Goal: Task Accomplishment & Management: Manage account settings

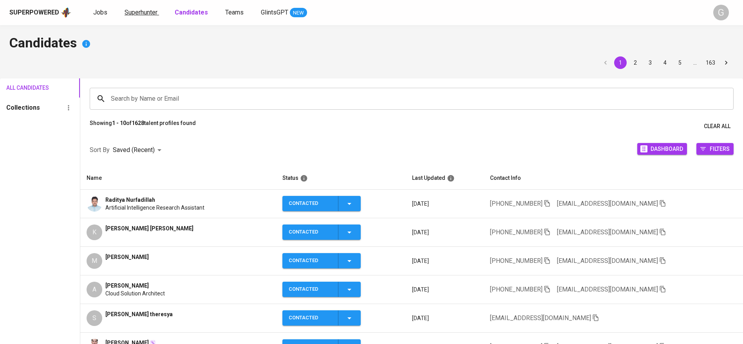
click at [139, 12] on span "Superhunter" at bounding box center [141, 12] width 33 height 7
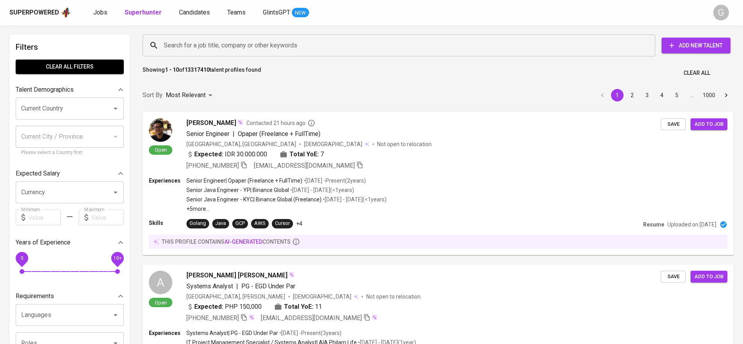
click at [202, 40] on input "Search for a job title, company or other keywords" at bounding box center [401, 45] width 478 height 15
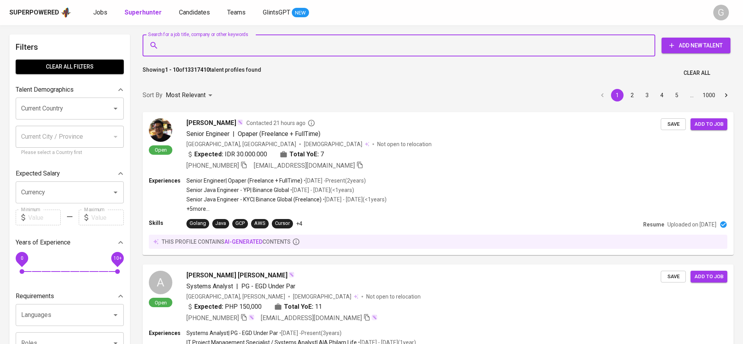
paste input "ikbalpro1995@gmail.com"
type input "ikbalpro1995@gmail.com"
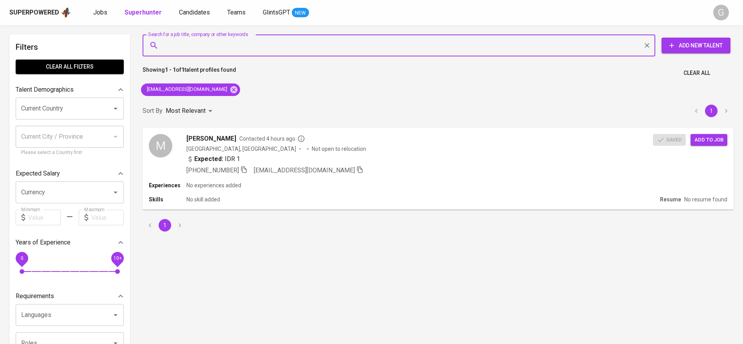
click at [191, 4] on div "Superpowered Jobs Superhunter Candidates Teams GlintsGPT NEW G" at bounding box center [371, 12] width 743 height 25
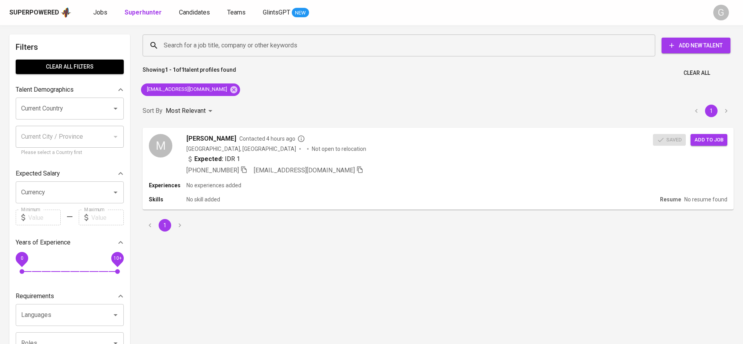
click at [194, 7] on div "Superpowered Jobs Superhunter Candidates Teams GlintsGPT NEW" at bounding box center [358, 13] width 699 height 12
click at [201, 17] on link "Candidates" at bounding box center [195, 13] width 33 height 10
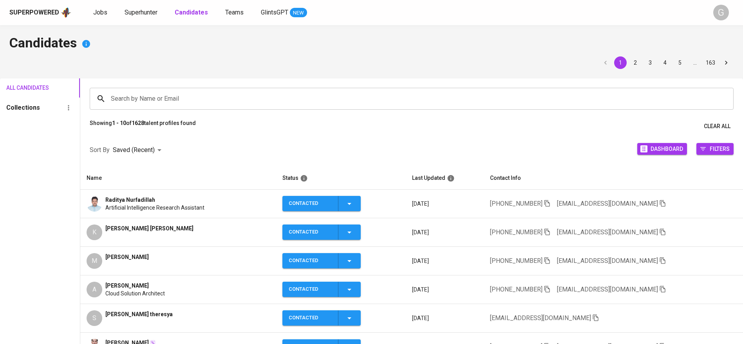
click at [194, 143] on div "Sort By Saved (Recent) DESC Dashboard Filters" at bounding box center [411, 150] width 663 height 33
click at [103, 13] on span "Jobs" at bounding box center [100, 12] width 14 height 7
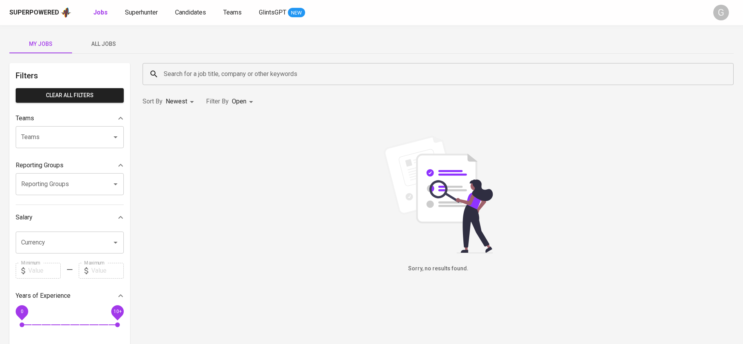
click at [104, 44] on span "All Jobs" at bounding box center [103, 44] width 53 height 10
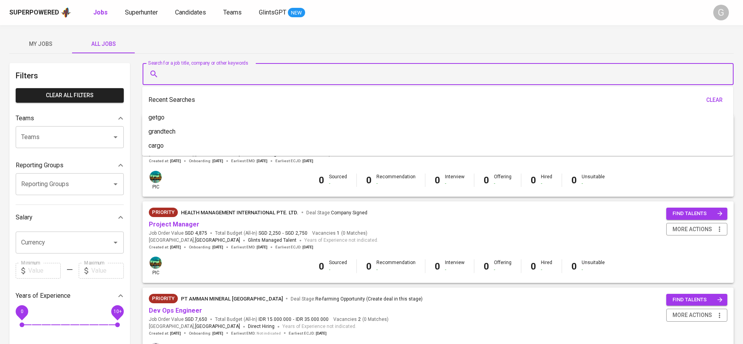
click at [189, 79] on input "Search for a job title, company or other keywords" at bounding box center [440, 74] width 557 height 15
click at [215, 49] on div "My Jobs All Jobs" at bounding box center [371, 43] width 724 height 19
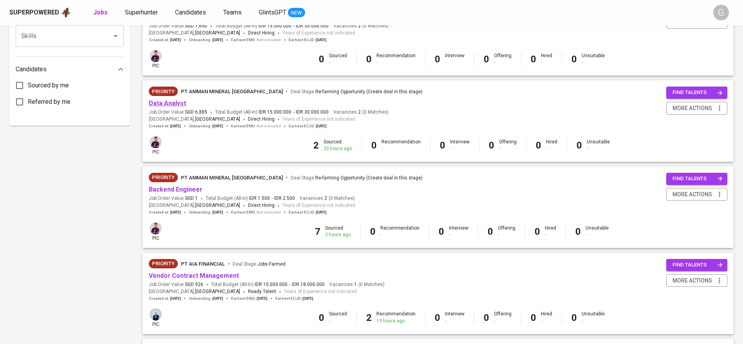
scroll to position [353, 0]
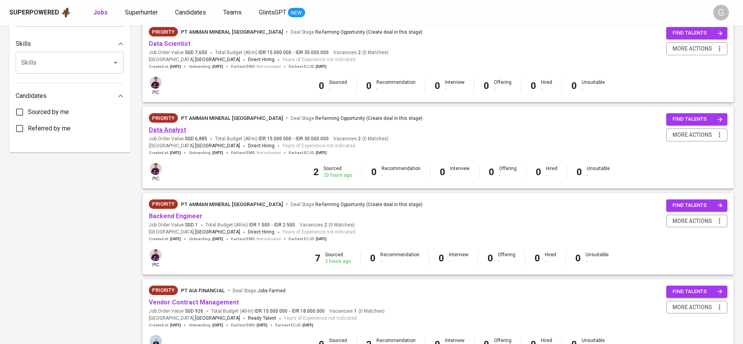
click at [174, 132] on link "Data Analyst" at bounding box center [167, 129] width 37 height 7
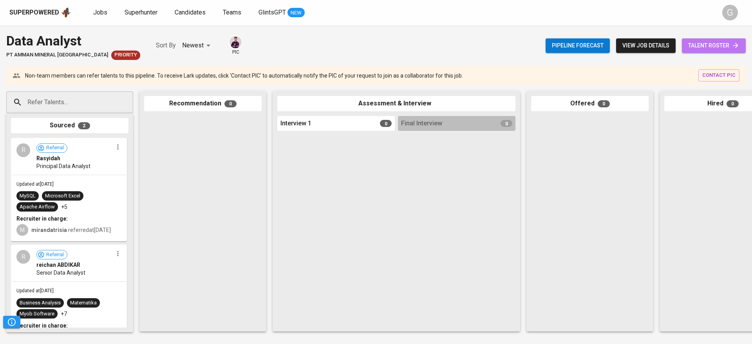
click at [713, 47] on span "talent roster" at bounding box center [713, 46] width 51 height 10
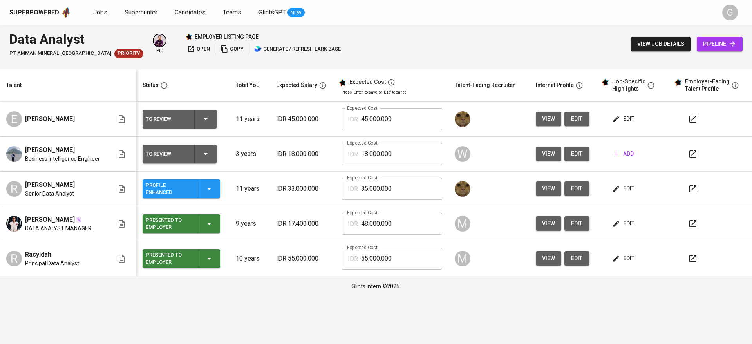
click at [626, 259] on span "edit" at bounding box center [624, 258] width 21 height 10
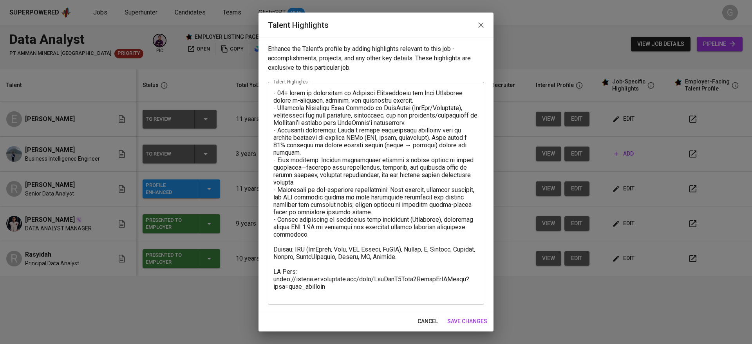
scroll to position [0, 0]
click at [428, 318] on span "cancel" at bounding box center [428, 322] width 20 height 10
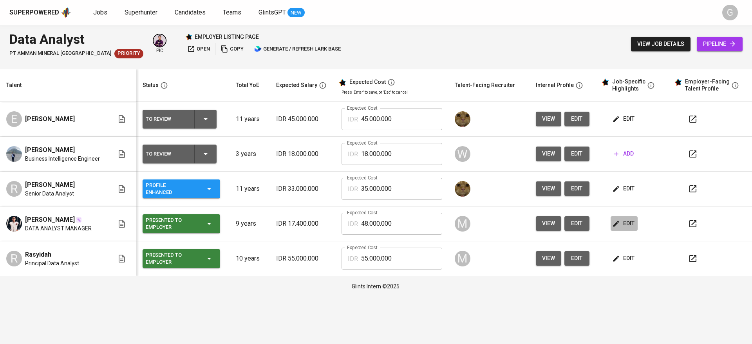
click at [628, 227] on span "edit" at bounding box center [624, 224] width 21 height 10
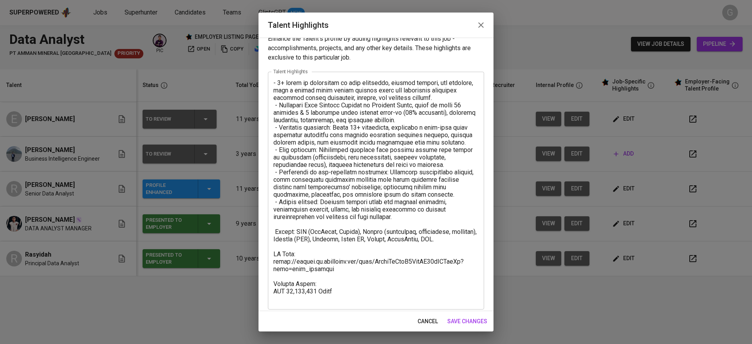
scroll to position [15, 0]
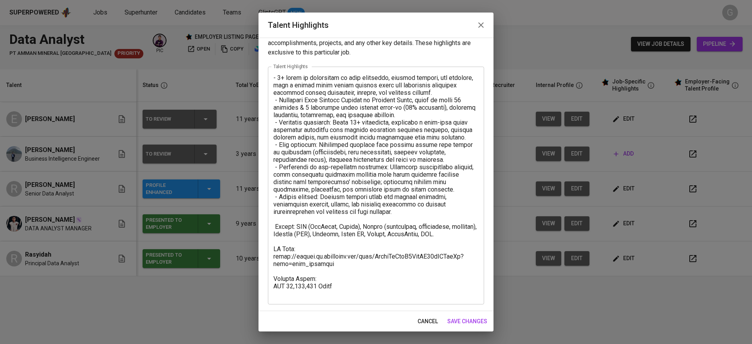
click at [425, 319] on span "cancel" at bounding box center [428, 322] width 20 height 10
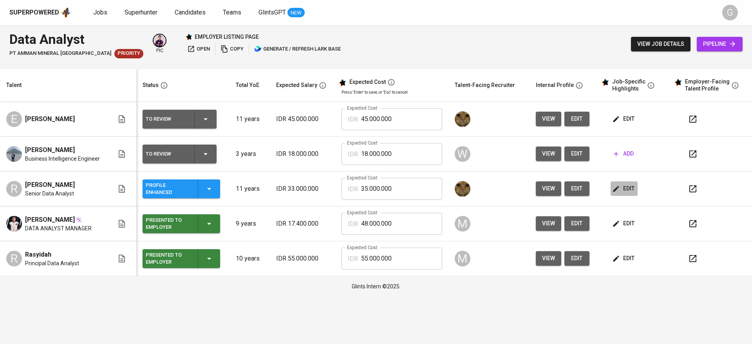
click at [628, 187] on span "edit" at bounding box center [624, 189] width 21 height 10
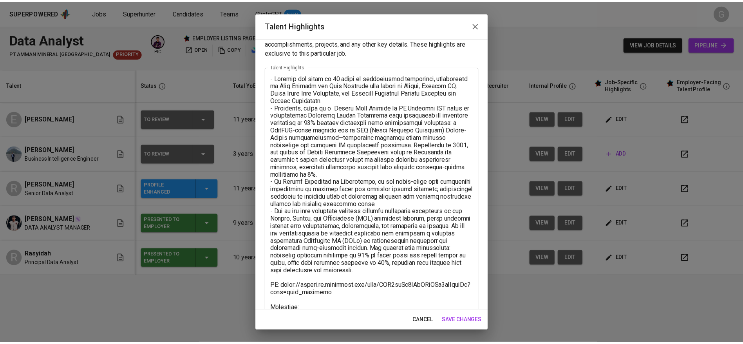
scroll to position [0, 0]
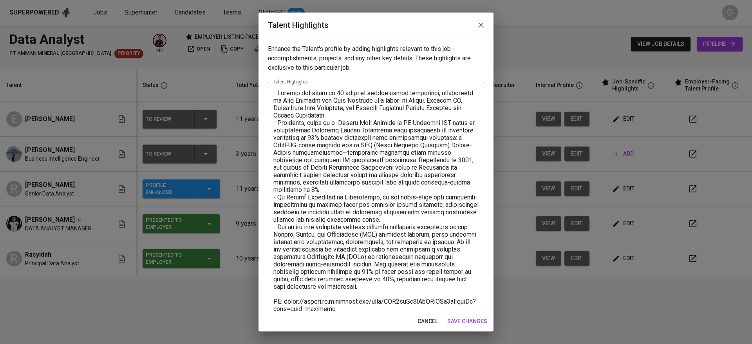
click at [425, 318] on span "cancel" at bounding box center [428, 322] width 20 height 10
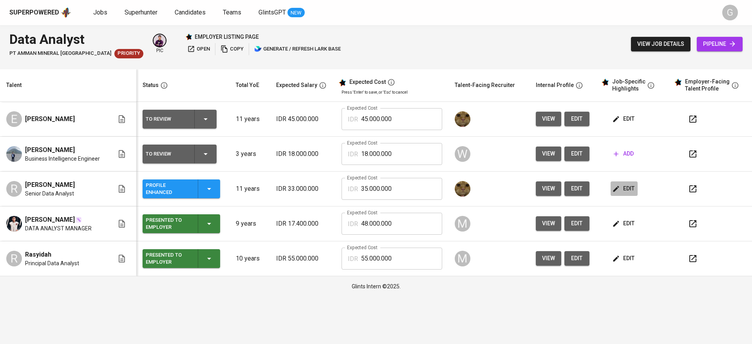
click at [623, 186] on span "edit" at bounding box center [624, 189] width 21 height 10
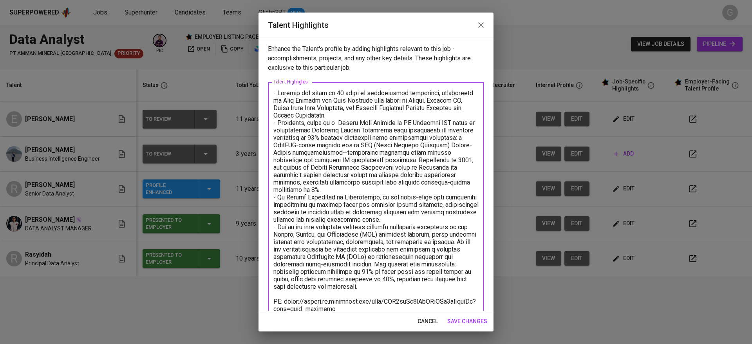
drag, startPoint x: 449, startPoint y: 290, endPoint x: 269, endPoint y: 83, distance: 273.5
click at [269, 83] on div "x Talent Highlights" at bounding box center [376, 219] width 216 height 275
click at [362, 150] on textarea at bounding box center [375, 219] width 205 height 261
click at [434, 324] on span "cancel" at bounding box center [428, 322] width 20 height 10
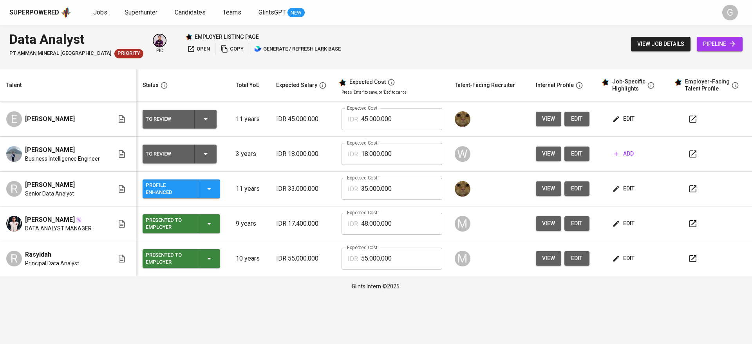
click at [105, 11] on span "Jobs" at bounding box center [100, 12] width 14 height 7
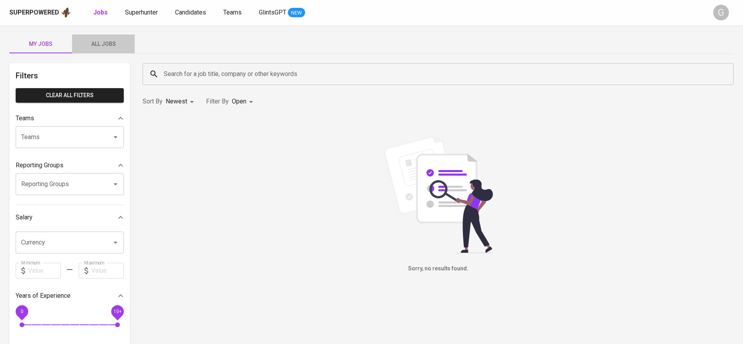
click at [110, 41] on span "All Jobs" at bounding box center [103, 44] width 53 height 10
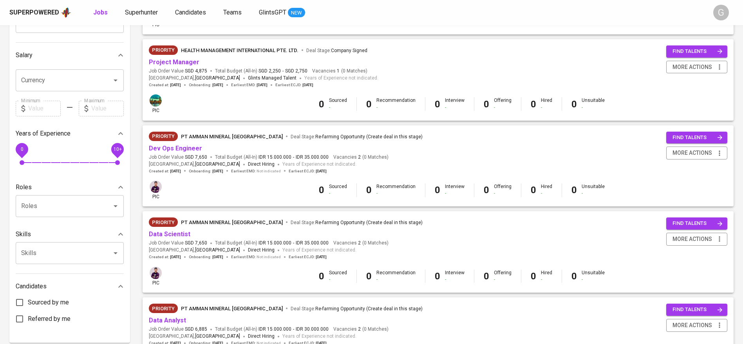
scroll to position [175, 0]
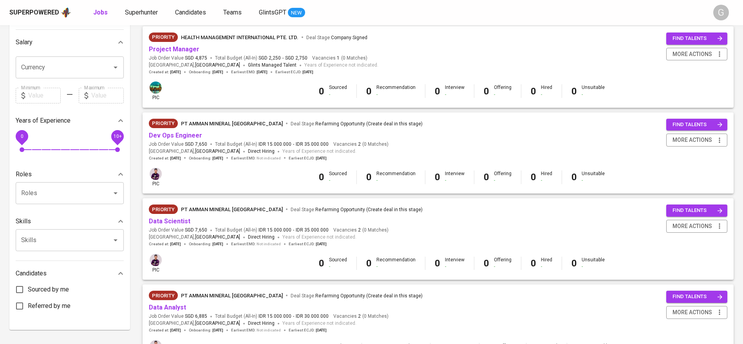
click at [184, 130] on div "Priority PT Amman Mineral Nusa Tenggara Deal Stage : Re-farming Opportunity (Cr…" at bounding box center [286, 125] width 274 height 13
click at [188, 135] on link "Dev Ops Engineer" at bounding box center [175, 135] width 53 height 7
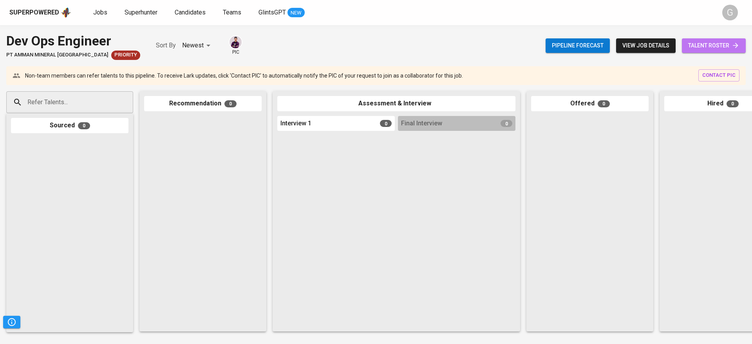
click at [699, 45] on span "talent roster" at bounding box center [713, 46] width 51 height 10
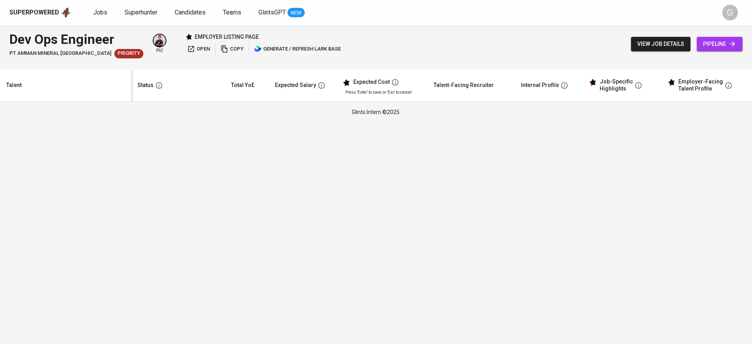
click at [717, 48] on span "pipeline" at bounding box center [719, 44] width 33 height 10
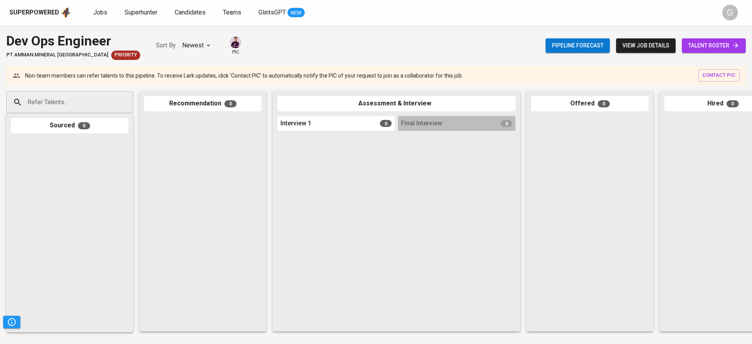
click at [717, 37] on div "Pipeline forecast view job details talent roster" at bounding box center [646, 45] width 200 height 29
click at [717, 41] on span "talent roster" at bounding box center [713, 46] width 51 height 10
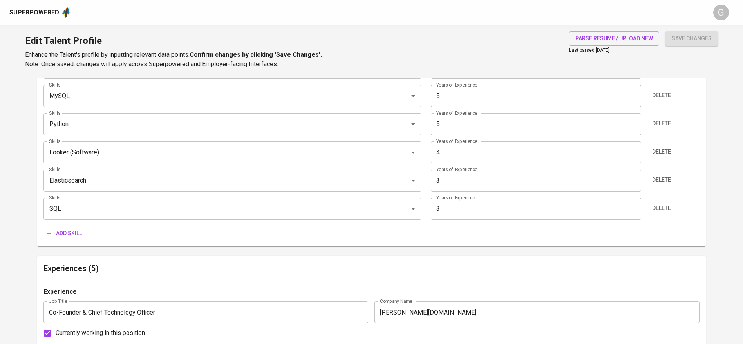
scroll to position [470, 0]
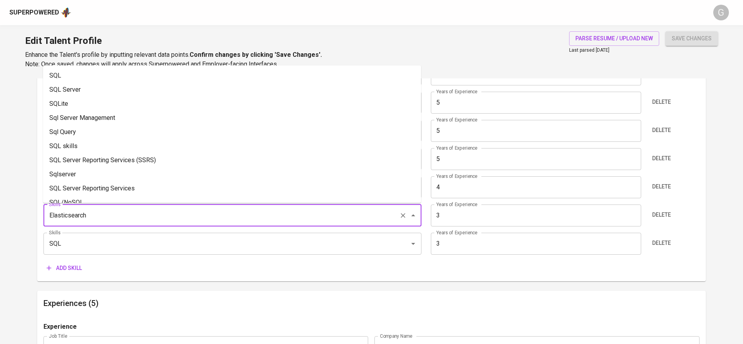
click at [97, 212] on input "Elasticsearch" at bounding box center [221, 215] width 349 height 15
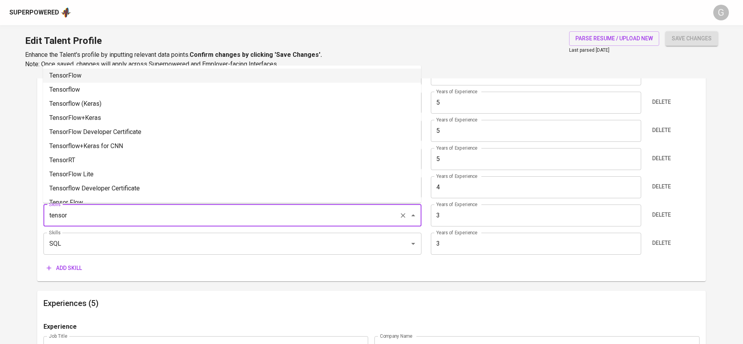
click at [101, 71] on li "TensorFlow" at bounding box center [232, 76] width 378 height 14
type input "TensorFlow"
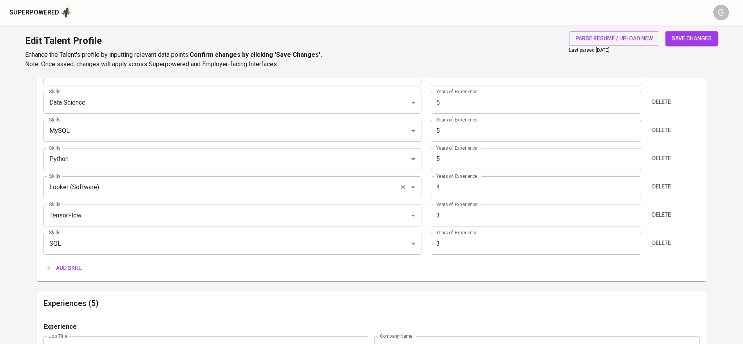
click at [90, 189] on input "Looker (Software)" at bounding box center [221, 187] width 349 height 15
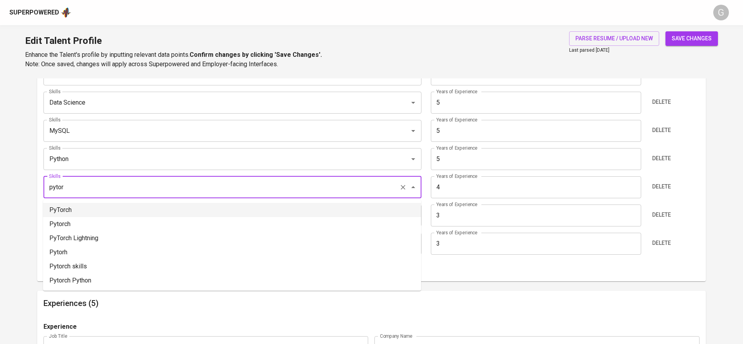
click at [116, 211] on li "PyTorch" at bounding box center [232, 210] width 378 height 14
type input "PyTorch"
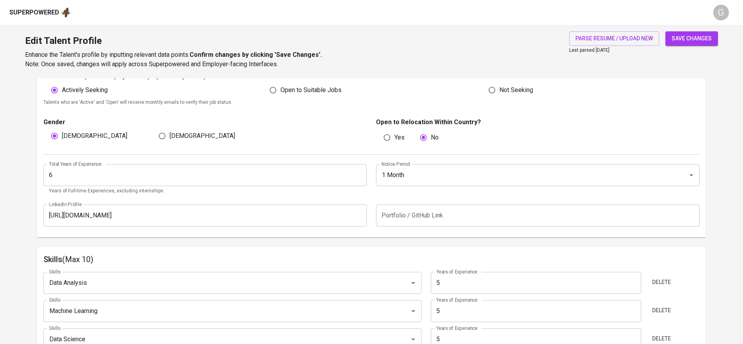
scroll to position [353, 0]
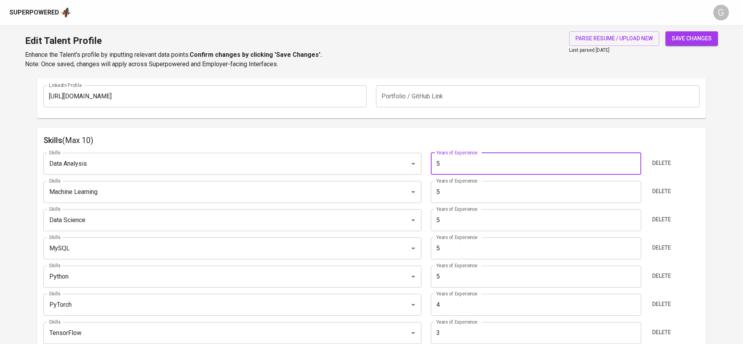
drag, startPoint x: 450, startPoint y: 161, endPoint x: 436, endPoint y: 162, distance: 14.1
click at [436, 162] on input "5" at bounding box center [536, 164] width 210 height 22
type input "6"
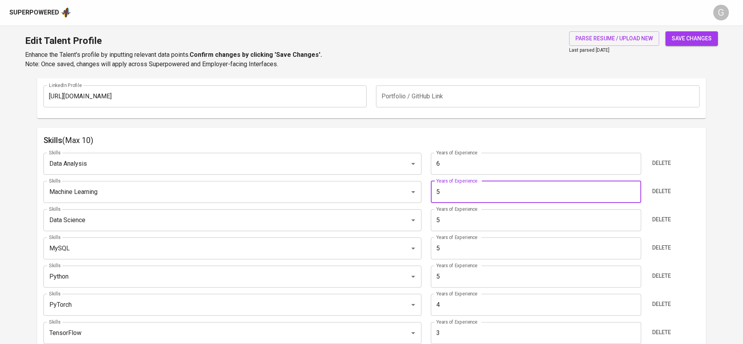
drag, startPoint x: 453, startPoint y: 192, endPoint x: 424, endPoint y: 192, distance: 28.6
click at [424, 192] on div "Skills Machine Learning Skills Years of Experience 5 Years of Experience Delete" at bounding box center [371, 192] width 656 height 22
type input "6"
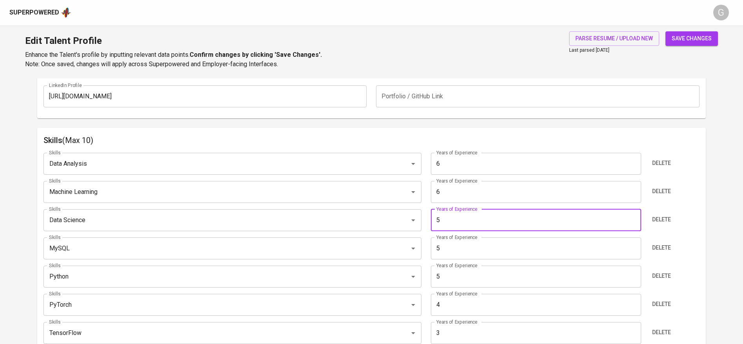
drag, startPoint x: 431, startPoint y: 224, endPoint x: 447, endPoint y: 249, distance: 29.9
click at [429, 224] on div "Years of Experience 5 Years of Experience" at bounding box center [535, 220] width 219 height 22
type input "6"
drag, startPoint x: 442, startPoint y: 261, endPoint x: 436, endPoint y: 262, distance: 5.9
click at [436, 262] on div "Skills Data Analysis Skills Years of Experience 6 Years of Experience Delete Sk…" at bounding box center [371, 270] width 656 height 246
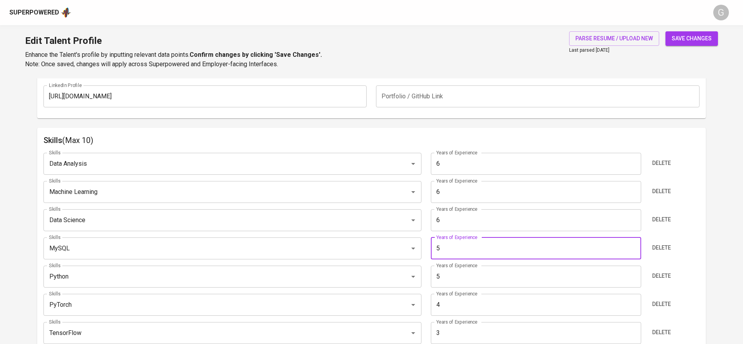
drag, startPoint x: 443, startPoint y: 253, endPoint x: 433, endPoint y: 253, distance: 10.2
click at [433, 253] on input "5" at bounding box center [536, 248] width 210 height 22
type input "6"
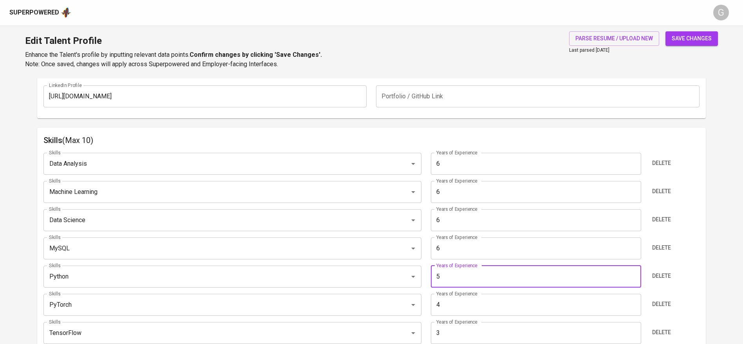
drag, startPoint x: 448, startPoint y: 282, endPoint x: 437, endPoint y: 285, distance: 11.3
click at [437, 285] on input "5" at bounding box center [536, 277] width 210 height 22
type input "5"
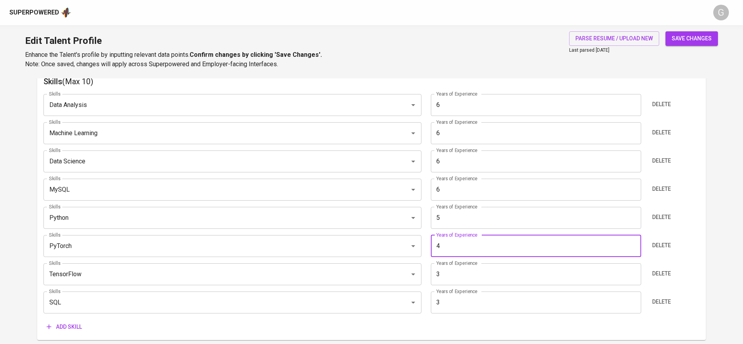
click at [435, 243] on input "4" at bounding box center [536, 246] width 210 height 22
type input "6"
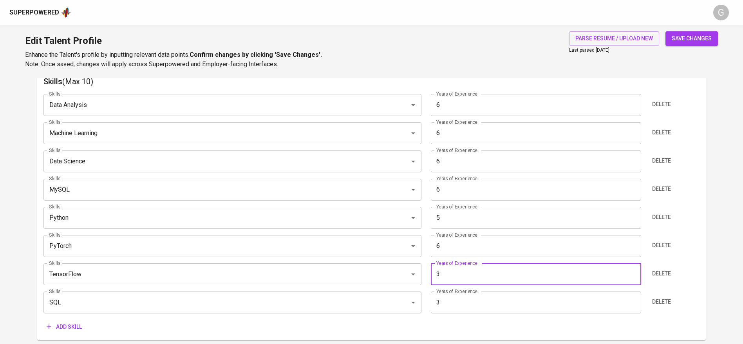
click at [434, 275] on input "3" at bounding box center [536, 274] width 210 height 22
type input "6"
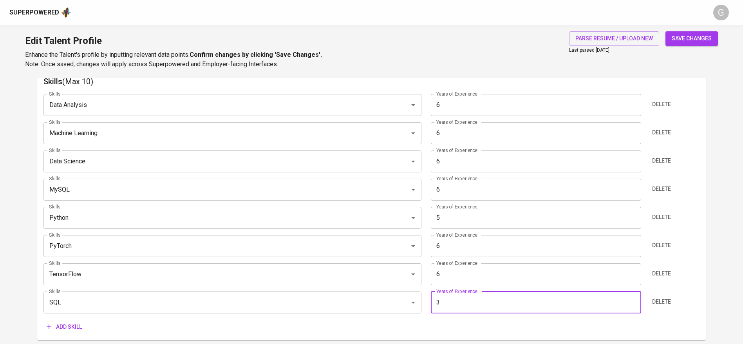
drag, startPoint x: 441, startPoint y: 306, endPoint x: 436, endPoint y: 307, distance: 4.8
click at [436, 307] on input "3" at bounding box center [536, 302] width 210 height 22
type input "6"
click at [690, 34] on span "save changes" at bounding box center [692, 39] width 40 height 10
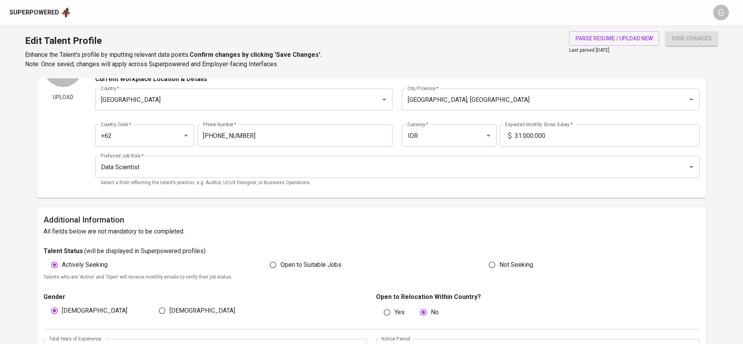
scroll to position [0, 0]
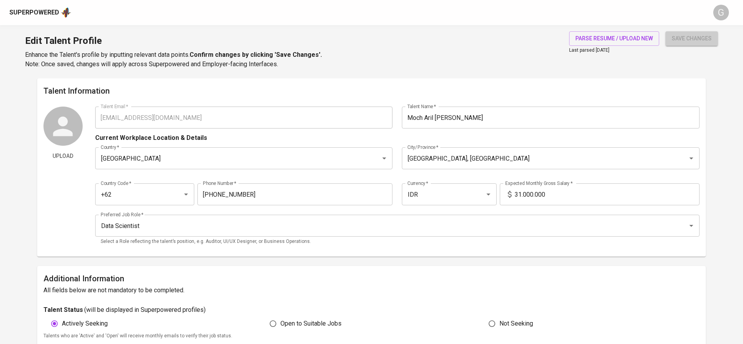
click at [690, 40] on span "save changes" at bounding box center [692, 39] width 40 height 10
click at [473, 162] on input "Jakarta Pusat, DKI Jakarta" at bounding box center [539, 158] width 269 height 15
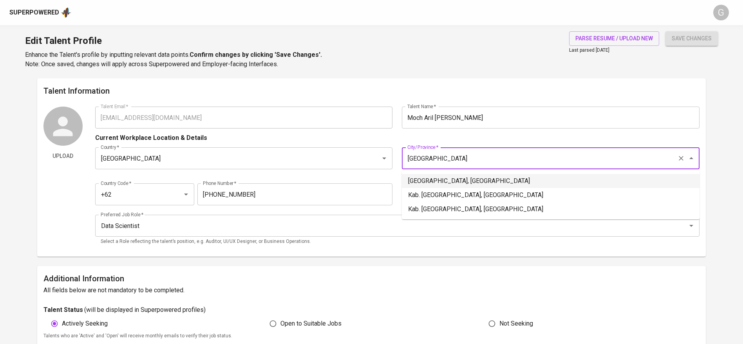
click at [474, 181] on li "Bandung, Jawa Barat" at bounding box center [551, 181] width 298 height 14
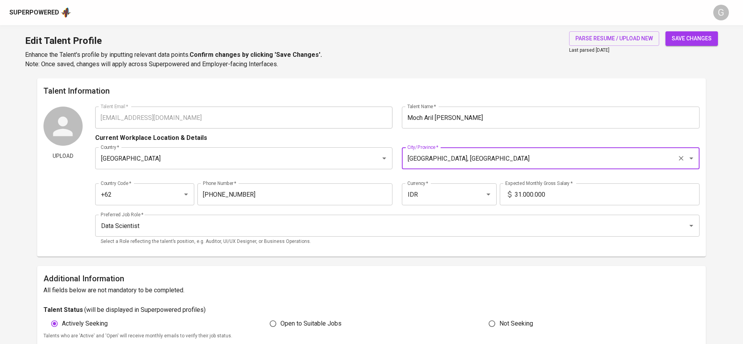
type input "Bandung, Jawa Barat"
click at [693, 33] on button "save changes" at bounding box center [692, 38] width 52 height 14
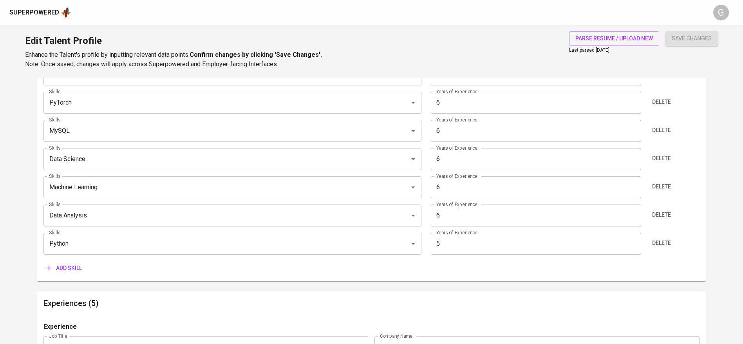
scroll to position [705, 0]
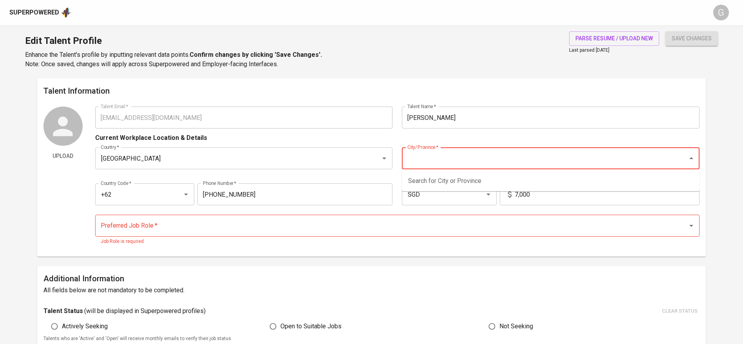
click at [446, 161] on input "City/Province   *" at bounding box center [539, 158] width 269 height 15
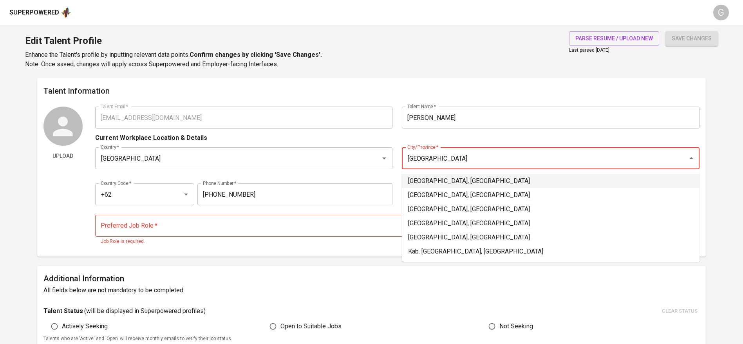
click at [447, 188] on li "Jakarta Timur, DKI Jakarta" at bounding box center [551, 195] width 298 height 14
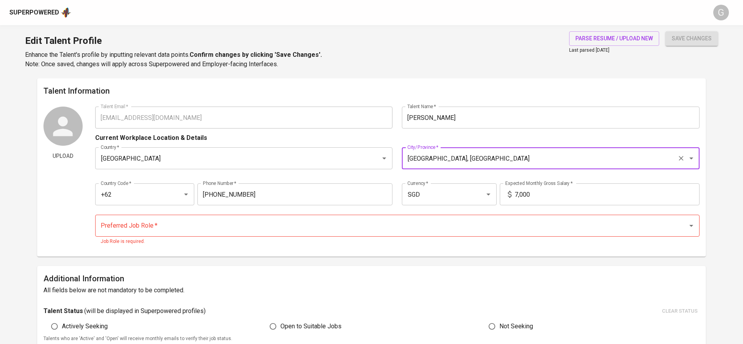
type input "Jakarta Timur, DKI Jakarta"
click at [447, 179] on div "Country Code   * +62 Country Code * Phone Number   * 811-278-719 Phone Number *…" at bounding box center [397, 192] width 605 height 36
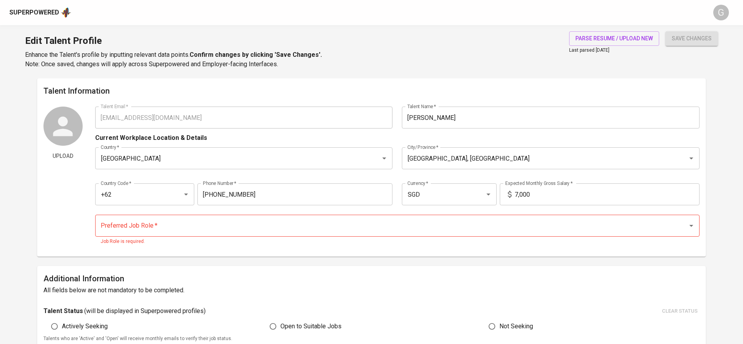
click at [174, 230] on input "Preferred Job Role   *" at bounding box center [387, 225] width 576 height 15
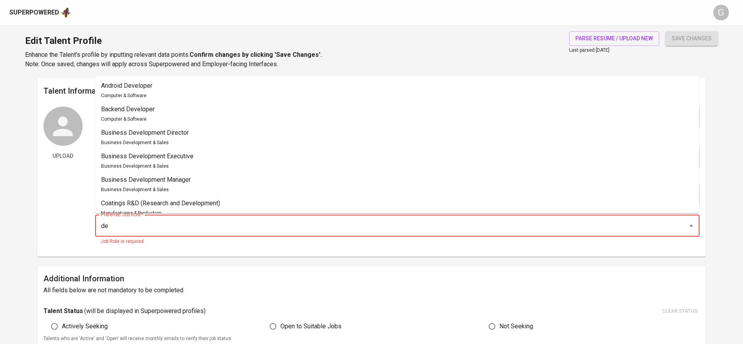
type input "d"
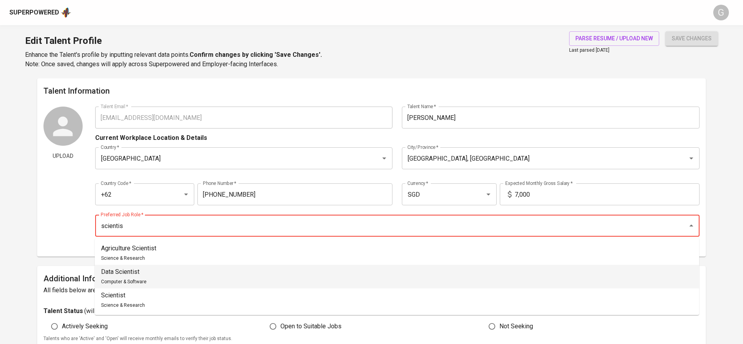
click at [165, 267] on li "Data Scientist Computer & Software" at bounding box center [397, 277] width 605 height 24
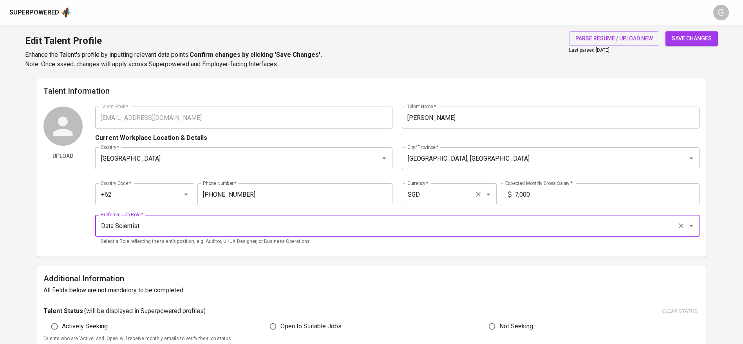
type input "Data Scientist"
click at [454, 197] on input "SGD" at bounding box center [437, 194] width 65 height 15
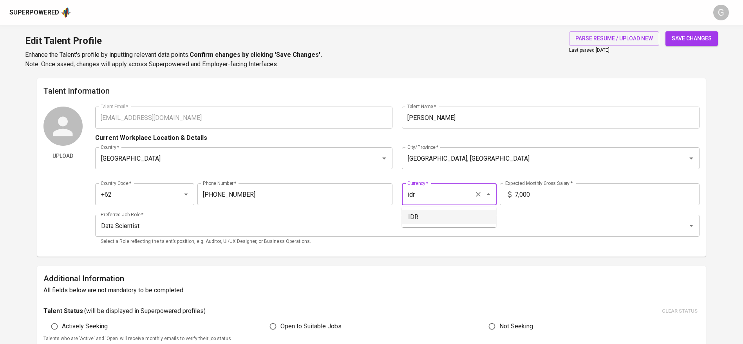
click at [456, 210] on li "IDR" at bounding box center [449, 217] width 94 height 14
type input "IDR"
click at [534, 199] on input "7.000" at bounding box center [607, 194] width 185 height 22
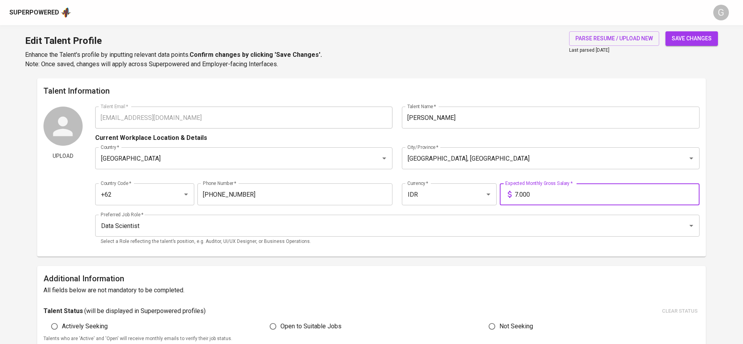
click at [534, 198] on input "7.000" at bounding box center [607, 194] width 185 height 22
type input "31.500.000"
click at [666, 31] on button "save changes" at bounding box center [692, 38] width 52 height 14
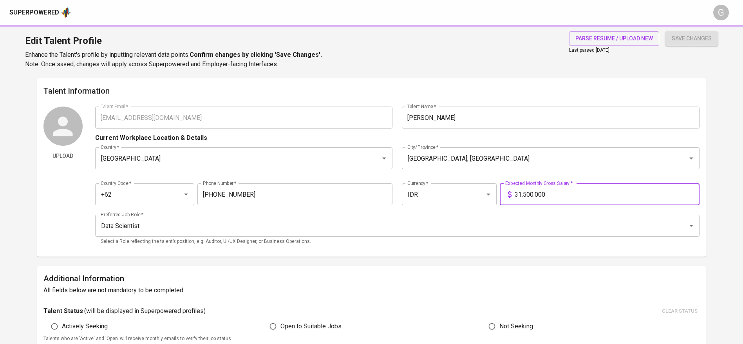
click at [291, 177] on div "Country Code   * +62 Country Code * Phone Number   * 811-278-719 Phone Number *…" at bounding box center [397, 192] width 605 height 36
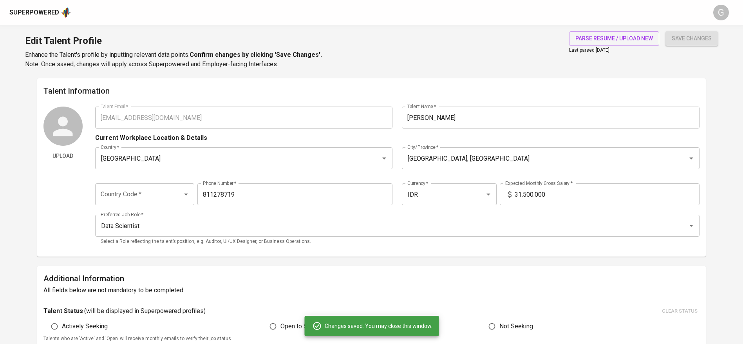
type input "811278719"
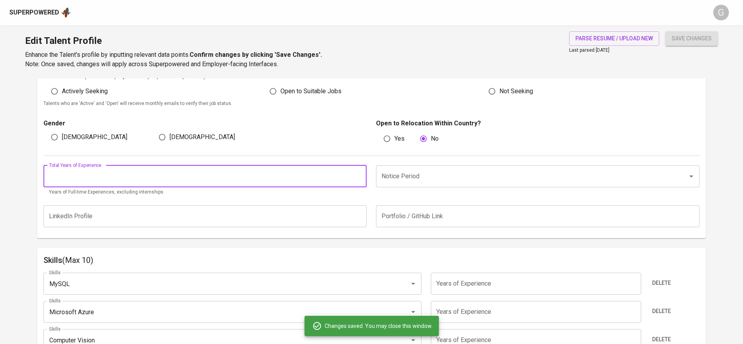
click at [258, 179] on input "number" at bounding box center [205, 176] width 324 height 22
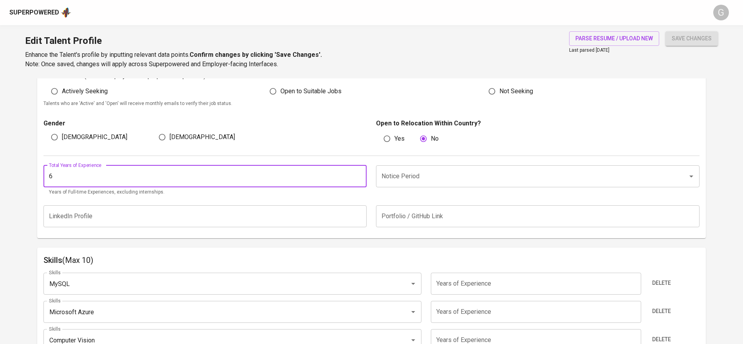
type input "6"
click at [397, 173] on input "Notice Period" at bounding box center [527, 176] width 295 height 15
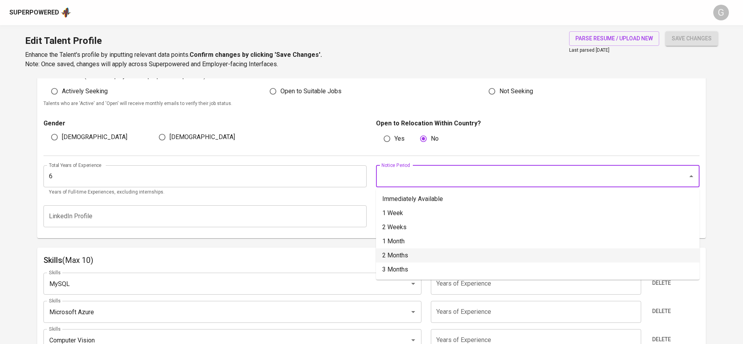
click at [399, 252] on li "2 Months" at bounding box center [538, 255] width 324 height 14
type input "2 Months"
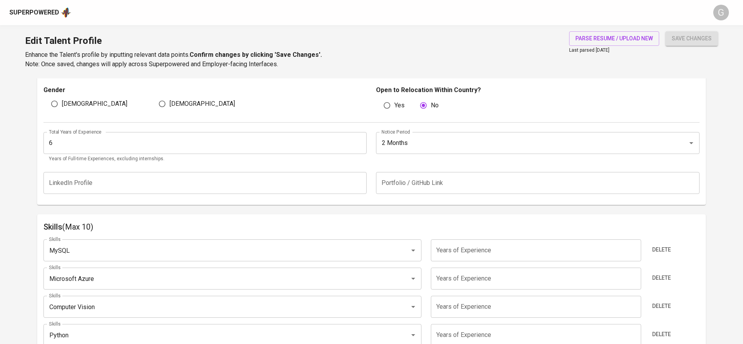
scroll to position [353, 0]
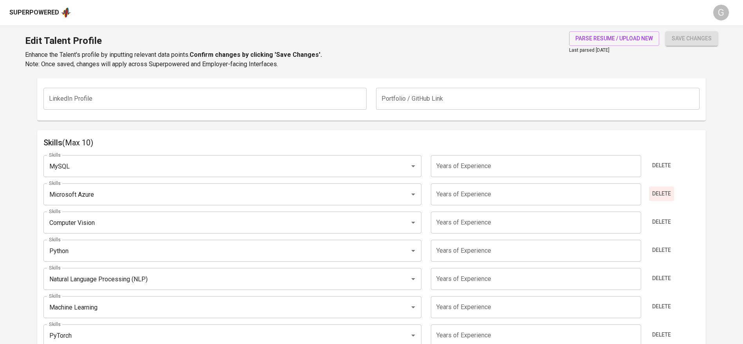
click at [668, 196] on span "Delete" at bounding box center [661, 194] width 19 height 10
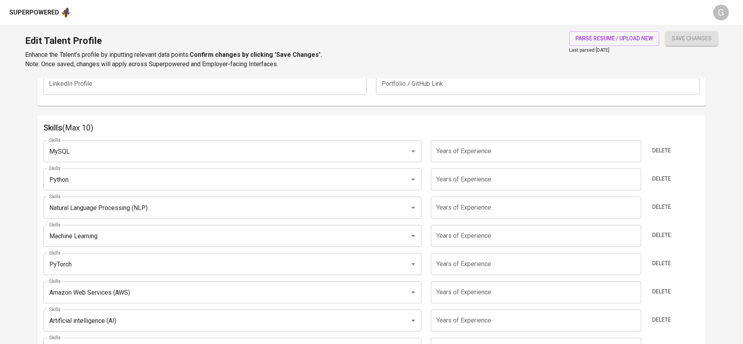
scroll to position [411, 0]
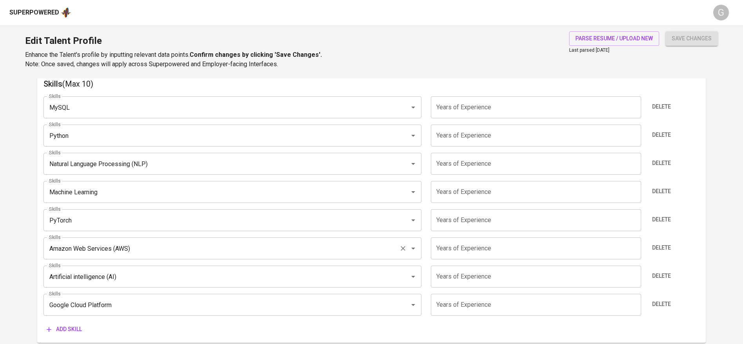
click at [139, 247] on input "Amazon Web Services (AWS)" at bounding box center [221, 248] width 349 height 15
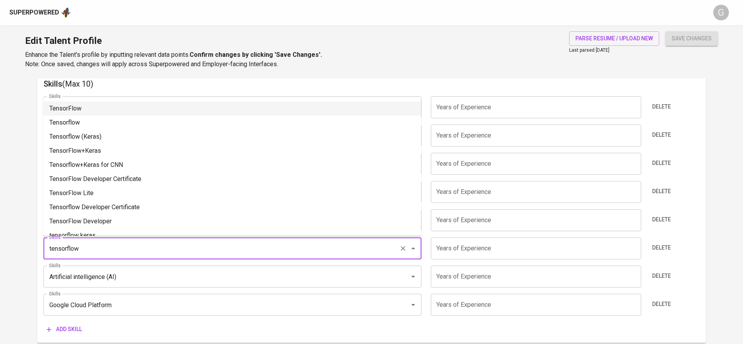
click at [117, 114] on li "TensorFlow" at bounding box center [232, 108] width 378 height 14
type input "TensorFlow"
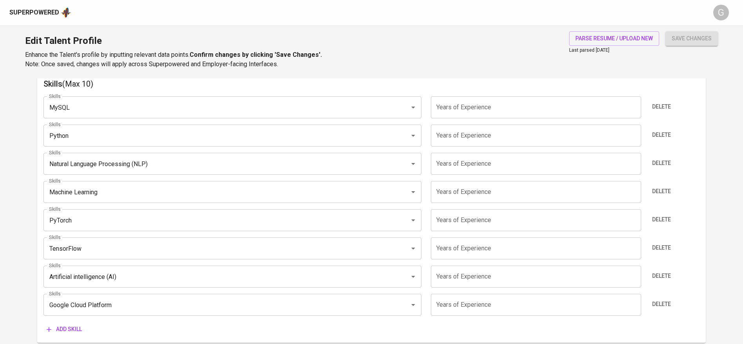
click at [660, 306] on span "Delete" at bounding box center [661, 304] width 19 height 10
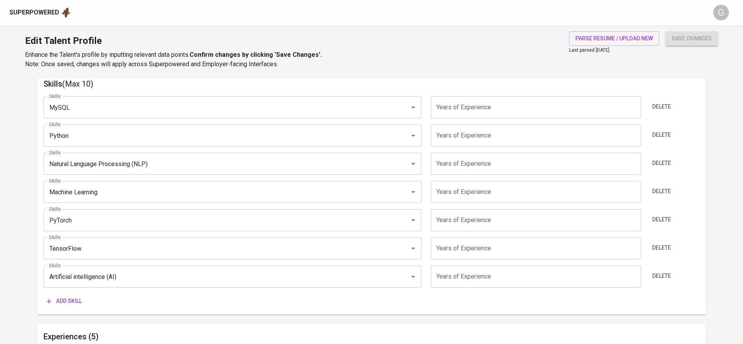
click at [473, 118] on div "Skills MySQL Skills Years of Experience Years of Experience Delete Skills Pytho…" at bounding box center [371, 199] width 656 height 218
click at [473, 112] on input "number" at bounding box center [536, 107] width 210 height 22
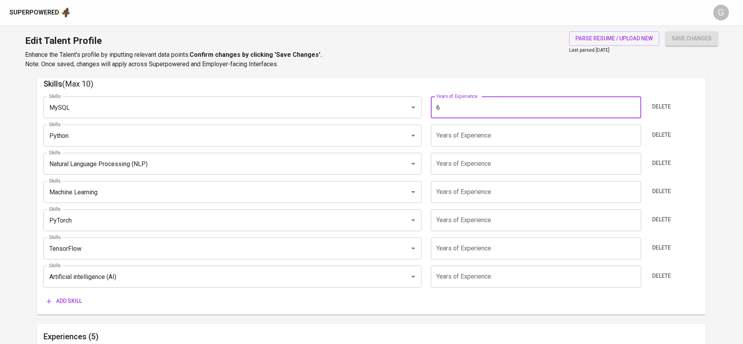
type input "6"
click at [466, 137] on input "number" at bounding box center [536, 136] width 210 height 22
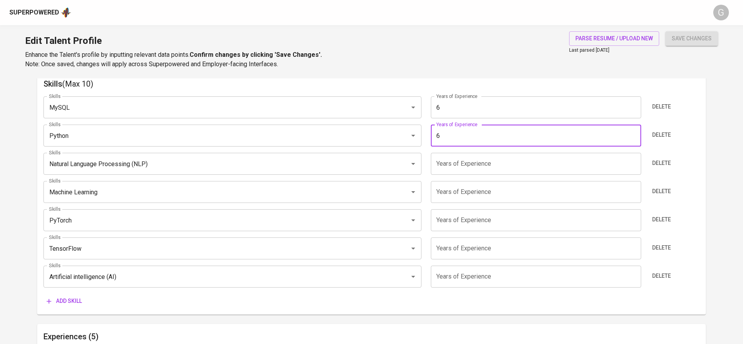
type input "6"
click at [465, 165] on input "number" at bounding box center [536, 164] width 210 height 22
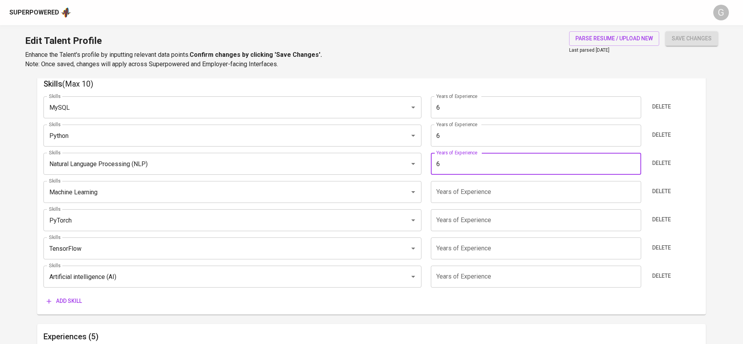
type input "6"
click at [463, 193] on input "number" at bounding box center [536, 192] width 210 height 22
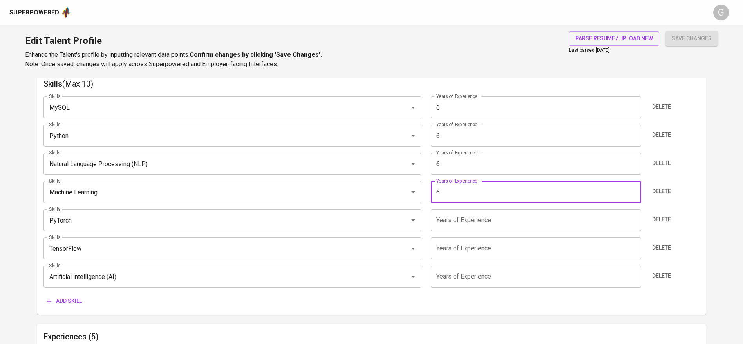
type input "6"
click at [463, 219] on input "number" at bounding box center [536, 220] width 210 height 22
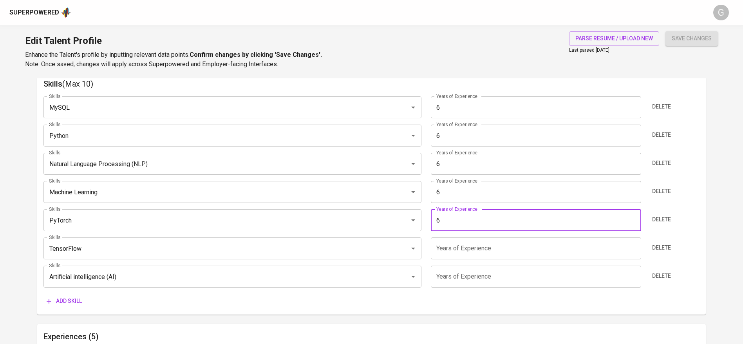
type input "6"
click at [456, 256] on input "number" at bounding box center [536, 248] width 210 height 22
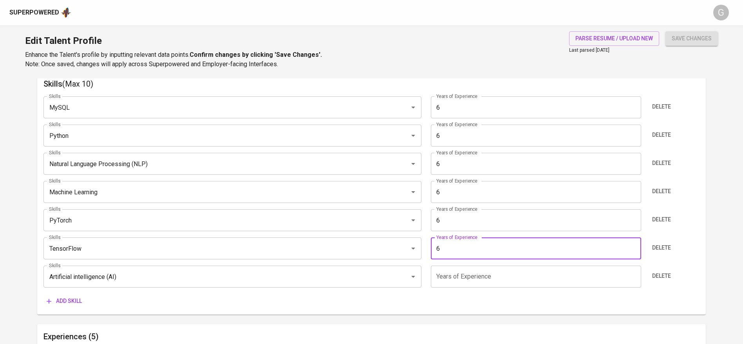
type input "6"
click at [457, 278] on input "number" at bounding box center [536, 277] width 210 height 22
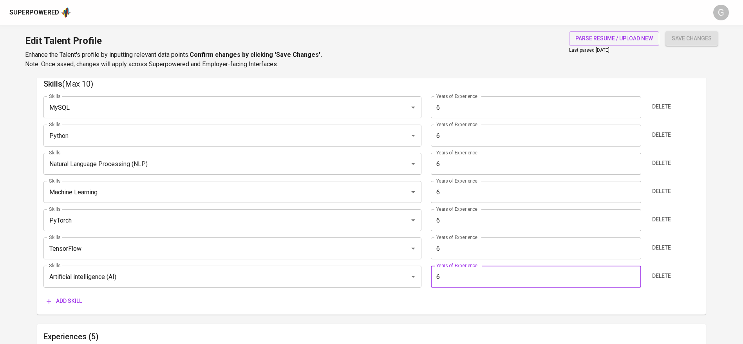
type input "6"
click at [683, 45] on button "save changes" at bounding box center [692, 38] width 52 height 14
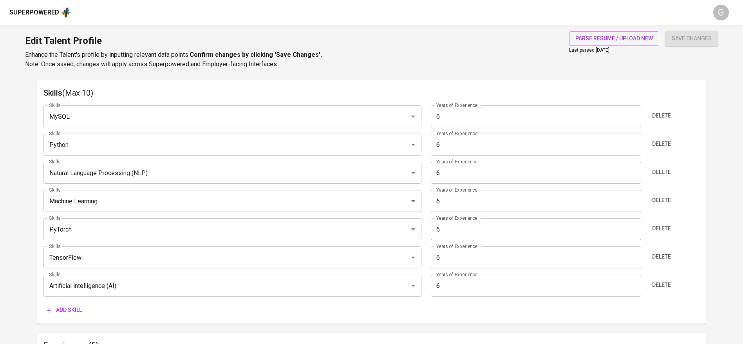
scroll to position [22, 0]
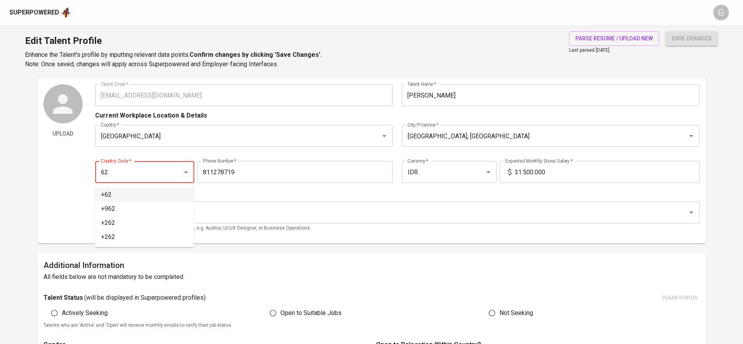
click at [129, 195] on li "+62" at bounding box center [144, 195] width 99 height 14
type input "+62"
type input "811-278-719"
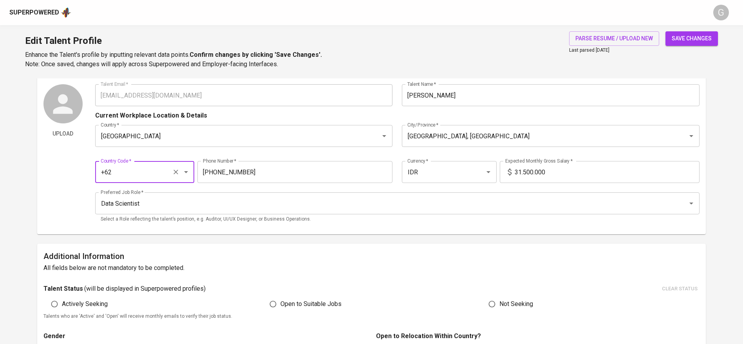
type input "+62"
click at [706, 36] on span "save changes" at bounding box center [692, 39] width 40 height 10
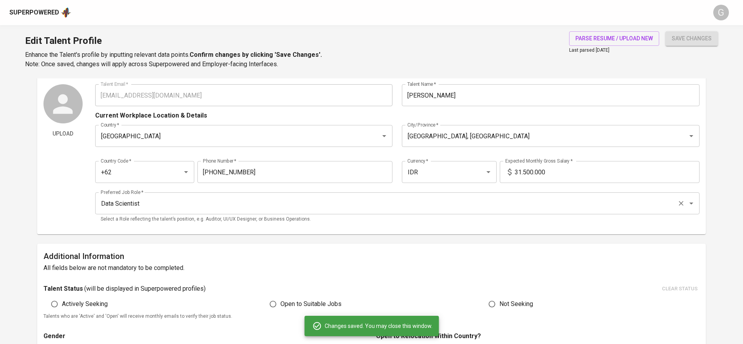
type input "Artificial intelligence (AI)"
type input "TensorFlow"
type input "PyTorch"
type input "Natural Language Processing (NLP)"
type input "Python"
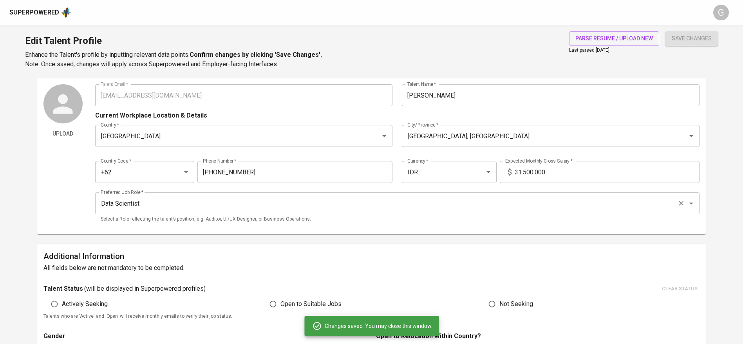
type input "MySQL"
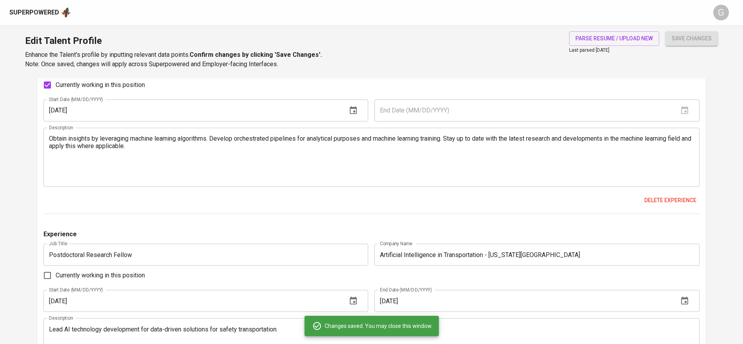
scroll to position [669, 0]
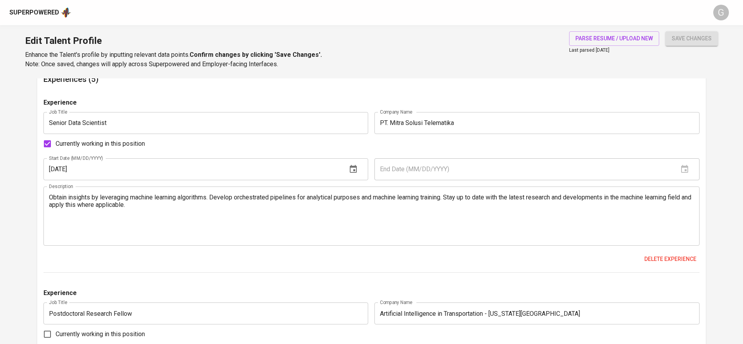
click at [153, 225] on textarea "Obtain insights by leveraging machine learning algorithms. Develop orchestrated…" at bounding box center [371, 216] width 645 height 45
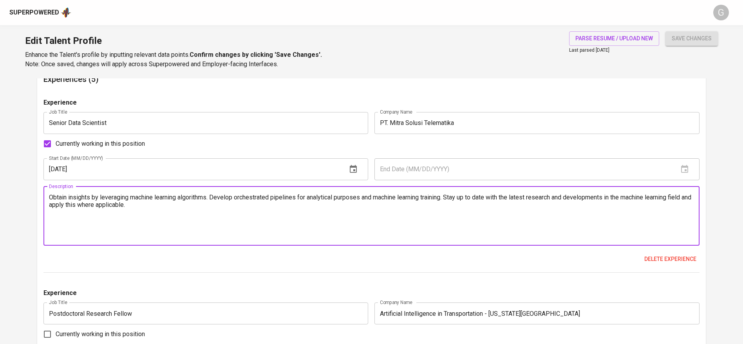
paste textarea "machine learning training. Stay up to date with the latest research and develop…"
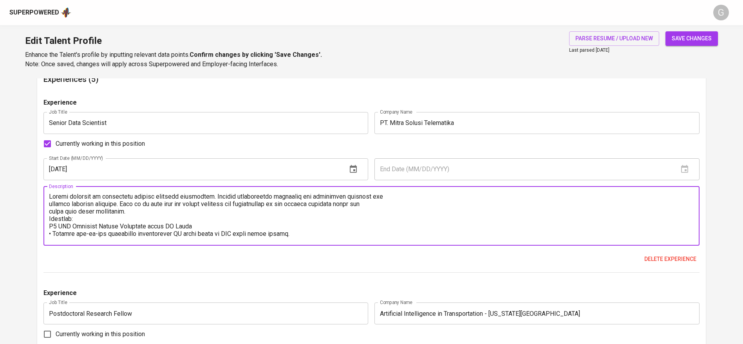
scroll to position [0, 0]
click at [51, 204] on textarea at bounding box center [371, 216] width 645 height 45
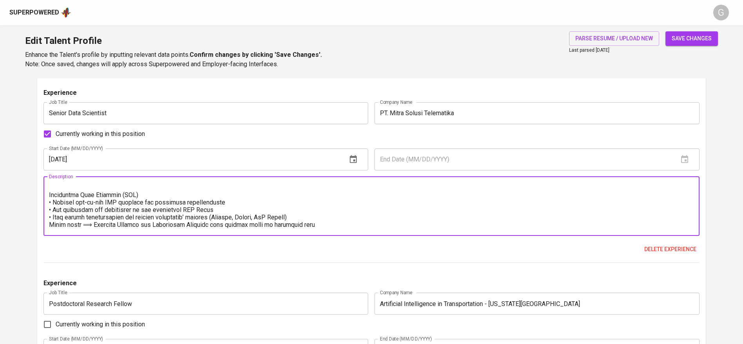
scroll to position [845, 0]
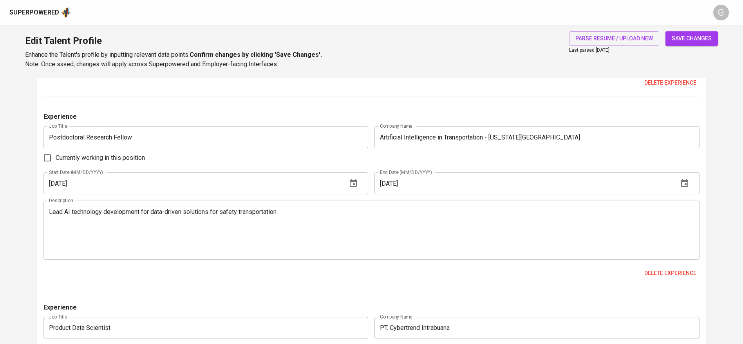
type textarea "Obtain insights by leveraging machine learning algorithms. Develop orchestrated…"
click at [91, 217] on textarea "Lead AI technology development for data-driven solutions for safety transportat…" at bounding box center [371, 230] width 645 height 45
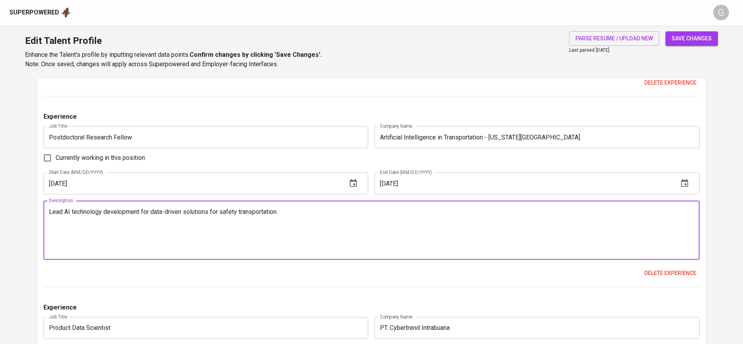
click at [315, 210] on textarea "Lead AI technology development for data-driven solutions for safety transportat…" at bounding box center [371, 230] width 645 height 45
paste textarea "Projects: AutoML with Explainable AI for Enhancing Prediction of Pedestrian Cra…"
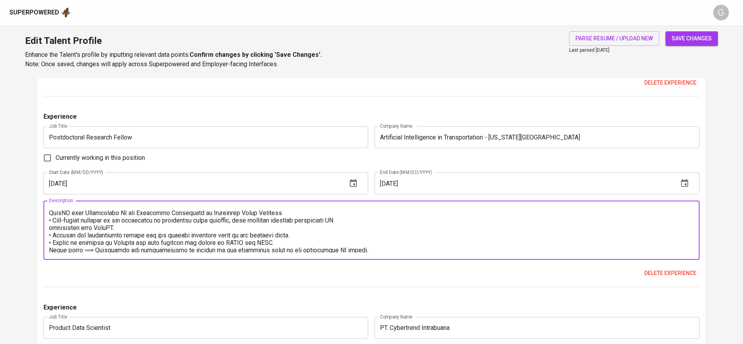
scroll to position [0, 0]
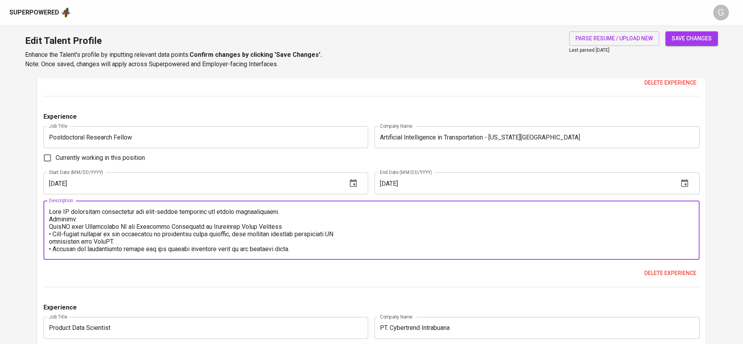
click at [87, 218] on textarea at bounding box center [371, 230] width 645 height 45
click at [51, 219] on textarea at bounding box center [371, 230] width 645 height 45
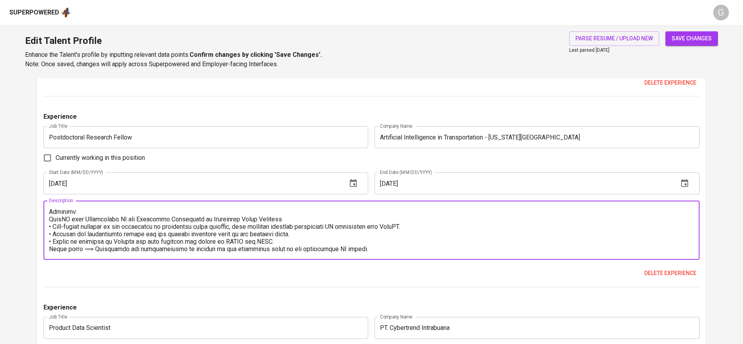
scroll to position [22, 0]
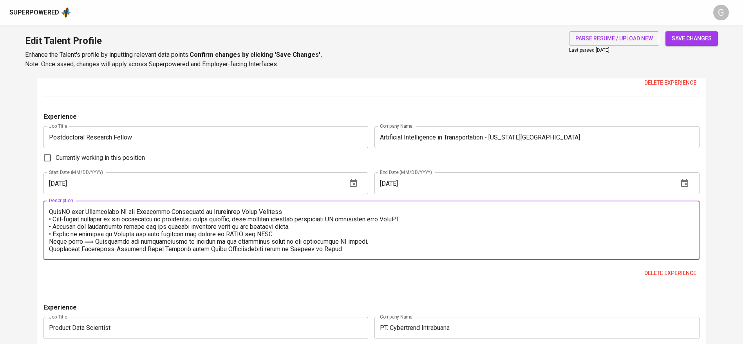
click at [52, 247] on textarea at bounding box center [371, 230] width 645 height 45
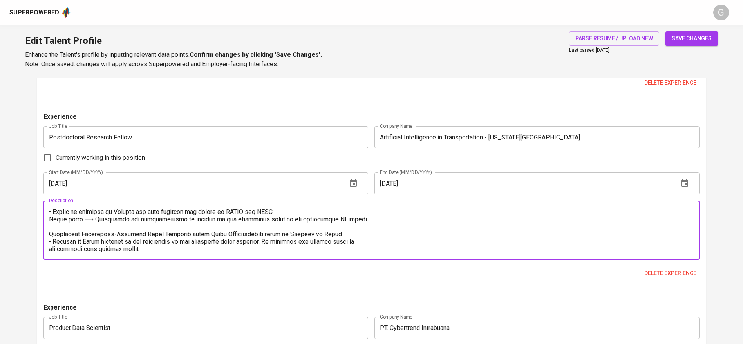
scroll to position [52, 0]
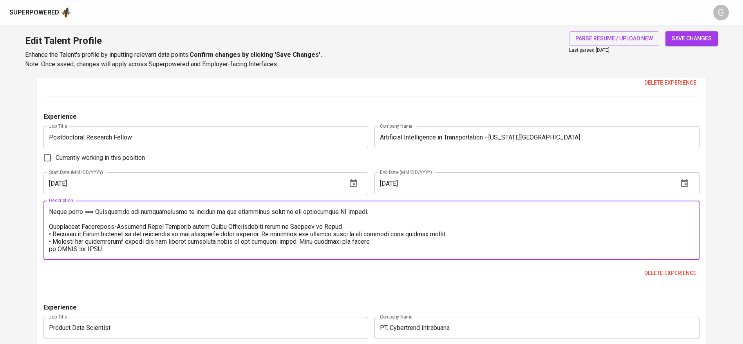
click at [52, 247] on textarea at bounding box center [371, 230] width 645 height 45
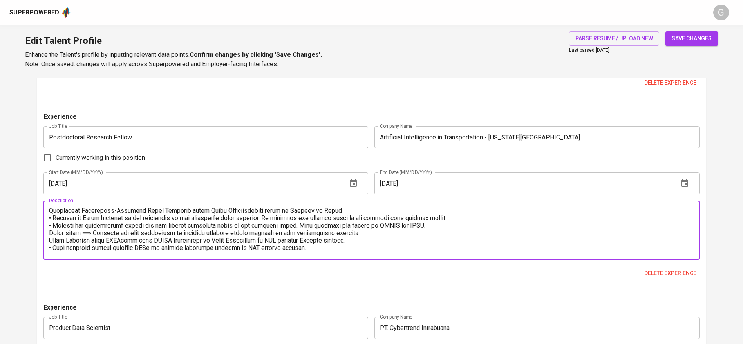
scroll to position [69, 0]
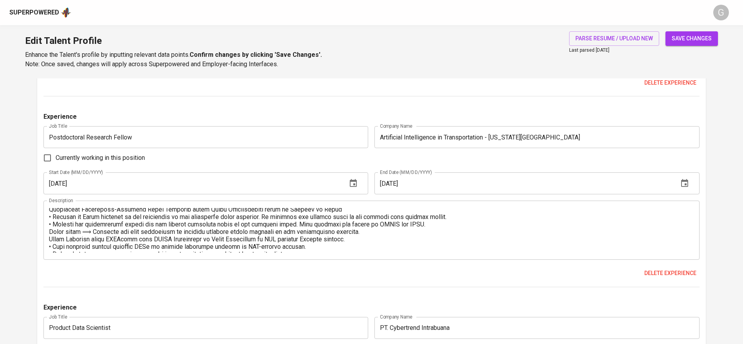
click at [47, 238] on div "Description" at bounding box center [371, 230] width 656 height 59
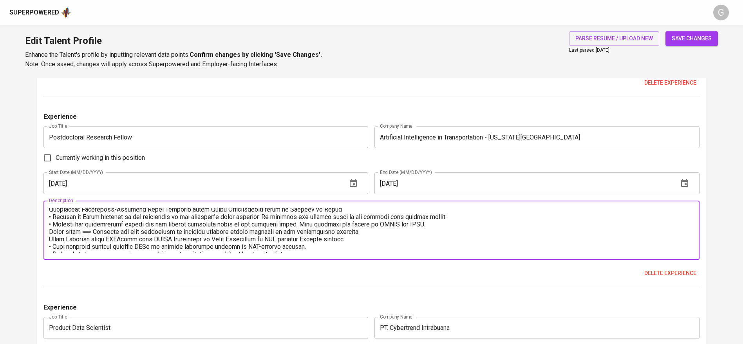
click at [49, 238] on textarea at bounding box center [371, 230] width 645 height 45
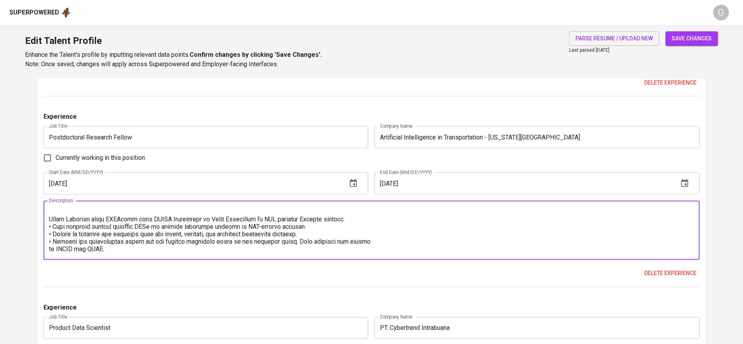
scroll to position [104, 0]
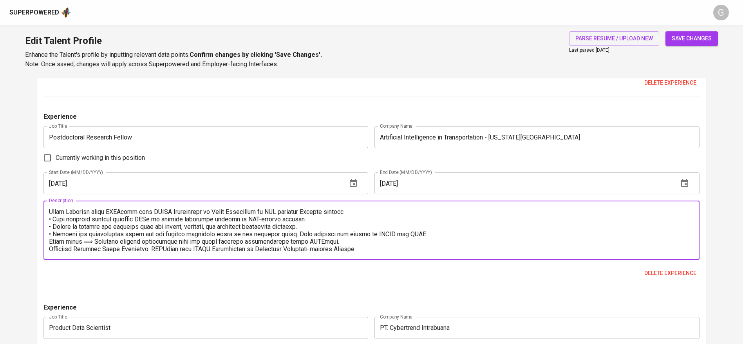
click at [49, 238] on textarea at bounding box center [371, 230] width 645 height 45
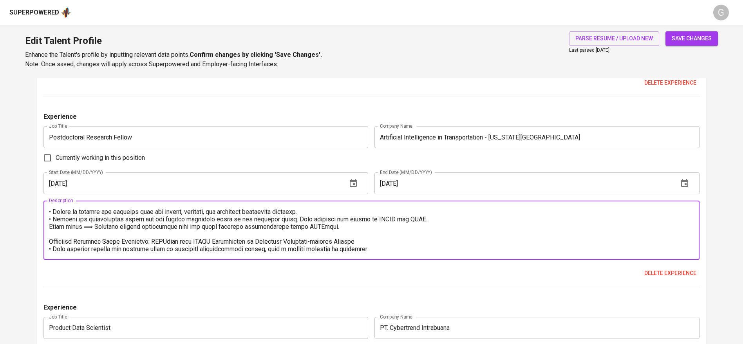
scroll to position [134, 0]
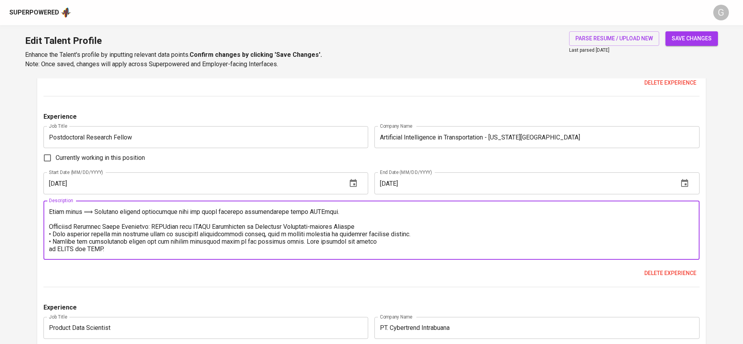
click at [51, 247] on textarea at bounding box center [371, 230] width 645 height 45
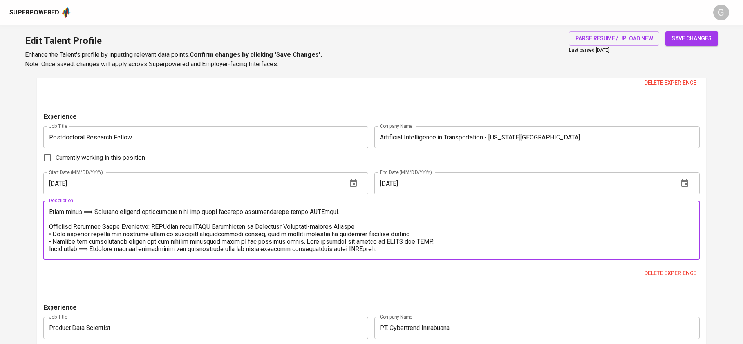
scroll to position [141, 0]
click at [77, 250] on textarea at bounding box center [371, 230] width 645 height 45
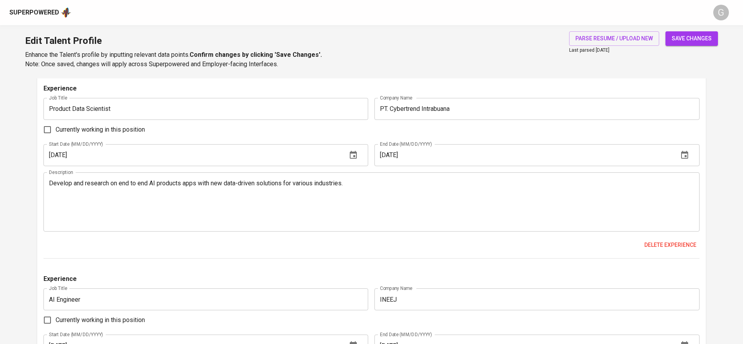
scroll to position [1080, 0]
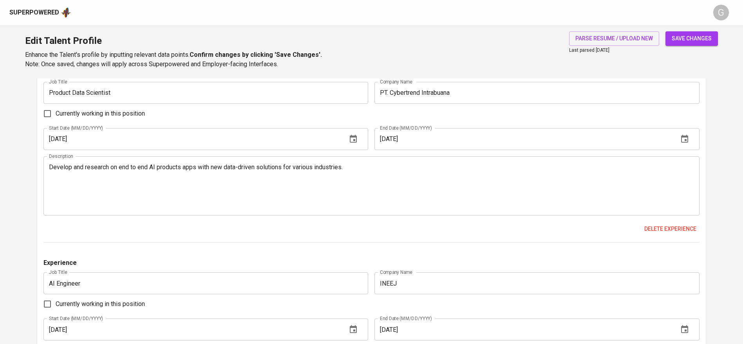
type textarea "Lead AI technology development for data-driven solutions for safety transportat…"
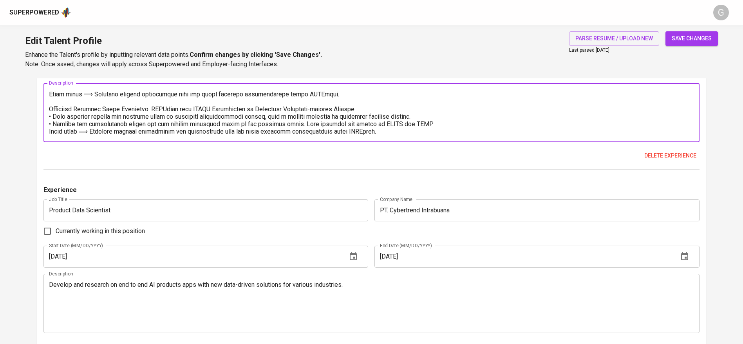
scroll to position [1021, 0]
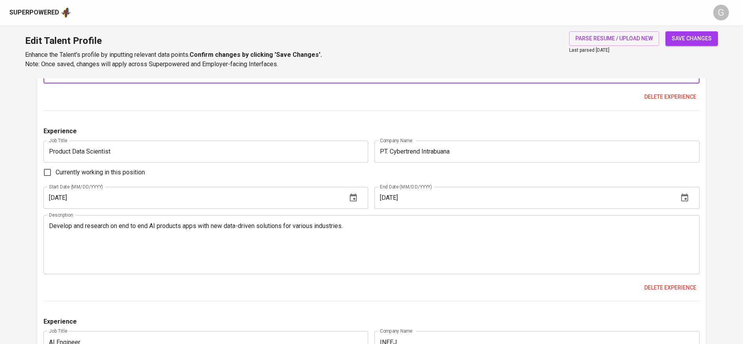
click at [72, 256] on textarea "Develop and research on end to end AI products apps with new data-driven soluti…" at bounding box center [371, 244] width 645 height 45
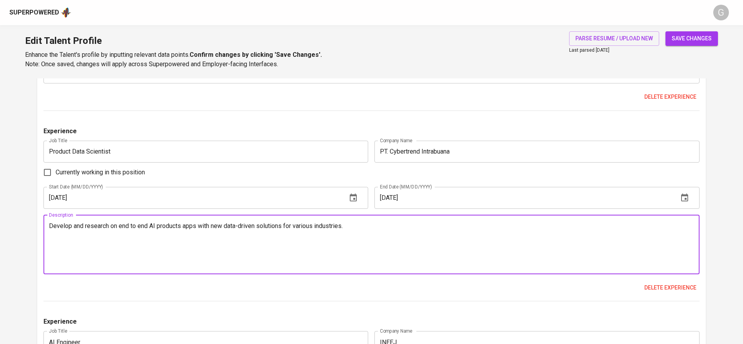
click at [451, 256] on textarea "Develop and research on end to end AI products apps with new data-driven soluti…" at bounding box center [371, 244] width 645 height 45
paste textarea "Product Data Science Specialist (Remote) Aug 2021 – May 2024 Develop and resear…"
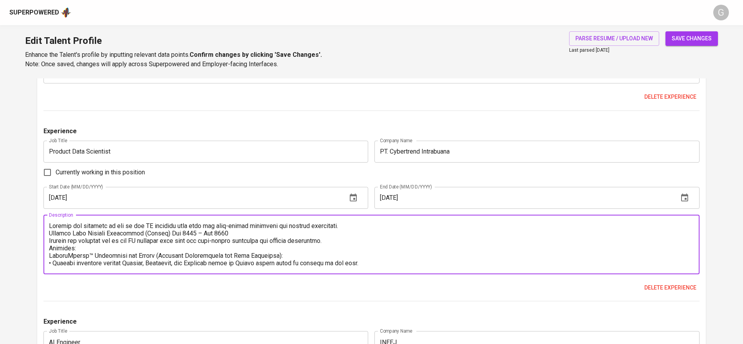
click at [49, 233] on textarea at bounding box center [371, 244] width 645 height 45
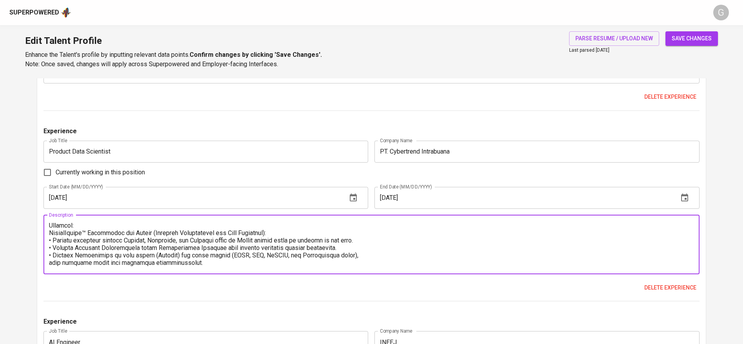
scroll to position [23, 0]
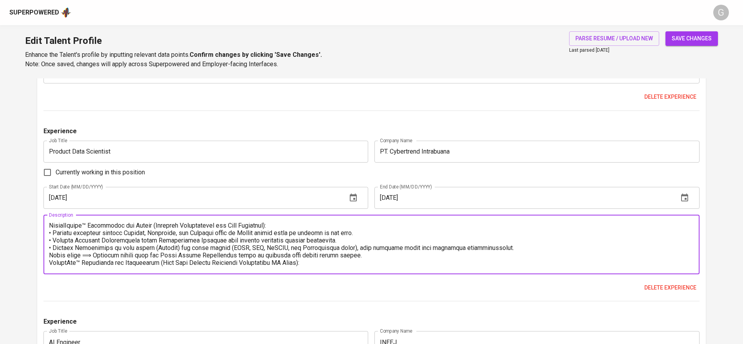
drag, startPoint x: 61, startPoint y: 237, endPoint x: 52, endPoint y: 259, distance: 23.0
click at [52, 259] on textarea at bounding box center [371, 244] width 645 height 45
click at [50, 260] on textarea at bounding box center [371, 244] width 645 height 45
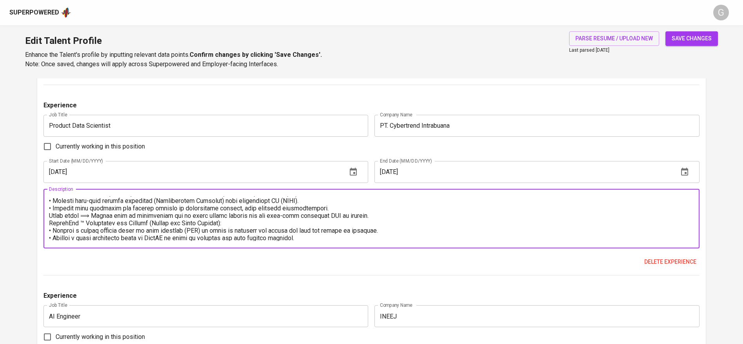
scroll to position [83, 0]
click at [51, 221] on textarea at bounding box center [371, 218] width 645 height 45
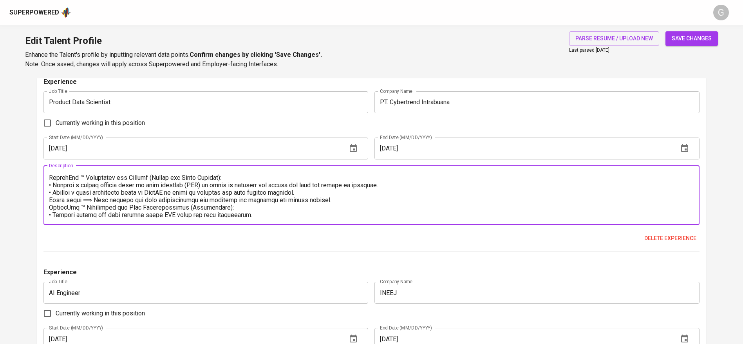
scroll to position [111, 0]
click at [49, 204] on textarea at bounding box center [371, 195] width 645 height 45
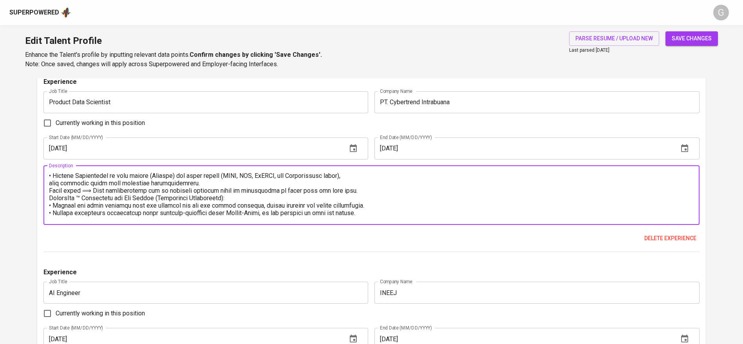
scroll to position [165, 0]
click at [49, 181] on textarea at bounding box center [371, 195] width 645 height 45
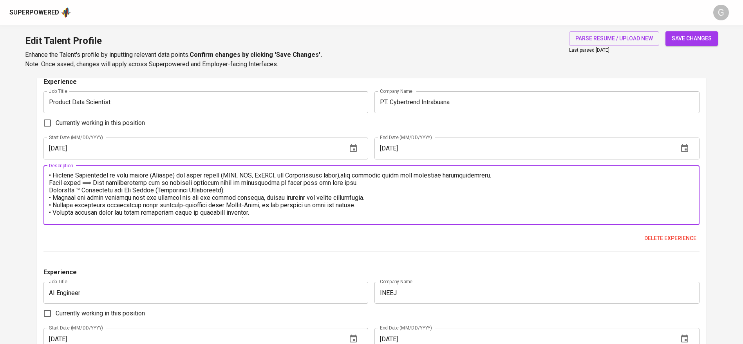
scroll to position [157, 0]
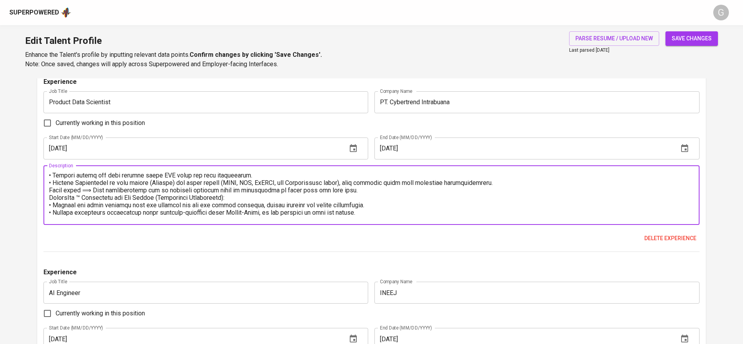
click at [52, 195] on textarea at bounding box center [371, 195] width 645 height 45
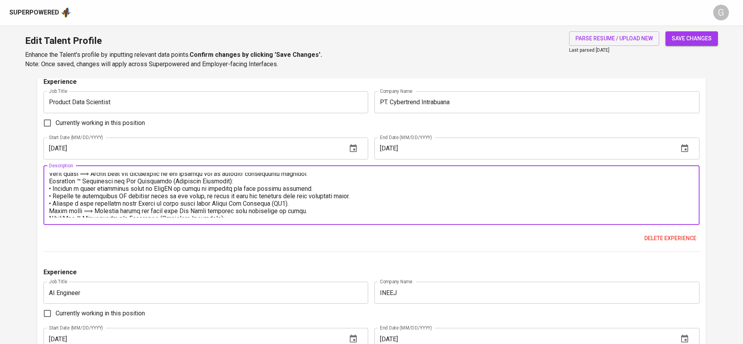
scroll to position [208, 0]
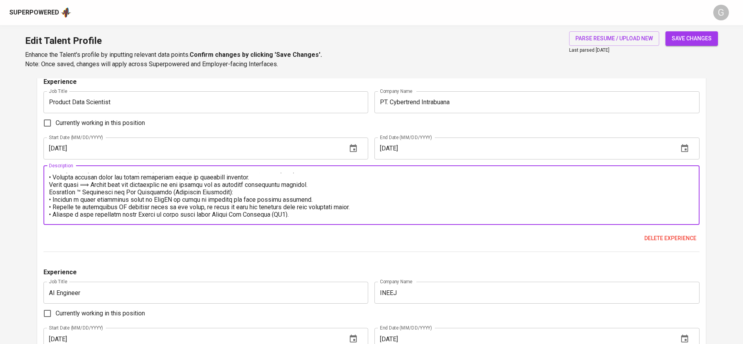
click at [51, 193] on textarea at bounding box center [371, 195] width 645 height 45
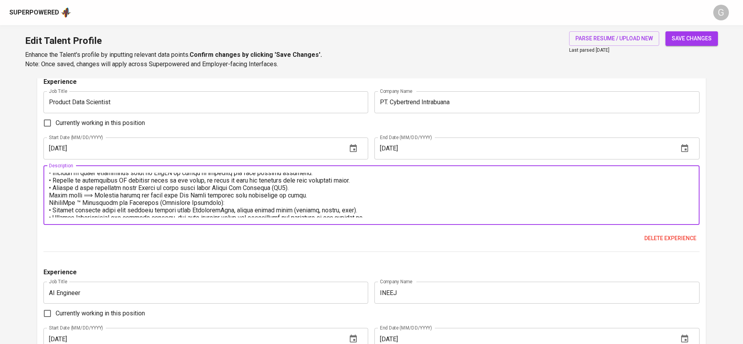
scroll to position [242, 0]
click at [49, 203] on textarea at bounding box center [371, 195] width 645 height 45
click at [50, 182] on textarea at bounding box center [371, 195] width 645 height 45
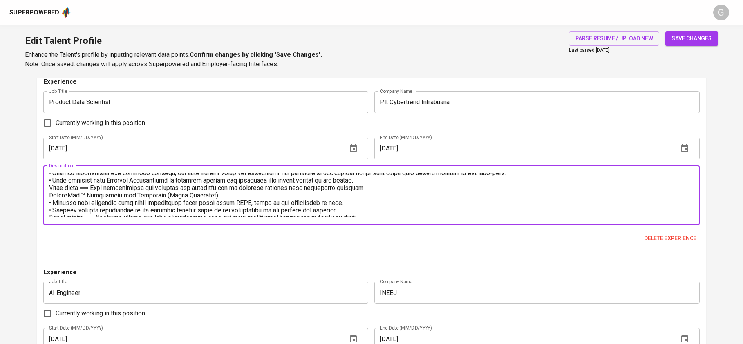
scroll to position [286, 0]
click at [49, 200] on textarea at bounding box center [371, 195] width 645 height 45
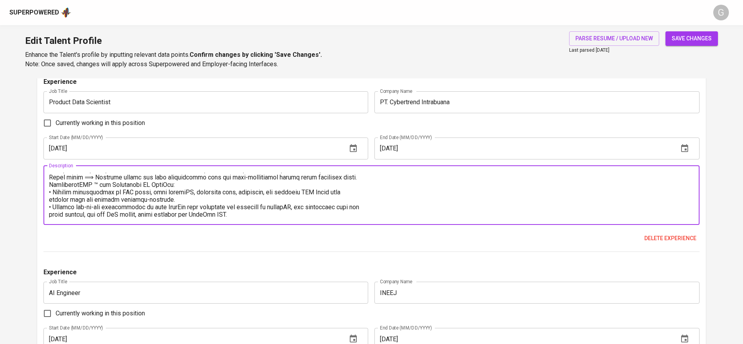
scroll to position [342, 0]
click at [49, 186] on textarea at bounding box center [371, 195] width 645 height 45
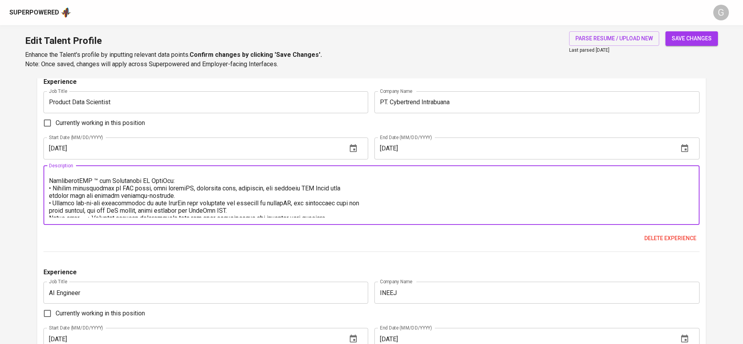
click at [49, 194] on textarea at bounding box center [371, 195] width 645 height 45
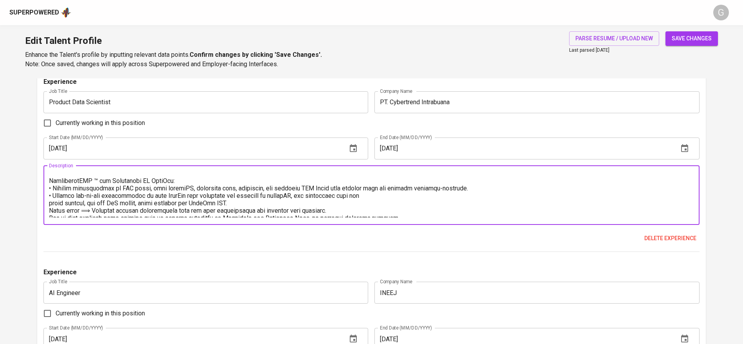
scroll to position [357, 0]
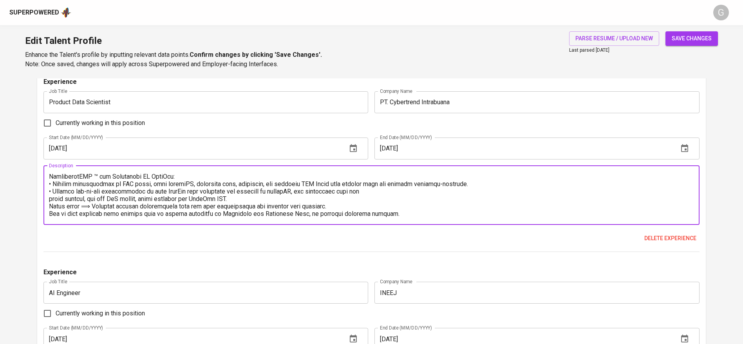
click at [49, 198] on textarea at bounding box center [371, 195] width 645 height 45
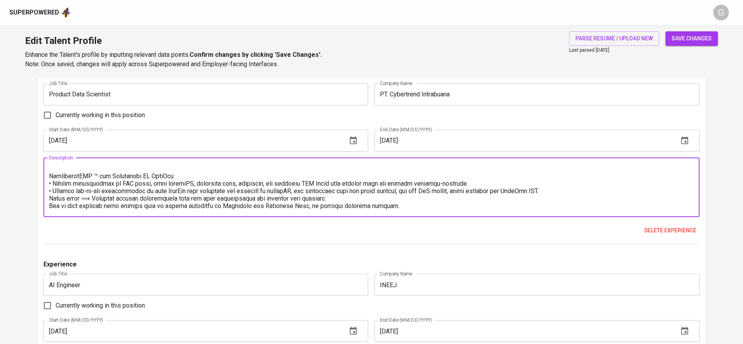
scroll to position [1081, 0]
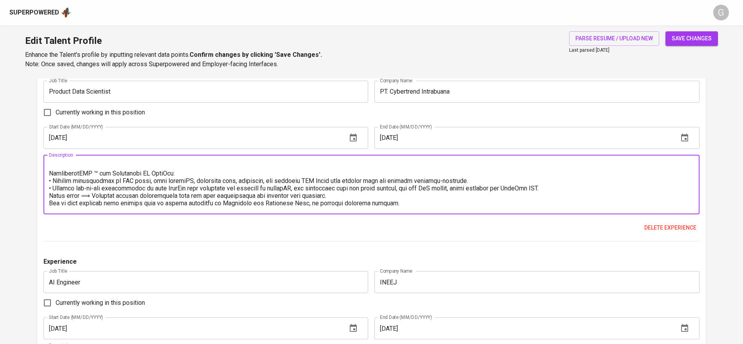
click at [51, 206] on textarea at bounding box center [371, 184] width 645 height 45
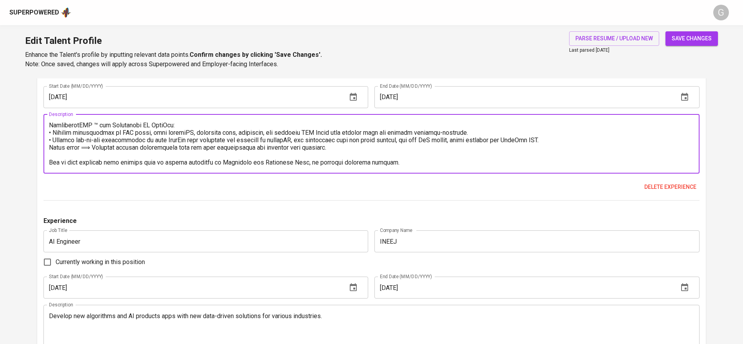
scroll to position [1196, 0]
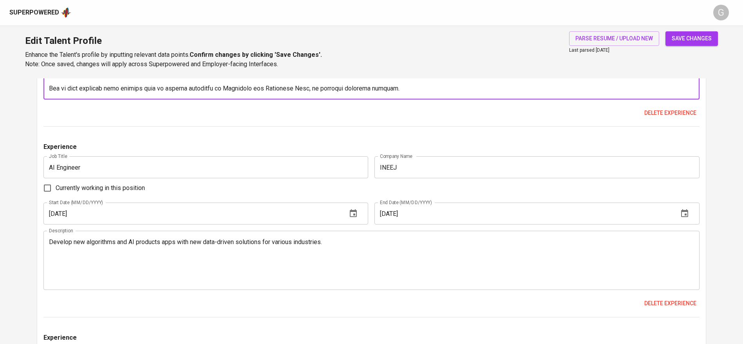
type textarea "Develop and research on end to end AI products apps with new data-driven soluti…"
click at [681, 40] on span "save changes" at bounding box center [692, 39] width 40 height 10
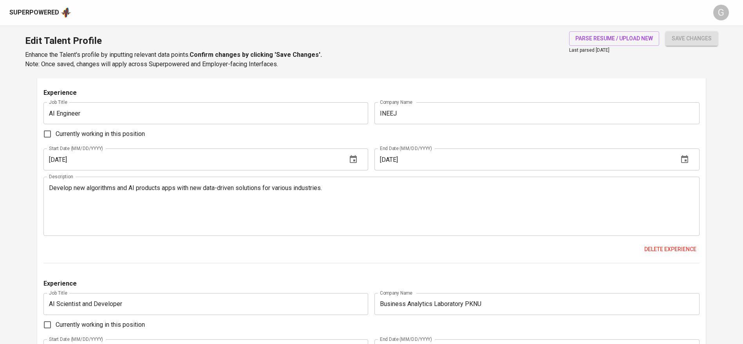
scroll to position [1251, 0]
click at [151, 181] on div "Develop new algorithms and AI products apps with new data-driven solutions for …" at bounding box center [371, 205] width 656 height 59
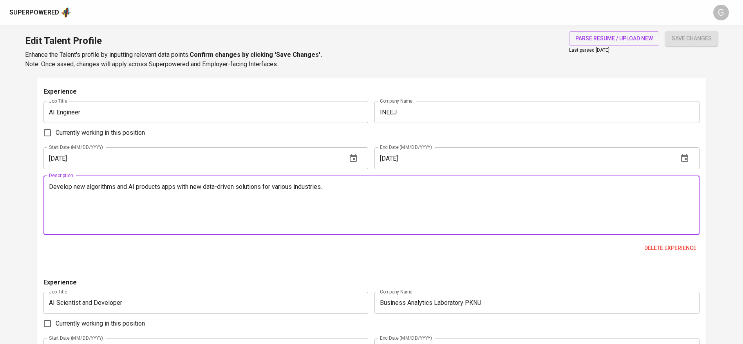
paste textarea "and research end to end AI products apps with new data-driven solutions for var…"
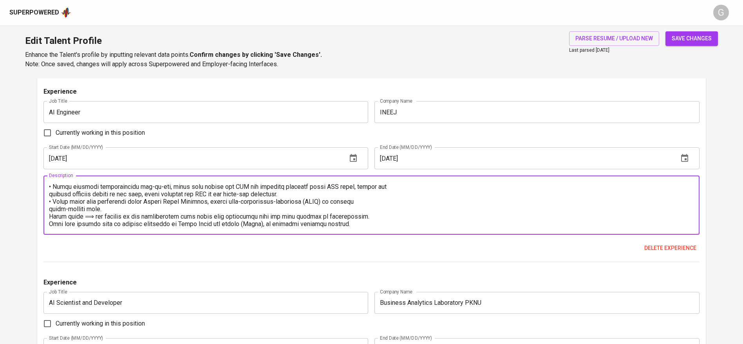
scroll to position [0, 0]
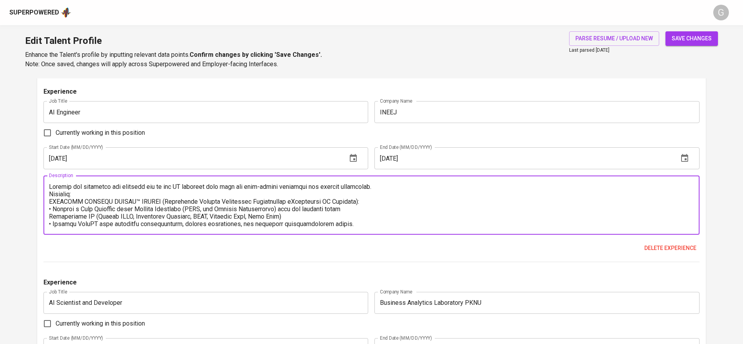
click at [50, 199] on textarea at bounding box center [371, 205] width 645 height 45
click at [49, 196] on textarea at bounding box center [371, 205] width 645 height 45
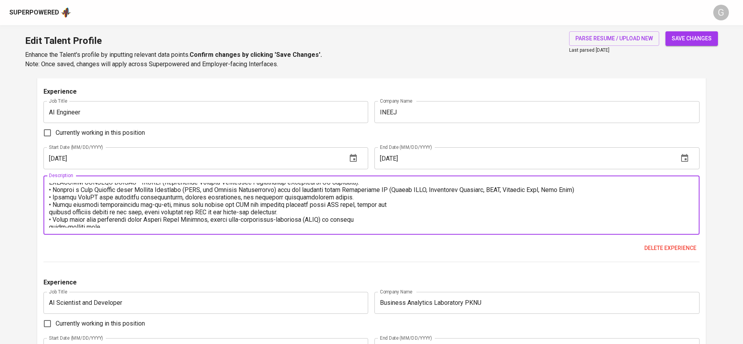
scroll to position [27, 0]
click at [50, 210] on textarea at bounding box center [371, 205] width 645 height 45
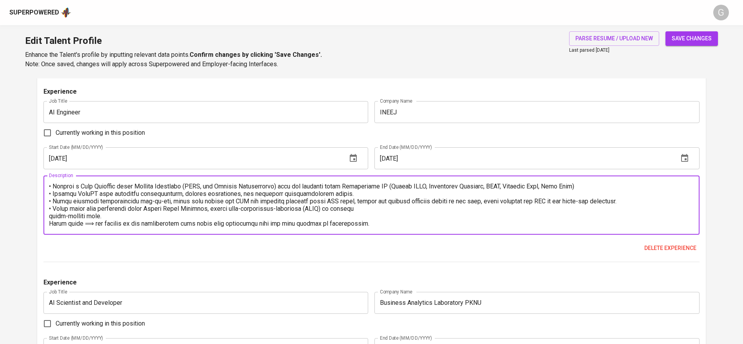
scroll to position [31, 0]
click at [50, 213] on textarea at bounding box center [371, 205] width 645 height 45
click at [50, 214] on textarea at bounding box center [371, 205] width 645 height 45
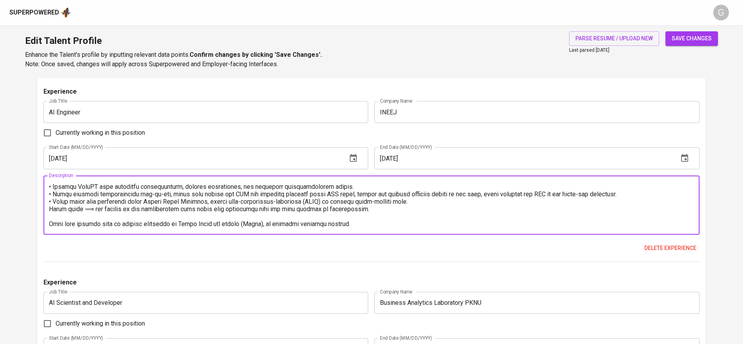
scroll to position [45, 0]
type textarea "Develop new algorithm and research end to end AI products apps with new data-dr…"
click at [694, 36] on span "save changes" at bounding box center [692, 39] width 40 height 10
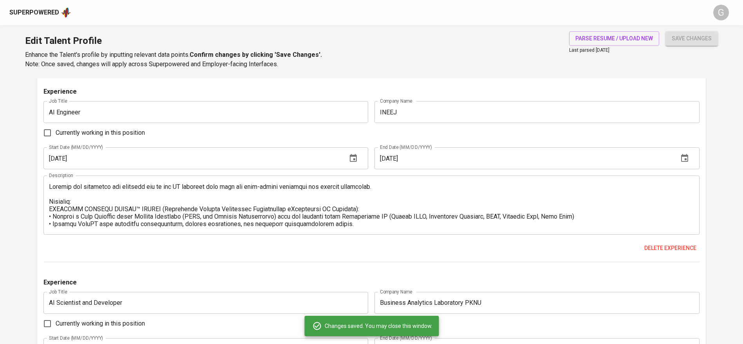
scroll to position [1428, 0]
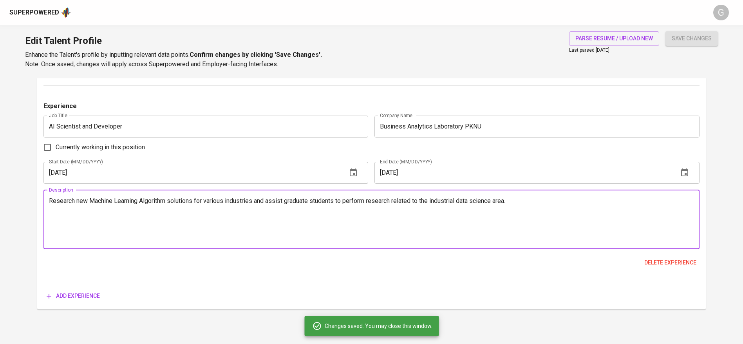
click at [110, 202] on textarea "Research new Machine Learning Algorithm solutions for various industries and as…" at bounding box center [371, 219] width 645 height 45
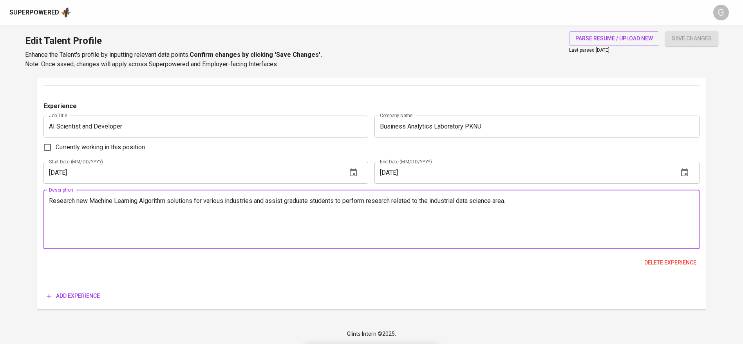
paste textarea "research related to the industrial data science area. Projects: Explainable Ano…"
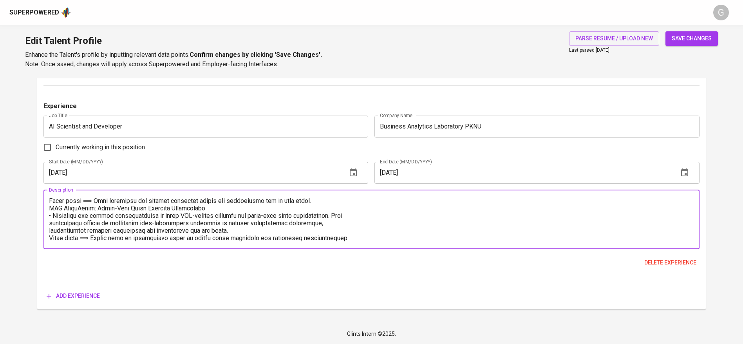
scroll to position [0, 0]
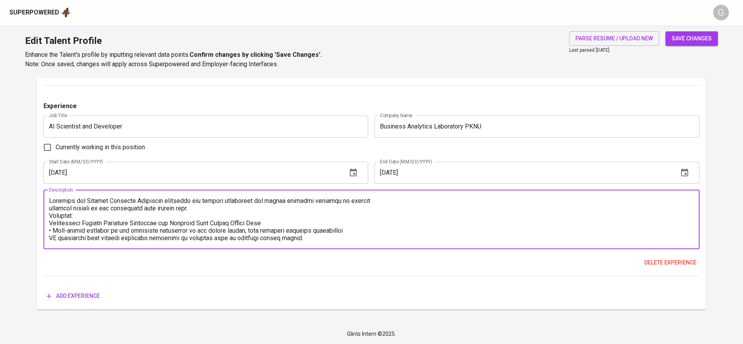
click at [51, 208] on textarea at bounding box center [371, 219] width 645 height 45
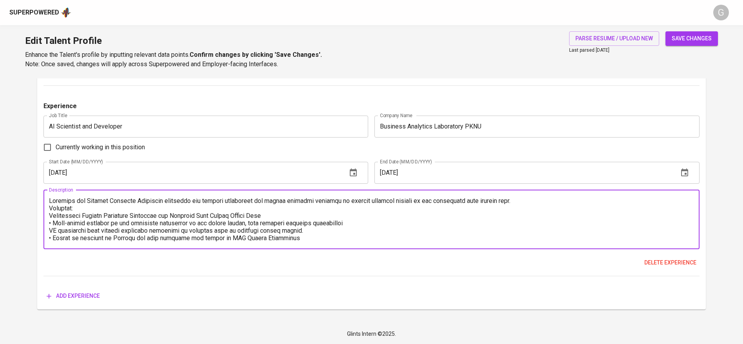
click at [49, 208] on textarea at bounding box center [371, 219] width 645 height 45
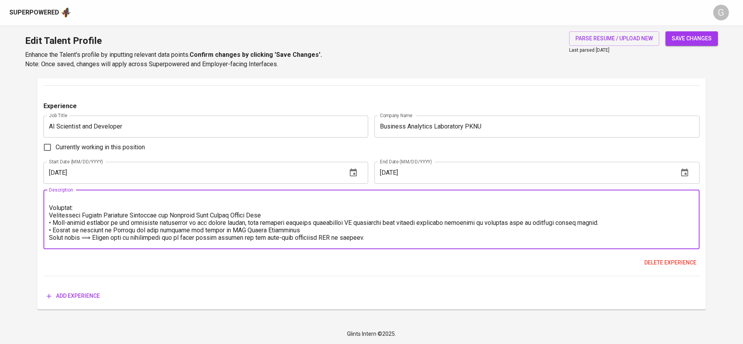
scroll to position [17, 0]
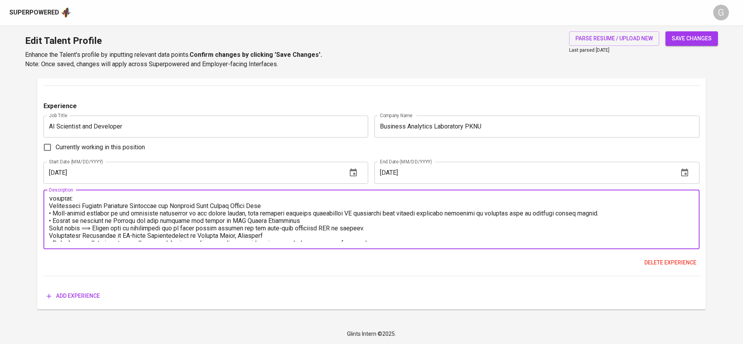
click at [52, 232] on textarea at bounding box center [371, 219] width 645 height 45
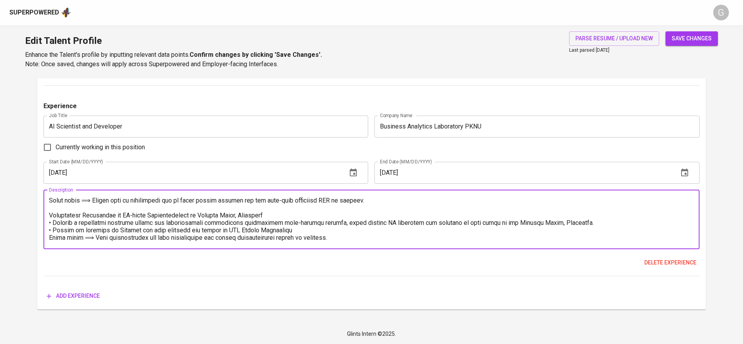
scroll to position [51, 0]
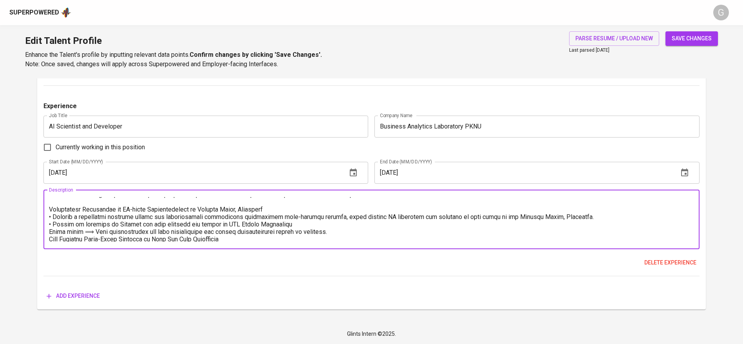
click at [52, 232] on textarea at bounding box center [371, 219] width 645 height 45
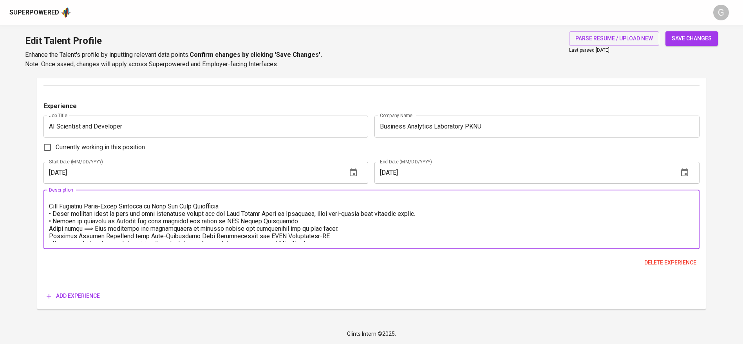
scroll to position [94, 0]
click at [52, 226] on textarea at bounding box center [371, 219] width 645 height 45
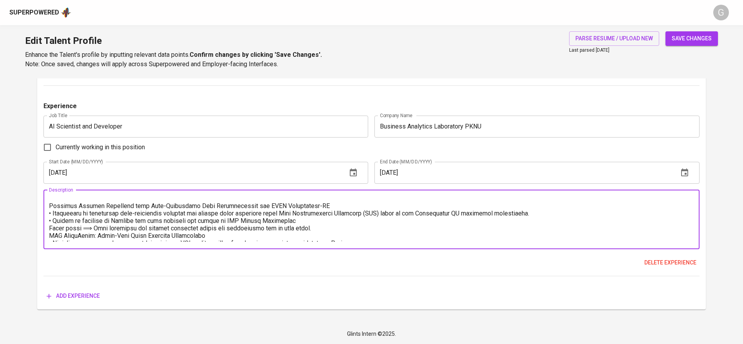
scroll to position [131, 0]
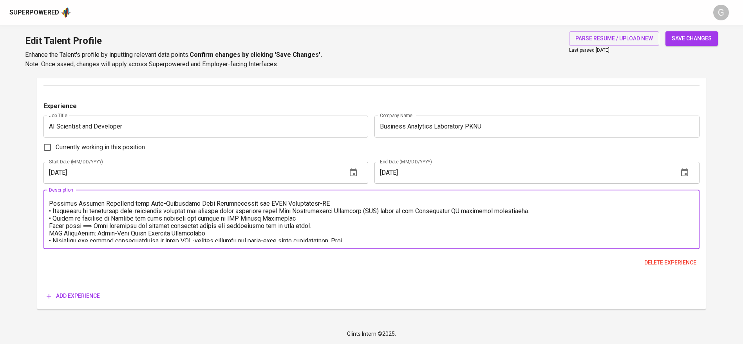
click at [51, 232] on textarea at bounding box center [371, 219] width 645 height 45
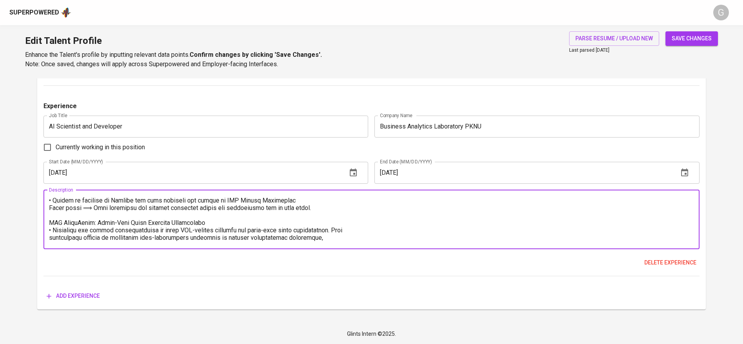
scroll to position [157, 0]
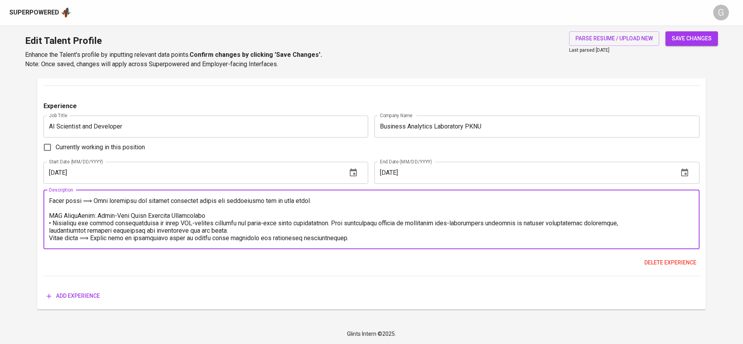
click at [51, 232] on textarea at bounding box center [371, 219] width 645 height 45
click at [51, 223] on textarea at bounding box center [371, 219] width 645 height 45
type textarea "Research new Machine Learning Algorithm solutions for various industries and as…"
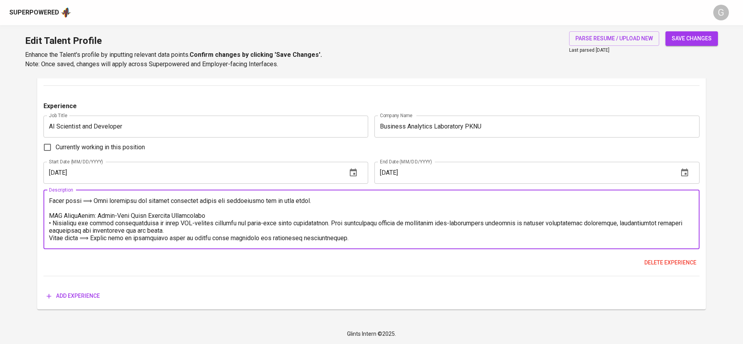
click at [703, 35] on span "save changes" at bounding box center [692, 39] width 40 height 10
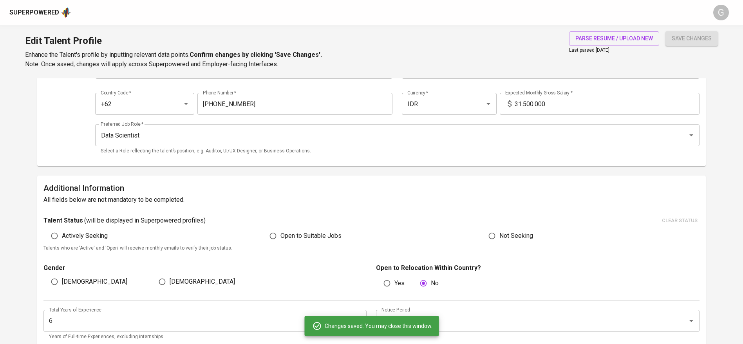
scroll to position [76, 0]
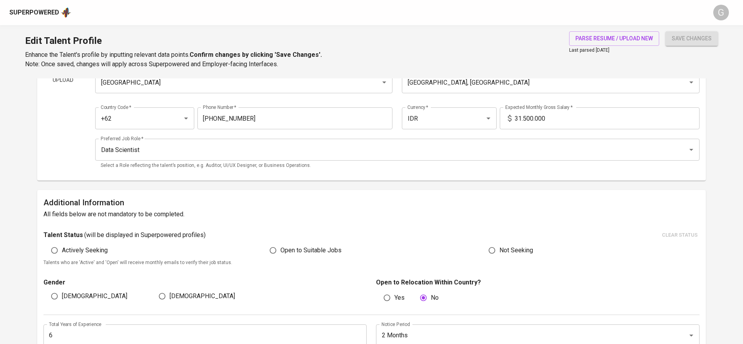
click at [67, 295] on span "Male" at bounding box center [94, 295] width 65 height 9
click at [62, 295] on input "Male" at bounding box center [54, 296] width 15 height 15
radio input "true"
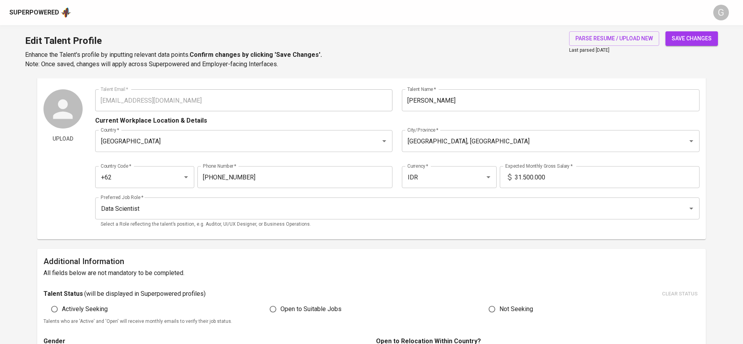
click at [701, 29] on div "Edit Talent Profile Enhance the Talent's profile by inputting relevant data poi…" at bounding box center [371, 51] width 743 height 53
click at [697, 37] on span "save changes" at bounding box center [692, 39] width 40 height 10
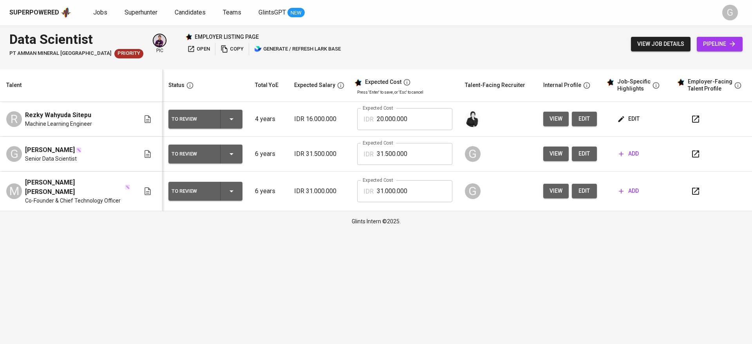
click at [584, 186] on span "edit" at bounding box center [584, 191] width 13 height 10
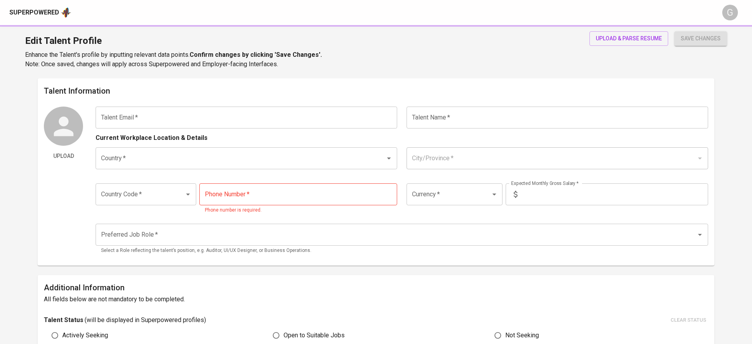
type input "[EMAIL_ADDRESS][DOMAIN_NAME]"
type input "Moch Aril [PERSON_NAME]"
type input "[GEOGRAPHIC_DATA]"
type input "[GEOGRAPHIC_DATA], [GEOGRAPHIC_DATA]"
type input "+62"
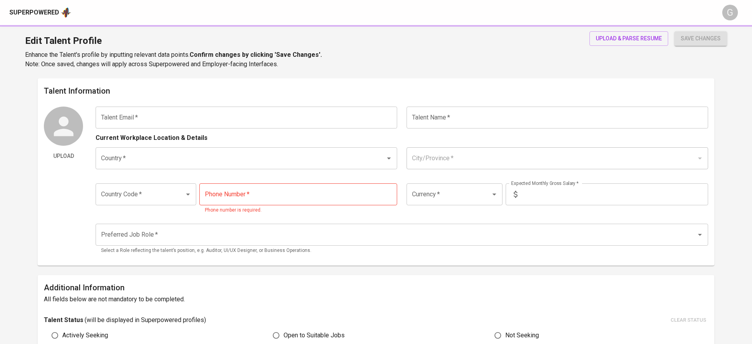
type input "[PHONE_NUMBER]"
type input "IDR"
type input "Data Scientist"
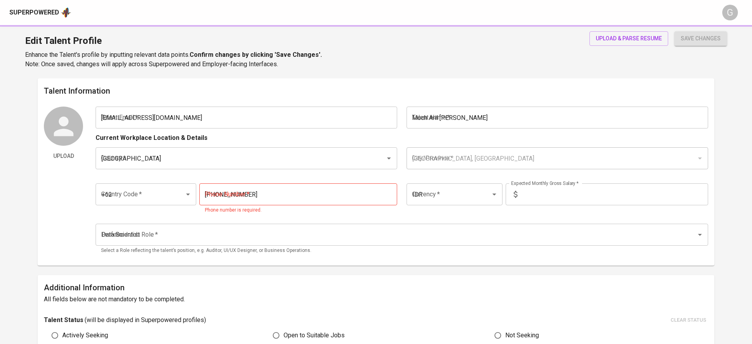
radio input "true"
type input "6"
type input "1 Month"
type input "[URL][DOMAIN_NAME]"
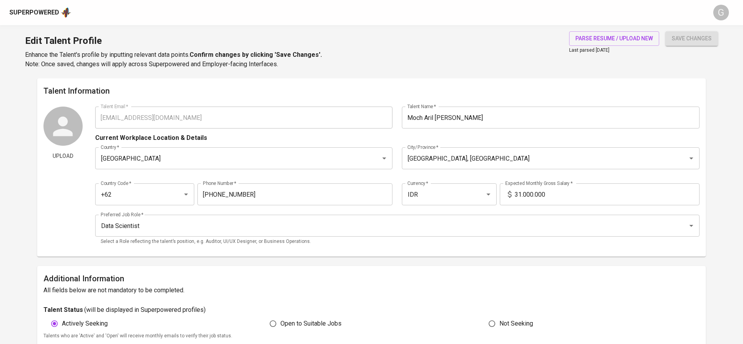
click at [525, 194] on input "31.000.000" at bounding box center [607, 194] width 185 height 22
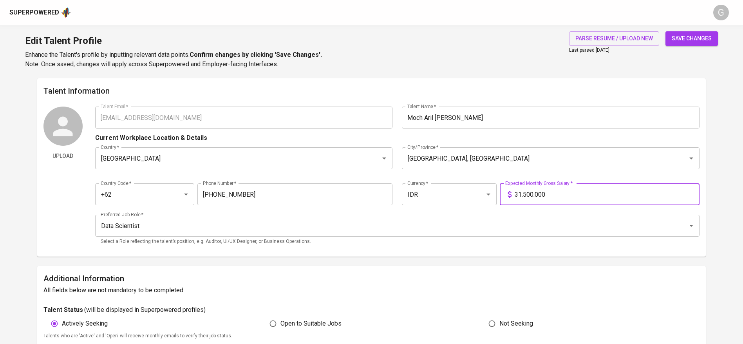
type input "31.500.000"
click at [666, 31] on button "save changes" at bounding box center [692, 38] width 52 height 14
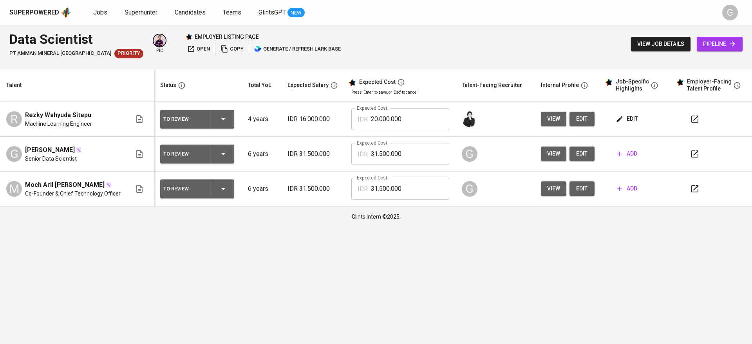
click at [630, 121] on span "edit" at bounding box center [627, 119] width 21 height 10
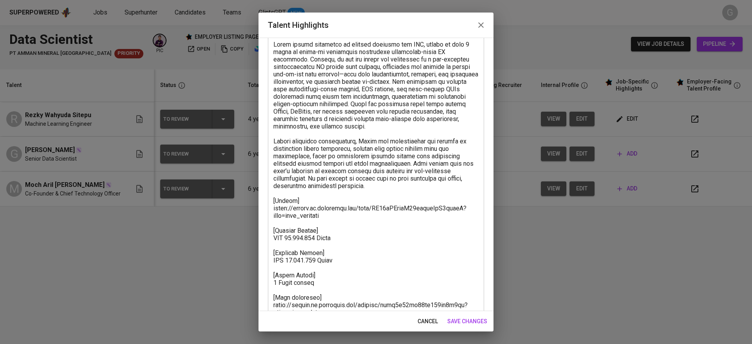
scroll to position [67, 0]
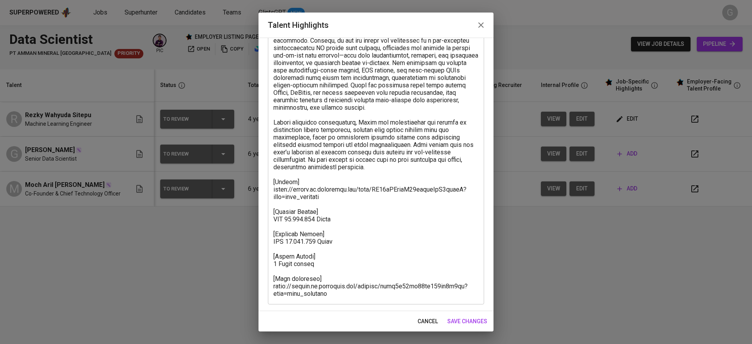
click at [427, 319] on span "cancel" at bounding box center [428, 322] width 20 height 10
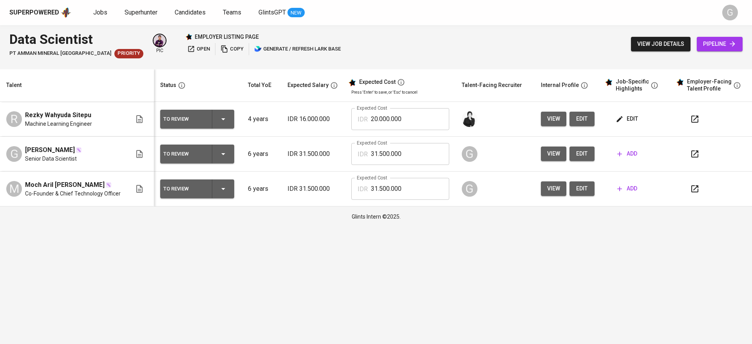
click at [619, 120] on icon "button" at bounding box center [620, 119] width 6 height 6
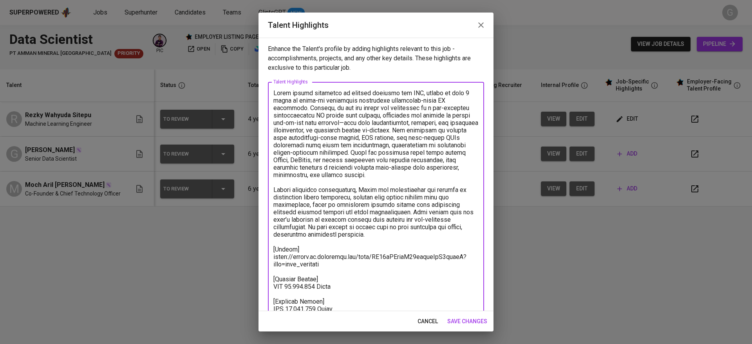
drag, startPoint x: 275, startPoint y: 94, endPoint x: 384, endPoint y: 237, distance: 180.1
click at [384, 237] on textarea at bounding box center [375, 226] width 205 height 275
click at [384, 238] on textarea at bounding box center [375, 226] width 205 height 275
click at [479, 24] on icon "button" at bounding box center [480, 24] width 9 height 9
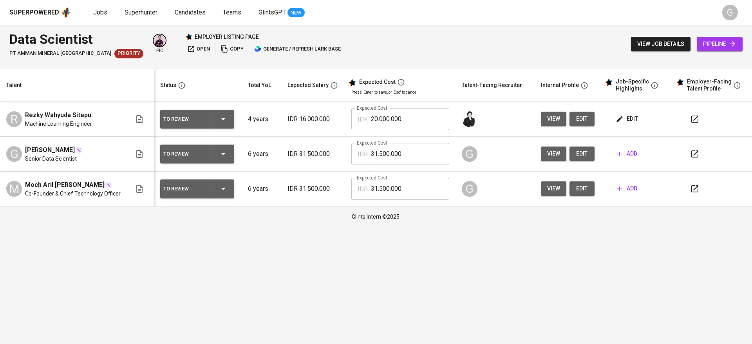
click at [628, 189] on span "add" at bounding box center [627, 189] width 20 height 10
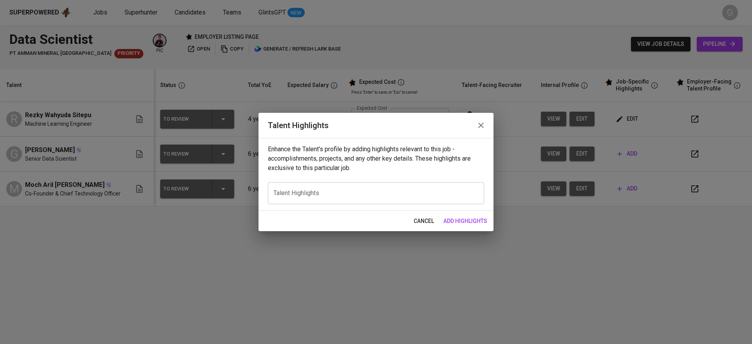
click at [360, 195] on textarea at bounding box center [375, 192] width 205 height 7
paste textarea "Ibar is a Backend Software Developer with nearly 7 years of experience at Stamp…"
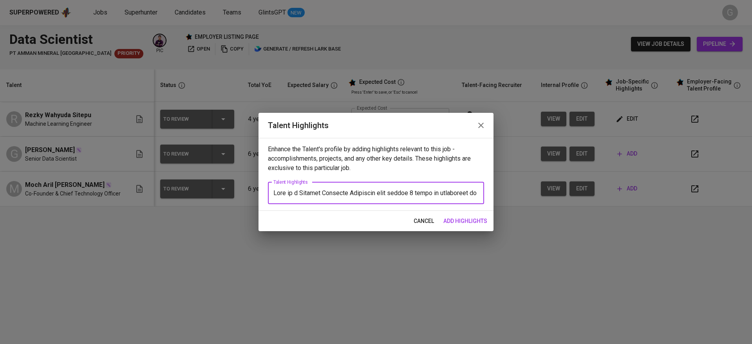
scroll to position [54, 0]
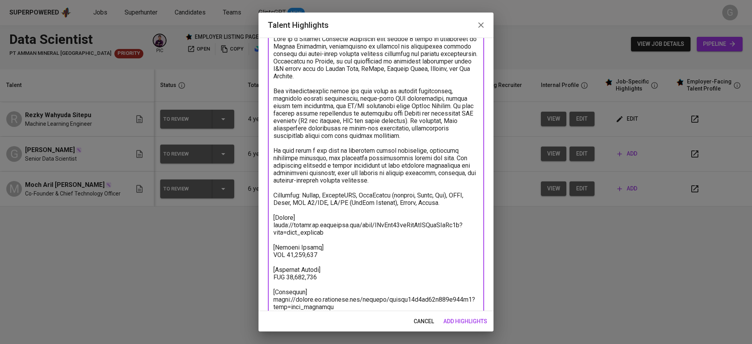
click at [422, 178] on textarea at bounding box center [375, 172] width 205 height 275
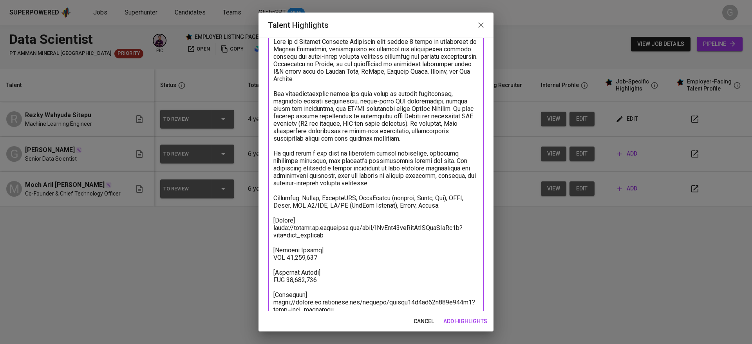
paste textarea "[PERSON_NAME] has 8+ years of professional experience spanning Data Science, AI…"
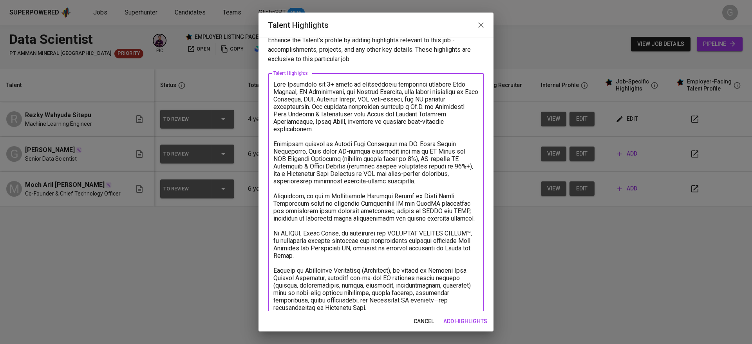
scroll to position [0, 0]
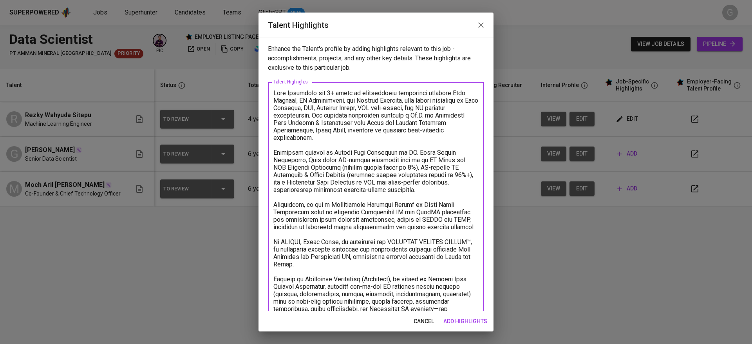
click at [323, 91] on textarea at bounding box center [375, 316] width 205 height 454
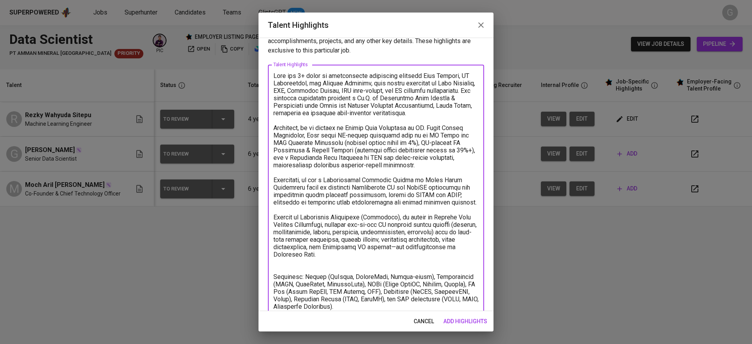
scroll to position [18, 0]
click at [342, 186] on textarea at bounding box center [375, 262] width 205 height 380
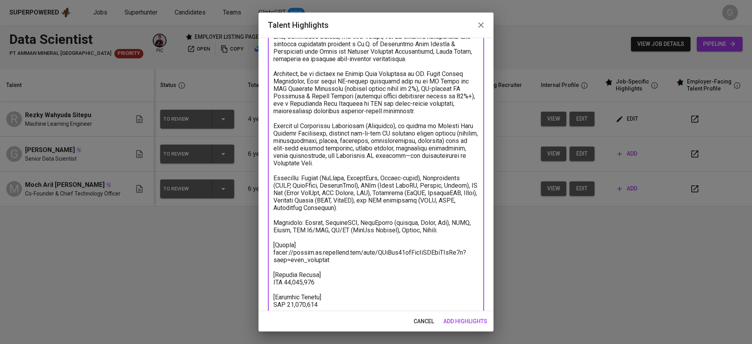
scroll to position [90, 0]
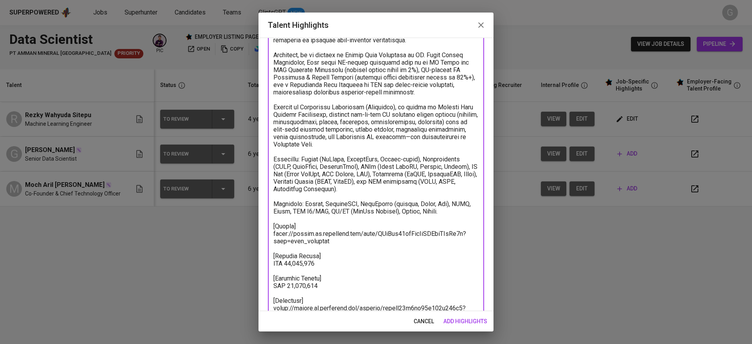
click at [335, 207] on textarea at bounding box center [375, 163] width 205 height 328
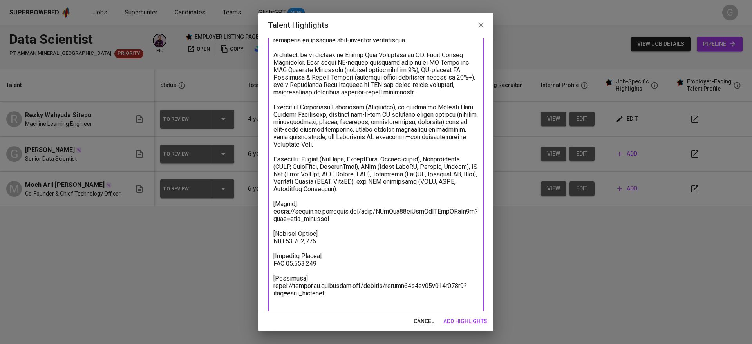
click at [335, 296] on textarea at bounding box center [375, 151] width 205 height 305
paste textarea "[URL][DOMAIN_NAME]"
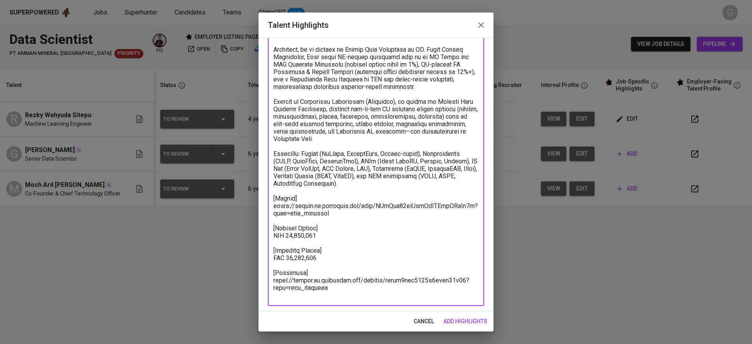
scroll to position [97, 0]
click at [371, 220] on textarea at bounding box center [375, 144] width 205 height 305
paste textarea "HuRsbsgqCoAFC9x1OAblrUqKgn0"
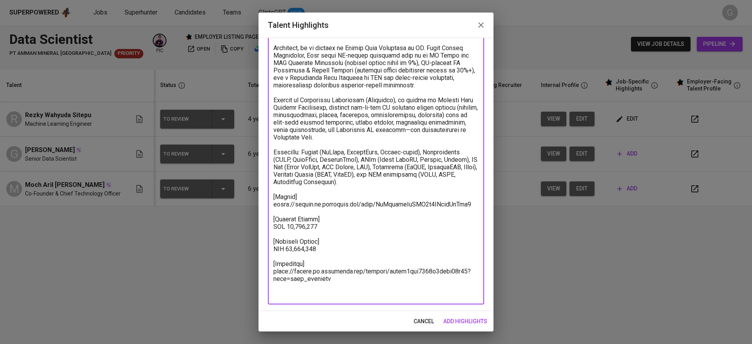
scroll to position [90, 0]
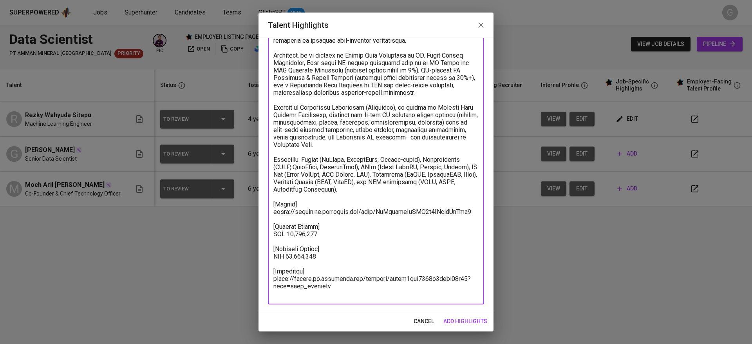
drag, startPoint x: 321, startPoint y: 266, endPoint x: 285, endPoint y: 262, distance: 36.3
click at [285, 262] on textarea at bounding box center [375, 149] width 205 height 298
paste textarea "38,335,438"
click at [326, 263] on textarea at bounding box center [375, 149] width 205 height 298
click at [362, 244] on textarea at bounding box center [375, 149] width 205 height 298
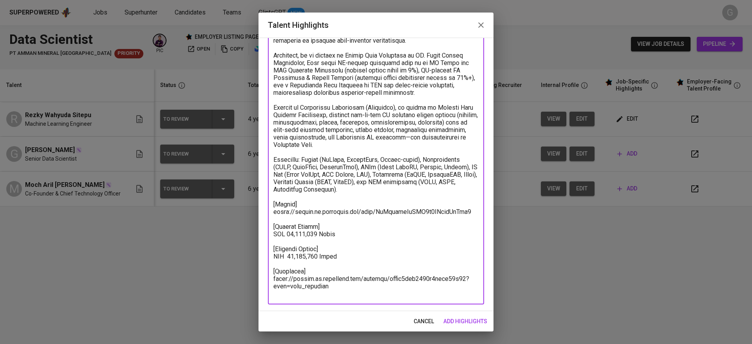
drag, startPoint x: 317, startPoint y: 264, endPoint x: 295, endPoint y: 262, distance: 21.6
click at [295, 262] on textarea at bounding box center [375, 149] width 205 height 298
click at [347, 277] on textarea at bounding box center [375, 149] width 205 height 298
type textarea "Gian has 8+ years of professional experience spanning Data Science, AI Engineer…"
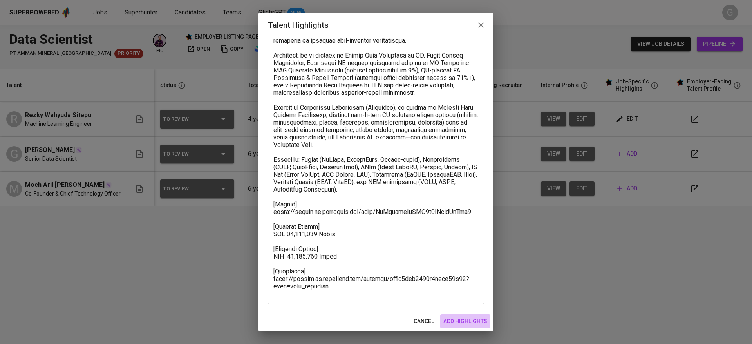
click at [450, 317] on span "add highlights" at bounding box center [466, 322] width 44 height 10
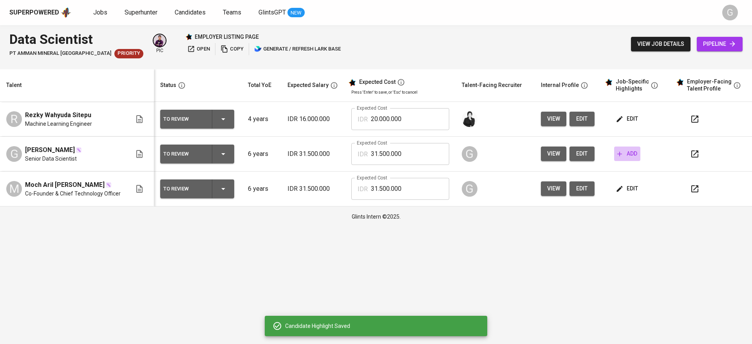
click at [632, 150] on span "add" at bounding box center [627, 154] width 20 height 10
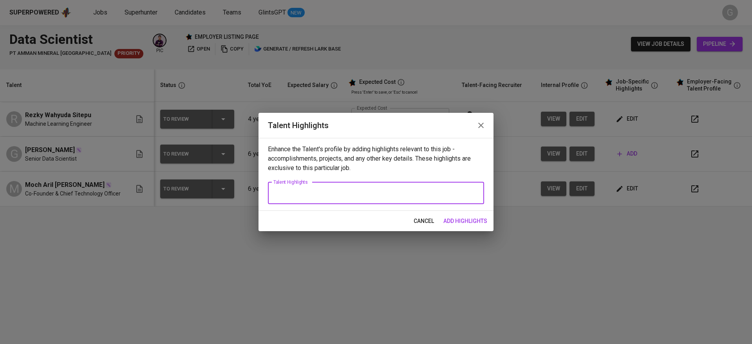
click at [430, 196] on textarea at bounding box center [375, 192] width 205 height 7
paste textarea "Gian has 8+ years of professional experience spanning Data Science, AI Engineer…"
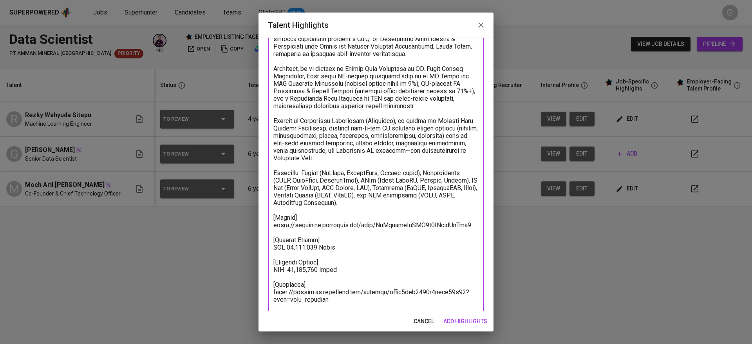
type textarea "Gian has 8+ years of professional experience spanning Data Science, AI Engineer…"
click at [461, 320] on span "add highlights" at bounding box center [466, 322] width 44 height 10
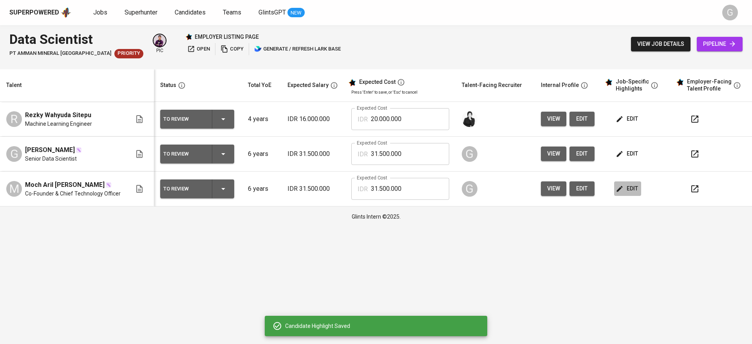
click at [621, 190] on icon "button" at bounding box center [620, 189] width 8 height 8
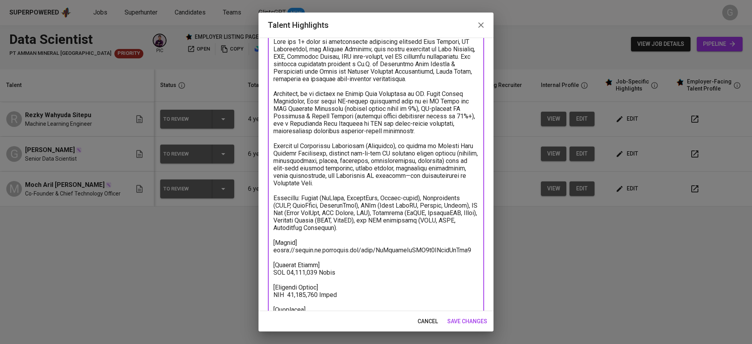
scroll to position [0, 0]
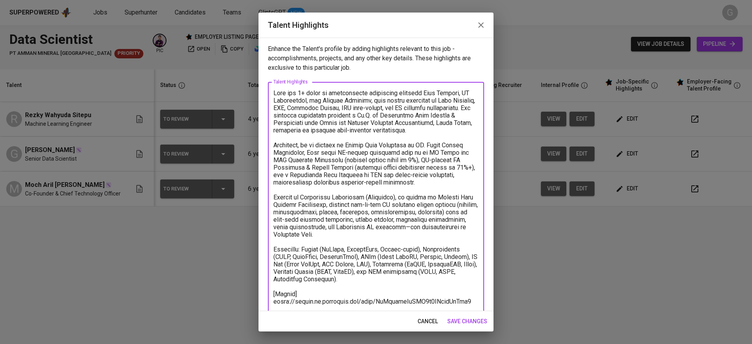
drag, startPoint x: 419, startPoint y: 196, endPoint x: 269, endPoint y: 87, distance: 185.9
click at [269, 87] on div "x Talent Highlights" at bounding box center [376, 238] width 216 height 312
paste textarea "Aril has 7+ years of professional experience in Data Science and AI Engineering…"
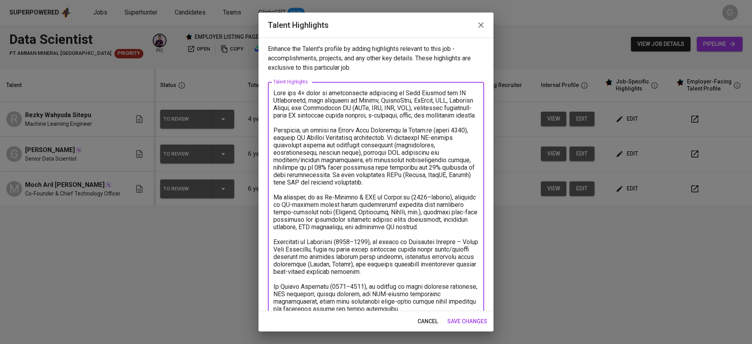
scroll to position [92, 0]
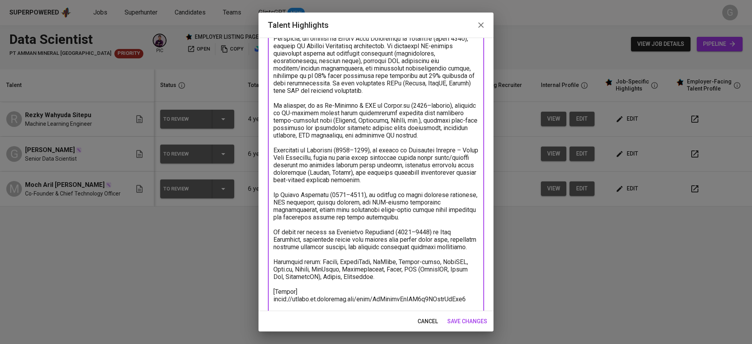
click at [317, 290] on textarea at bounding box center [375, 202] width 205 height 409
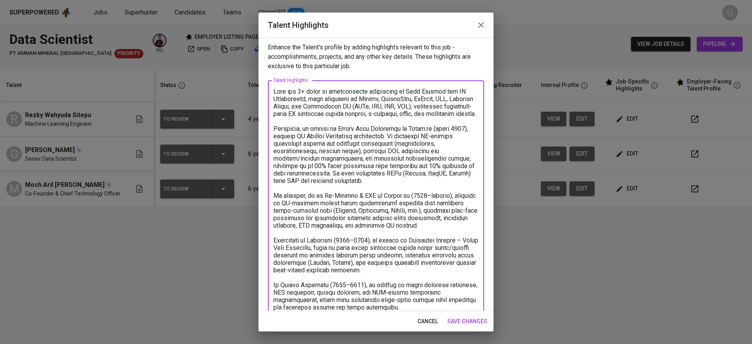
scroll to position [0, 0]
drag, startPoint x: 293, startPoint y: 94, endPoint x: 449, endPoint y: 113, distance: 157.1
click at [449, 113] on textarea at bounding box center [375, 293] width 205 height 409
click at [436, 132] on textarea at bounding box center [375, 293] width 205 height 409
click at [328, 138] on textarea at bounding box center [375, 293] width 205 height 409
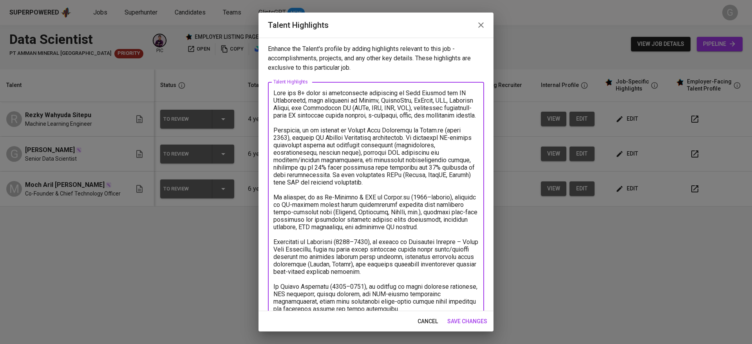
drag, startPoint x: 274, startPoint y: 205, endPoint x: 315, endPoint y: 249, distance: 60.7
click at [315, 249] on textarea at bounding box center [375, 293] width 205 height 409
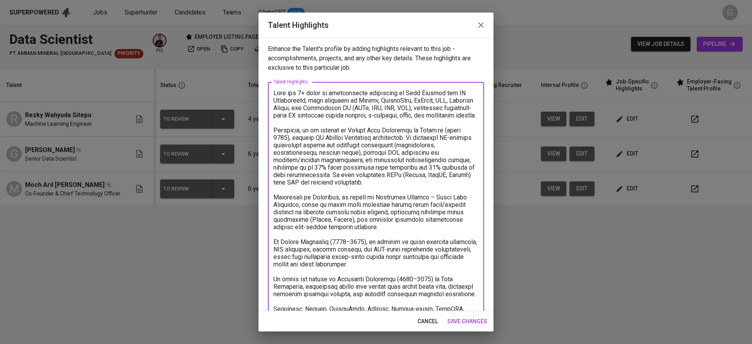
click at [293, 241] on textarea at bounding box center [375, 264] width 205 height 350
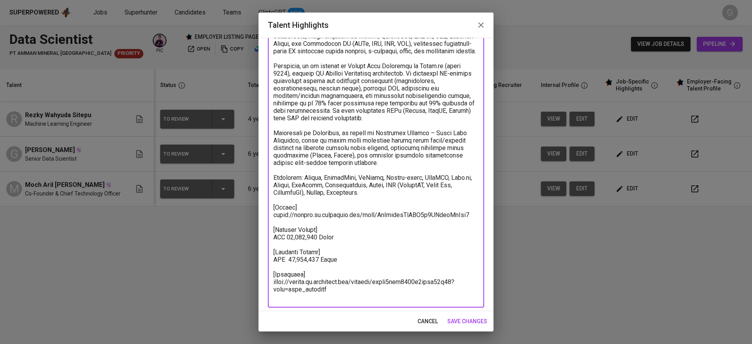
scroll to position [67, 0]
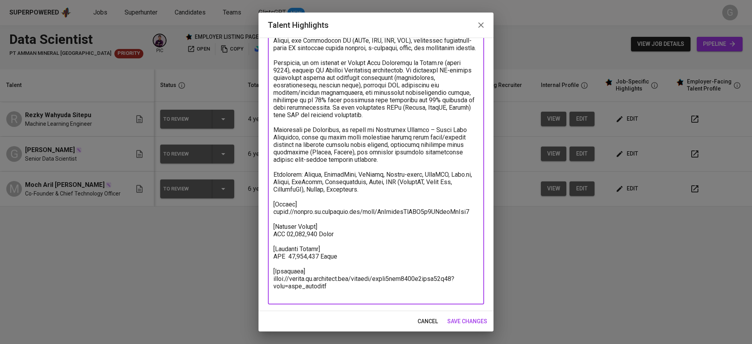
type textarea "Lore ips 7+ dolor si ametconsecte adipiscing el Sedd Eiusmod tem IN Utlaboreetd…"
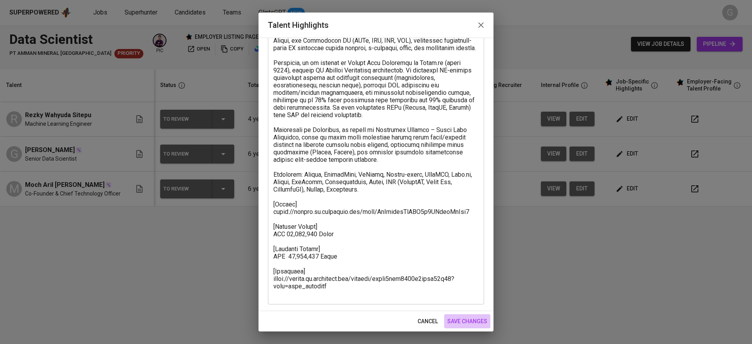
click at [466, 322] on span "save changes" at bounding box center [467, 322] width 40 height 10
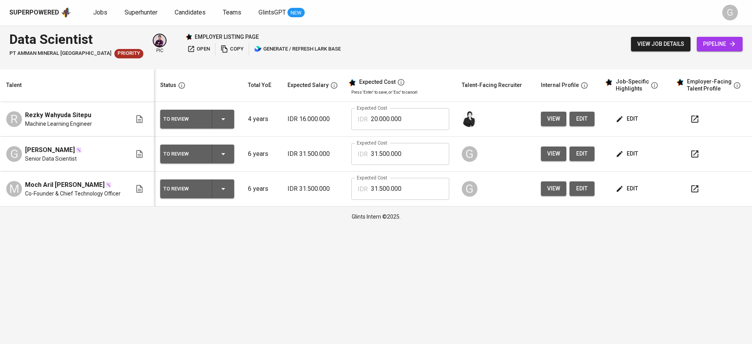
click at [632, 188] on span "edit" at bounding box center [627, 189] width 21 height 10
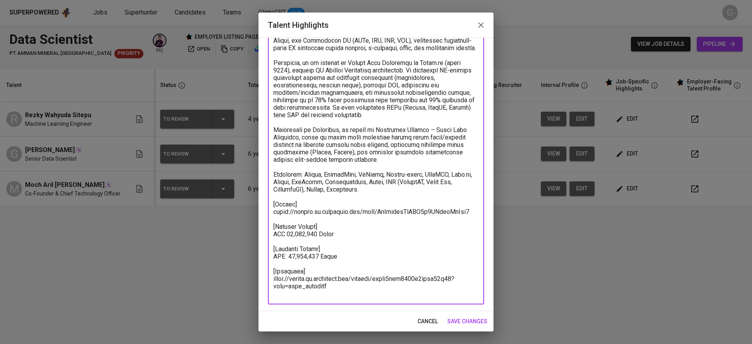
drag, startPoint x: 315, startPoint y: 239, endPoint x: 286, endPoint y: 241, distance: 29.8
click at [286, 241] on textarea at bounding box center [375, 159] width 205 height 275
type textarea "Aril has 7+ years of professional experience in Data Science and AI Engineering…"
click at [463, 317] on span "save changes" at bounding box center [467, 322] width 40 height 10
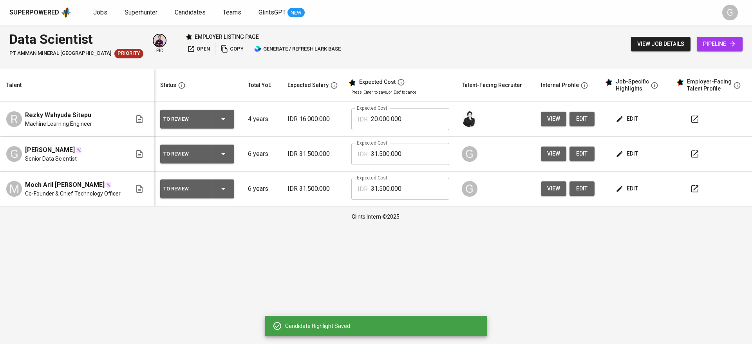
click at [633, 155] on span "edit" at bounding box center [627, 154] width 21 height 10
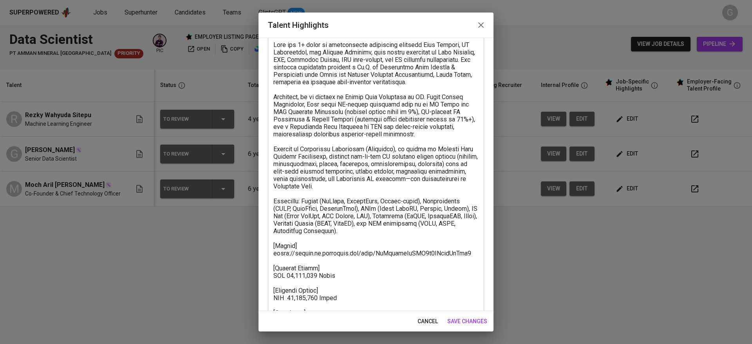
scroll to position [90, 0]
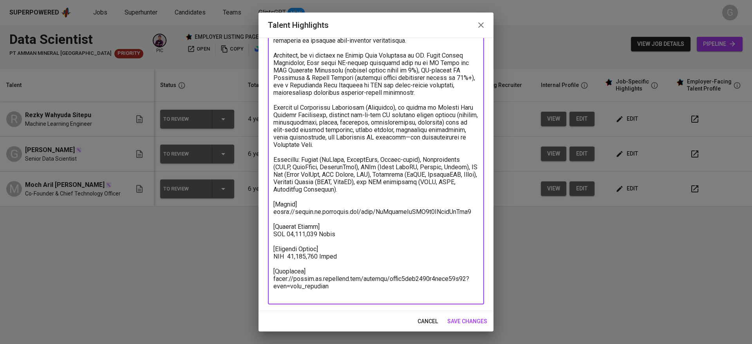
click at [286, 265] on textarea at bounding box center [375, 149] width 205 height 298
type textarea "Gian has 8+ years of professional experience spanning Data Science, AI Engineer…"
click at [467, 320] on span "save changes" at bounding box center [467, 322] width 40 height 10
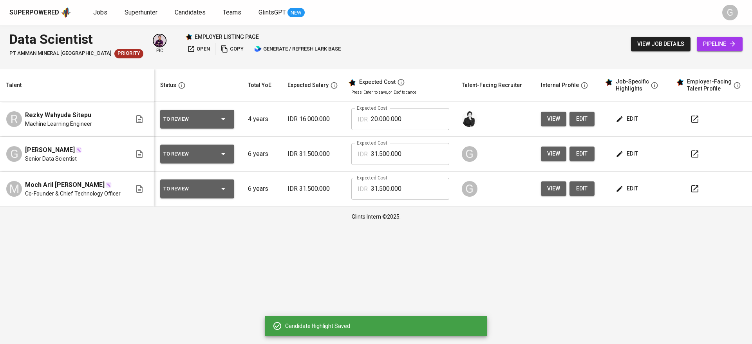
click at [620, 189] on icon "button" at bounding box center [620, 189] width 8 height 8
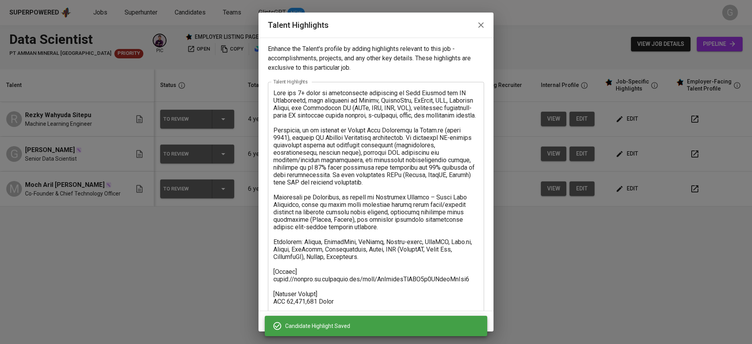
scroll to position [67, 0]
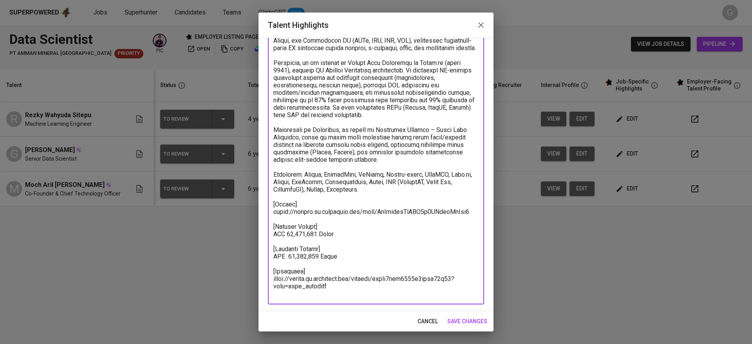
click at [287, 266] on textarea at bounding box center [375, 159] width 205 height 275
type textarea "Aril has 7+ years of professional experience in Data Science and AI Engineering…"
click at [461, 317] on span "save changes" at bounding box center [467, 322] width 40 height 10
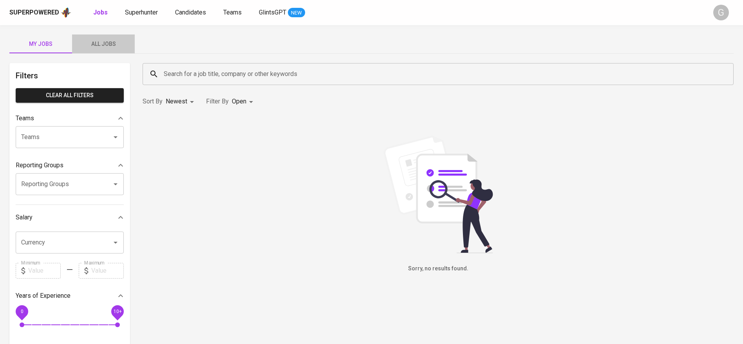
click at [102, 41] on span "All Jobs" at bounding box center [103, 44] width 53 height 10
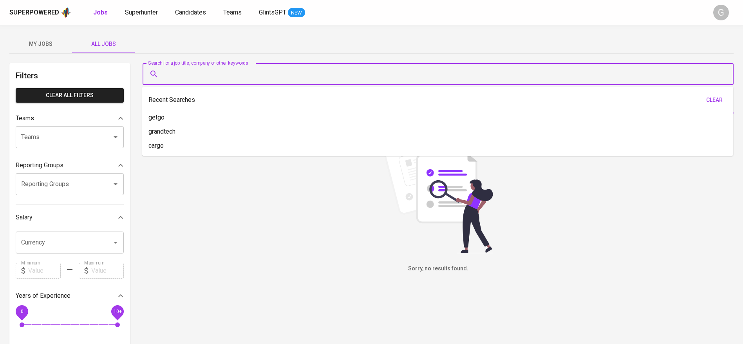
drag, startPoint x: 170, startPoint y: 79, endPoint x: 178, endPoint y: 81, distance: 8.4
click at [170, 79] on input "Search for a job title, company or other keywords" at bounding box center [440, 74] width 557 height 15
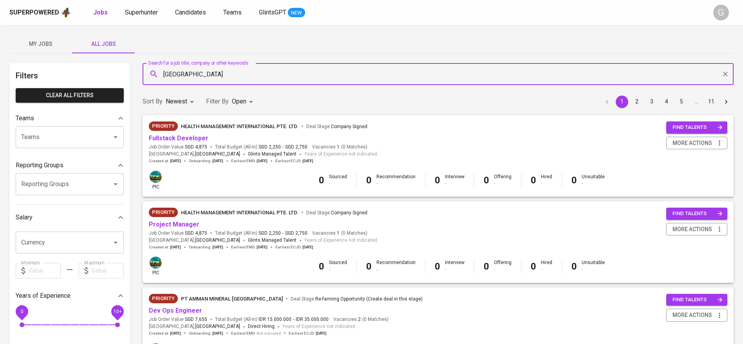
type input "[GEOGRAPHIC_DATA]"
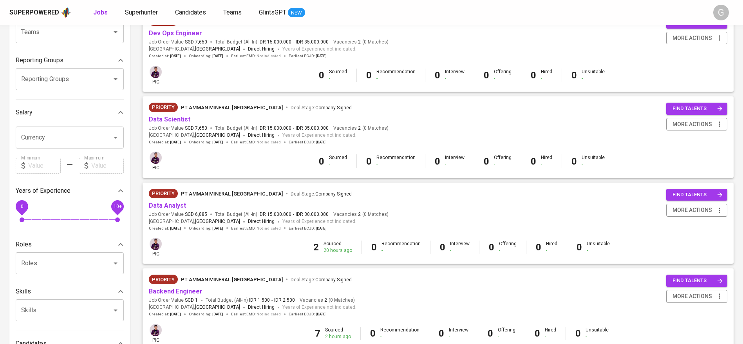
scroll to position [176, 0]
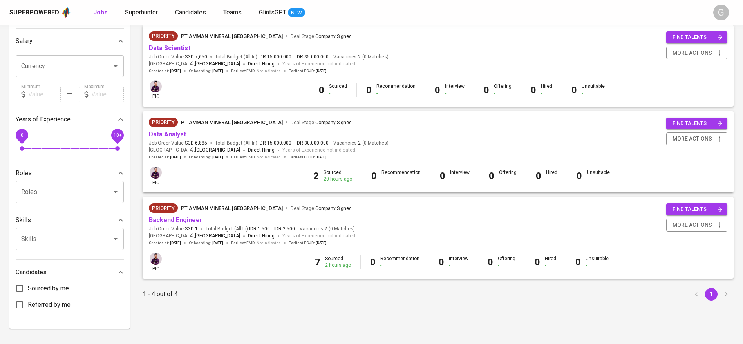
click at [177, 221] on link "Backend Engineer" at bounding box center [176, 219] width 54 height 7
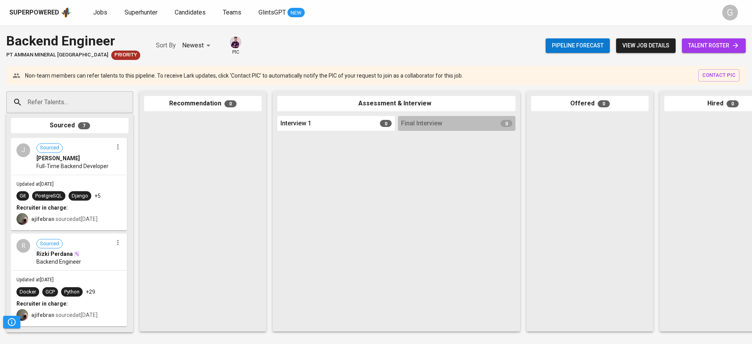
click at [700, 42] on span "talent roster" at bounding box center [713, 46] width 51 height 10
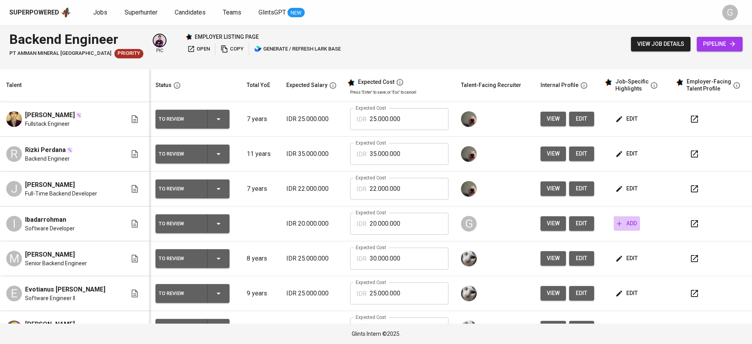
click at [617, 220] on span "add" at bounding box center [627, 224] width 20 height 10
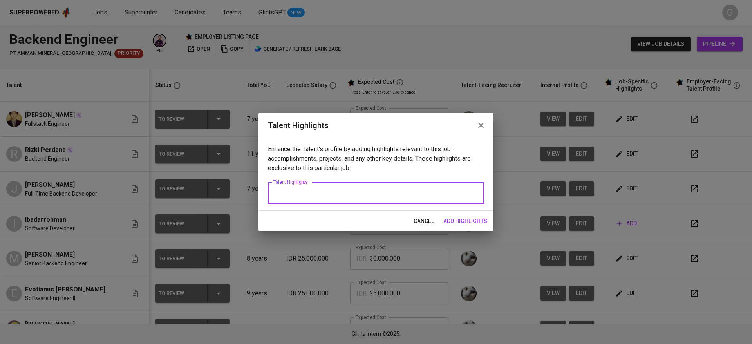
click at [299, 191] on textarea at bounding box center [375, 192] width 205 height 7
paste textarea ""Ibar is a Backend Software Developer with nearly 7 years at Stamps [GEOGRAPHIC…"
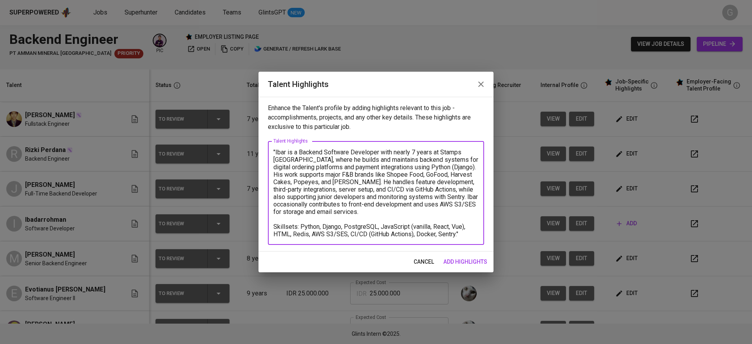
click at [276, 151] on textarea ""Ibar is a Backend Software Developer with nearly 7 years at Stamps [GEOGRAPHIC…" at bounding box center [375, 192] width 205 height 89
click at [468, 236] on textarea "Ibar is a Backend Software Developer with nearly 7 years at Stamps [GEOGRAPHIC_…" at bounding box center [375, 192] width 205 height 89
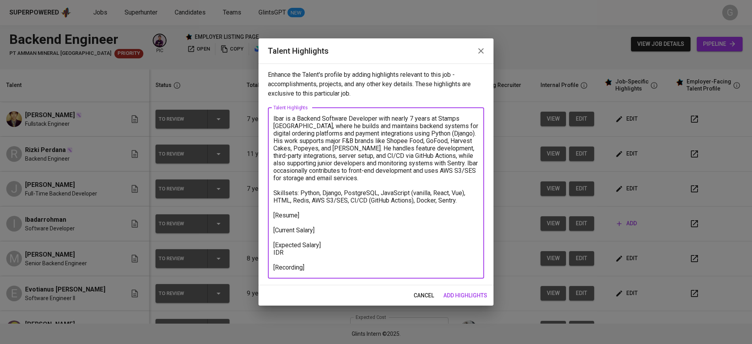
paste textarea "22,808,173"
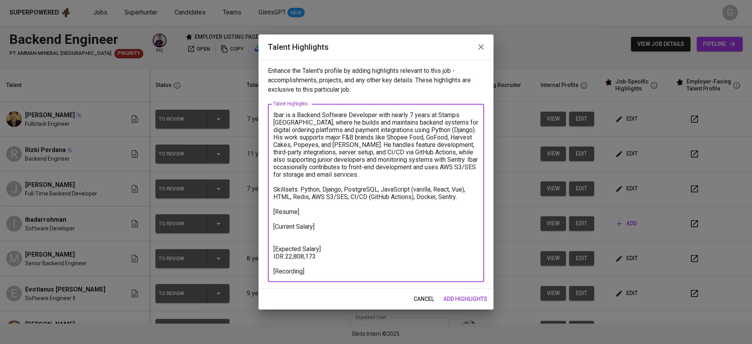
paste textarea "18,009,482"
click at [297, 215] on textarea "Ibar is a Backend Software Developer with nearly 7 years at Stamps [GEOGRAPHIC_…" at bounding box center [375, 193] width 205 height 164
click at [321, 211] on textarea "Ibar is a Backend Software Developer with nearly 7 years at Stamps [GEOGRAPHIC_…" at bounding box center [375, 193] width 205 height 164
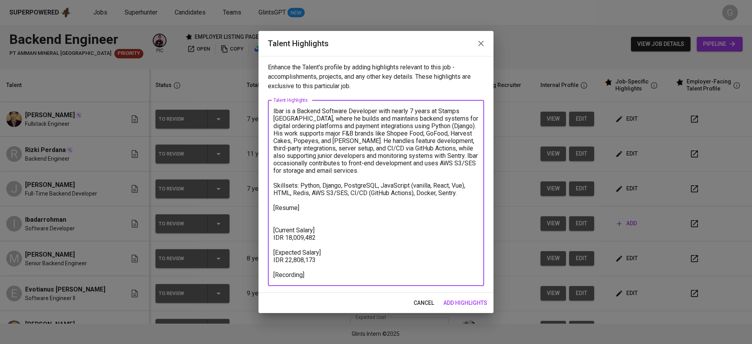
paste textarea "[URL][DOMAIN_NAME]"
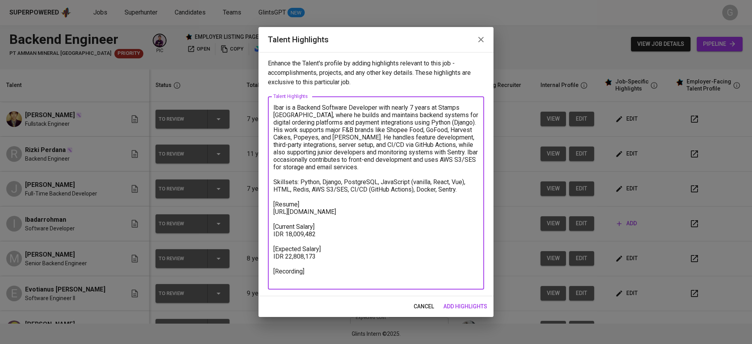
click at [313, 279] on textarea "Ibar is a Backend Software Developer with nearly 7 years at Stamps [GEOGRAPHIC_…" at bounding box center [375, 193] width 205 height 179
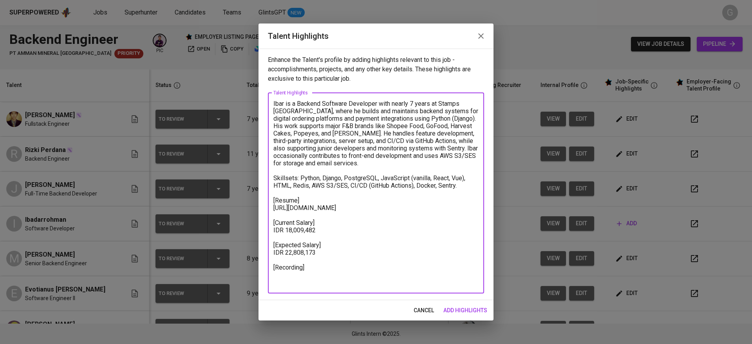
paste textarea "[URL][DOMAIN_NAME]"
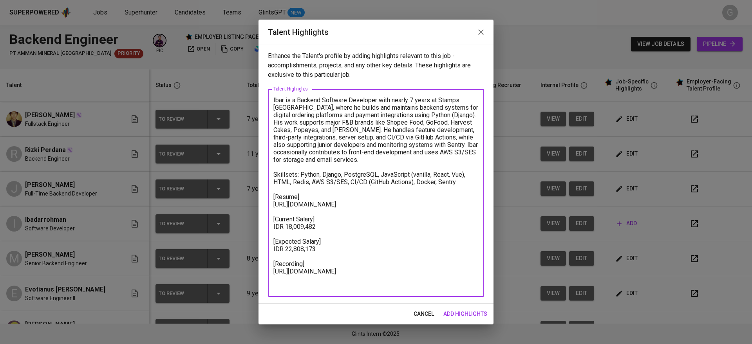
click at [371, 130] on textarea "Ibar is a Backend Software Developer with nearly 7 years at Stamps [GEOGRAPHIC_…" at bounding box center [375, 193] width 205 height 194
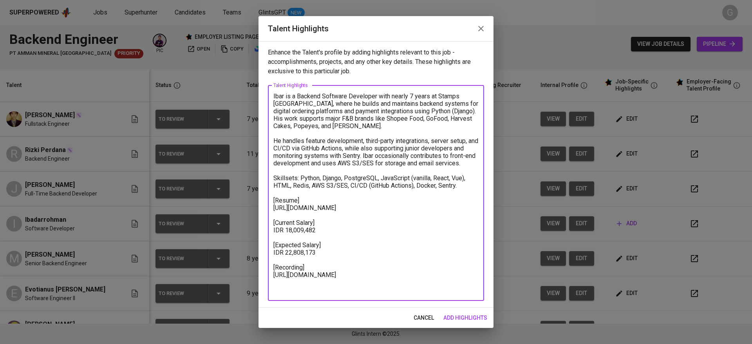
type textarea "Ibar is a Backend Software Developer with nearly 7 years at Stamps [GEOGRAPHIC_…"
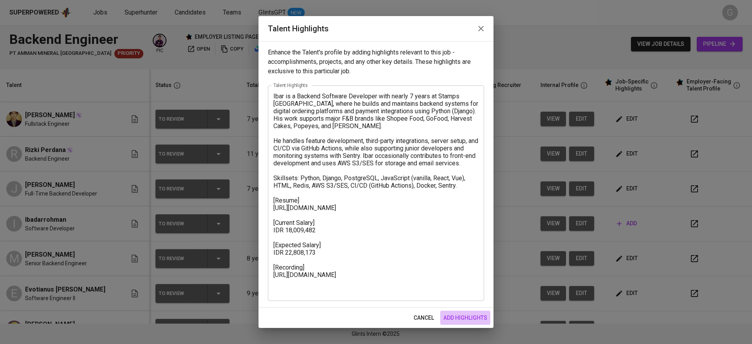
click at [474, 317] on span "add highlights" at bounding box center [466, 318] width 44 height 10
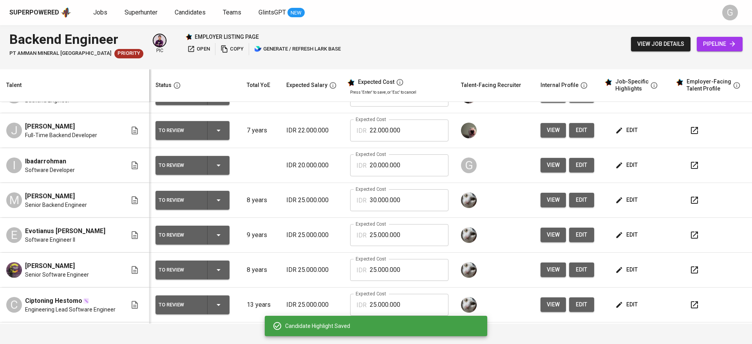
scroll to position [92, 0]
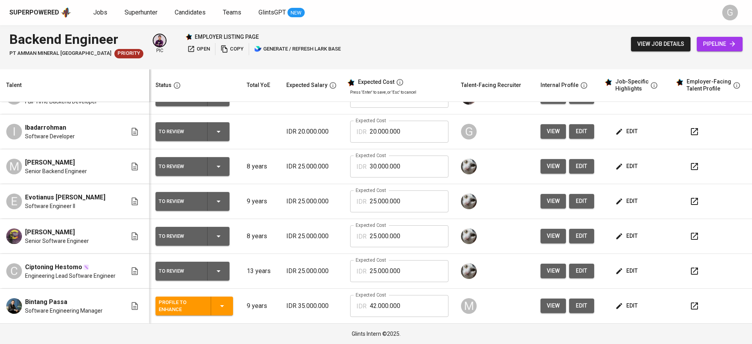
click at [617, 304] on span "edit" at bounding box center [627, 306] width 21 height 10
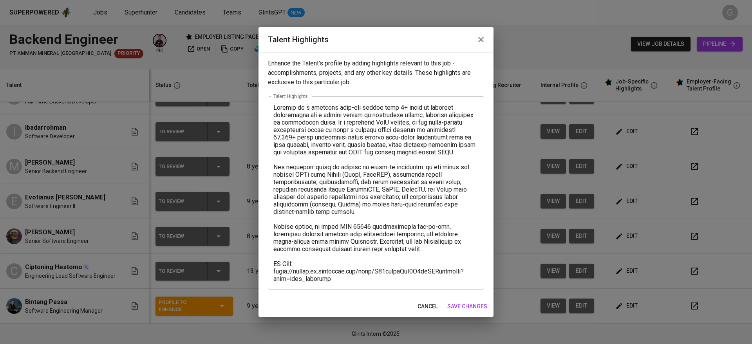
click at [428, 303] on span "cancel" at bounding box center [428, 307] width 20 height 10
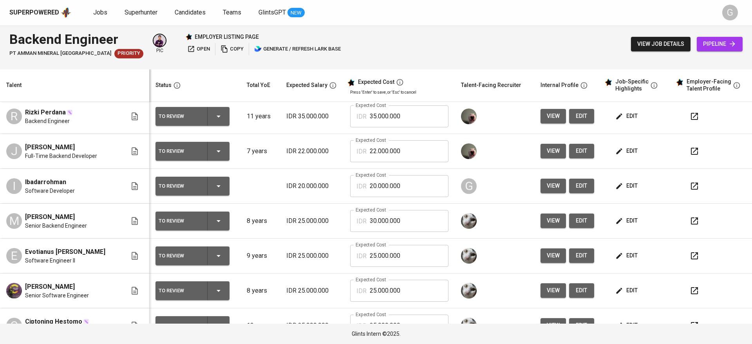
scroll to position [0, 0]
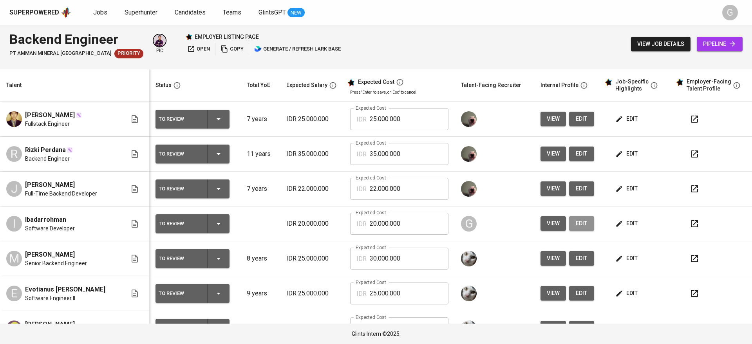
click at [576, 224] on span "edit" at bounding box center [582, 224] width 13 height 10
click at [619, 217] on button "edit" at bounding box center [627, 223] width 27 height 14
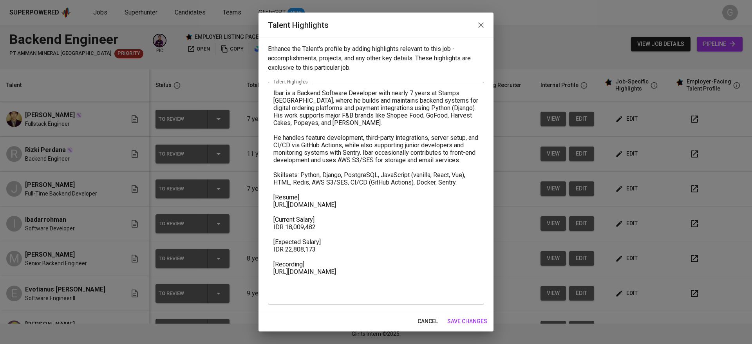
scroll to position [0, 0]
click at [457, 321] on span "save changes" at bounding box center [467, 322] width 40 height 10
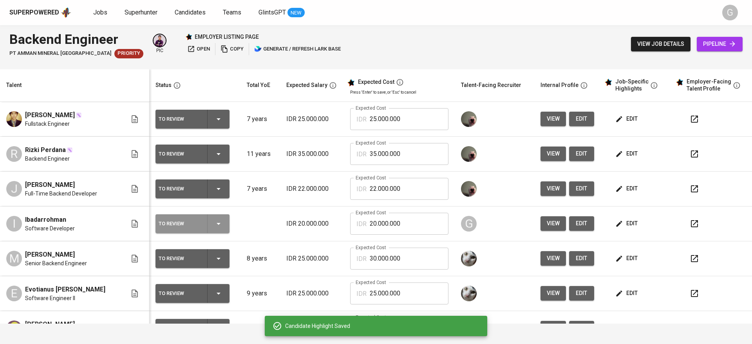
click at [214, 227] on icon "button" at bounding box center [218, 223] width 9 height 9
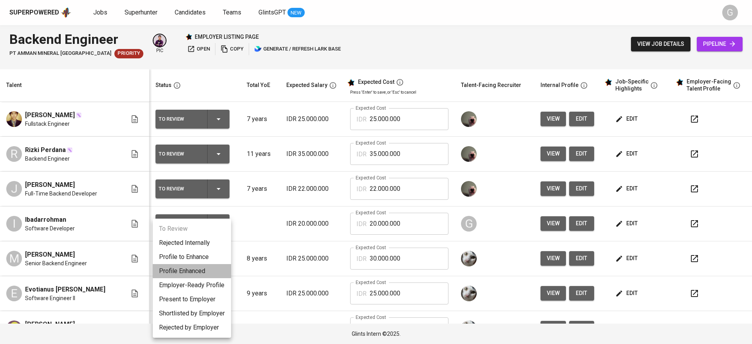
click at [203, 268] on li "Profile Enhanced" at bounding box center [192, 271] width 78 height 14
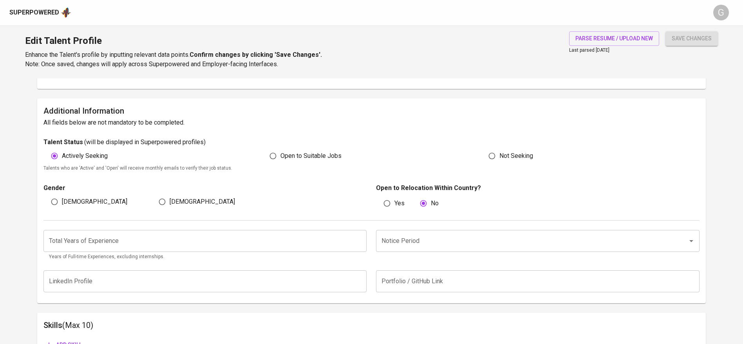
scroll to position [176, 0]
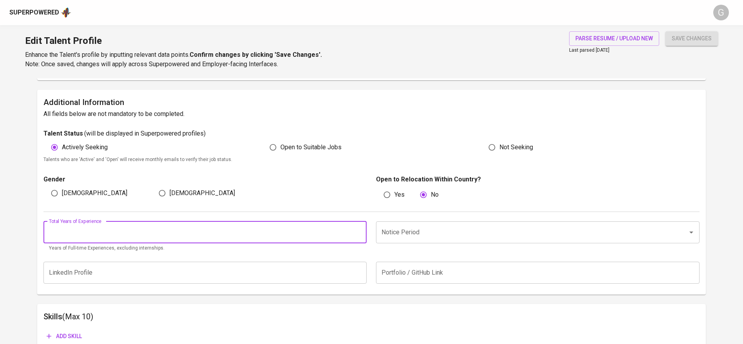
click at [145, 230] on input "number" at bounding box center [205, 232] width 324 height 22
type input "6"
click at [690, 31] on button "save changes" at bounding box center [692, 38] width 52 height 14
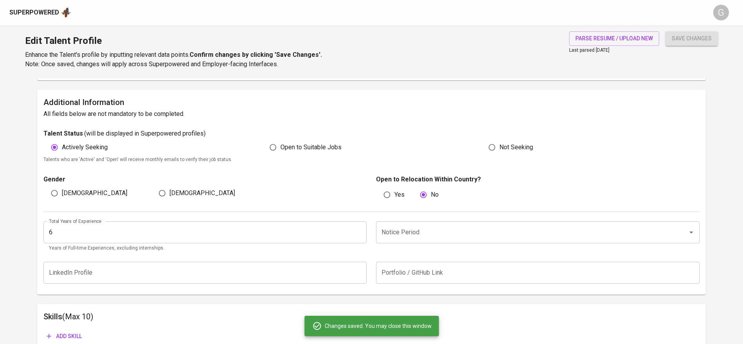
click at [67, 231] on input "6" at bounding box center [205, 232] width 324 height 22
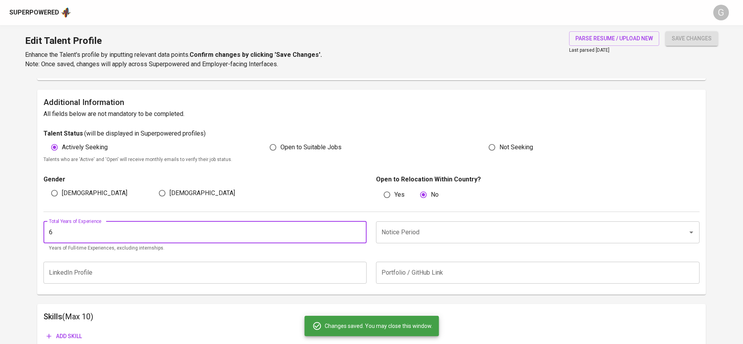
click at [67, 231] on input "6" at bounding box center [205, 232] width 324 height 22
type input "7"
click at [666, 31] on button "save changes" at bounding box center [692, 38] width 52 height 14
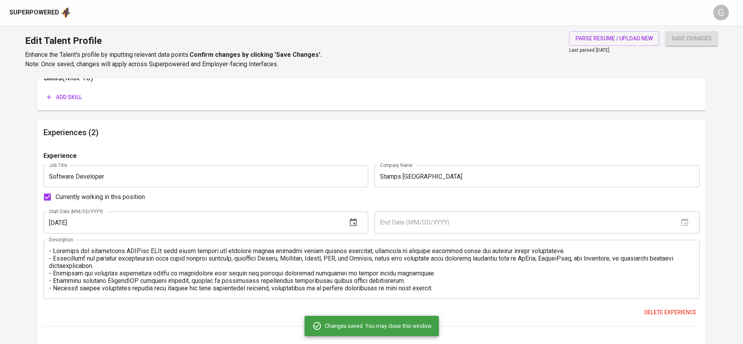
scroll to position [353, 0]
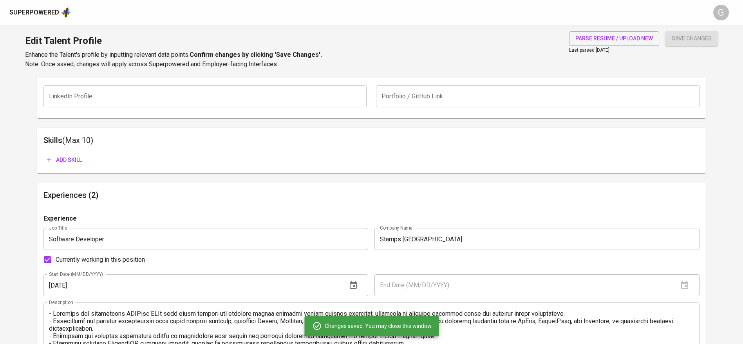
click at [74, 159] on span "Add skill" at bounding box center [64, 160] width 35 height 10
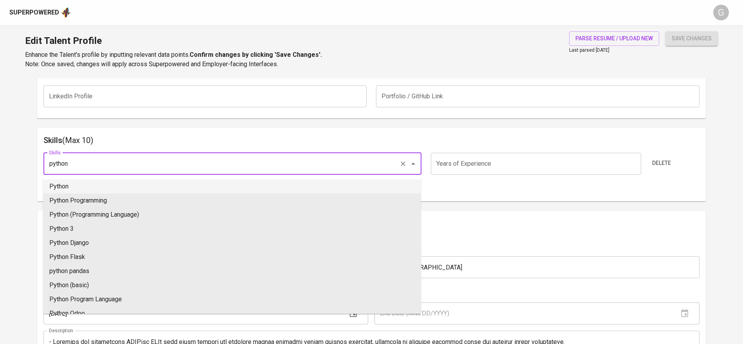
click at [90, 186] on li "Python" at bounding box center [232, 186] width 378 height 14
type input "Python"
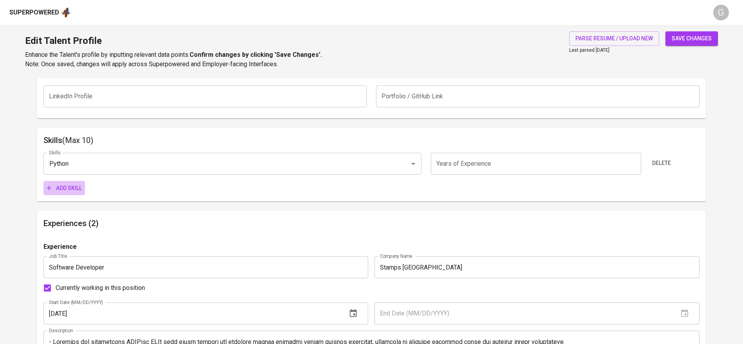
click at [75, 191] on span "Add skill" at bounding box center [64, 188] width 35 height 10
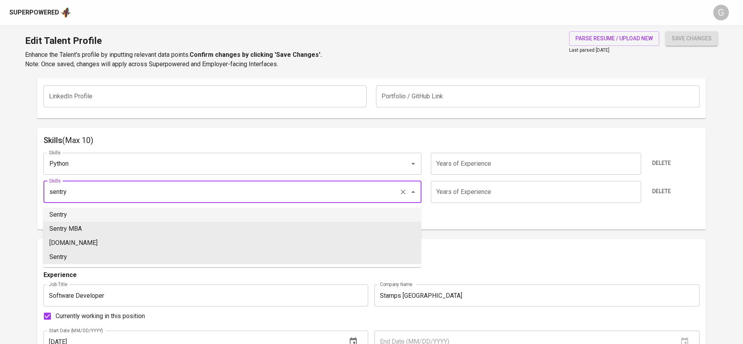
click at [73, 213] on li "Sentry" at bounding box center [232, 215] width 378 height 14
type input "Sentry"
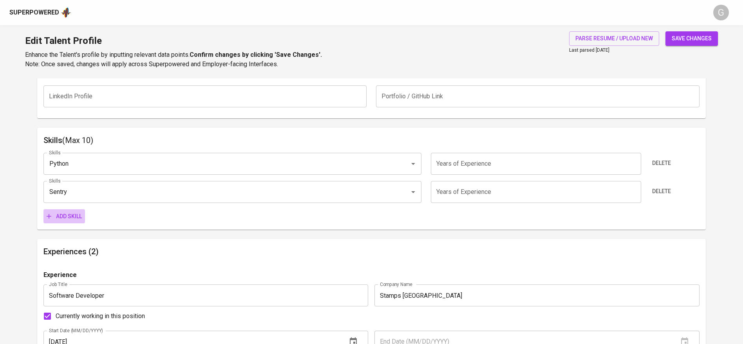
click at [69, 210] on button "Add skill" at bounding box center [64, 216] width 42 height 14
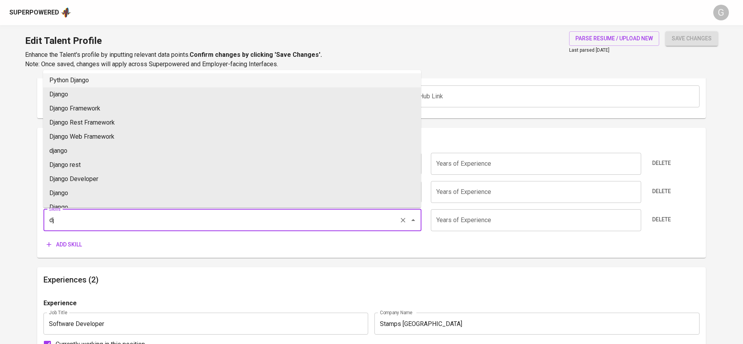
type input "d"
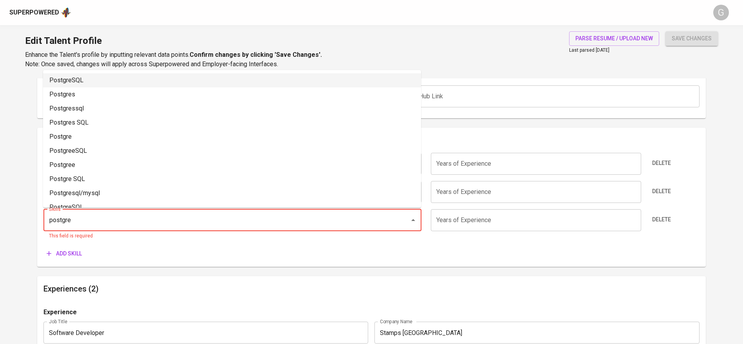
drag, startPoint x: 74, startPoint y: 76, endPoint x: 76, endPoint y: 141, distance: 64.3
click at [74, 76] on li "PostgreSQL" at bounding box center [232, 80] width 378 height 14
type input "PostgreSQL"
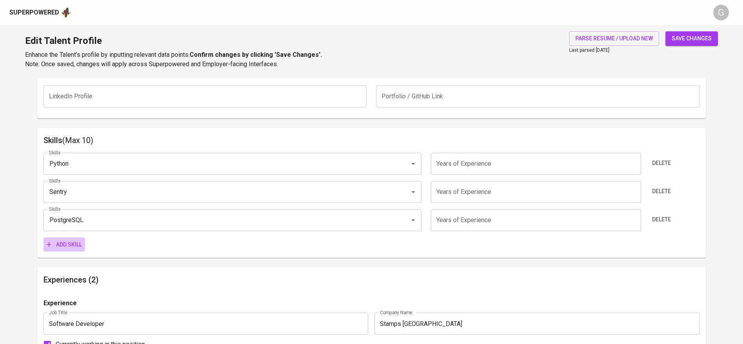
click at [63, 246] on span "Add skill" at bounding box center [64, 245] width 35 height 10
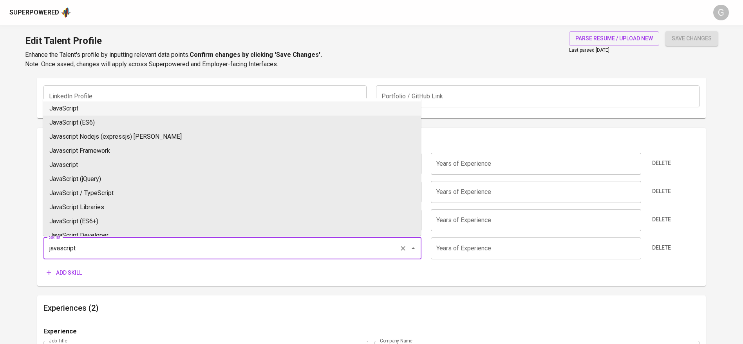
click at [74, 109] on li "JavaScript" at bounding box center [232, 108] width 378 height 14
type input "JavaScript"
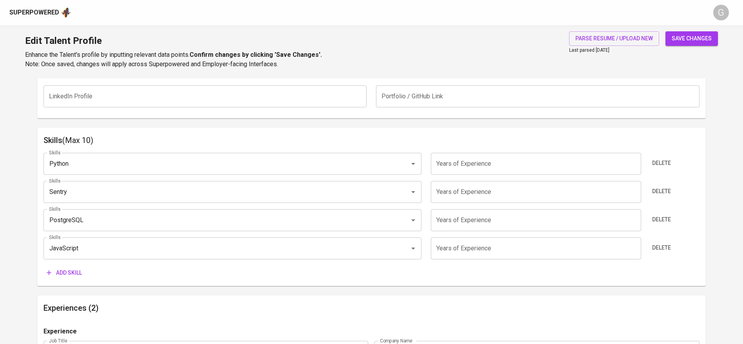
click at [68, 271] on span "Add skill" at bounding box center [64, 273] width 35 height 10
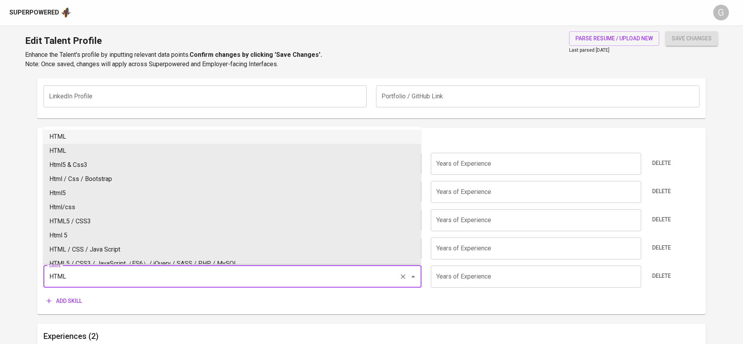
click at [60, 137] on li "HTML" at bounding box center [232, 137] width 378 height 14
type input "HTML"
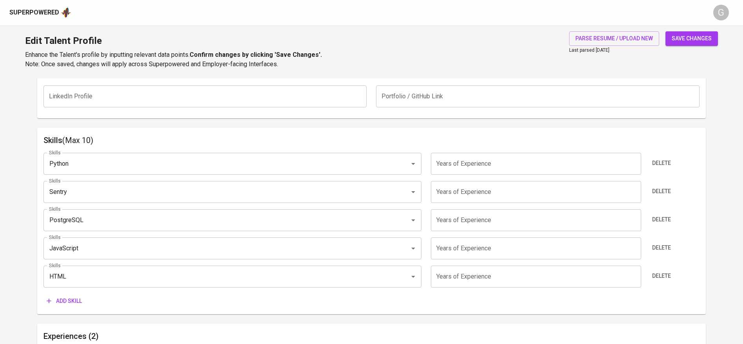
click at [65, 301] on span "Add skill" at bounding box center [64, 301] width 35 height 10
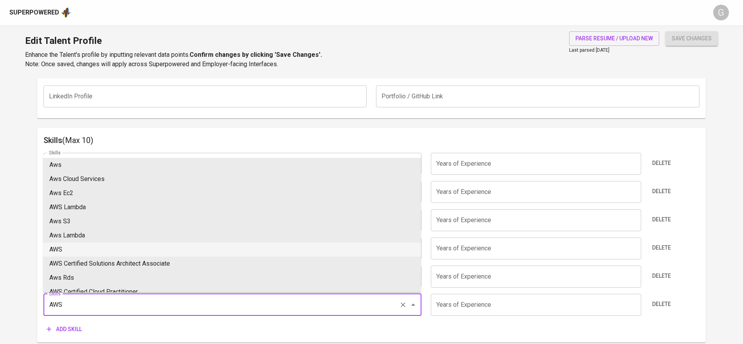
click at [80, 249] on li "AWS" at bounding box center [232, 250] width 378 height 14
type input "AWS"
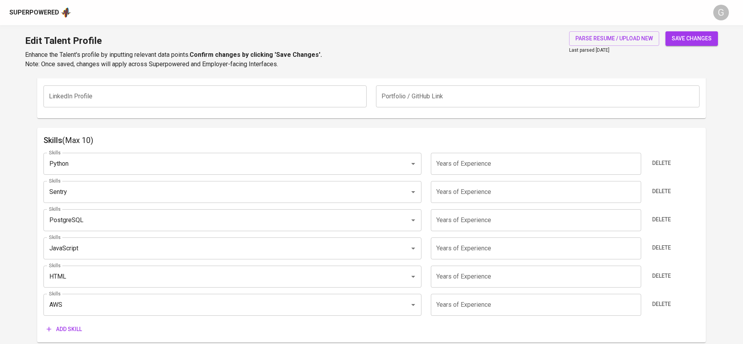
click at [65, 327] on span "Add skill" at bounding box center [64, 329] width 35 height 10
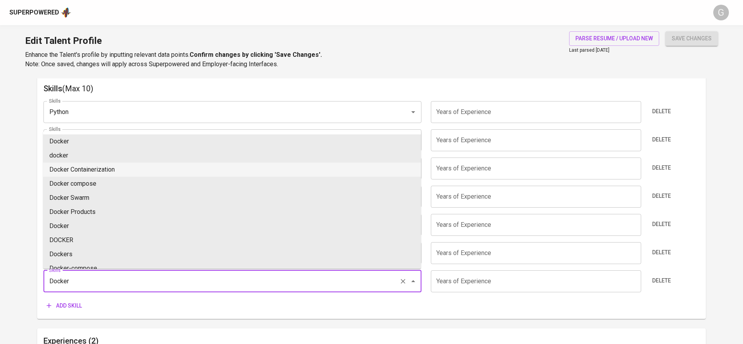
scroll to position [470, 0]
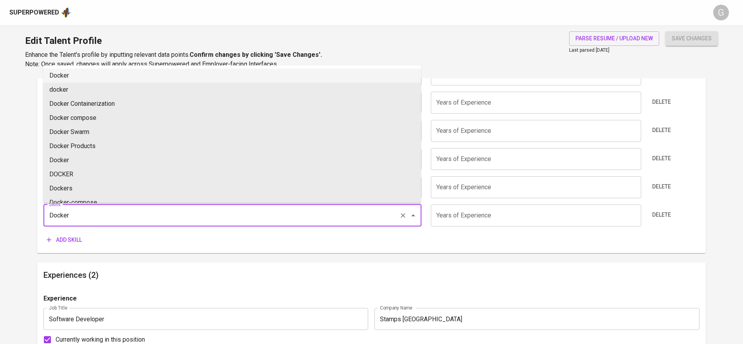
click at [67, 79] on li "Docker" at bounding box center [232, 76] width 378 height 14
type input "Docker"
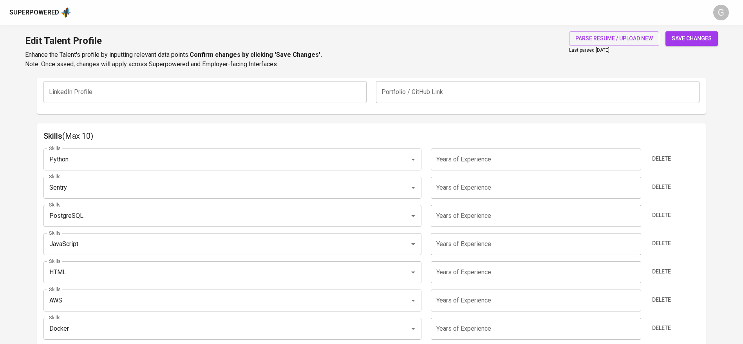
scroll to position [353, 0]
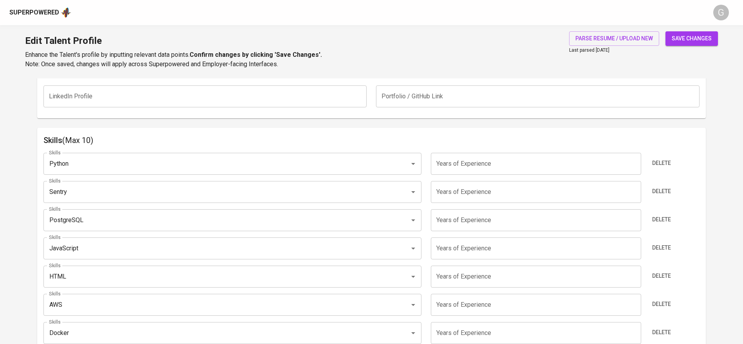
click at [468, 163] on input "number" at bounding box center [536, 164] width 210 height 22
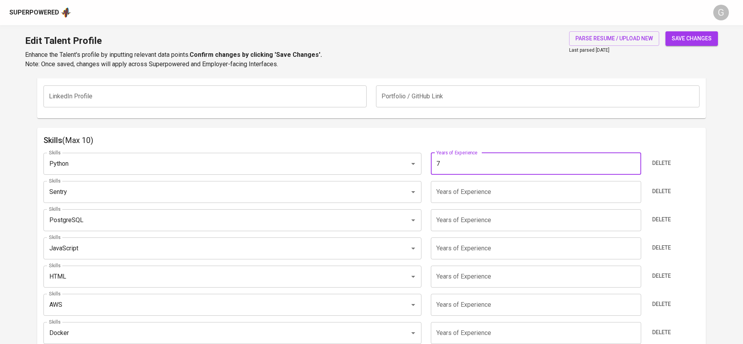
type input "7"
click at [467, 193] on input "number" at bounding box center [536, 192] width 210 height 22
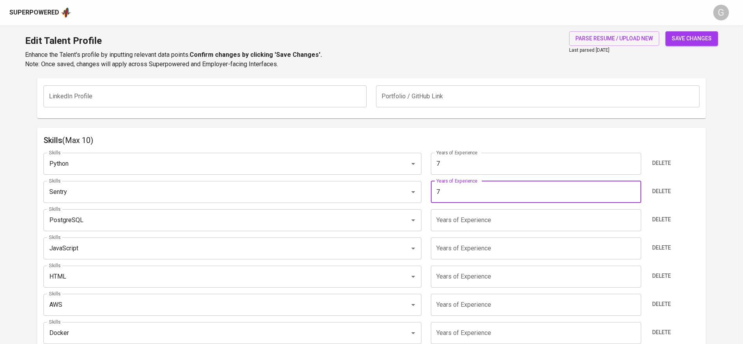
type input "7"
click at [468, 233] on div "Skills Python Skills Years of Experience 7 Years of Experience Delete Skills Se…" at bounding box center [371, 256] width 656 height 218
click at [467, 221] on input "number" at bounding box center [536, 220] width 210 height 22
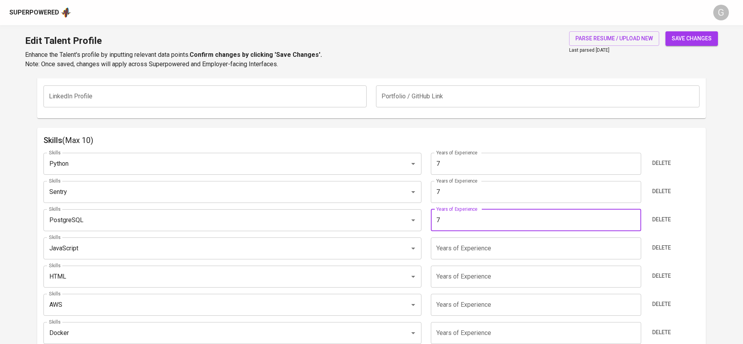
type input "7"
click at [468, 249] on input "number" at bounding box center [536, 248] width 210 height 22
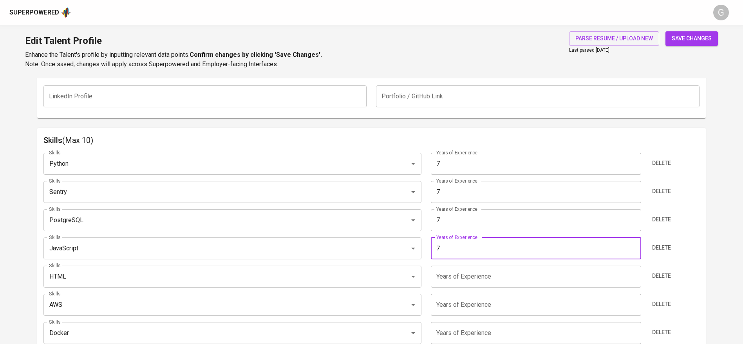
type input "7"
click at [467, 270] on input "number" at bounding box center [536, 277] width 210 height 22
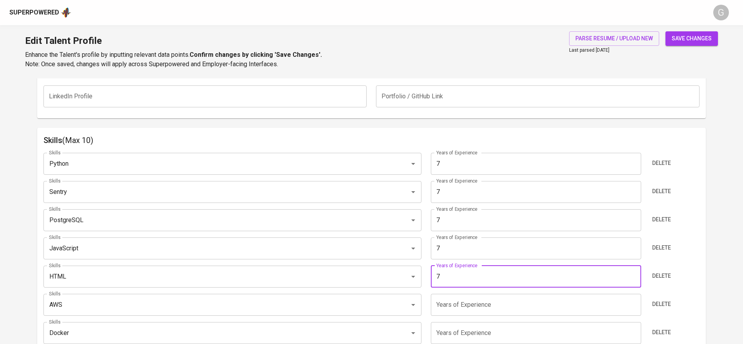
type input "7"
click at [467, 295] on input "number" at bounding box center [536, 305] width 210 height 22
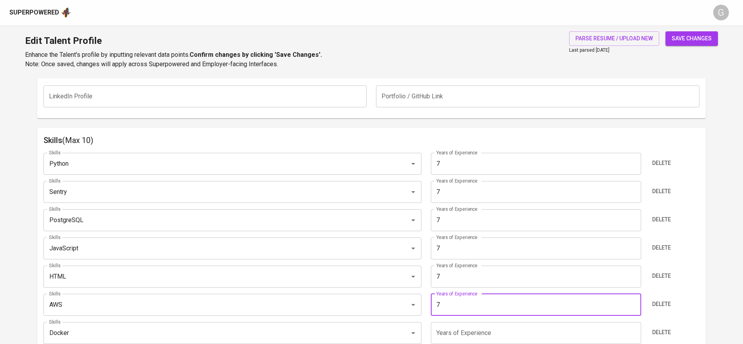
type input "7"
click at [466, 317] on div "Skills Python Skills Years of Experience 7 Years of Experience Delete Skills Se…" at bounding box center [371, 256] width 656 height 218
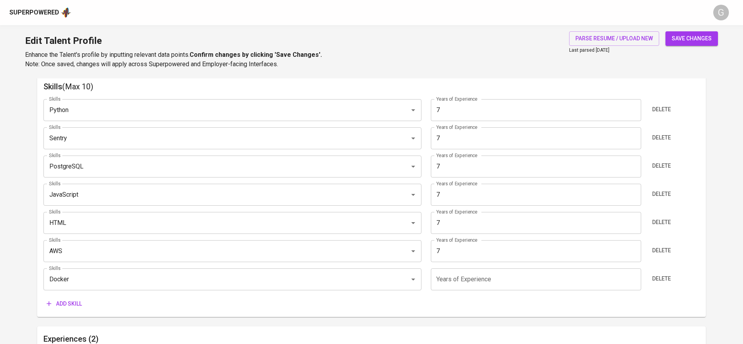
scroll to position [470, 0]
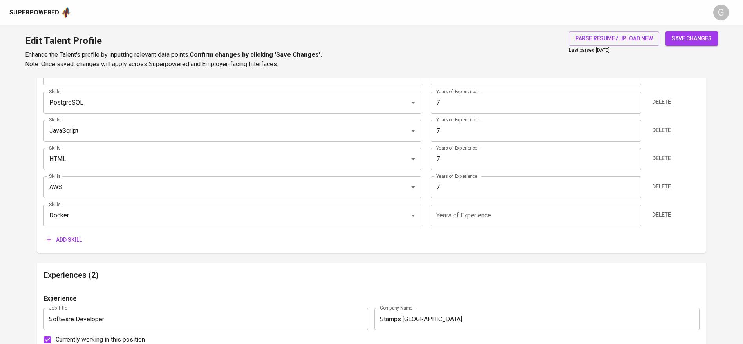
click at [462, 216] on input "number" at bounding box center [536, 216] width 210 height 22
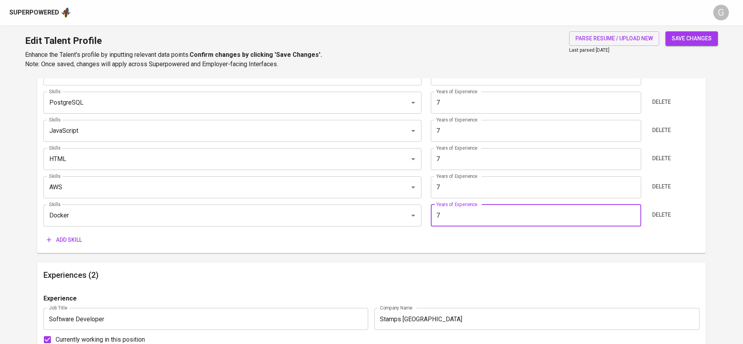
type input "7"
click at [711, 41] on span "save changes" at bounding box center [692, 39] width 40 height 10
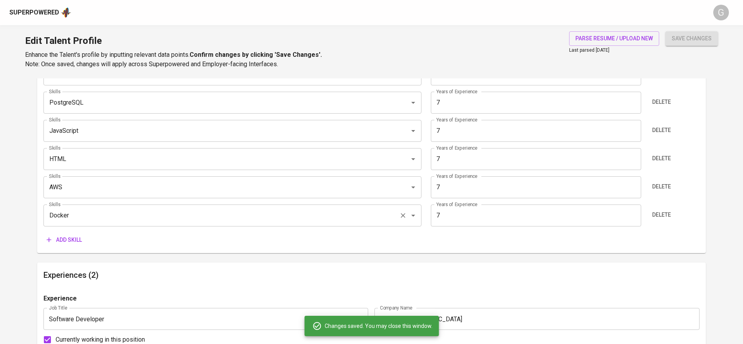
type input "Docker"
type input "AWS"
type input "HTML"
type input "PostgreSQL"
type input "Sentry"
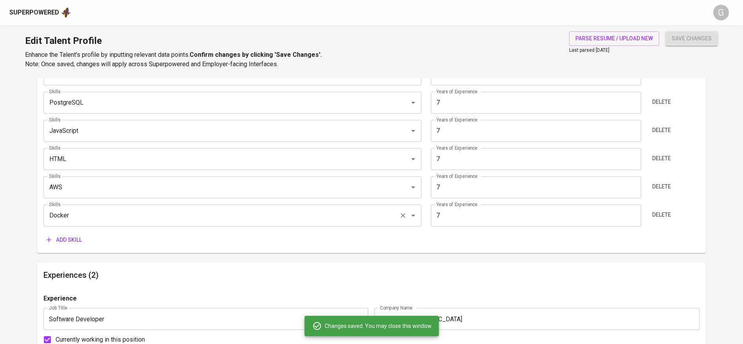
type input "Python"
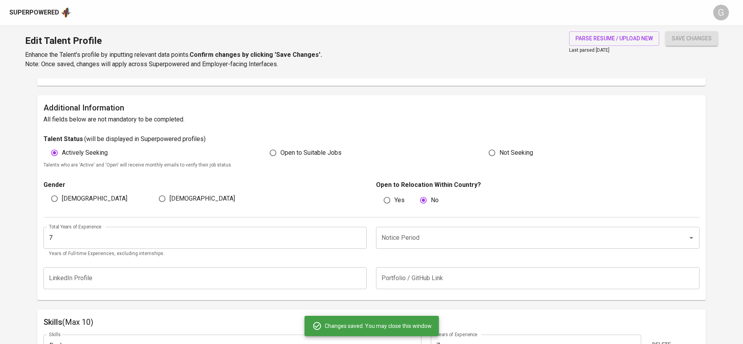
scroll to position [89, 0]
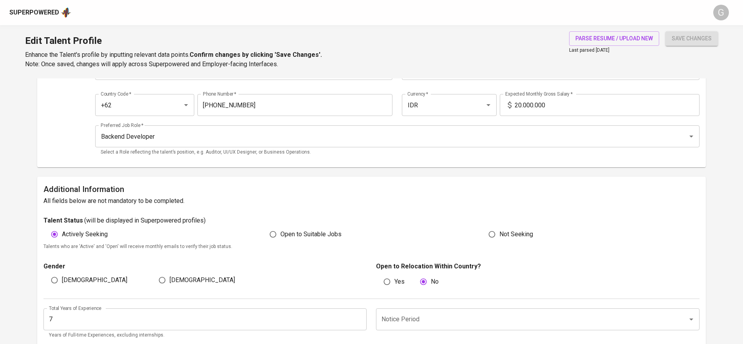
click at [54, 284] on input "[DEMOGRAPHIC_DATA]" at bounding box center [54, 280] width 15 height 15
radio input "true"
click at [704, 38] on span "save changes" at bounding box center [692, 39] width 40 height 10
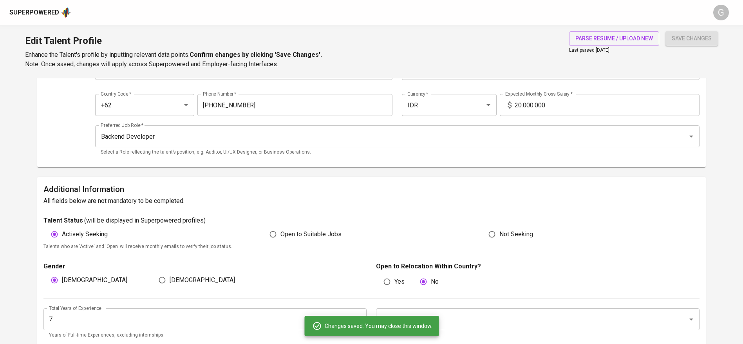
scroll to position [0, 0]
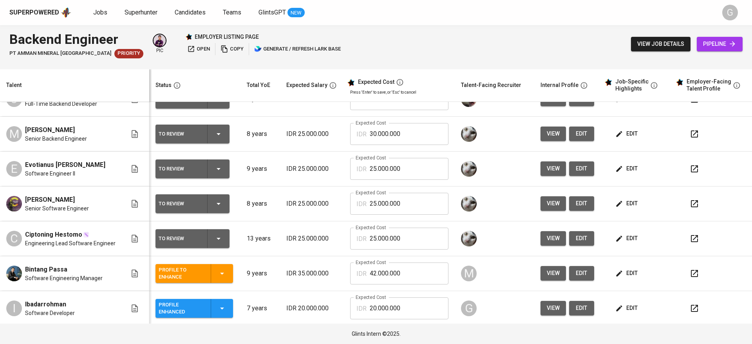
scroll to position [92, 0]
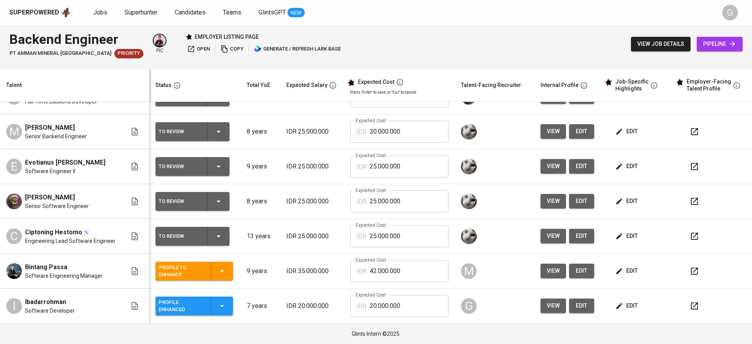
click at [617, 306] on span "edit" at bounding box center [627, 306] width 21 height 10
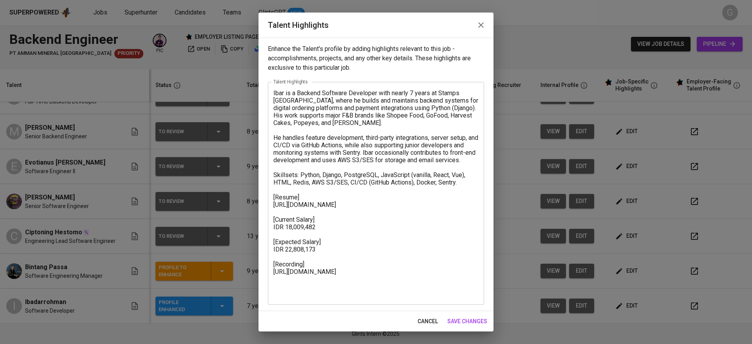
click at [334, 183] on textarea "Ibar is a Backend Software Developer with nearly 7 years at Stamps [GEOGRAPHIC_…" at bounding box center [375, 193] width 205 height 208
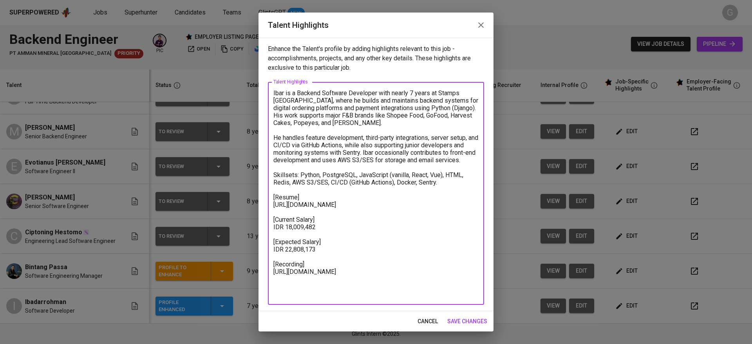
type textarea "Ibar is a Backend Software Developer with nearly 7 years at Stamps [GEOGRAPHIC_…"
click at [466, 321] on span "save changes" at bounding box center [467, 322] width 40 height 10
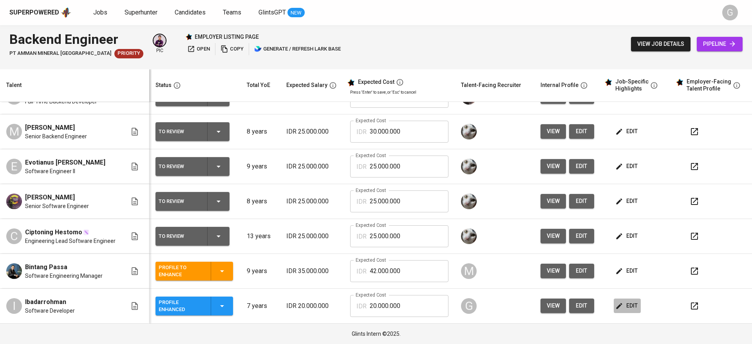
click at [614, 300] on button "edit" at bounding box center [627, 306] width 27 height 14
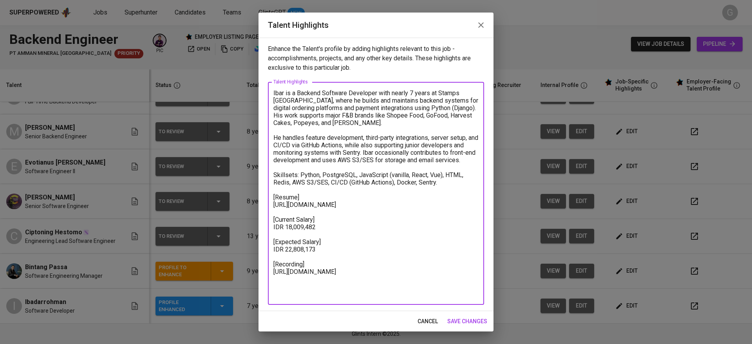
drag, startPoint x: 402, startPoint y: 165, endPoint x: 245, endPoint y: 61, distance: 188.9
click at [245, 61] on div "Talent Highlights Enhance the Talent's profile by adding highlights relevant to…" at bounding box center [376, 172] width 752 height 344
paste textarea "of experience at Stamps [GEOGRAPHIC_DATA], specializing in building and maintai…"
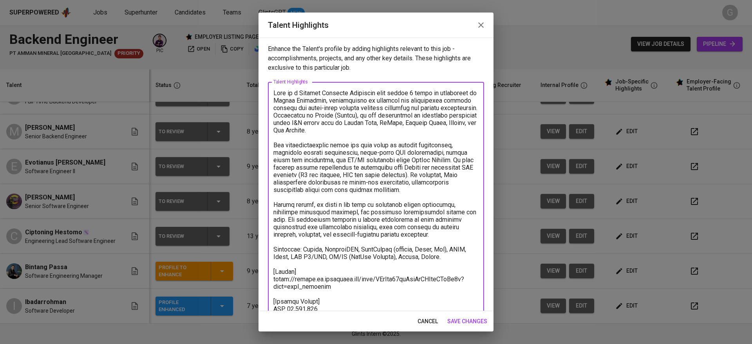
click at [387, 116] on textarea at bounding box center [375, 226] width 205 height 275
drag, startPoint x: 375, startPoint y: 217, endPoint x: 410, endPoint y: 235, distance: 39.8
click at [410, 235] on textarea at bounding box center [375, 226] width 205 height 275
type textarea "Ibar is a Backend Software Developer with nearly 7 years of experience at Stamp…"
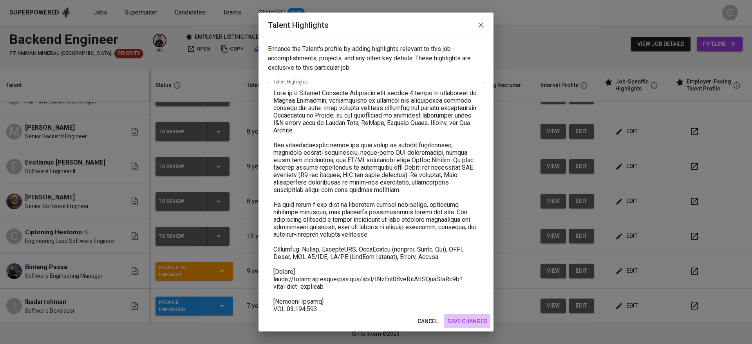
click at [469, 317] on span "save changes" at bounding box center [467, 322] width 40 height 10
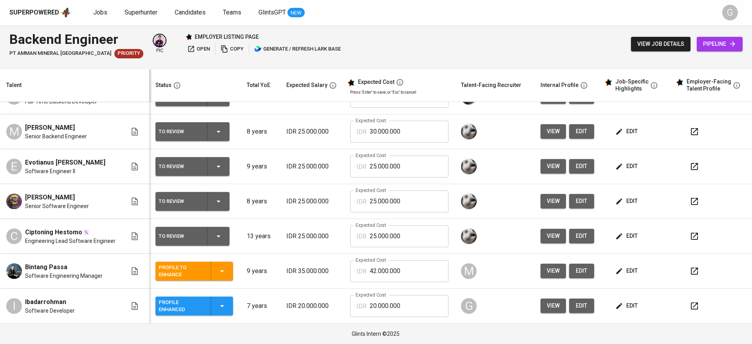
click at [626, 304] on span "edit" at bounding box center [627, 306] width 21 height 10
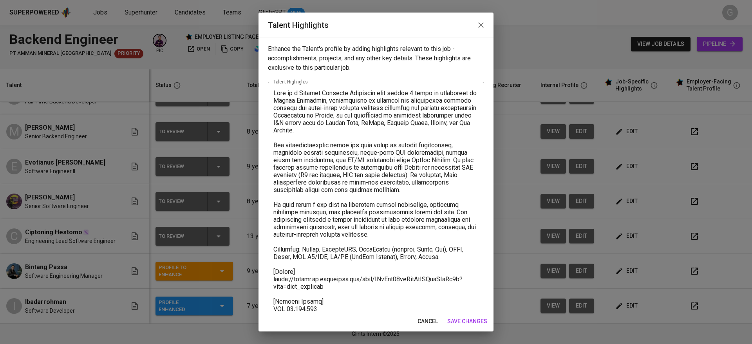
click at [440, 236] on textarea at bounding box center [375, 226] width 205 height 275
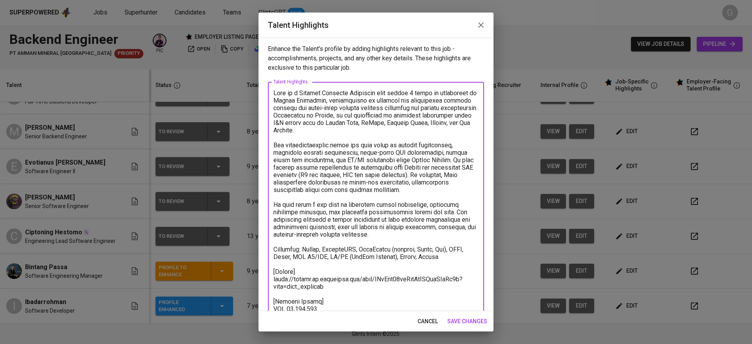
click at [425, 324] on span "cancel" at bounding box center [428, 322] width 20 height 10
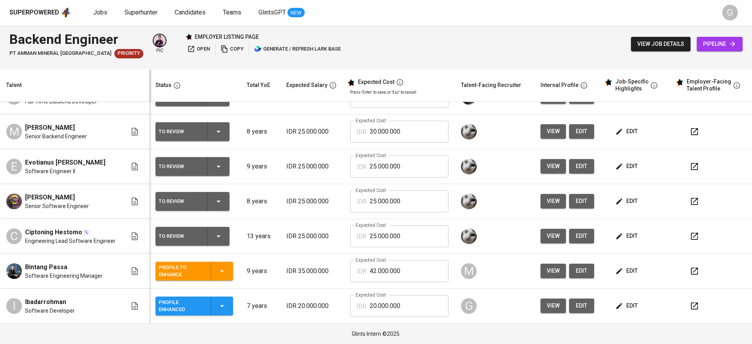
click at [65, 82] on div "Talent" at bounding box center [73, 85] width 140 height 10
click at [626, 308] on span "edit" at bounding box center [627, 306] width 21 height 10
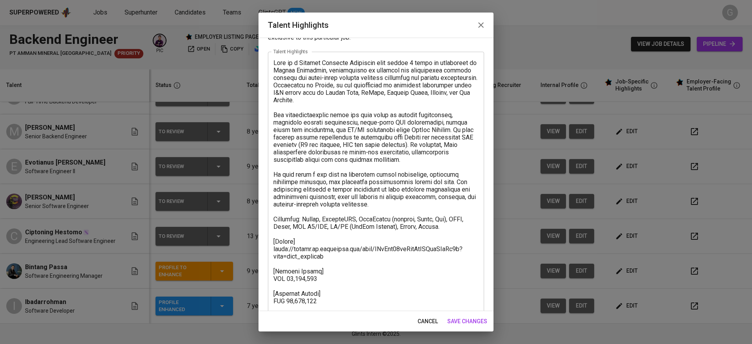
scroll to position [67, 0]
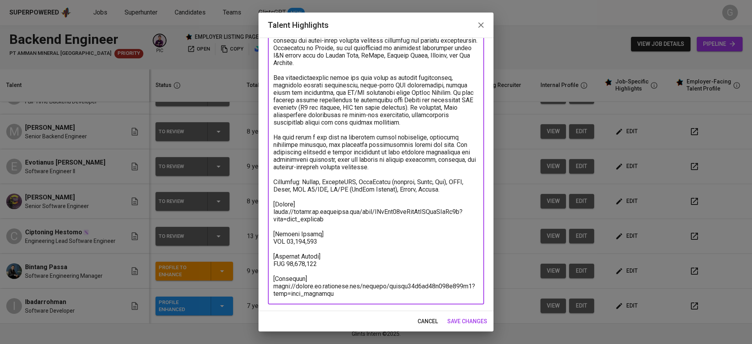
drag, startPoint x: 284, startPoint y: 264, endPoint x: 324, endPoint y: 265, distance: 40.0
click at [324, 265] on textarea at bounding box center [375, 159] width 205 height 275
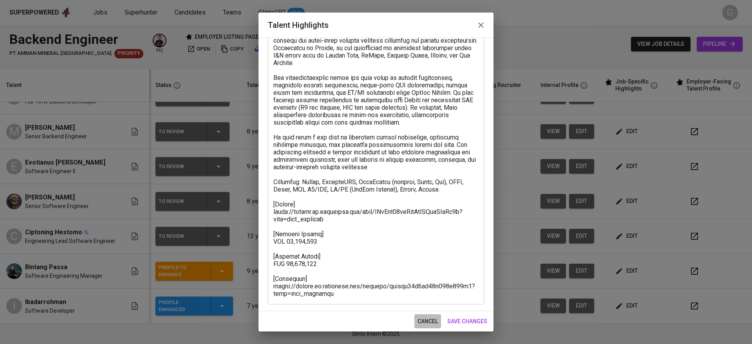
click at [427, 318] on span "cancel" at bounding box center [428, 322] width 20 height 10
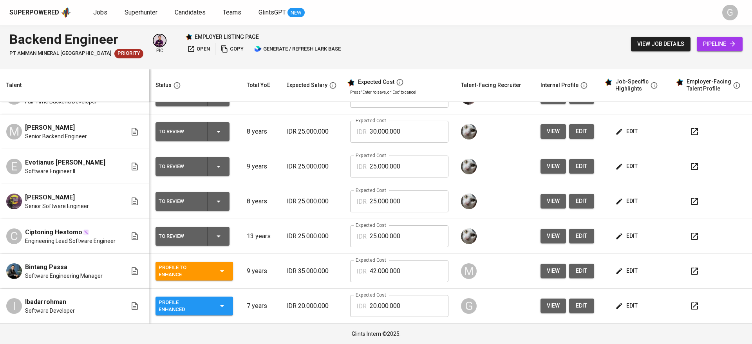
click at [395, 306] on input "20.000.000" at bounding box center [409, 306] width 79 height 22
paste input "2.808.173"
type input "22.808.173"
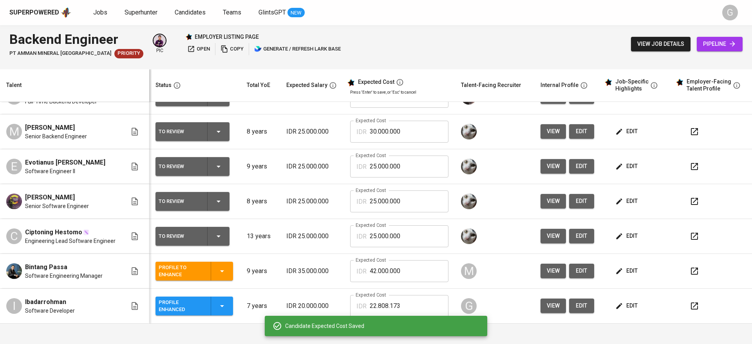
click at [624, 266] on span "edit" at bounding box center [627, 271] width 21 height 10
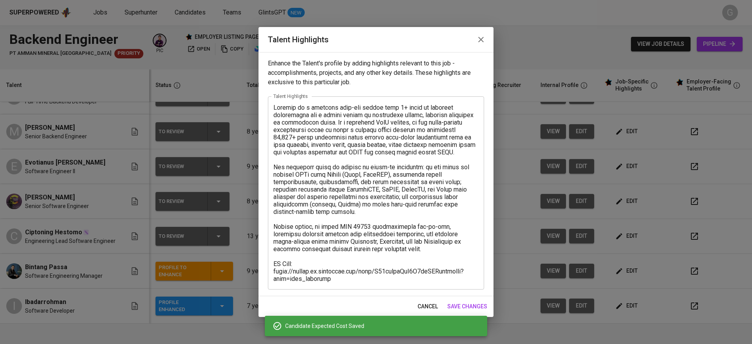
click at [432, 302] on span "cancel" at bounding box center [428, 307] width 20 height 10
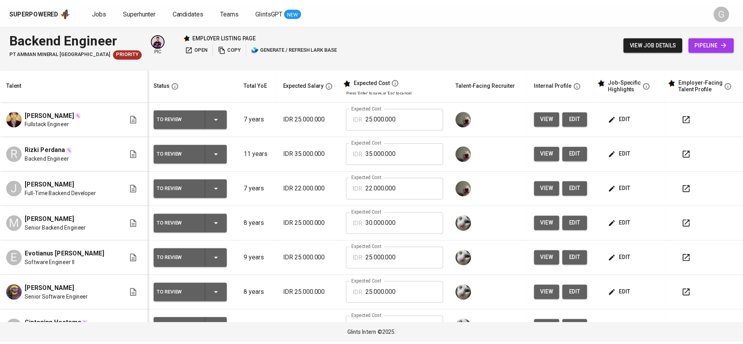
scroll to position [92, 0]
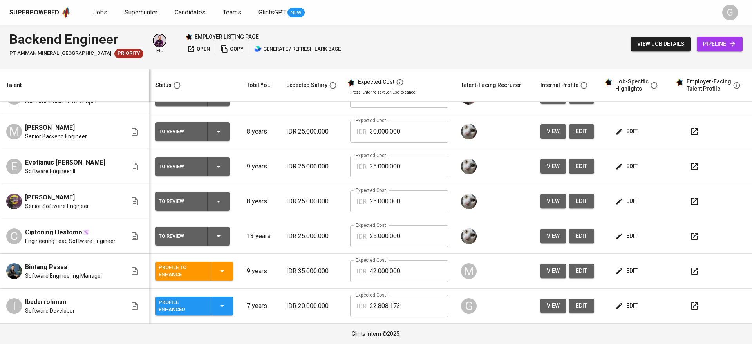
click at [129, 13] on span "Superhunter" at bounding box center [141, 12] width 33 height 7
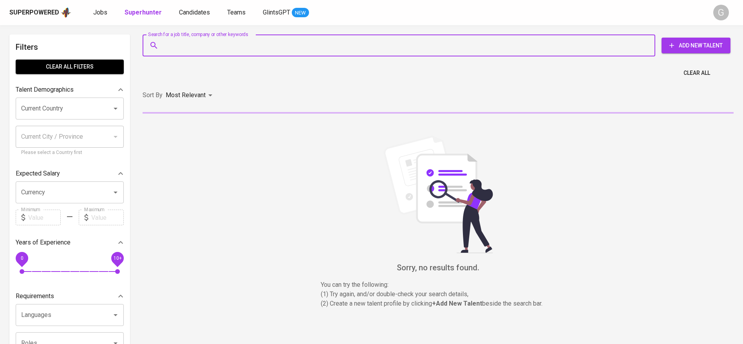
click at [197, 42] on input "Search for a job title, company or other keywords" at bounding box center [401, 45] width 478 height 15
paste input "danielsatria31@gmail.com"
type input "danielsatria31@gmail.com"
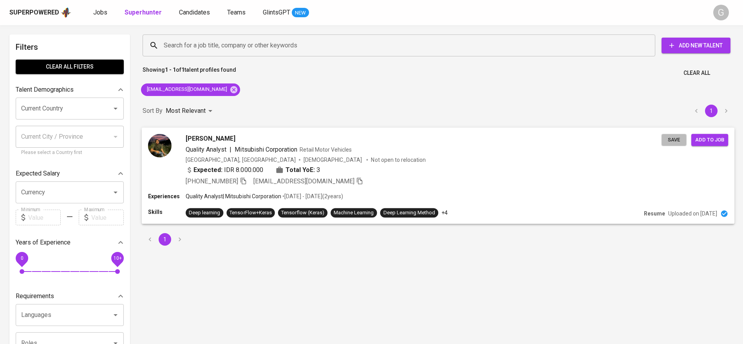
click at [673, 136] on span "Save" at bounding box center [674, 139] width 17 height 9
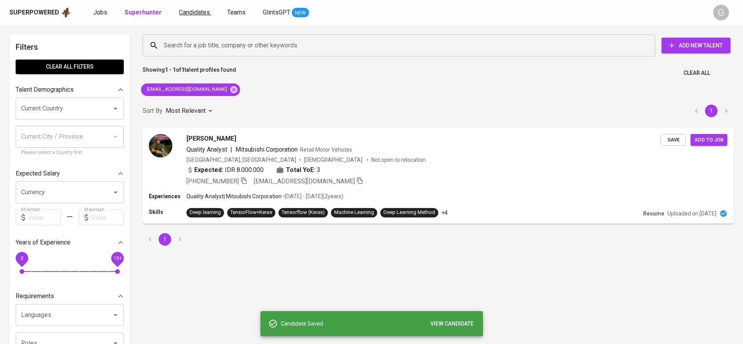
click at [185, 11] on span "Candidates" at bounding box center [194, 12] width 31 height 7
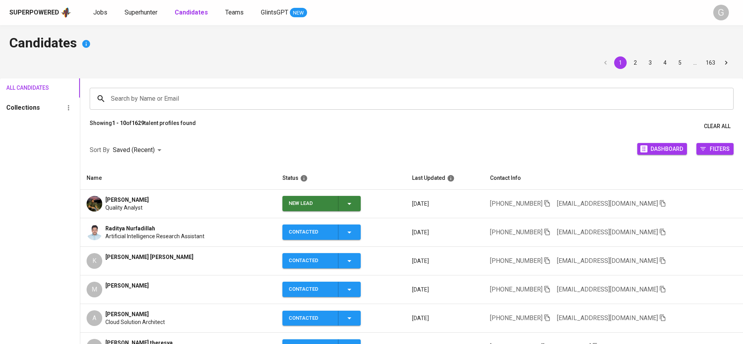
click at [358, 202] on span "New Lead" at bounding box center [322, 203] width 72 height 15
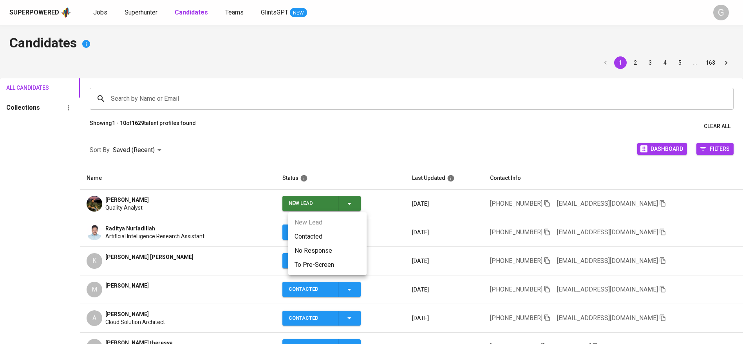
click at [340, 237] on li "Contacted" at bounding box center [327, 237] width 78 height 14
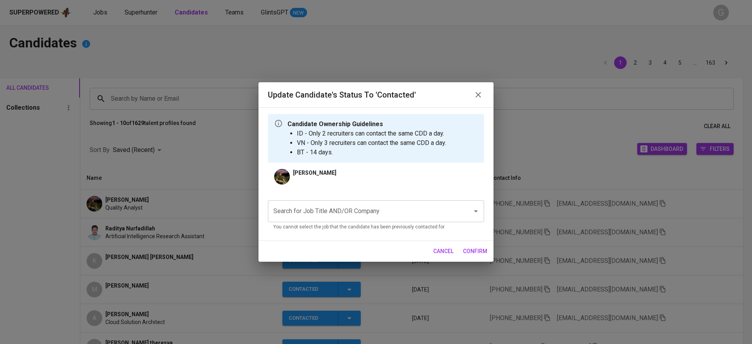
click at [417, 196] on div "Search for Job Title AND/OR Company Search for Job Title AND/OR Company You can…" at bounding box center [376, 214] width 216 height 40
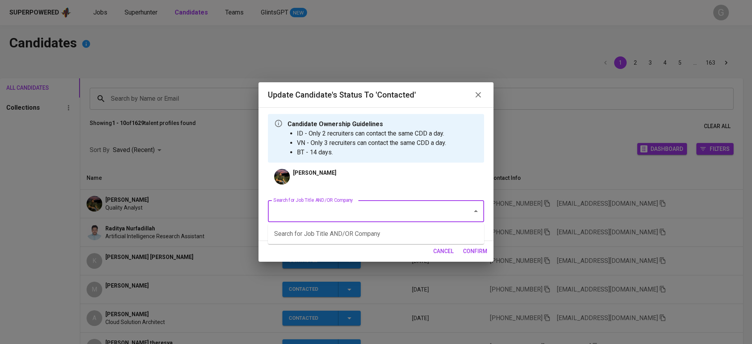
click at [413, 205] on input "Search for Job Title AND/OR Company" at bounding box center [365, 211] width 187 height 15
type input "amman"
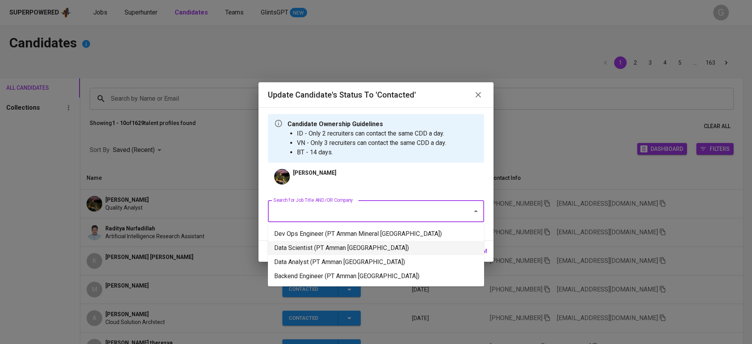
click at [389, 250] on li "Data Scientist (PT Amman Mineral Nusa Tenggara)" at bounding box center [376, 248] width 216 height 14
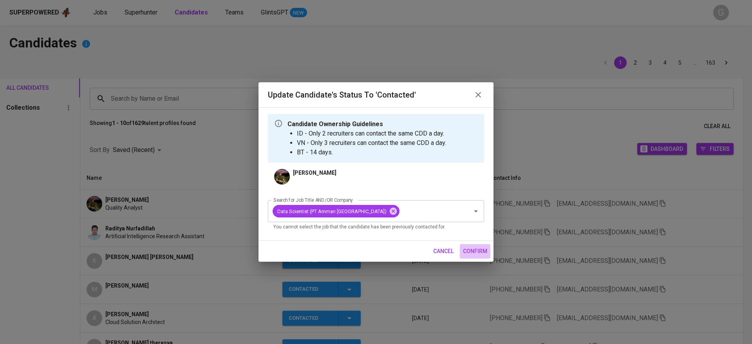
click at [475, 245] on button "confirm" at bounding box center [475, 251] width 31 height 14
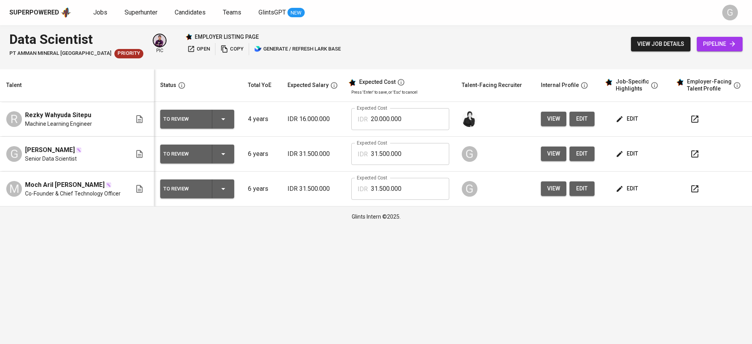
click at [630, 153] on span "edit" at bounding box center [627, 154] width 21 height 10
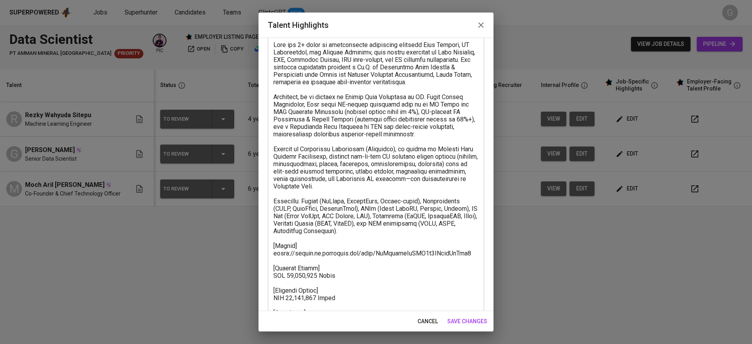
scroll to position [90, 0]
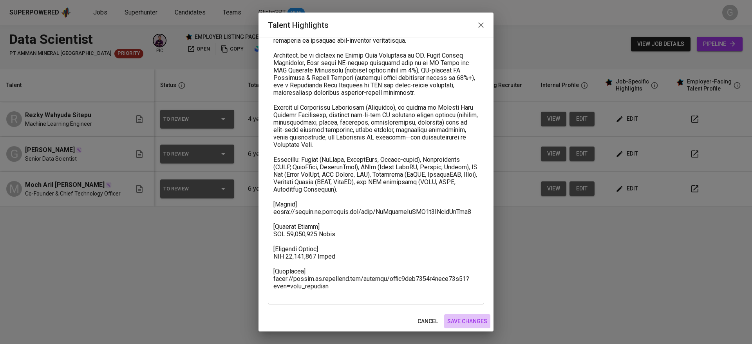
click at [472, 319] on span "save changes" at bounding box center [467, 322] width 40 height 10
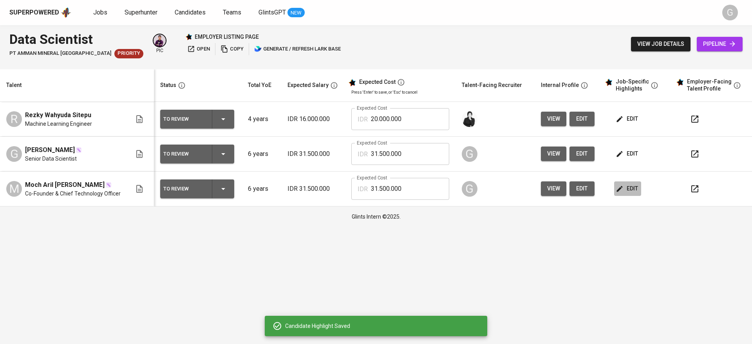
click at [628, 186] on span "edit" at bounding box center [627, 189] width 21 height 10
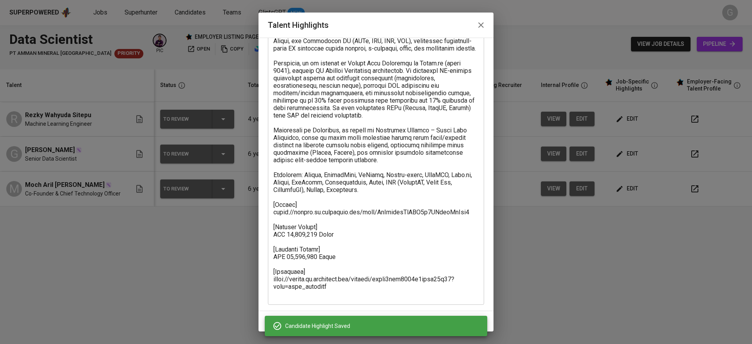
scroll to position [67, 0]
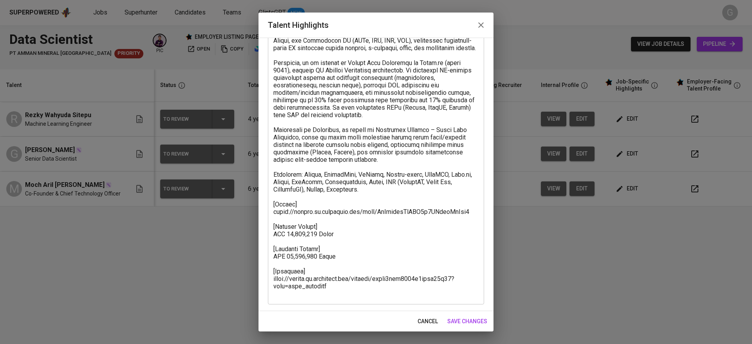
click at [460, 313] on div "cancel save changes" at bounding box center [376, 321] width 235 height 21
click at [460, 324] on span "save changes" at bounding box center [467, 322] width 40 height 10
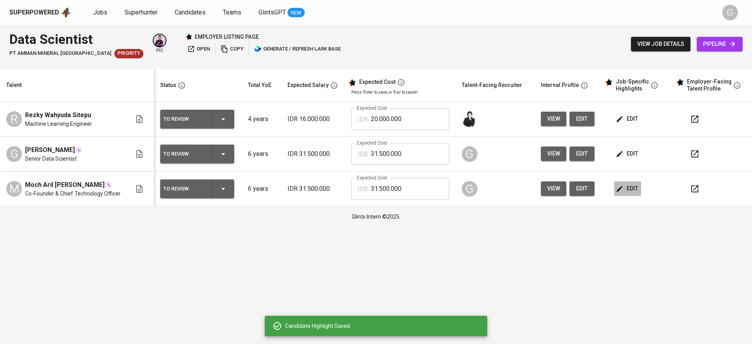
click at [624, 188] on span "edit" at bounding box center [627, 189] width 21 height 10
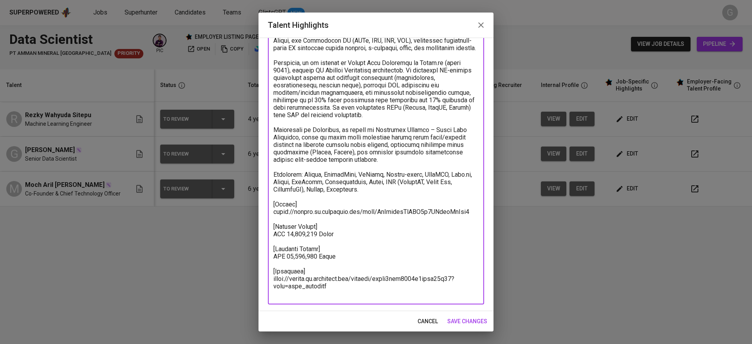
drag, startPoint x: 285, startPoint y: 264, endPoint x: 315, endPoint y: 265, distance: 29.4
click at [315, 265] on textarea at bounding box center [375, 159] width 205 height 275
click at [420, 317] on span "cancel" at bounding box center [428, 322] width 20 height 10
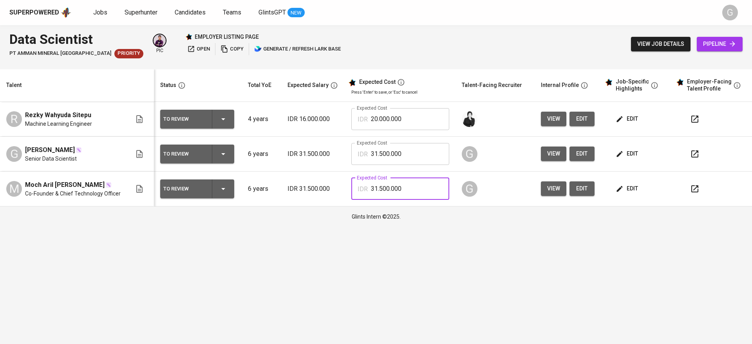
click at [395, 191] on input "31.500.000" at bounding box center [410, 189] width 78 height 22
paste input ".150.003.833.543.8"
paste input "8.335.438"
type input "38.335.438"
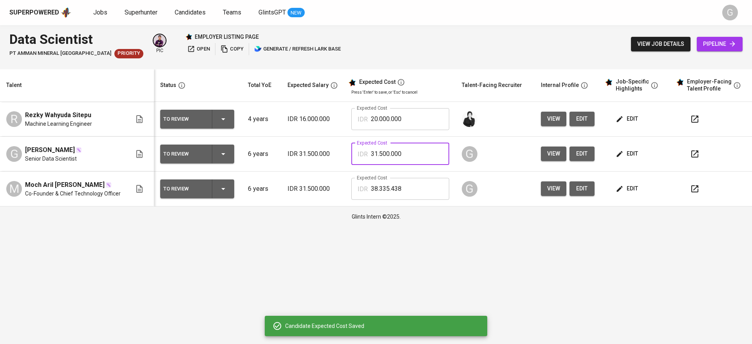
click at [398, 157] on input "31.500.000" at bounding box center [410, 154] width 78 height 22
paste input "8.335.438"
type input "38.335.438"
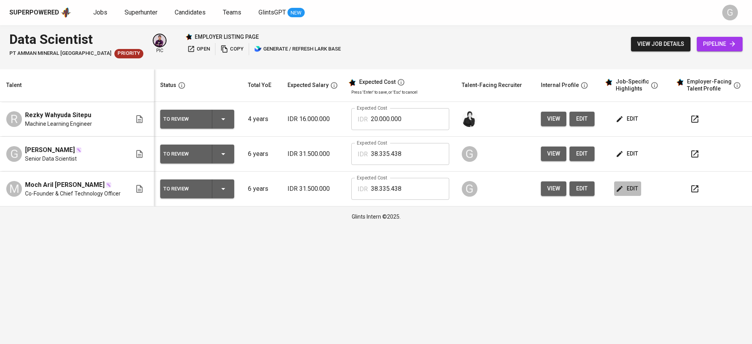
click at [621, 186] on icon "button" at bounding box center [620, 189] width 8 height 8
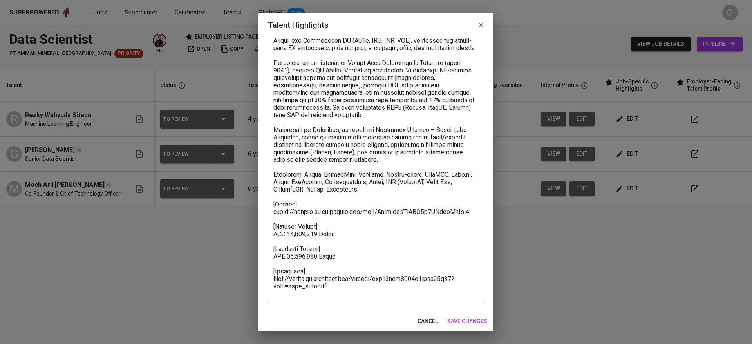
drag, startPoint x: 334, startPoint y: 299, endPoint x: 277, endPoint y: 287, distance: 58.2
click at [277, 287] on div "x Talent Highlights" at bounding box center [376, 159] width 216 height 290
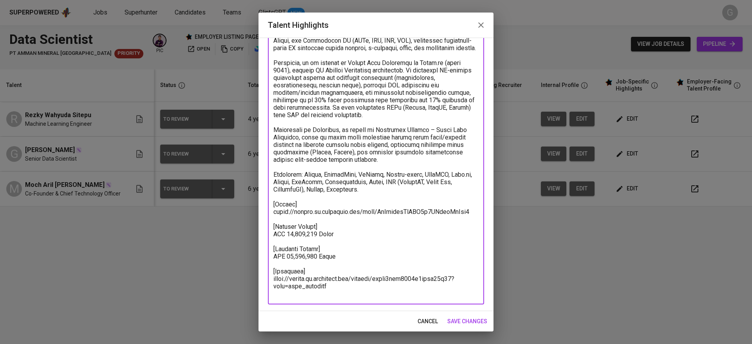
click at [277, 272] on textarea at bounding box center [375, 159] width 205 height 275
drag, startPoint x: 274, startPoint y: 287, endPoint x: 334, endPoint y: 294, distance: 60.3
click at [334, 294] on textarea at bounding box center [375, 159] width 205 height 275
paste textarea "1i9io33ov5481y1mq8"
drag, startPoint x: 274, startPoint y: 220, endPoint x: 465, endPoint y: 219, distance: 191.6
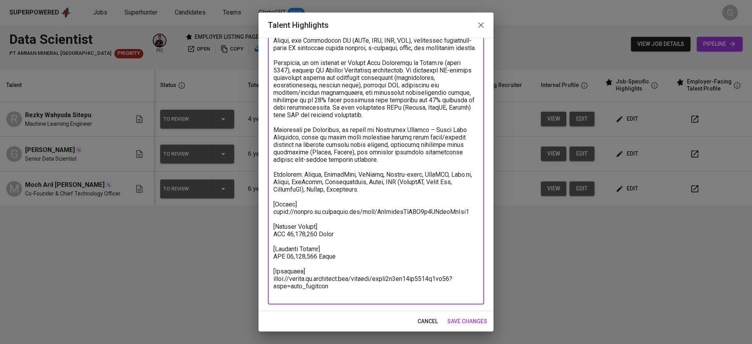
click at [465, 219] on textarea at bounding box center [375, 159] width 205 height 275
paste textarea "DnDKb7uj8oJz5vxlY28lOLBDgtc"
type textarea "Lore ips 7+ dolor si ametconsecte adipiscing el Sedd Eiusmod tem IN Utlaboreetd…"
click at [461, 318] on span "save changes" at bounding box center [467, 322] width 40 height 10
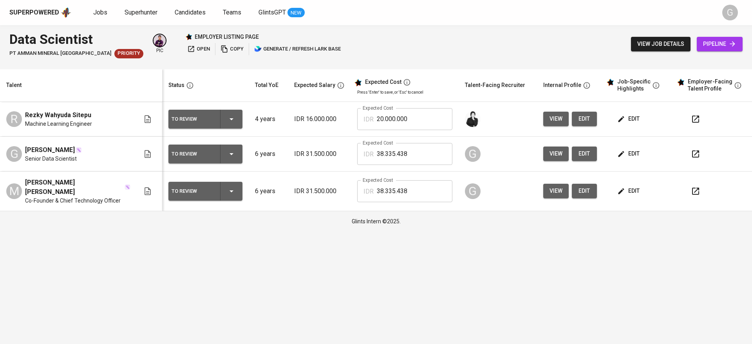
click at [228, 156] on div "To Review" at bounding box center [206, 154] width 68 height 19
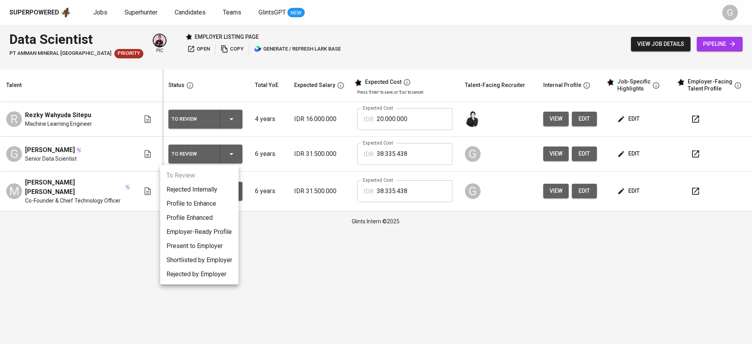
click at [296, 248] on div at bounding box center [376, 172] width 752 height 344
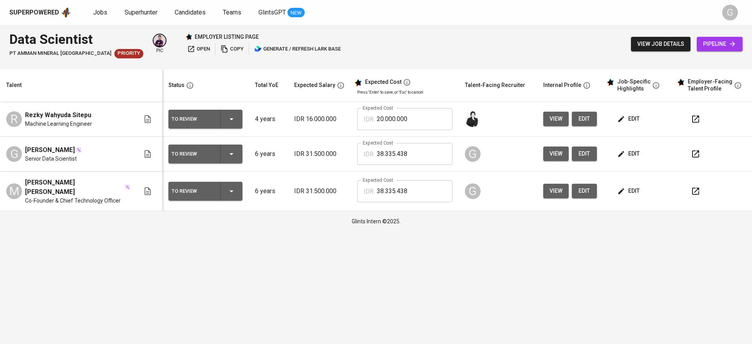
click at [583, 157] on span "edit" at bounding box center [584, 154] width 13 height 10
click at [583, 190] on span "edit" at bounding box center [584, 191] width 13 height 10
click at [633, 153] on span "edit" at bounding box center [629, 154] width 21 height 10
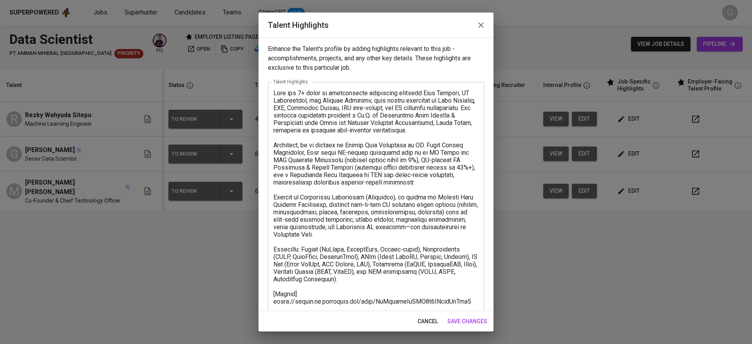
click at [428, 322] on span "cancel" at bounding box center [428, 322] width 20 height 10
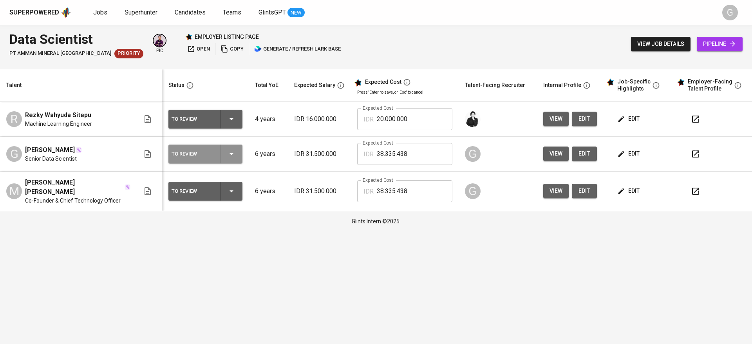
click at [228, 150] on icon "button" at bounding box center [231, 153] width 9 height 9
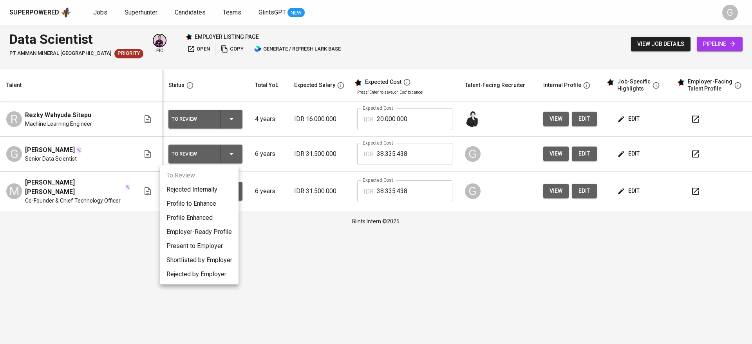
click at [201, 220] on li "Profile Enhanced" at bounding box center [199, 218] width 78 height 14
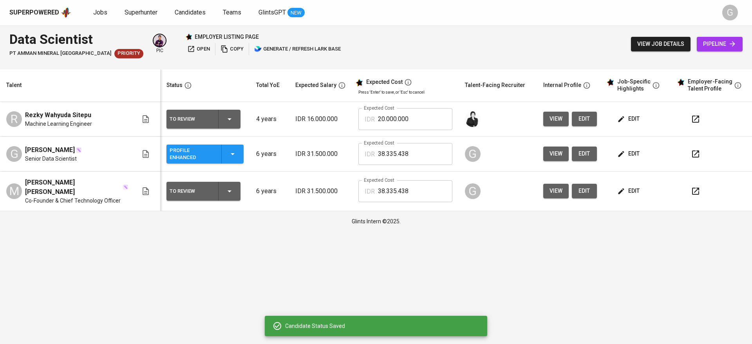
click at [226, 186] on icon "button" at bounding box center [229, 190] width 9 height 9
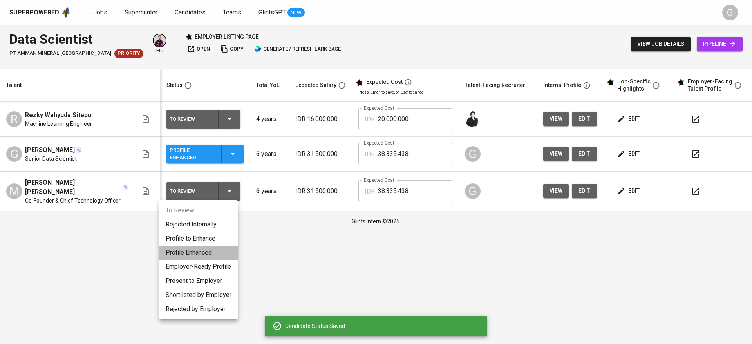
click at [195, 251] on li "Profile Enhanced" at bounding box center [198, 253] width 78 height 14
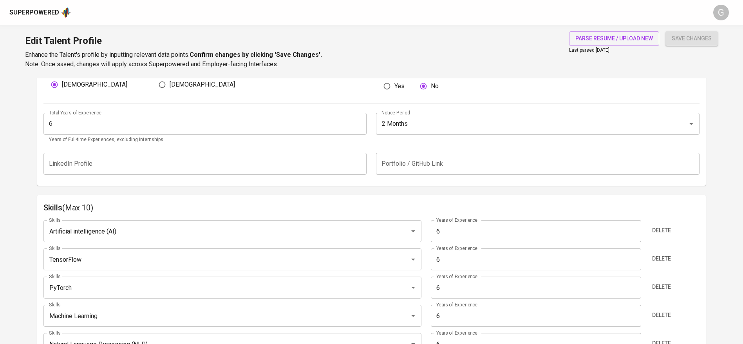
scroll to position [288, 0]
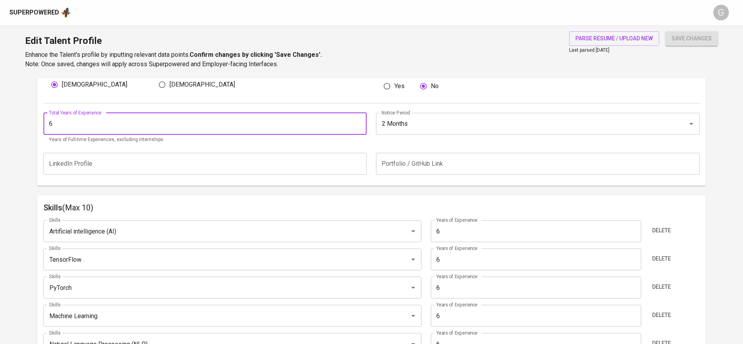
drag, startPoint x: 47, startPoint y: 119, endPoint x: 36, endPoint y: 120, distance: 10.6
type input "7"
click at [677, 41] on span "save changes" at bounding box center [692, 39] width 40 height 10
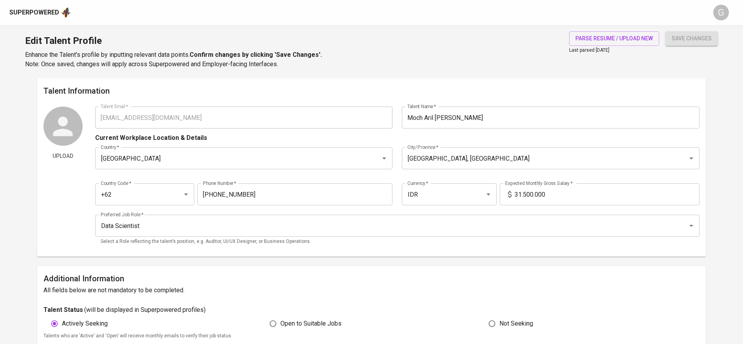
scroll to position [285, 0]
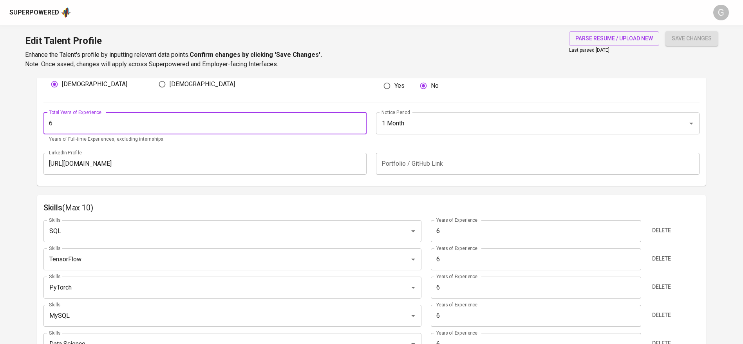
drag, startPoint x: 53, startPoint y: 121, endPoint x: 41, endPoint y: 121, distance: 11.8
click at [41, 121] on div "Additional Information All fields below are not mandatory to be completed. Tale…" at bounding box center [371, 83] width 669 height 205
type input "7"
click at [687, 34] on span "save changes" at bounding box center [692, 39] width 40 height 10
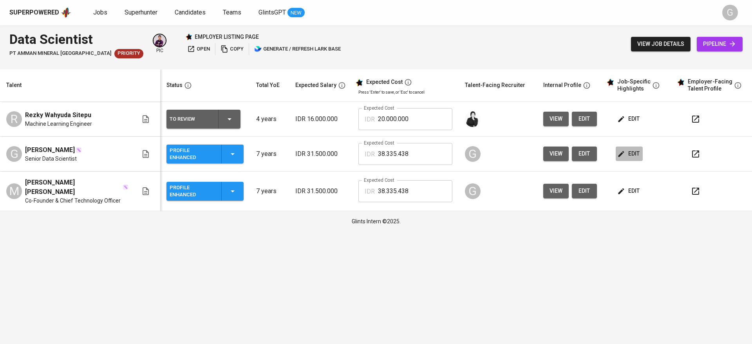
click at [621, 156] on icon "button" at bounding box center [621, 154] width 8 height 8
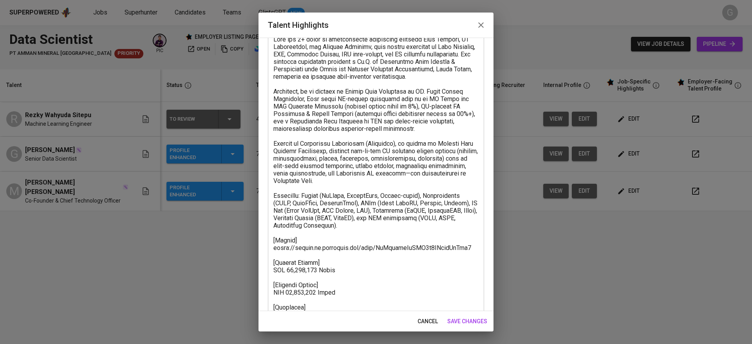
scroll to position [90, 0]
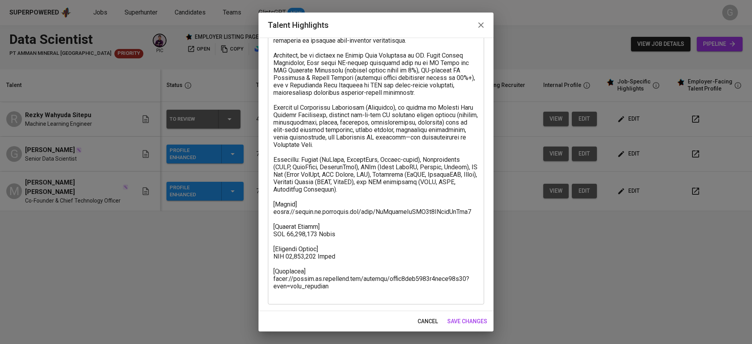
click at [423, 319] on span "cancel" at bounding box center [428, 322] width 20 height 10
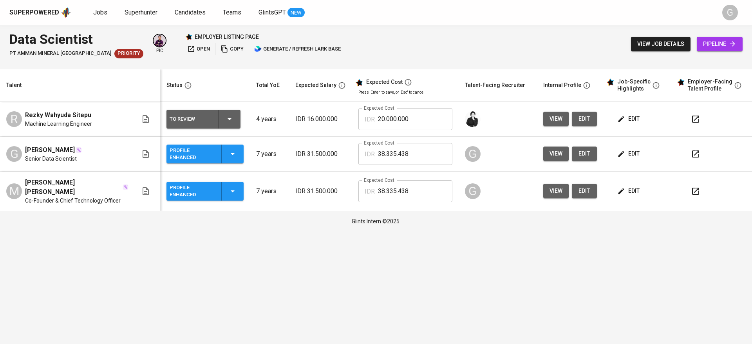
click at [105, 81] on div "Talent" at bounding box center [78, 85] width 151 height 10
click at [623, 120] on icon "button" at bounding box center [621, 119] width 8 height 8
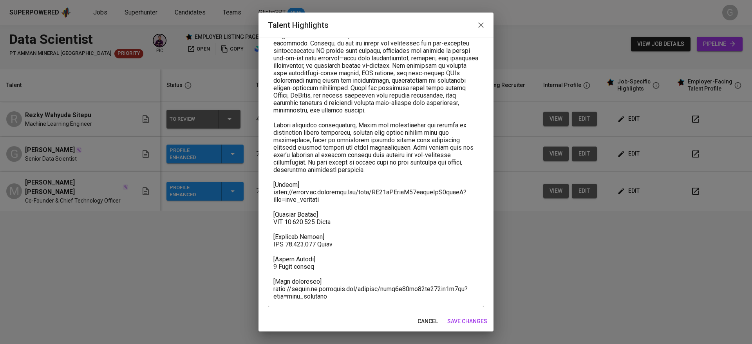
scroll to position [67, 0]
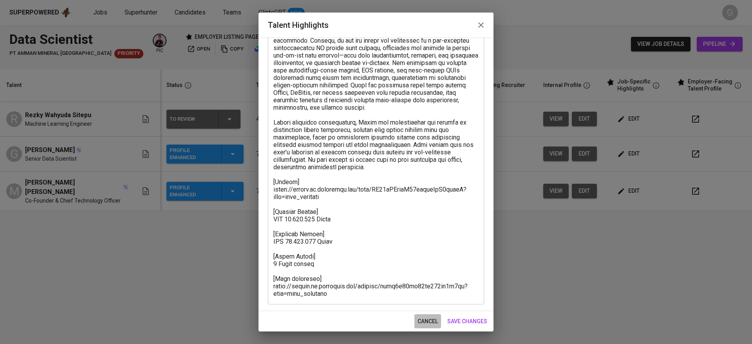
click at [423, 320] on span "cancel" at bounding box center [428, 322] width 20 height 10
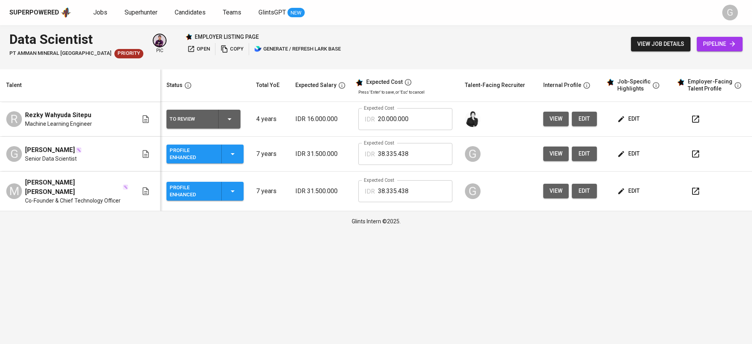
click at [626, 157] on span "edit" at bounding box center [629, 154] width 21 height 10
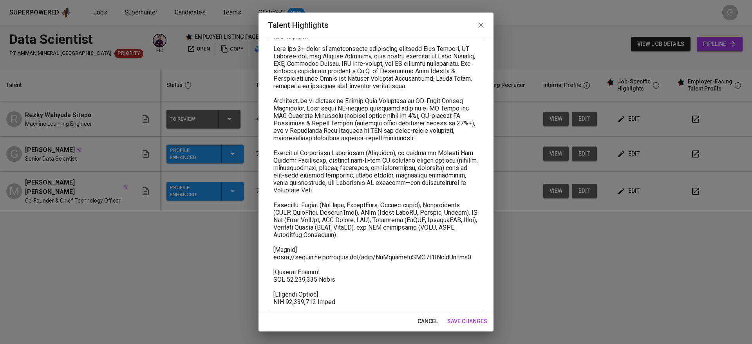
scroll to position [90, 0]
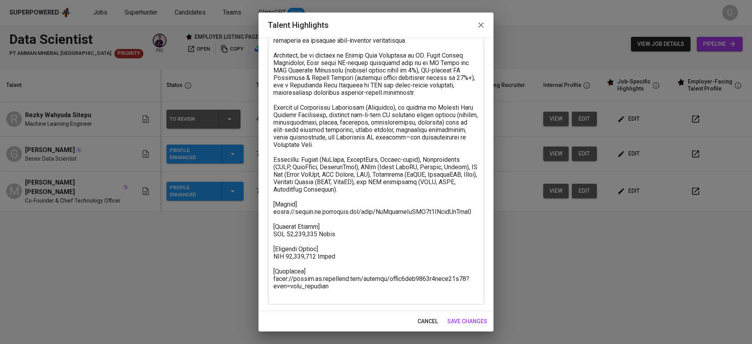
click at [425, 320] on span "cancel" at bounding box center [428, 322] width 20 height 10
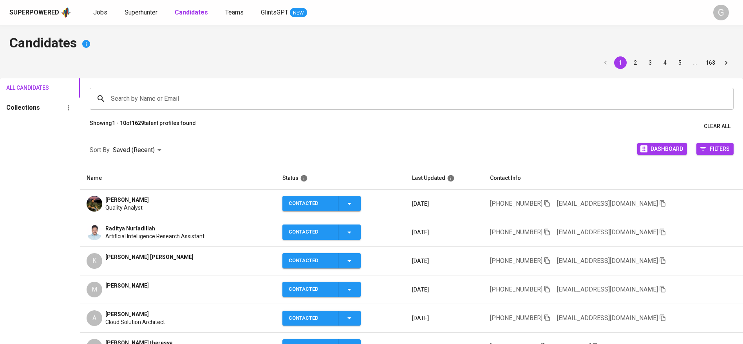
click at [101, 12] on span "Jobs" at bounding box center [100, 12] width 14 height 7
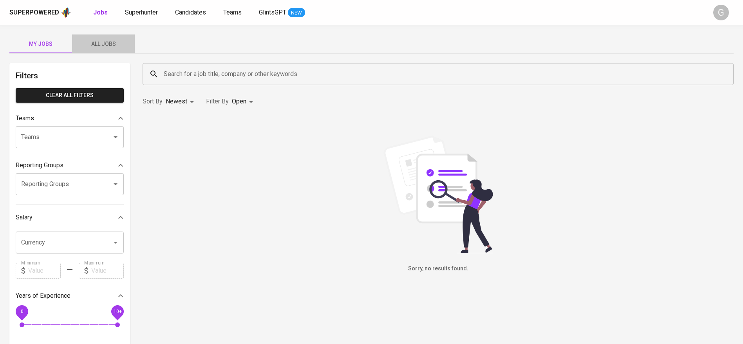
click at [106, 40] on span "All Jobs" at bounding box center [103, 44] width 53 height 10
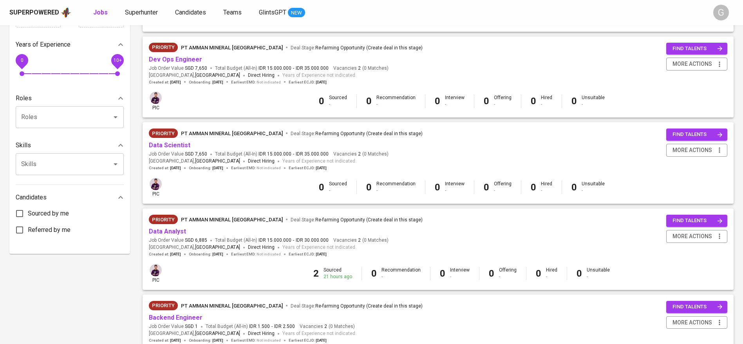
scroll to position [253, 0]
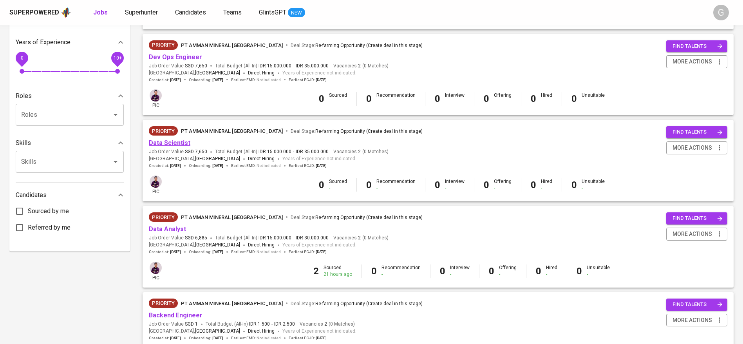
click at [181, 143] on link "Data Scientist" at bounding box center [170, 142] width 42 height 7
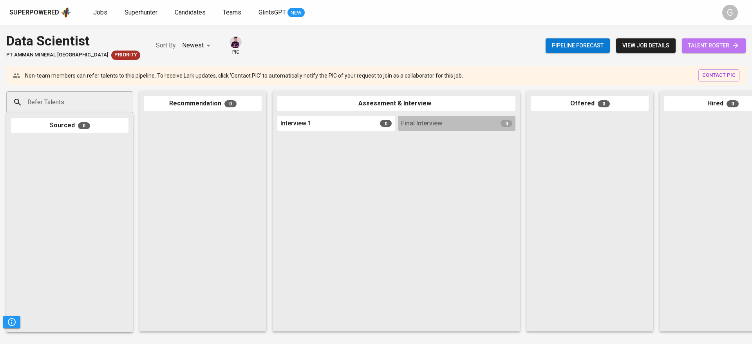
click at [702, 47] on span "talent roster" at bounding box center [713, 46] width 51 height 10
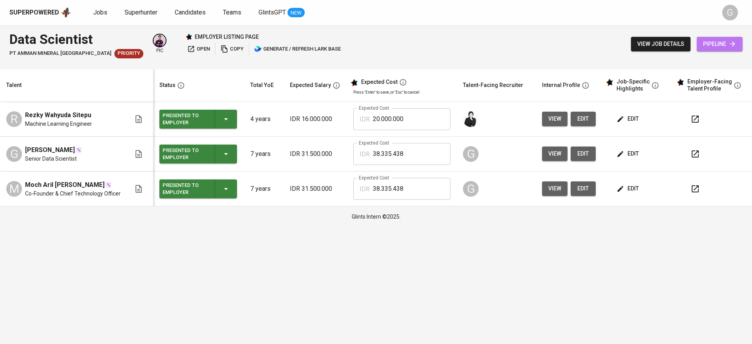
click at [709, 49] on span "pipeline" at bounding box center [719, 44] width 33 height 10
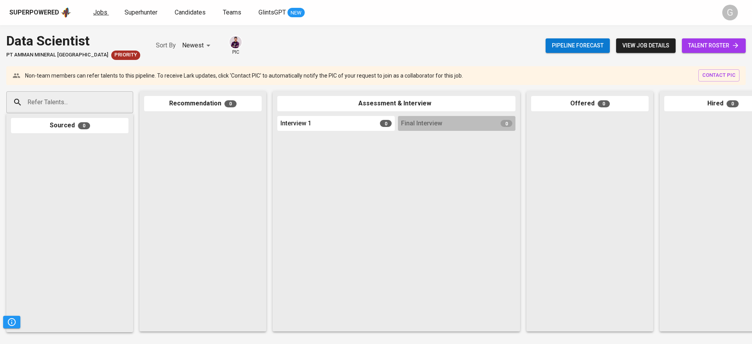
click at [99, 13] on span "Jobs" at bounding box center [100, 12] width 14 height 7
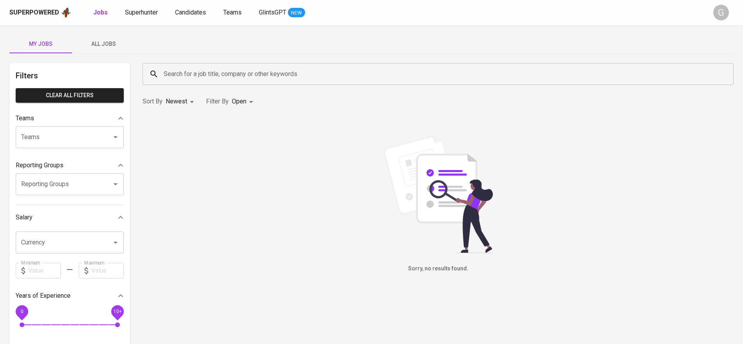
click at [101, 41] on span "All Jobs" at bounding box center [103, 44] width 53 height 10
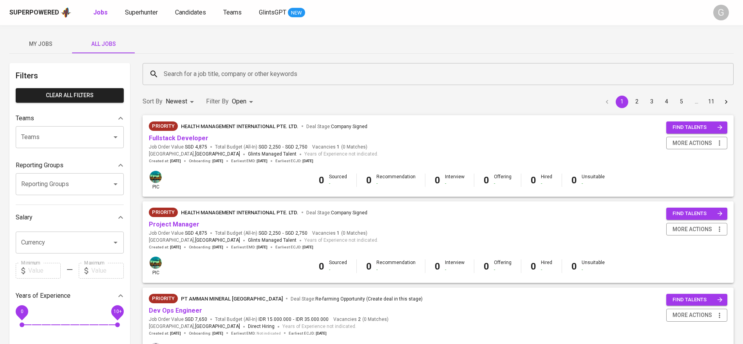
click at [223, 74] on input "Search for a job title, company or other keywords" at bounding box center [440, 74] width 557 height 15
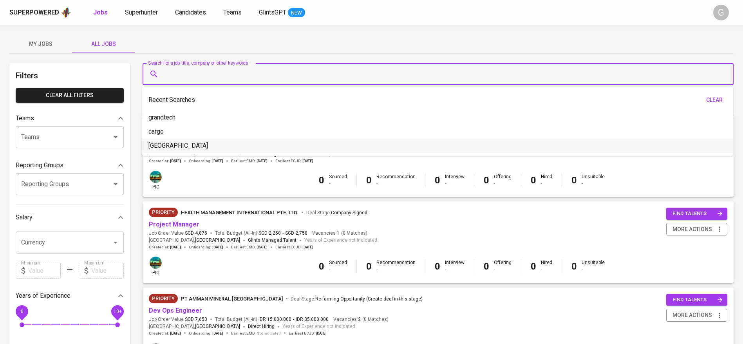
click at [169, 141] on p "amman" at bounding box center [178, 145] width 60 height 9
type input "amman"
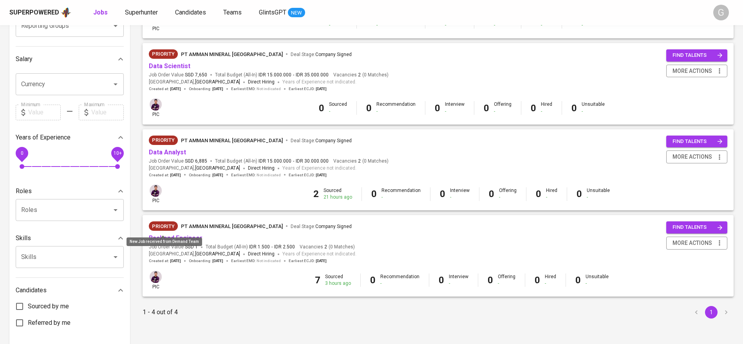
scroll to position [173, 0]
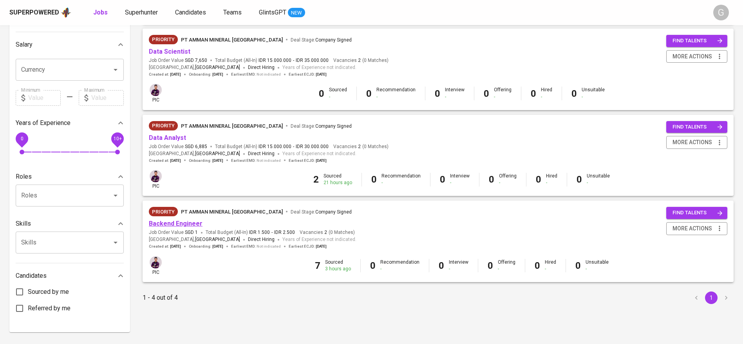
click at [187, 222] on link "Backend Engineer" at bounding box center [176, 223] width 54 height 7
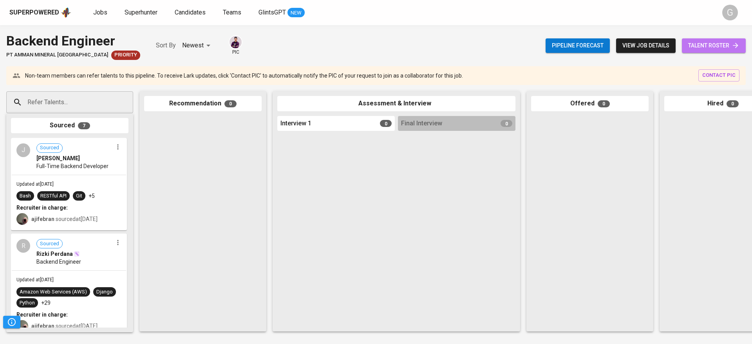
click at [696, 52] on link "talent roster" at bounding box center [714, 45] width 64 height 14
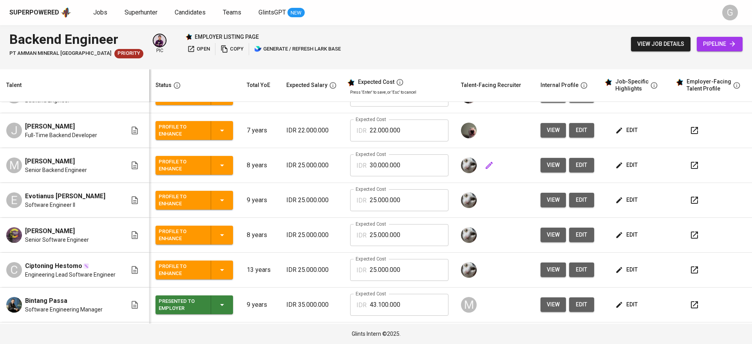
scroll to position [89, 0]
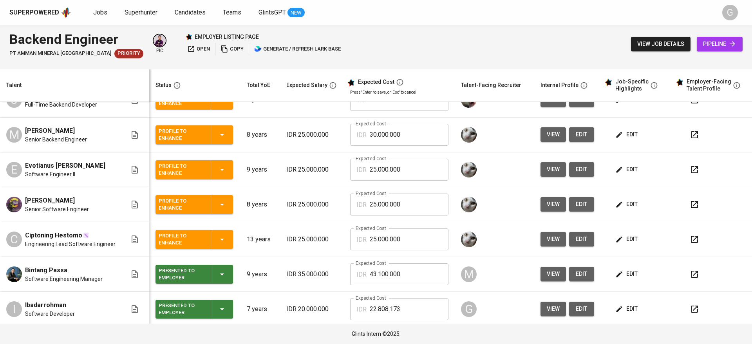
click at [89, 81] on div "Talent" at bounding box center [73, 85] width 140 height 10
click at [202, 76] on th "Status" at bounding box center [194, 85] width 91 height 33
click at [547, 309] on span "view" at bounding box center [553, 309] width 13 height 10
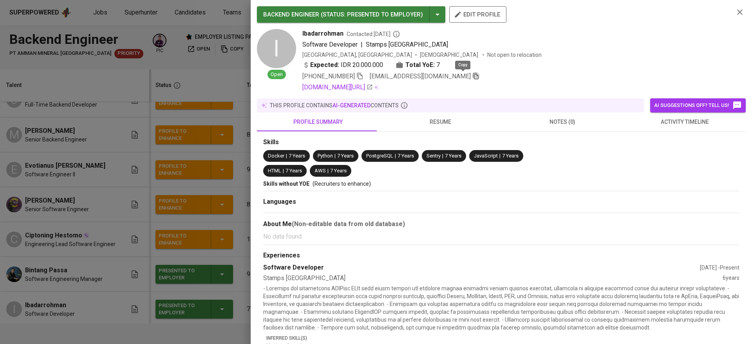
click at [472, 76] on icon "button" at bounding box center [475, 75] width 7 height 7
click at [190, 92] on div at bounding box center [376, 172] width 752 height 344
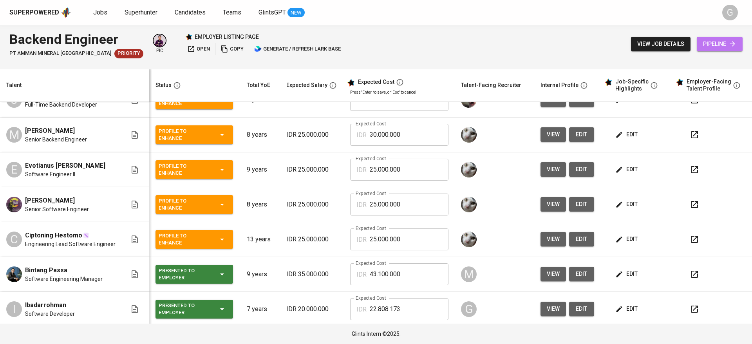
click at [703, 46] on span "pipeline" at bounding box center [719, 44] width 33 height 10
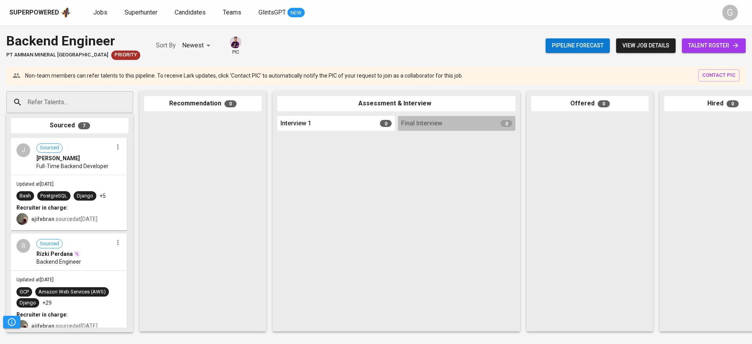
click at [123, 104] on div at bounding box center [124, 102] width 11 height 11
paste input "ibadarrohman.ibar@gmail.com"
type input "ibadarrohman.ibar@gmail.com"
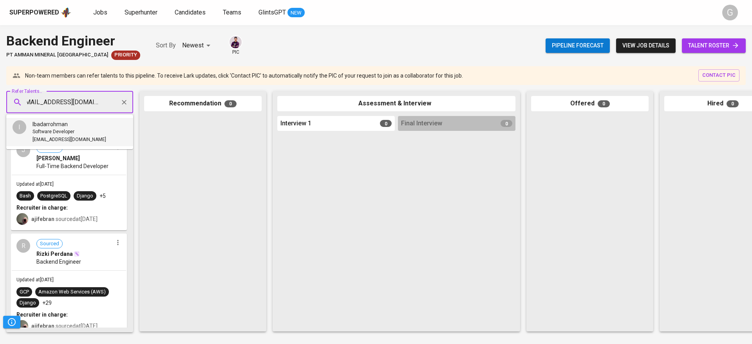
click at [62, 127] on span "Ibadarrohman" at bounding box center [50, 124] width 35 height 8
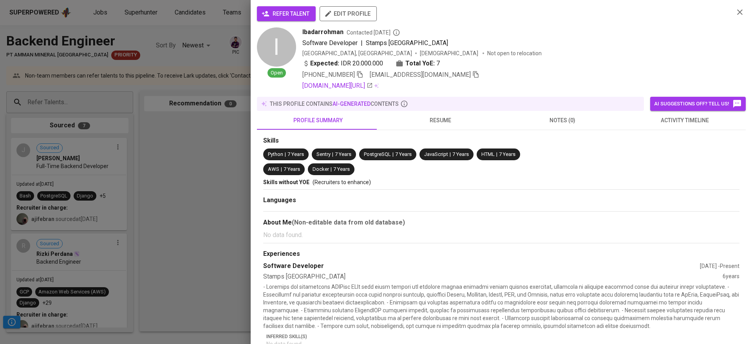
scroll to position [0, 0]
click at [287, 11] on span "refer talent" at bounding box center [286, 14] width 46 height 10
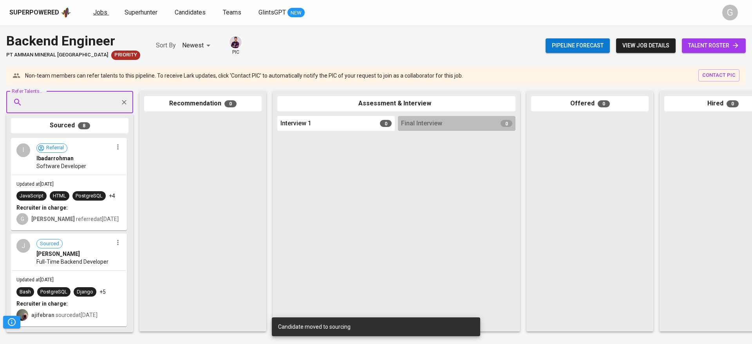
click at [103, 16] on link "Jobs" at bounding box center [101, 13] width 16 height 10
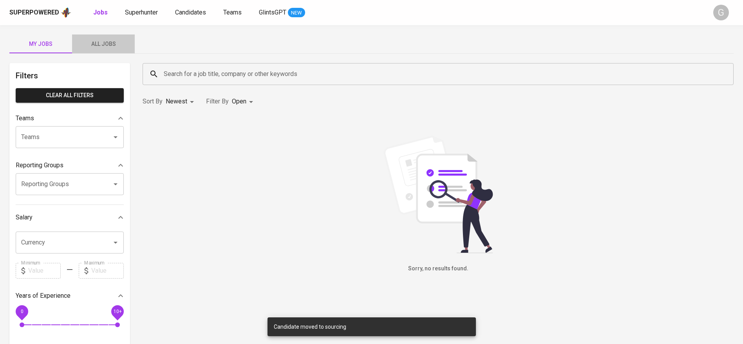
click at [113, 41] on span "All Jobs" at bounding box center [103, 44] width 53 height 10
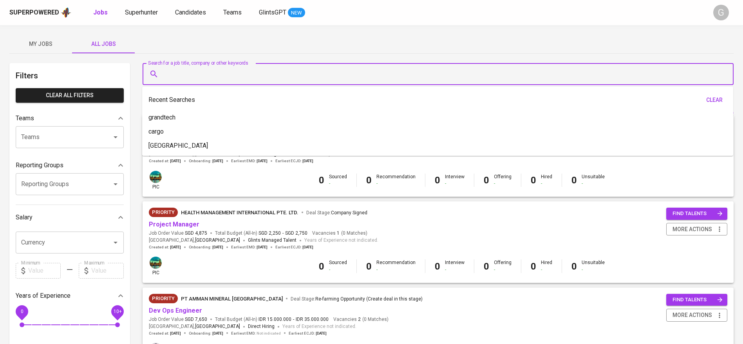
click at [174, 74] on input "Search for a job title, company or other keywords" at bounding box center [440, 74] width 557 height 15
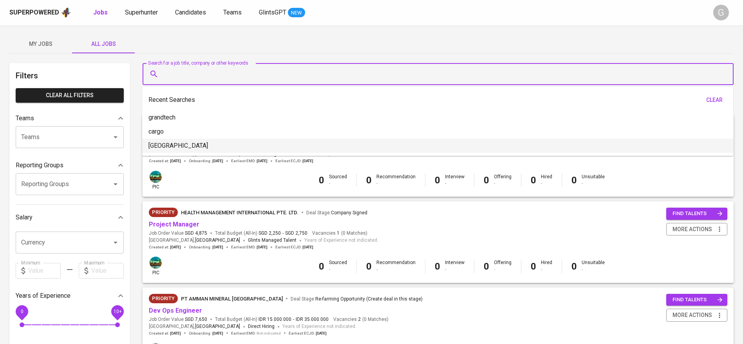
click at [167, 149] on p "amman" at bounding box center [178, 145] width 60 height 9
type input "amman"
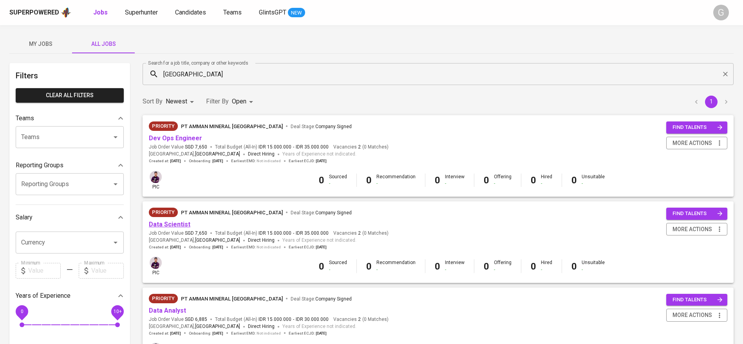
click at [176, 224] on link "Data Scientist" at bounding box center [170, 224] width 42 height 7
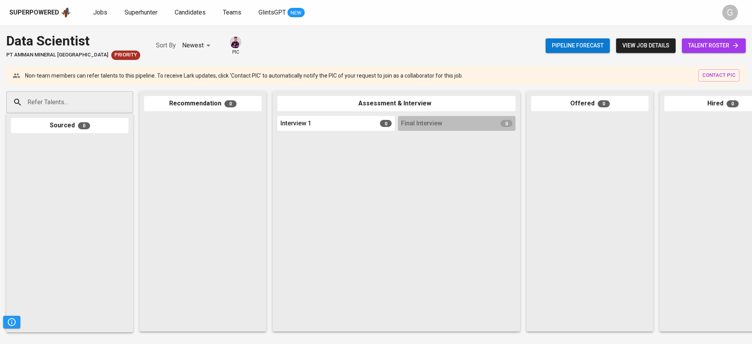
click at [175, 168] on div at bounding box center [203, 221] width 118 height 211
click at [715, 49] on span "talent roster" at bounding box center [713, 46] width 51 height 10
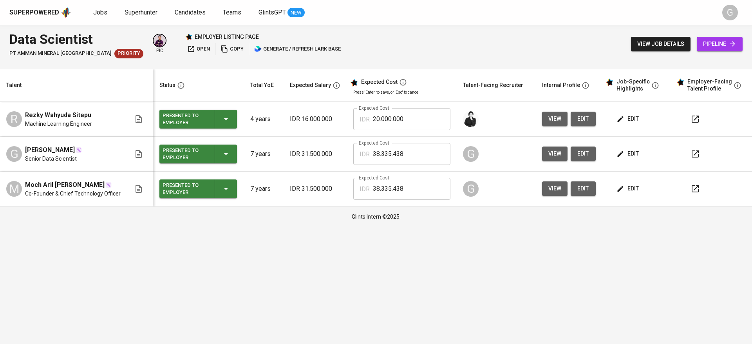
click at [548, 154] on span "view" at bounding box center [554, 154] width 13 height 10
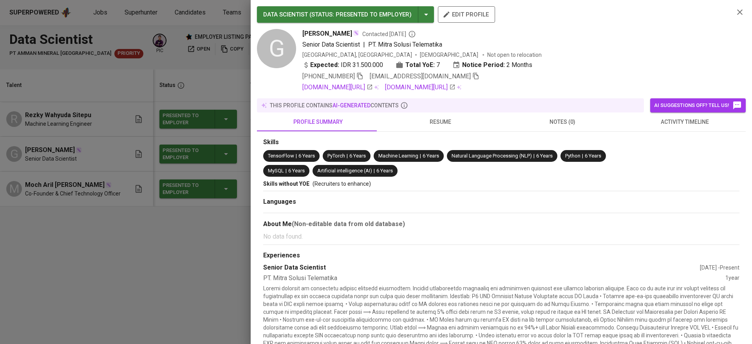
click at [472, 74] on icon "button" at bounding box center [475, 75] width 7 height 7
click at [183, 70] on div at bounding box center [376, 172] width 752 height 344
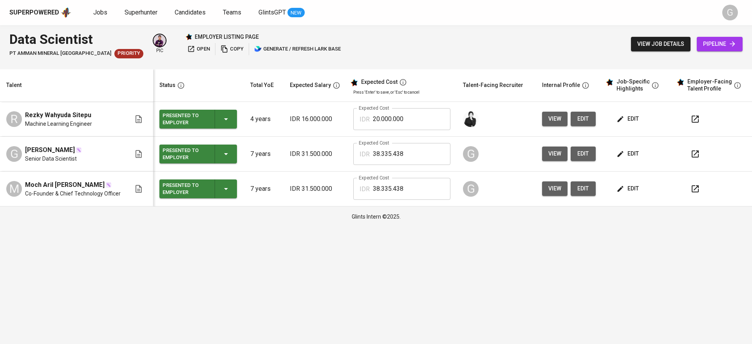
click at [720, 47] on span "pipeline" at bounding box center [719, 44] width 33 height 10
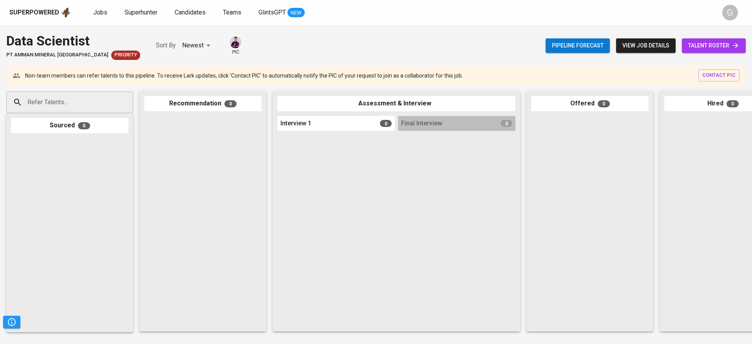
click at [102, 96] on input "Refer Talents..." at bounding box center [66, 102] width 82 height 15
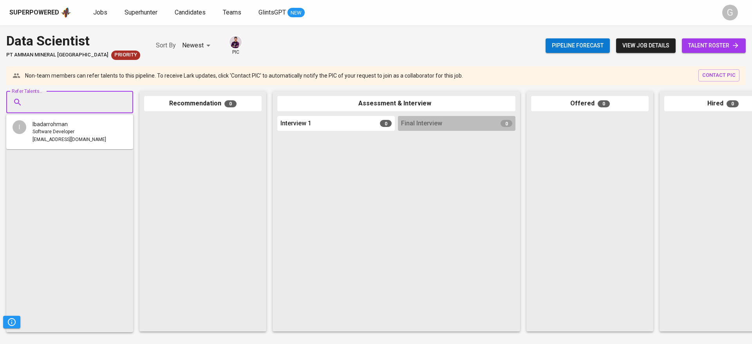
paste input "gian.antariksa@gmail.com"
type input "gian.antariksa@gmail.com"
click at [62, 122] on span "[PERSON_NAME]" at bounding box center [54, 124] width 43 height 8
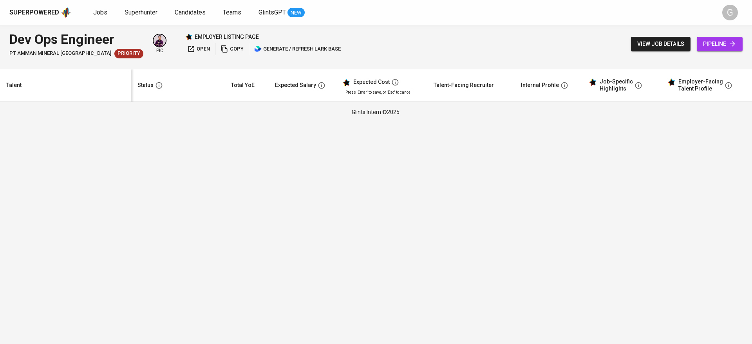
click at [144, 13] on span "Superhunter" at bounding box center [141, 12] width 33 height 7
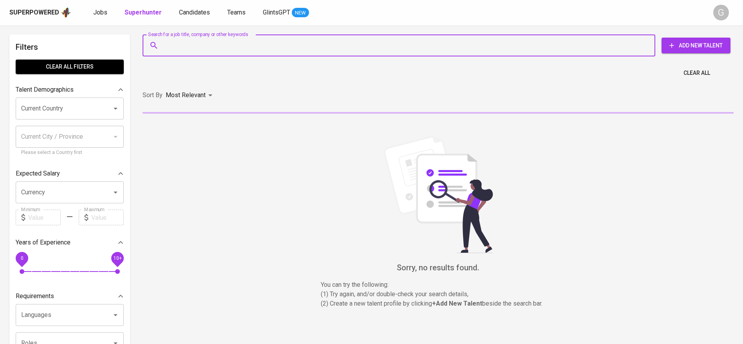
click at [185, 41] on input "Search for a job title, company or other keywords" at bounding box center [401, 45] width 478 height 15
paste input "[EMAIL_ADDRESS][DOMAIN_NAME]"
type input "[EMAIL_ADDRESS][DOMAIN_NAME]"
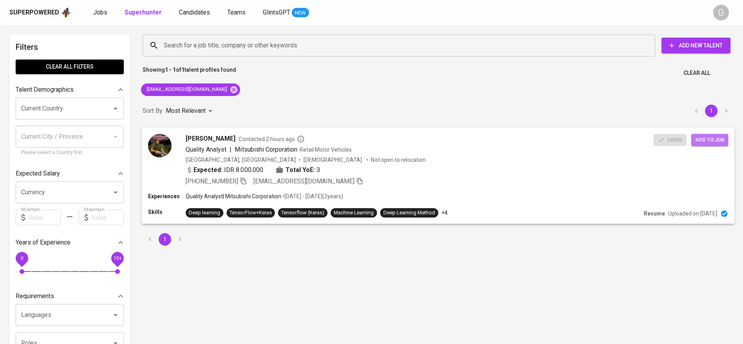
click at [715, 136] on span "Add to job" at bounding box center [709, 139] width 29 height 9
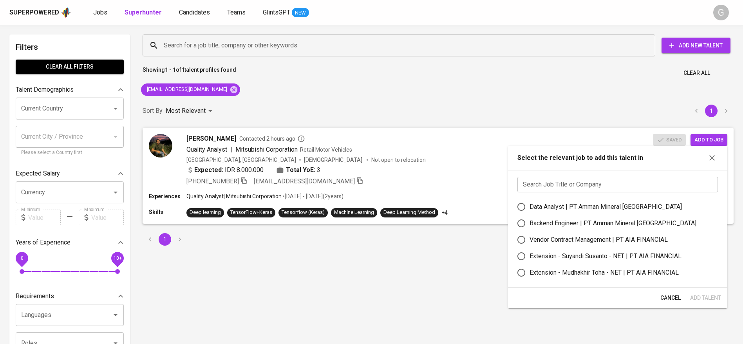
scroll to position [31, 0]
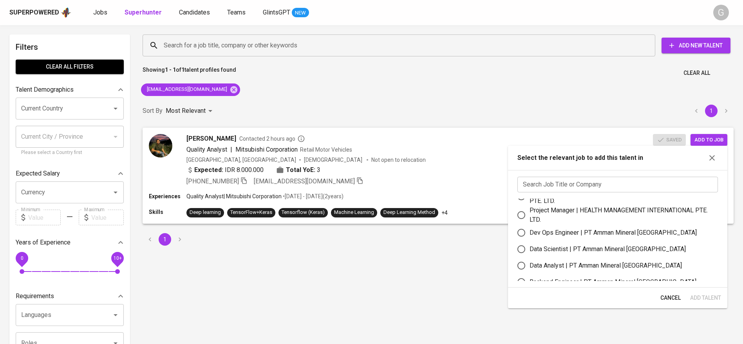
click at [561, 250] on div "Data Scientist | PT Amman Mineral Nusa Tenggara" at bounding box center [608, 248] width 156 height 9
click at [530, 250] on input "Data Scientist | PT Amman Mineral Nusa Tenggara" at bounding box center [521, 249] width 16 height 16
radio input "true"
click at [704, 297] on span "Add Talent" at bounding box center [705, 298] width 31 height 10
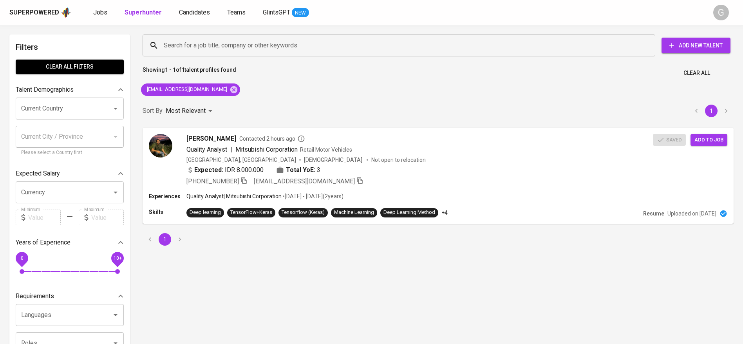
click at [104, 14] on span "Jobs" at bounding box center [100, 12] width 14 height 7
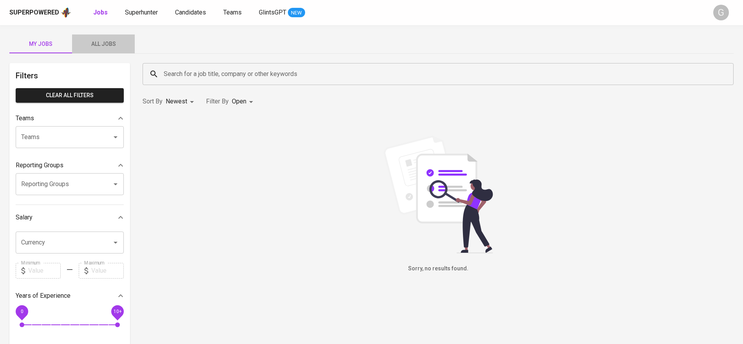
click at [104, 42] on span "All Jobs" at bounding box center [103, 44] width 53 height 10
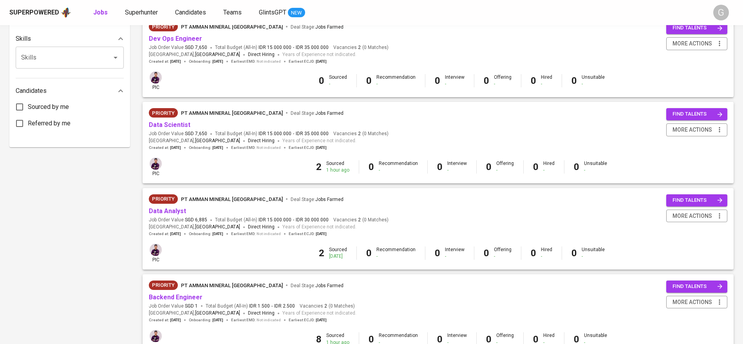
scroll to position [353, 0]
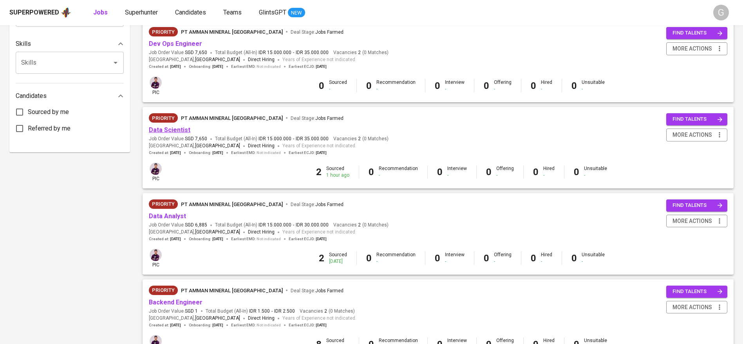
click at [169, 129] on link "Data Scientist" at bounding box center [170, 129] width 42 height 7
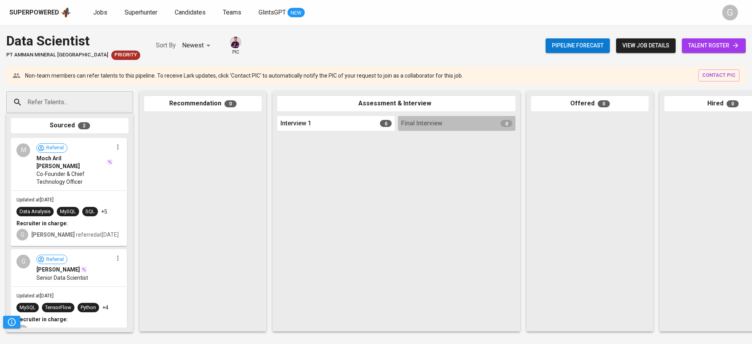
click at [711, 47] on span "talent roster" at bounding box center [713, 46] width 51 height 10
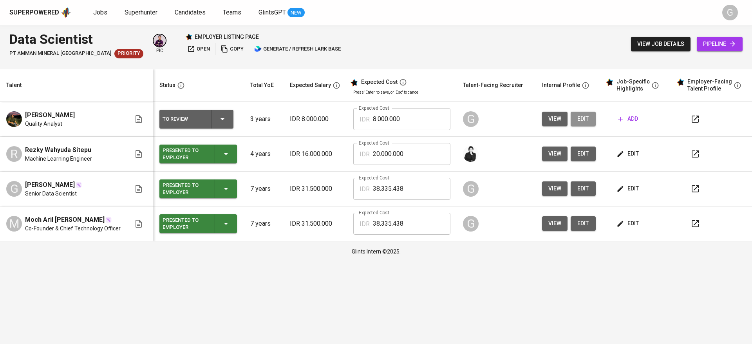
click at [580, 119] on span "edit" at bounding box center [583, 119] width 13 height 10
click at [628, 120] on span "add" at bounding box center [628, 119] width 20 height 10
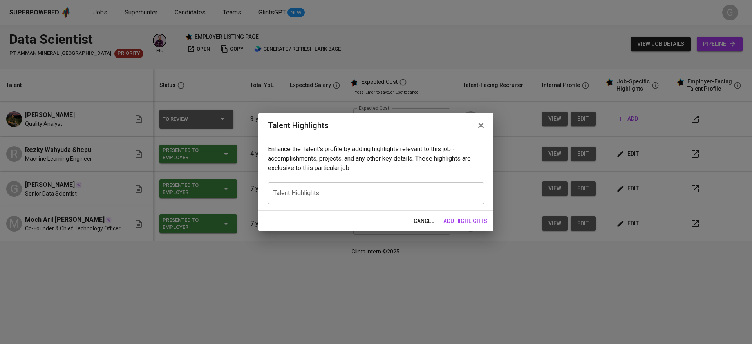
click at [382, 186] on div "x Talent Highlights" at bounding box center [376, 193] width 216 height 22
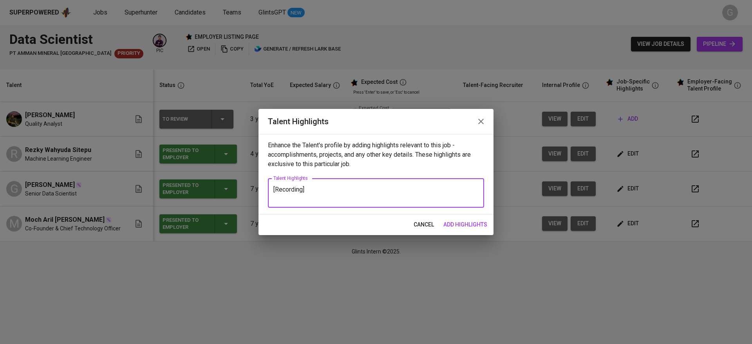
paste textarea "https://drive.google.com/file/d/1IdiWvdf15A7gofJ29lRmjVDCKr20nrrk/view?usp=shar…"
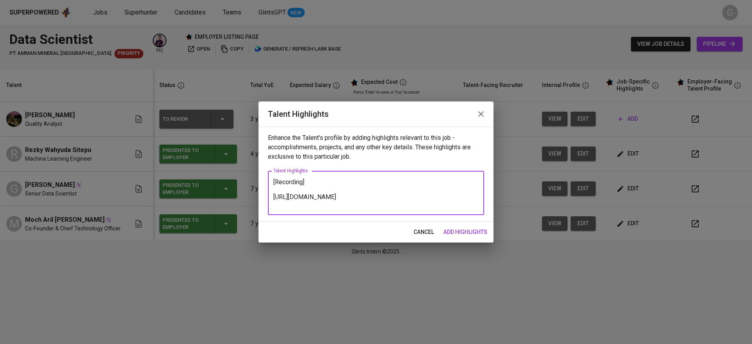
paste textarea "https://glints.sg.larksuite.com/minutes/obsgwpw4lv1d7w2x5mizrr5k?from=from_copy…"
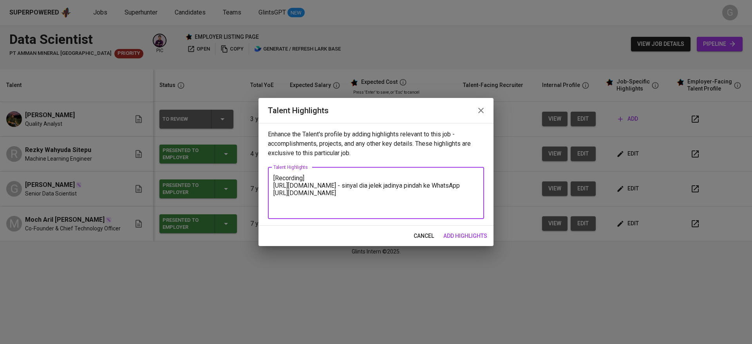
click at [418, 197] on textarea "[Recording] https://glints.sg.larksuite.com/minutes/obsgwpw4lv1d7w2x5mizrr5k?fr…" at bounding box center [375, 192] width 205 height 37
click at [417, 192] on textarea "[Recording] https://glints.sg.larksuite.com/minutes/obsgwpw4lv1d7w2x5mizrr5k?fr…" at bounding box center [375, 192] width 205 height 37
type textarea "[Recording] https://glints.sg.larksuite.com/minutes/obsgwpw4lv1d7w2x5mizrr5k?fr…"
click at [461, 238] on span "add highlights" at bounding box center [466, 236] width 44 height 10
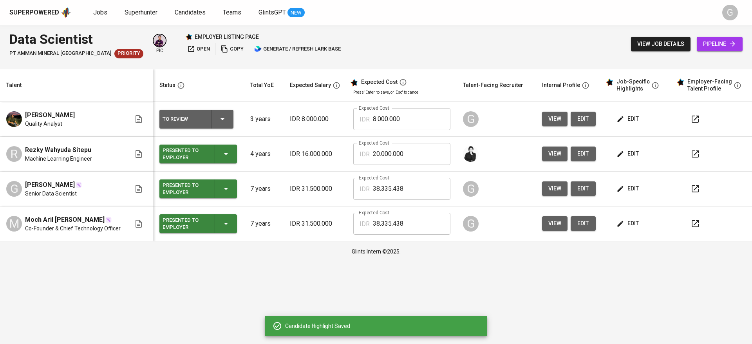
click at [621, 187] on icon "button" at bounding box center [620, 189] width 6 height 6
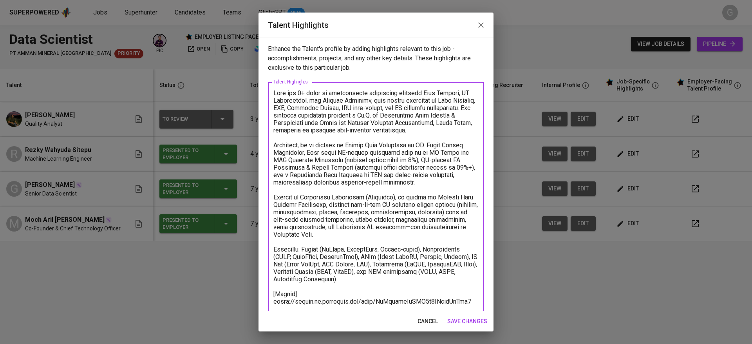
drag, startPoint x: 338, startPoint y: 267, endPoint x: 272, endPoint y: 83, distance: 195.2
click at [272, 83] on div "x Talent Highlights" at bounding box center [376, 238] width 216 height 312
click at [423, 320] on span "cancel" at bounding box center [428, 322] width 20 height 10
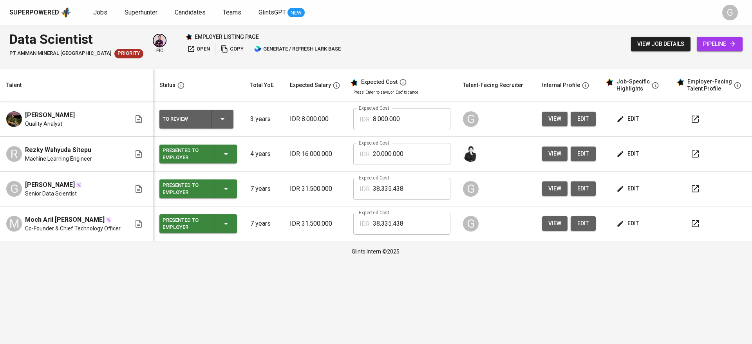
click at [624, 120] on span "edit" at bounding box center [628, 119] width 21 height 10
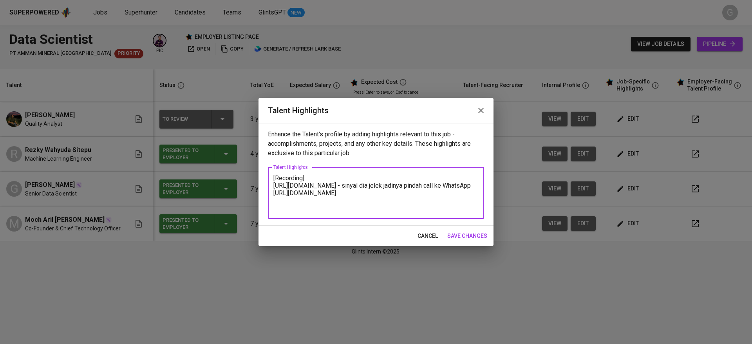
click at [274, 177] on textarea "[Recording] https://glints.sg.larksuite.com/minutes/obsgwpw4lv1d7w2x5mizrr5k?fr…" at bounding box center [375, 192] width 205 height 37
click at [272, 180] on div "[Recording] https://glints.sg.larksuite.com/minutes/obsgwpw4lv1d7w2x5mizrr5k?fr…" at bounding box center [376, 193] width 216 height 52
click at [273, 179] on textarea "[Recording] https://glints.sg.larksuite.com/minutes/obsgwpw4lv1d7w2x5mizrr5k?fr…" at bounding box center [375, 192] width 205 height 37
paste textarea "Gian has 8+ years of professional experience spanning Data Science, AI Engineer…"
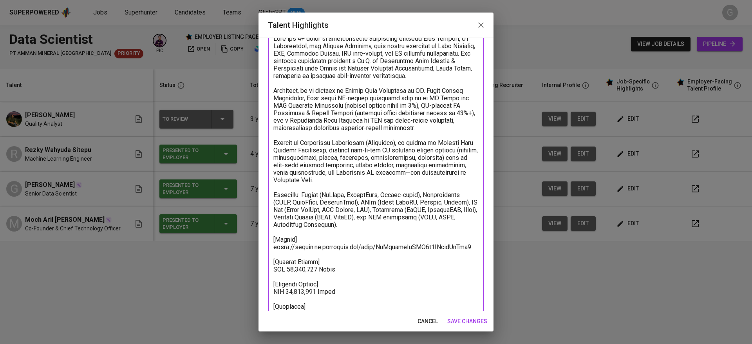
scroll to position [62, 0]
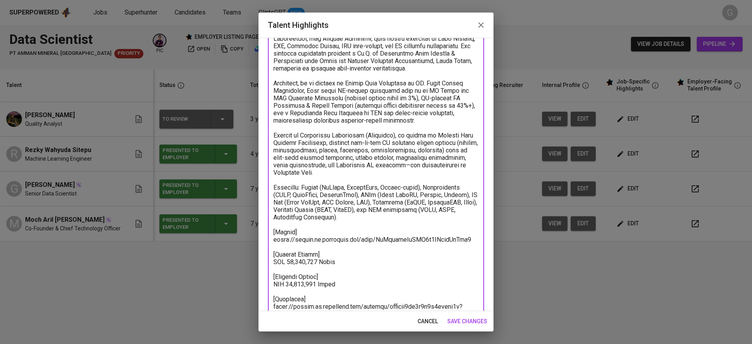
type textarea "Gian has 8+ years of professional experience spanning Data Science, AI Engineer…"
click at [477, 320] on span "save changes" at bounding box center [467, 322] width 40 height 10
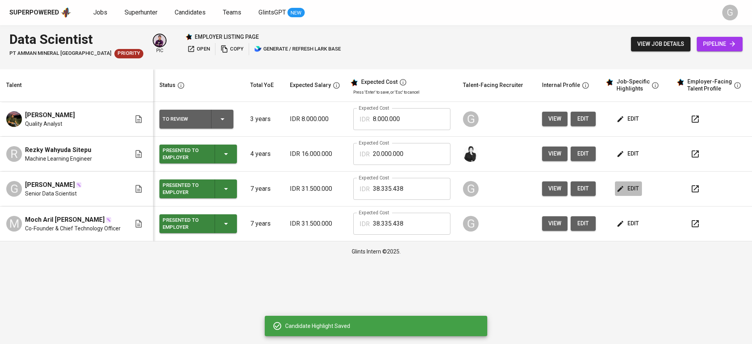
click at [627, 192] on span "edit" at bounding box center [628, 189] width 21 height 10
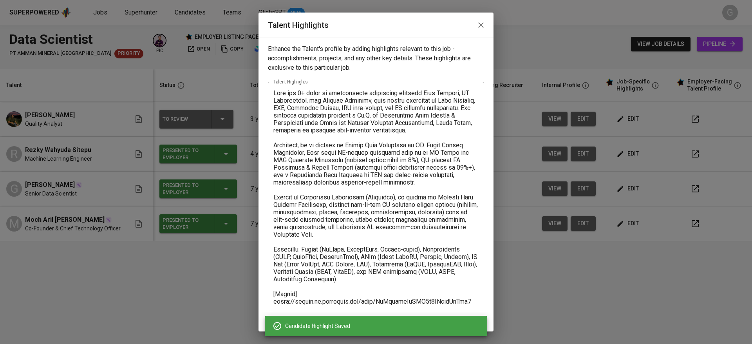
scroll to position [90, 0]
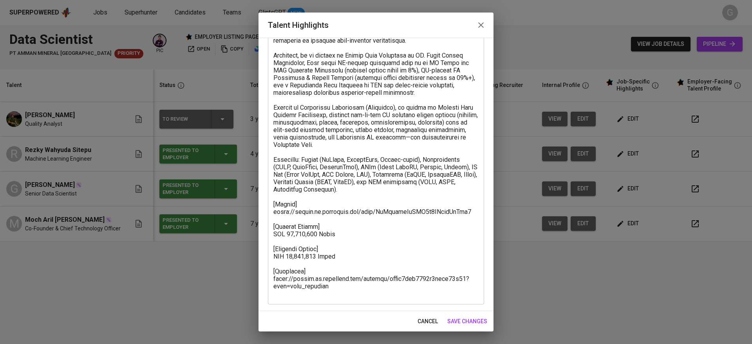
click at [425, 325] on span "cancel" at bounding box center [428, 322] width 20 height 10
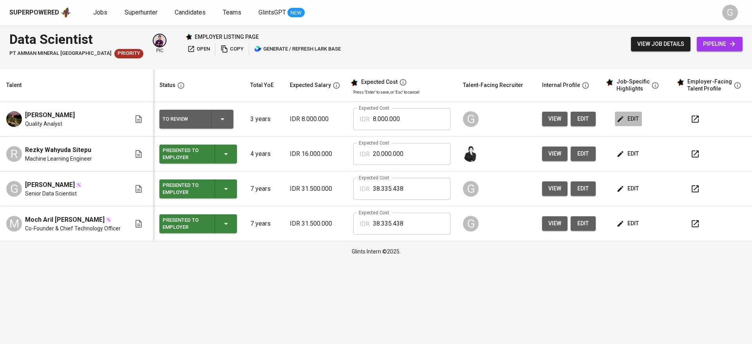
click at [630, 119] on span "edit" at bounding box center [628, 119] width 21 height 10
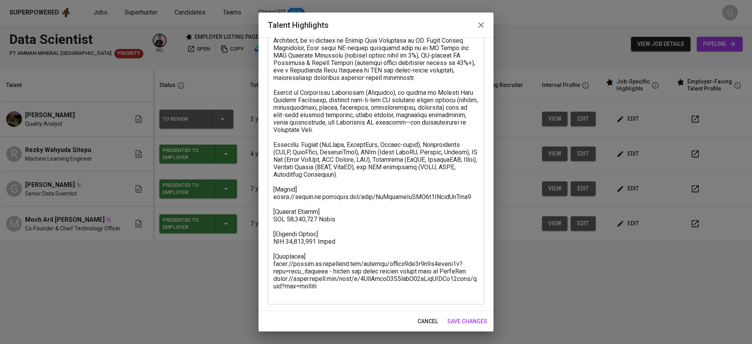
scroll to position [0, 0]
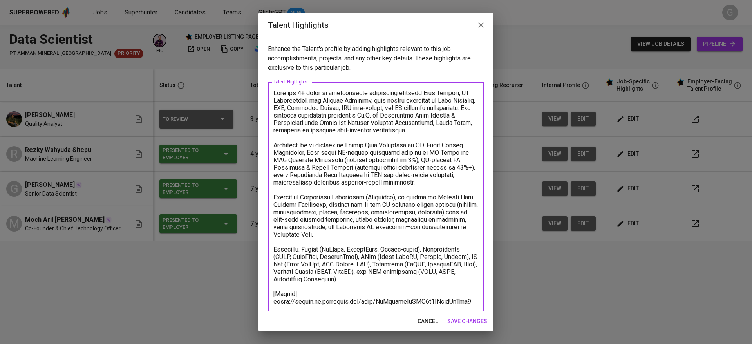
drag, startPoint x: 418, startPoint y: 286, endPoint x: 273, endPoint y: 89, distance: 245.0
click at [273, 89] on textarea at bounding box center [375, 245] width 205 height 313
paste textarea "Daniel has around 5 years of professional experience in Data Science and Analyt…"
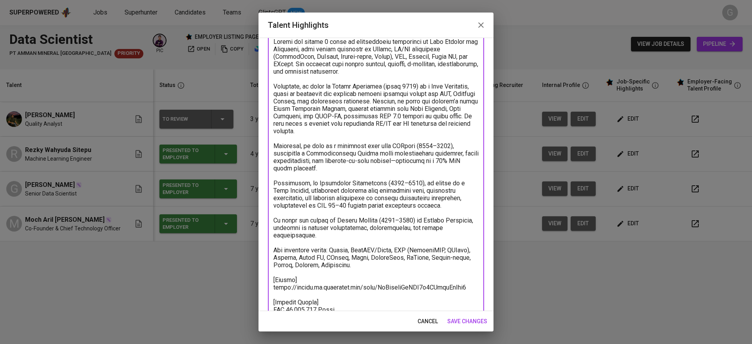
scroll to position [69, 0]
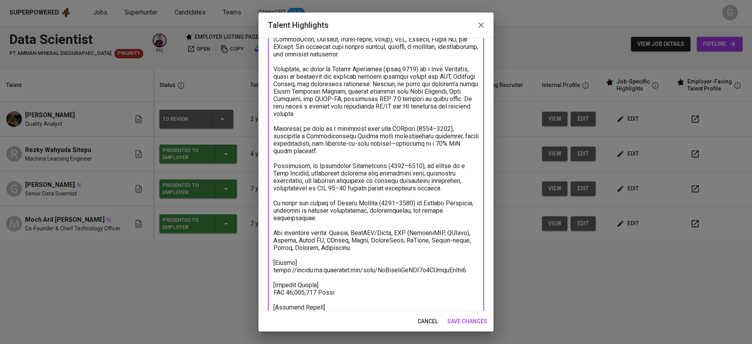
click at [330, 234] on textarea at bounding box center [375, 192] width 205 height 342
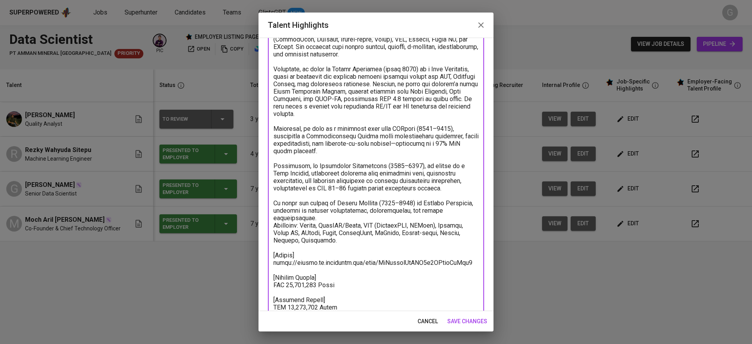
click at [343, 218] on textarea at bounding box center [375, 188] width 205 height 335
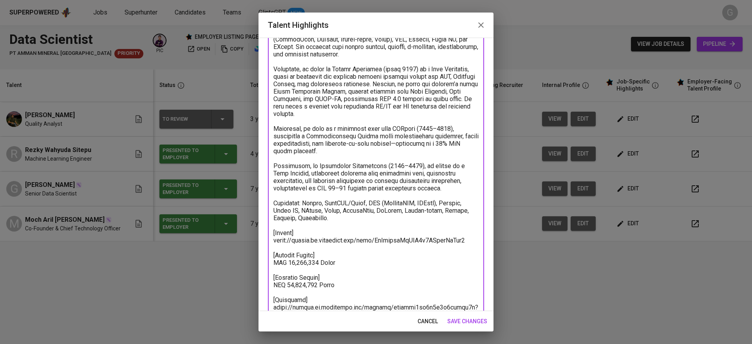
click at [418, 71] on textarea at bounding box center [375, 177] width 205 height 313
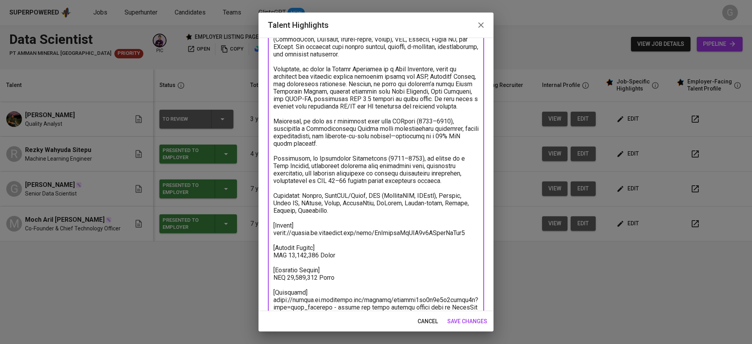
click at [339, 121] on textarea at bounding box center [375, 177] width 205 height 313
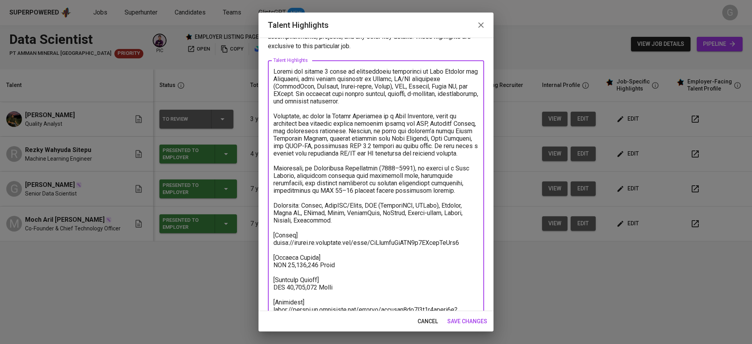
scroll to position [22, 0]
click at [398, 174] on textarea at bounding box center [375, 204] width 205 height 275
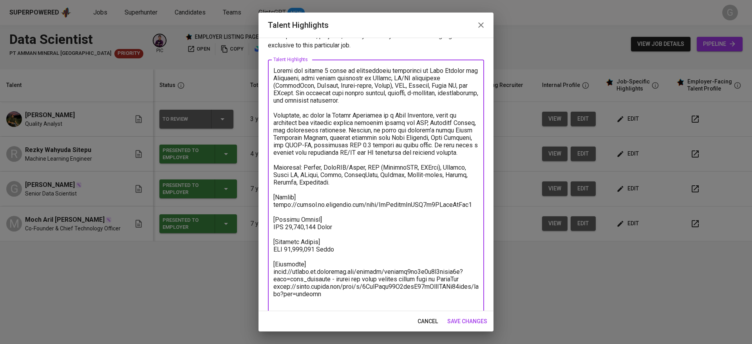
scroll to position [30, 0]
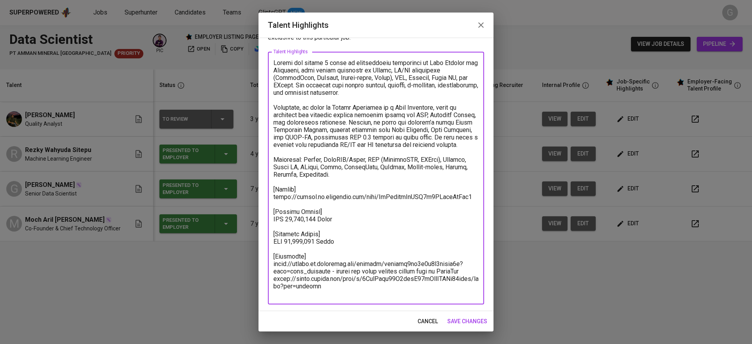
click at [339, 228] on textarea at bounding box center [375, 178] width 205 height 238
click at [331, 281] on textarea at bounding box center [375, 178] width 205 height 238
click at [447, 199] on textarea at bounding box center [375, 178] width 205 height 238
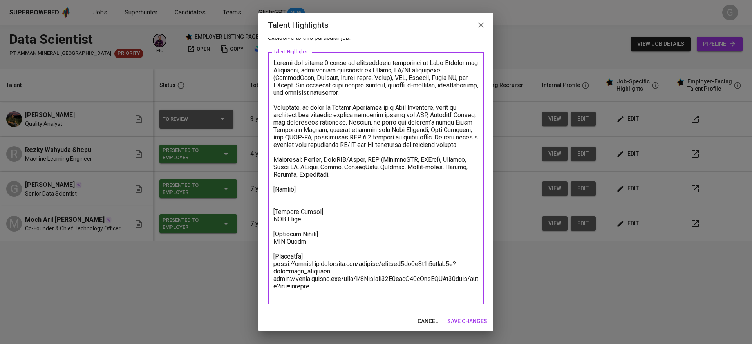
type textarea "Daniel has around 5 years of professional experience in Data Science and Analyt…"
click at [466, 319] on span "save changes" at bounding box center [467, 322] width 40 height 10
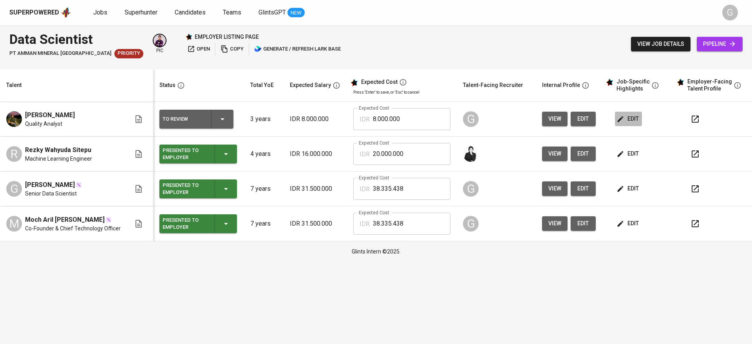
click at [629, 118] on span "edit" at bounding box center [628, 119] width 21 height 10
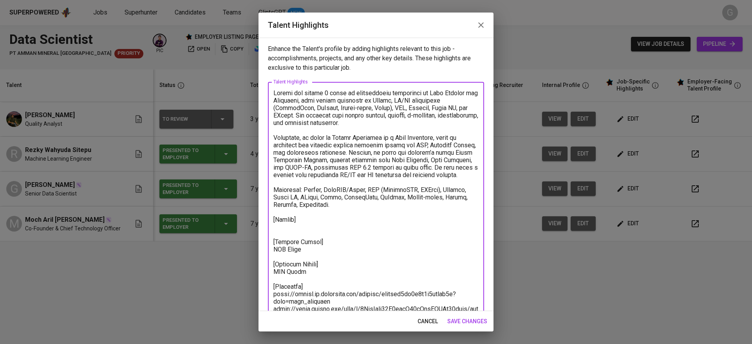
click at [333, 272] on textarea at bounding box center [375, 208] width 205 height 238
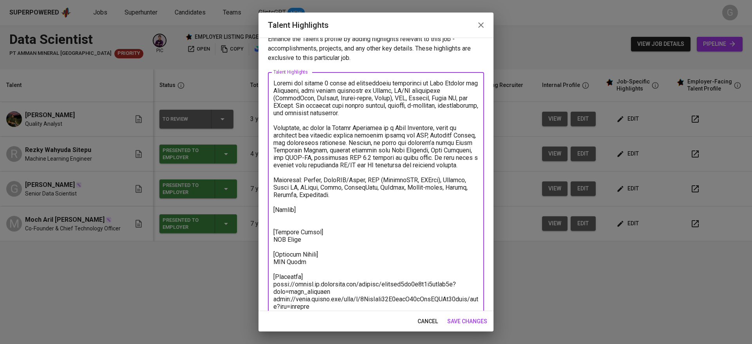
scroll to position [17, 0]
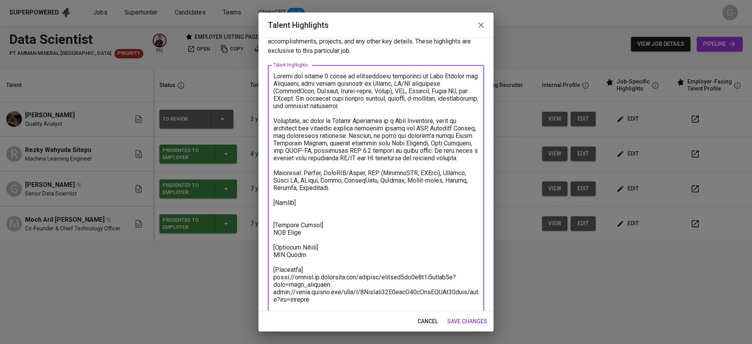
paste textarea "drive_link"
type textarea "Daniel has around 5 years of professional experience in Data Science and Analyt…"
click at [467, 324] on span "save changes" at bounding box center [467, 322] width 40 height 10
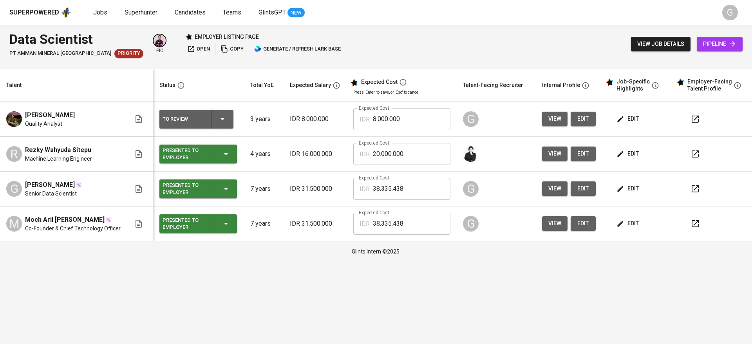
click at [706, 114] on div at bounding box center [716, 119] width 60 height 19
click at [691, 119] on icon "button" at bounding box center [695, 118] width 9 height 9
click at [634, 119] on span "edit" at bounding box center [628, 119] width 21 height 10
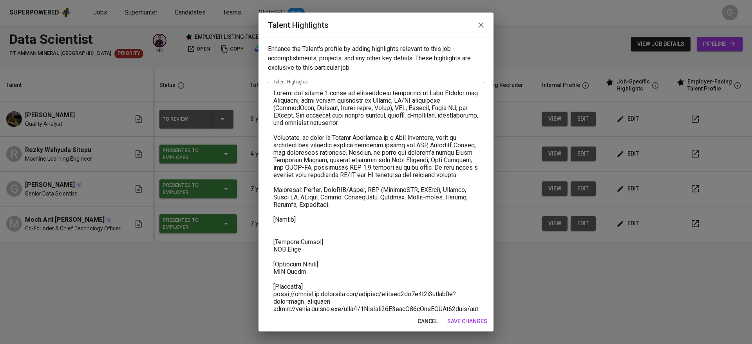
scroll to position [30, 0]
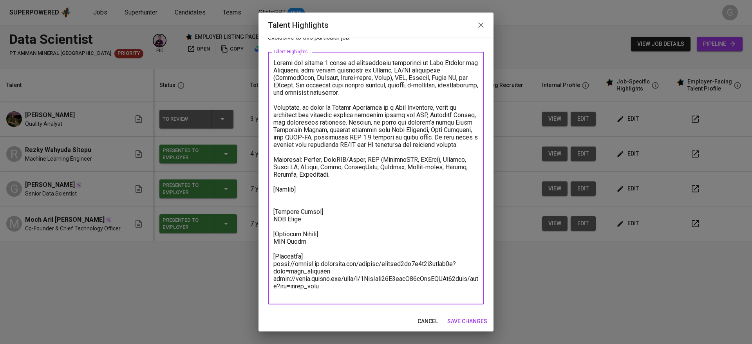
click at [346, 280] on textarea at bounding box center [375, 178] width 205 height 238
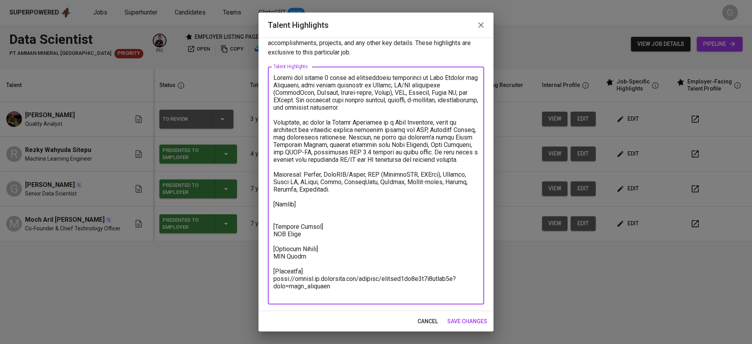
scroll to position [15, 0]
type textarea "Daniel has around 5 years of professional experience in Data Science and Analyt…"
click at [454, 318] on span "save changes" at bounding box center [467, 322] width 40 height 10
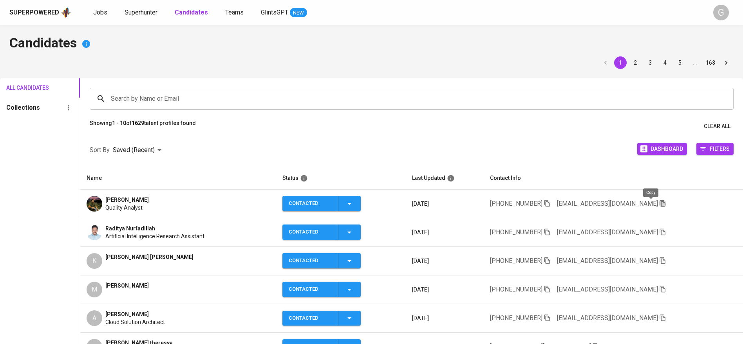
click at [659, 205] on icon "button" at bounding box center [662, 203] width 7 height 7
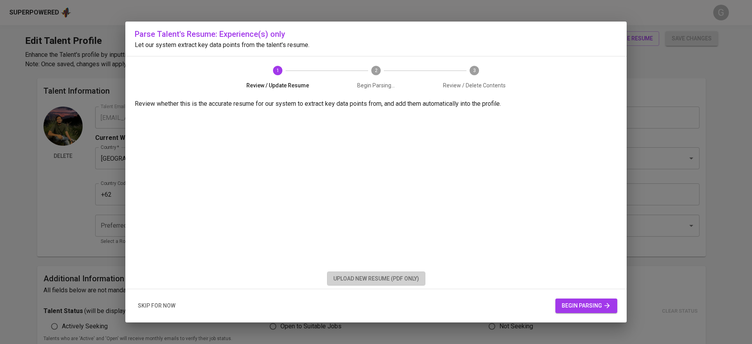
click at [393, 272] on button "upload new resume (pdf only)" at bounding box center [376, 279] width 98 height 14
click at [597, 303] on span "begin parsing" at bounding box center [586, 306] width 49 height 10
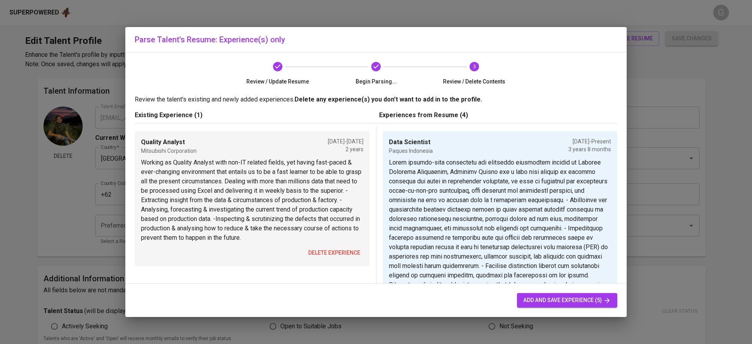
click at [333, 252] on span "delete experience" at bounding box center [334, 253] width 52 height 10
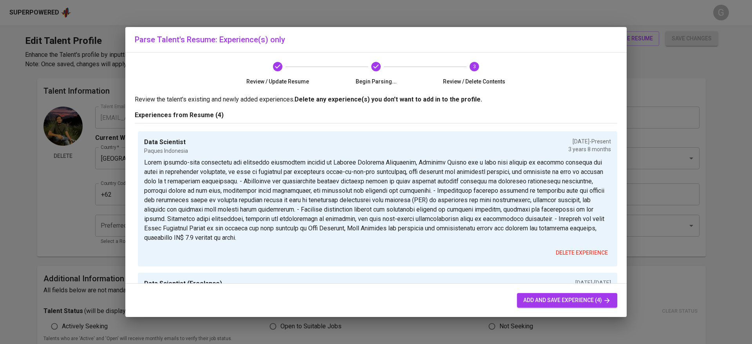
click at [548, 297] on span "add and save experience (4)" at bounding box center [567, 300] width 88 height 10
type input "Data Scientist"
type input "Paques Indonesia"
checkbox input "true"
type input "[DATE]"
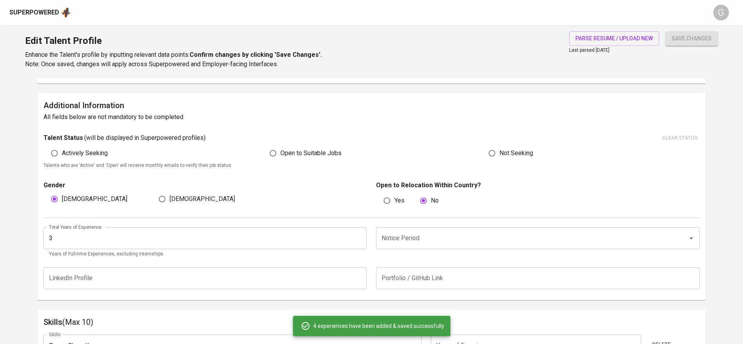
scroll to position [294, 0]
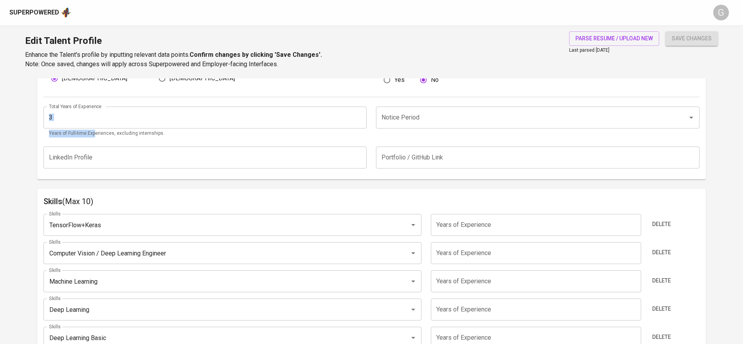
drag, startPoint x: 93, startPoint y: 134, endPoint x: 57, endPoint y: 117, distance: 40.0
click at [57, 117] on div "Total Years of Experience 3 Total Years of Experience Years of Full-time Experi…" at bounding box center [205, 122] width 324 height 31
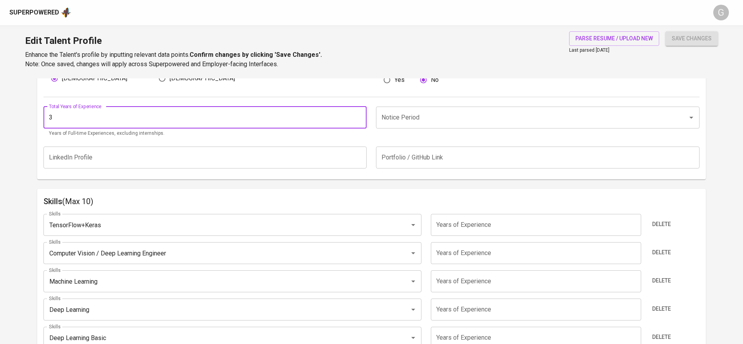
drag, startPoint x: 55, startPoint y: 115, endPoint x: 42, endPoint y: 115, distance: 13.7
click at [42, 115] on div "Additional Information All fields below are not mandatory to be completed. Tale…" at bounding box center [371, 76] width 669 height 208
type input "5"
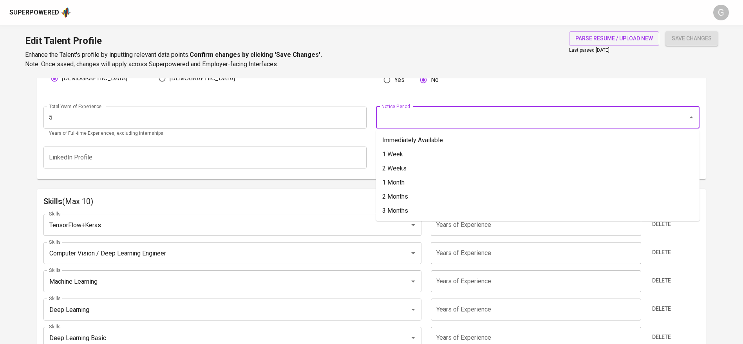
click at [425, 124] on input "Notice Period" at bounding box center [527, 117] width 295 height 15
click at [403, 178] on li "1 Month" at bounding box center [538, 183] width 324 height 14
type input "1 Month"
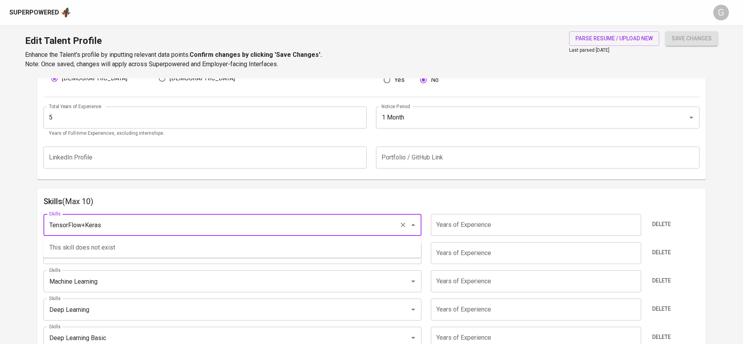
click at [242, 223] on input "TensorFlow+Keras" at bounding box center [221, 224] width 349 height 15
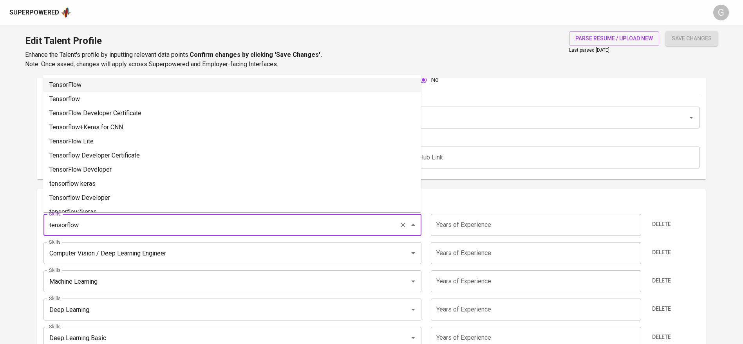
click at [126, 87] on li "TensorFlow" at bounding box center [232, 85] width 378 height 14
type input "TensorFlow"
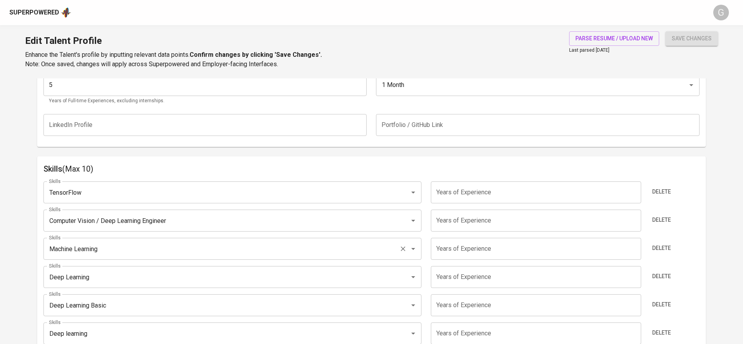
scroll to position [353, 0]
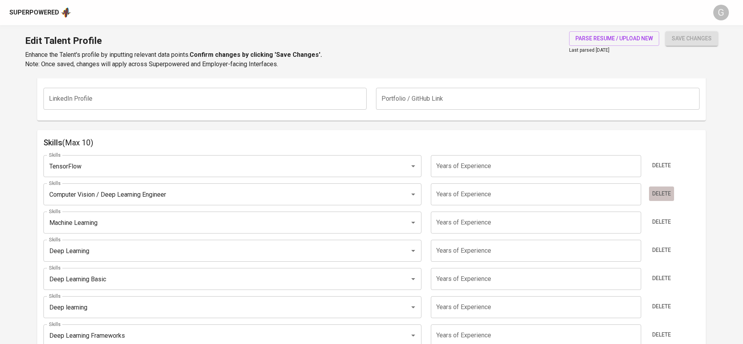
click at [665, 192] on span "Delete" at bounding box center [661, 194] width 19 height 10
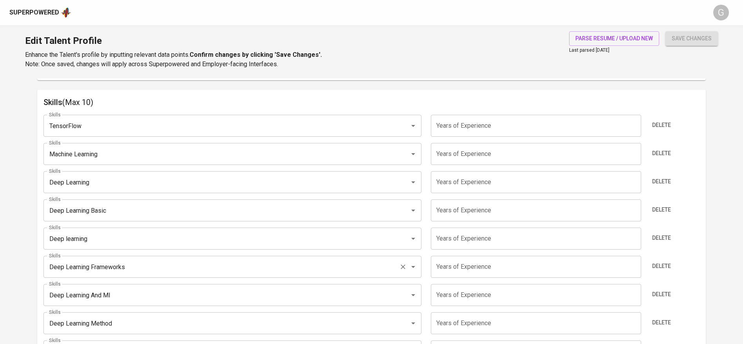
scroll to position [411, 0]
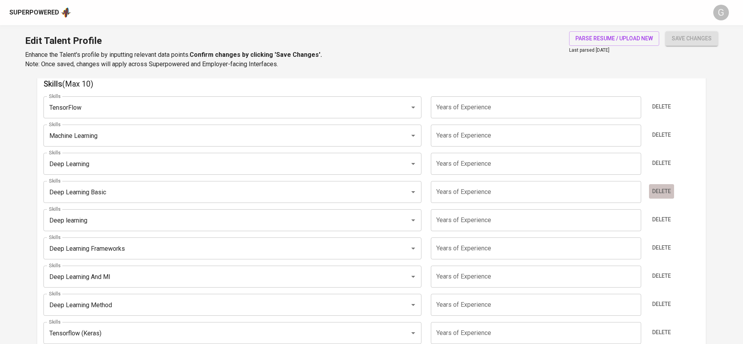
click at [674, 192] on button "Delete" at bounding box center [661, 191] width 25 height 14
click at [676, 189] on div "Delete" at bounding box center [672, 192] width 55 height 22
click at [665, 191] on span "Delete" at bounding box center [661, 191] width 19 height 10
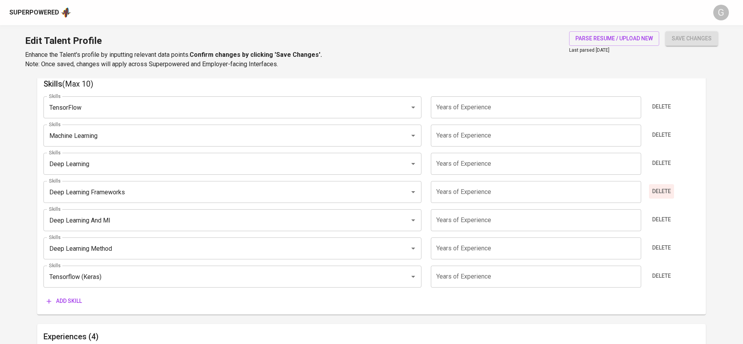
click at [665, 191] on span "Delete" at bounding box center [661, 191] width 19 height 10
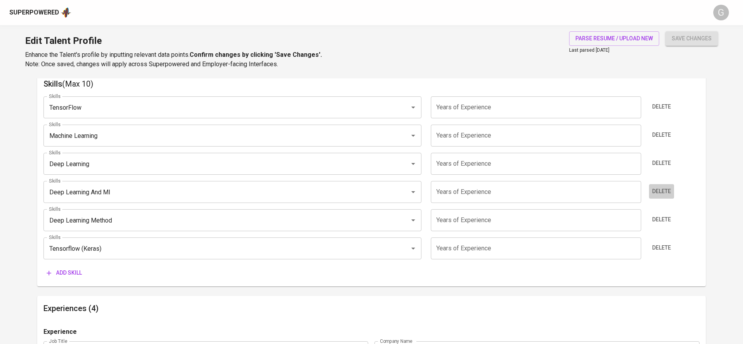
click at [665, 191] on span "Delete" at bounding box center [661, 191] width 19 height 10
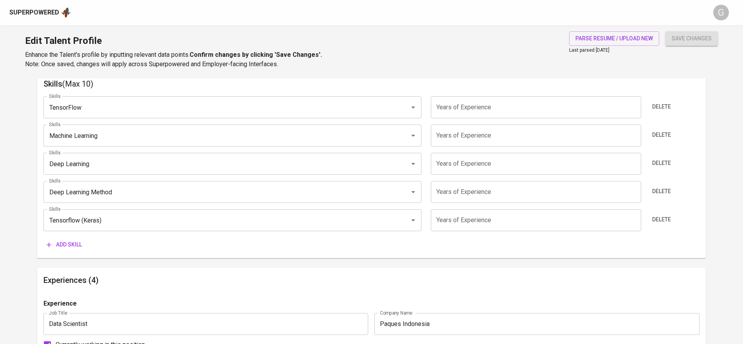
click at [665, 191] on span "Delete" at bounding box center [661, 191] width 19 height 10
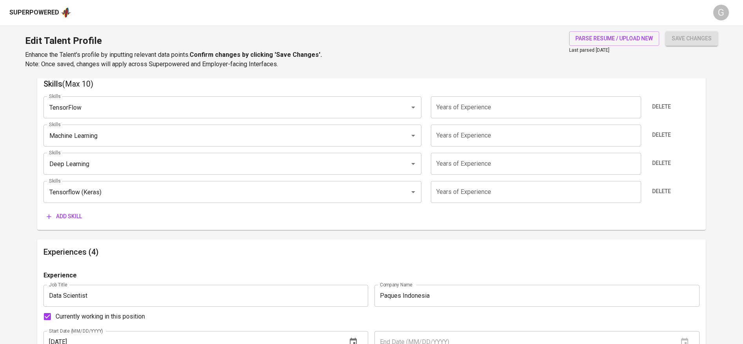
click at [665, 191] on span "Delete" at bounding box center [661, 191] width 19 height 10
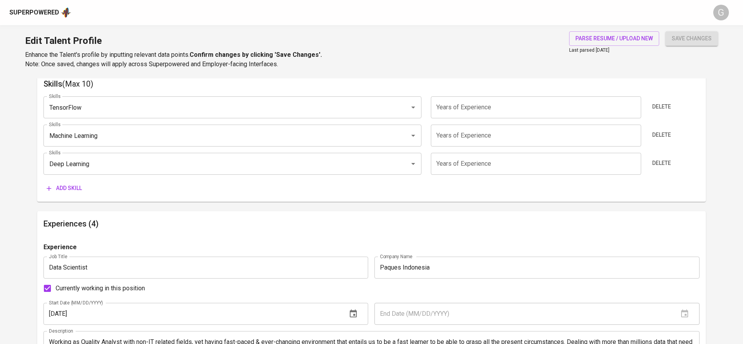
click at [69, 188] on span "Add skill" at bounding box center [64, 188] width 35 height 10
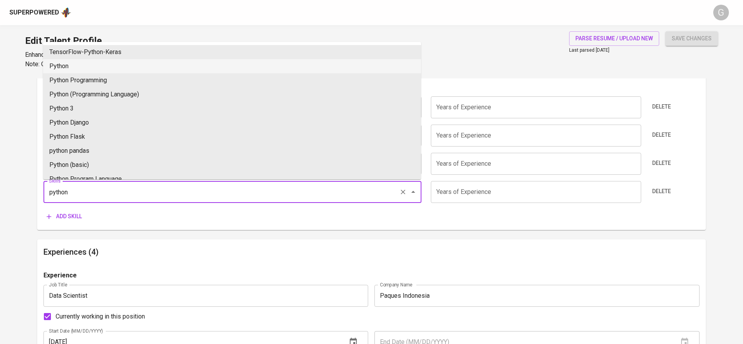
click at [99, 62] on li "Python" at bounding box center [232, 66] width 378 height 14
type input "Python"
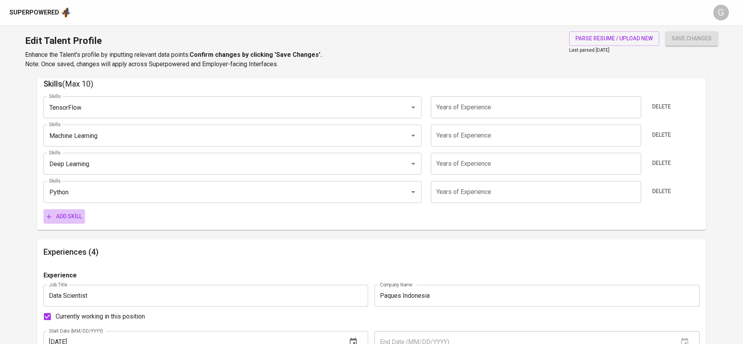
click at [59, 215] on span "Add skill" at bounding box center [64, 217] width 35 height 10
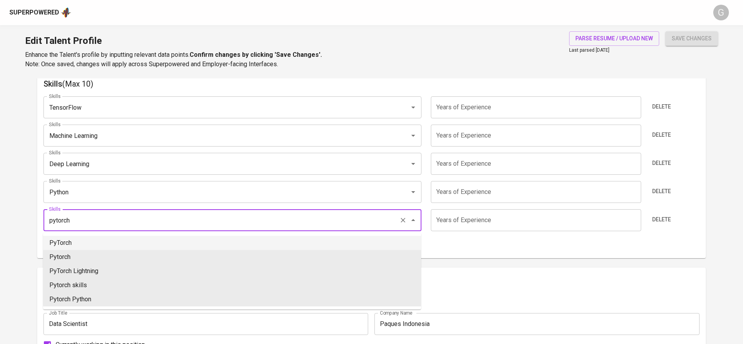
click at [76, 245] on li "PyTorch" at bounding box center [232, 243] width 378 height 14
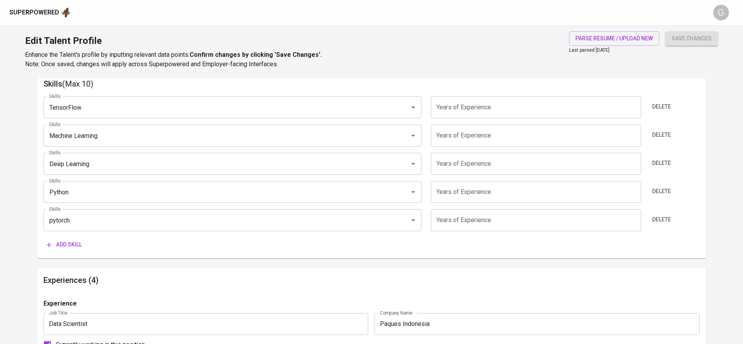
type input "PyTorch"
click at [64, 243] on span "Add skill" at bounding box center [64, 245] width 35 height 10
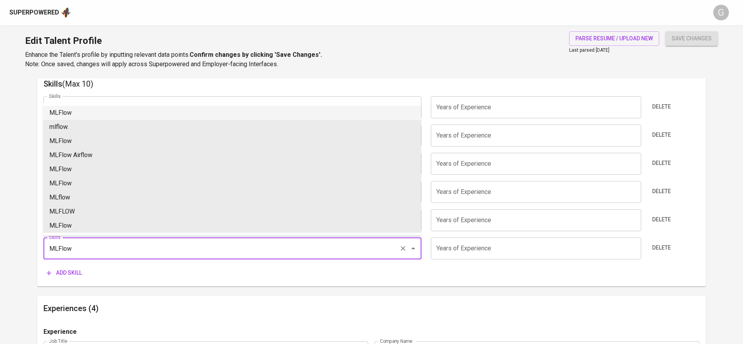
click at [64, 114] on li "MLFlow" at bounding box center [232, 113] width 378 height 14
type input "MLFlow"
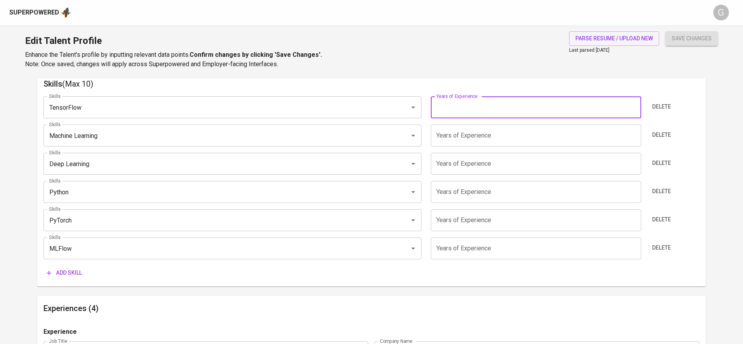
click at [459, 107] on input "number" at bounding box center [536, 107] width 210 height 22
type input "5"
click at [467, 136] on input "number" at bounding box center [536, 136] width 210 height 22
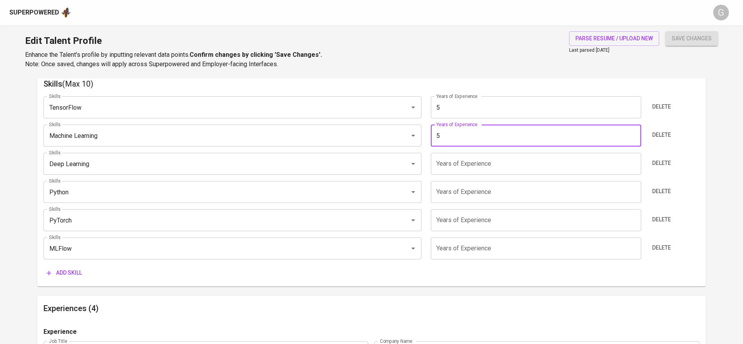
type input "5"
click at [463, 168] on input "number" at bounding box center [536, 164] width 210 height 22
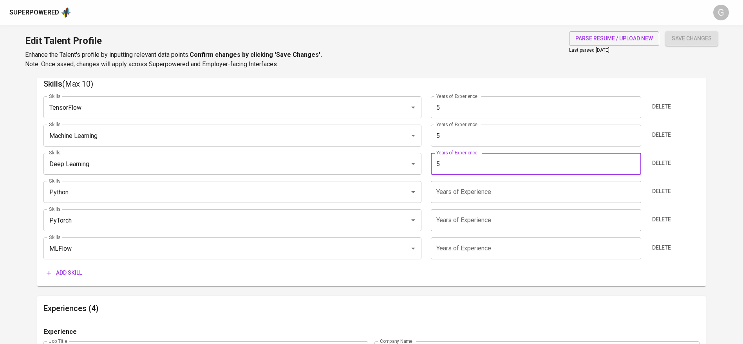
type input "5"
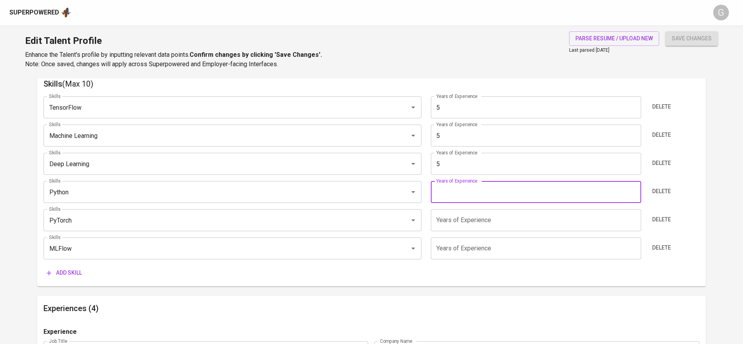
click at [465, 190] on input "number" at bounding box center [536, 192] width 210 height 22
type input "5"
drag, startPoint x: 467, startPoint y: 212, endPoint x: 468, endPoint y: 226, distance: 14.2
click at [467, 212] on input "number" at bounding box center [536, 220] width 210 height 22
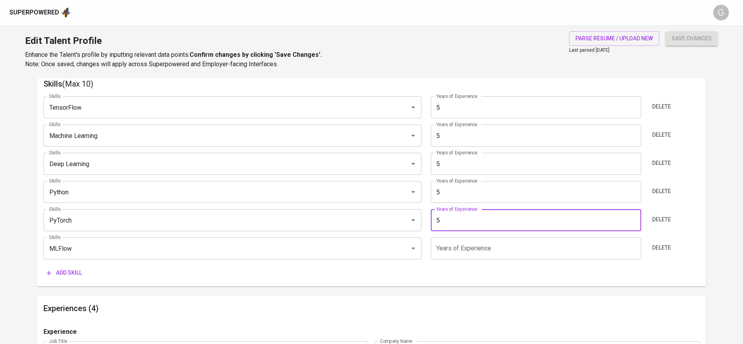
type input "5"
click at [468, 252] on input "number" at bounding box center [536, 248] width 210 height 22
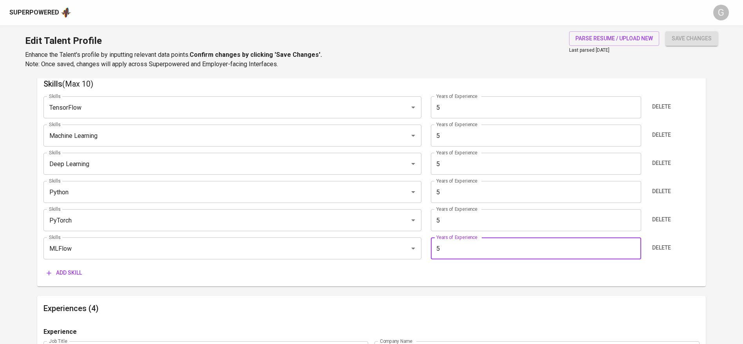
type input "5"
click at [681, 38] on span "save changes" at bounding box center [692, 39] width 40 height 10
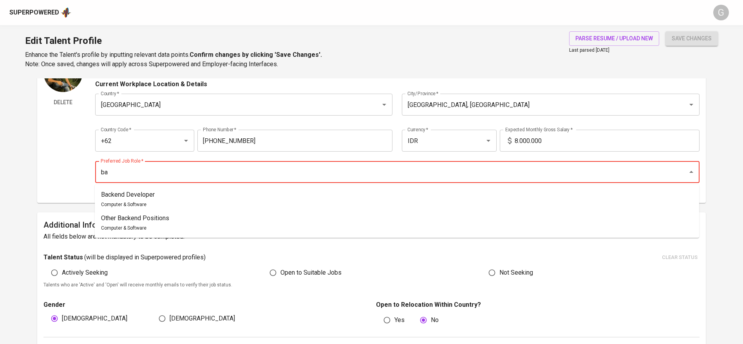
type input "b"
type input "d"
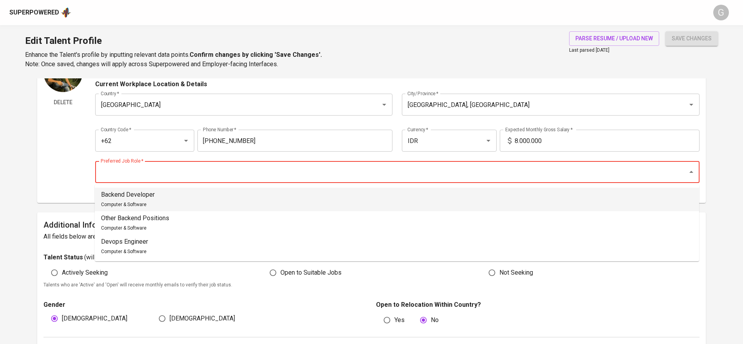
click at [134, 177] on input "Preferred Job Role   *" at bounding box center [387, 172] width 576 height 15
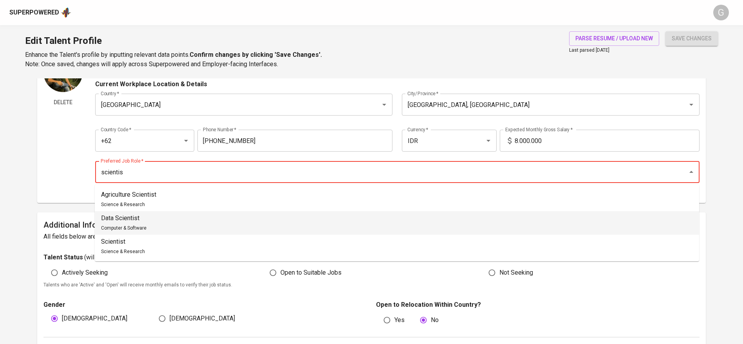
click at [130, 228] on span "Computer & Software" at bounding box center [123, 227] width 45 height 5
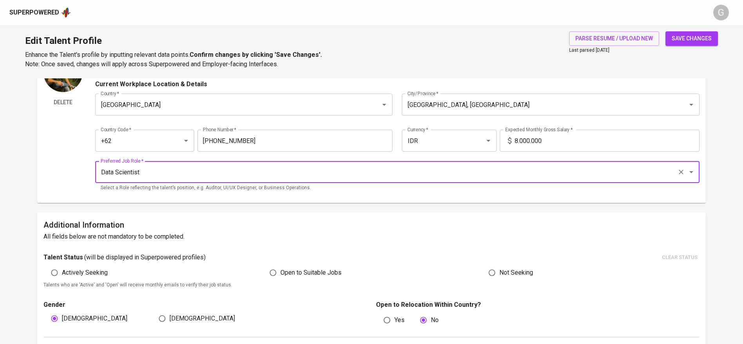
type input "Data Scientist"
click at [561, 139] on input "8.000.000" at bounding box center [607, 141] width 185 height 22
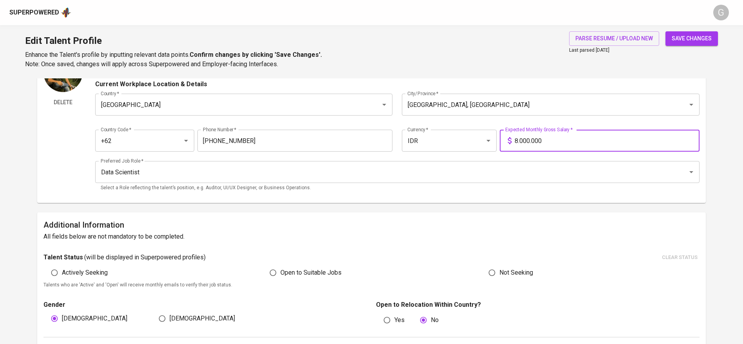
click at [561, 139] on input "8.000.000" at bounding box center [607, 141] width 185 height 22
type input "25.000.000"
click at [666, 31] on button "save changes" at bounding box center [692, 38] width 52 height 14
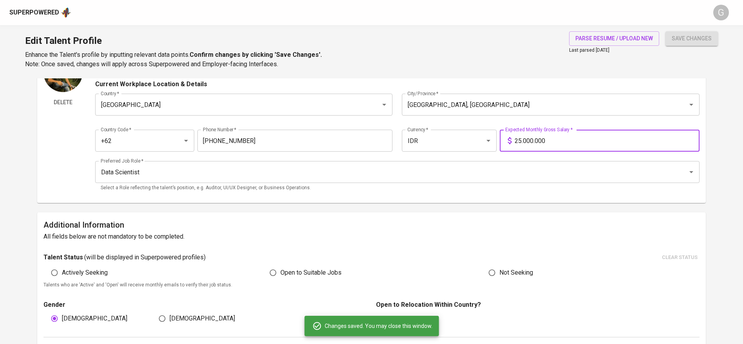
type input "MLFlow"
type input "PyTorch"
type input "Python"
type input "Deep Learning"
type input "Machine Learning"
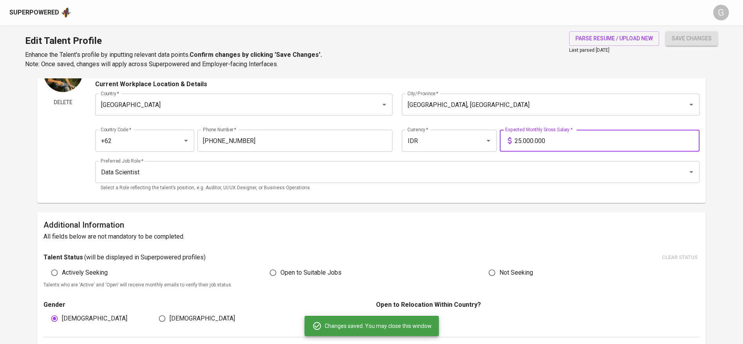
type input "TensorFlow"
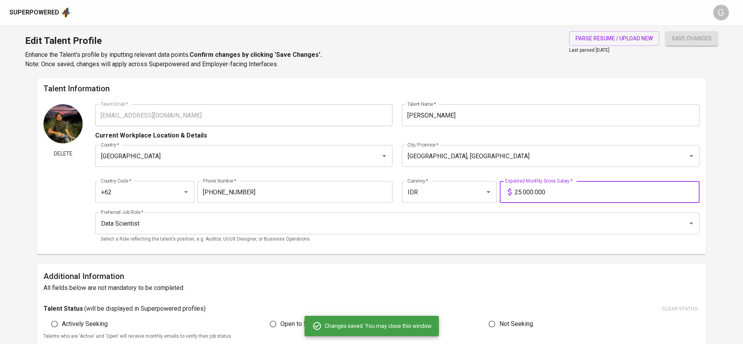
scroll to position [0, 0]
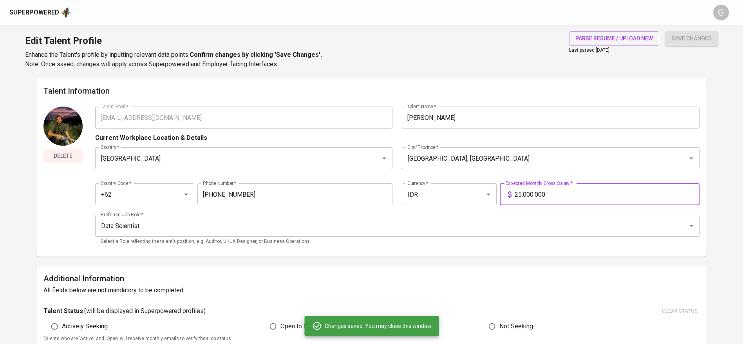
click at [67, 149] on button "Delete" at bounding box center [62, 156] width 39 height 14
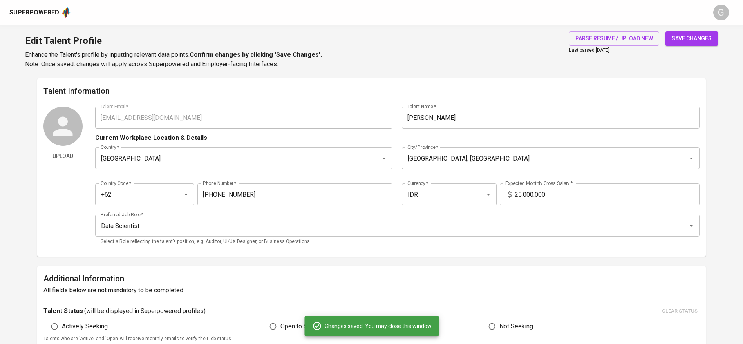
click at [695, 36] on span "save changes" at bounding box center [692, 39] width 40 height 10
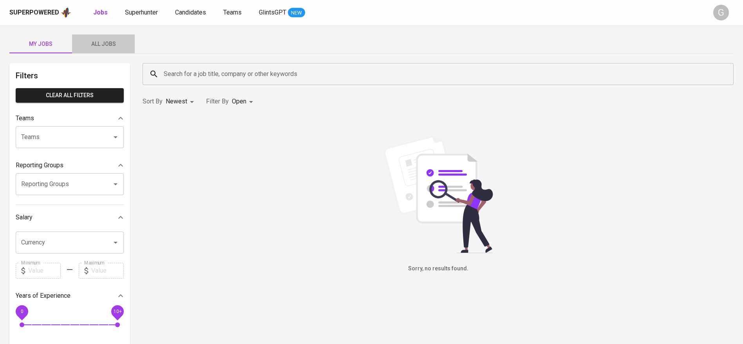
click at [106, 44] on span "All Jobs" at bounding box center [103, 44] width 53 height 10
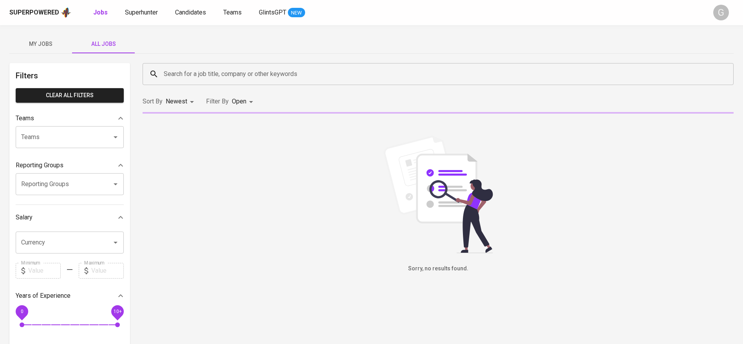
click at [185, 79] on input "Search for a job title, company or other keywords" at bounding box center [440, 74] width 557 height 15
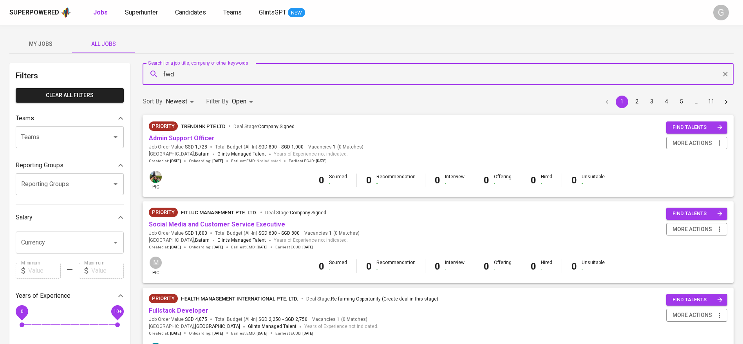
type input "fwd"
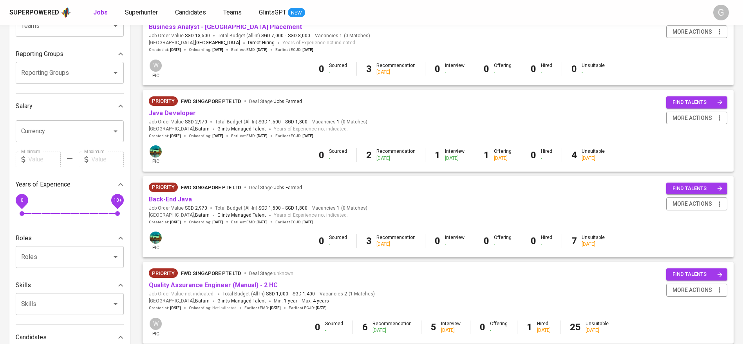
scroll to position [191, 0]
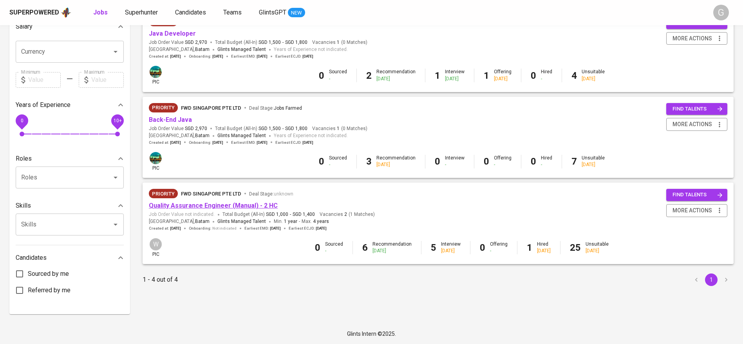
click at [213, 206] on link "Quality Assurance Engineer (Manual) - 2 HC" at bounding box center [213, 205] width 129 height 7
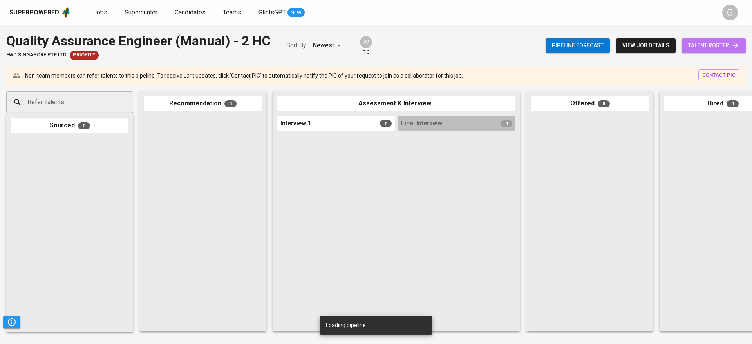
click at [720, 47] on span "talent roster" at bounding box center [713, 46] width 51 height 10
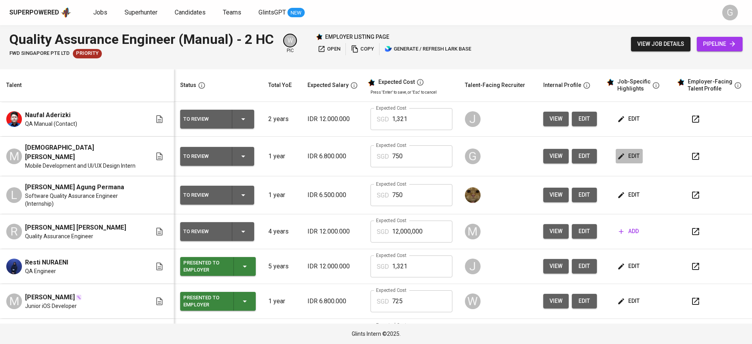
click at [619, 157] on span "edit" at bounding box center [629, 156] width 21 height 10
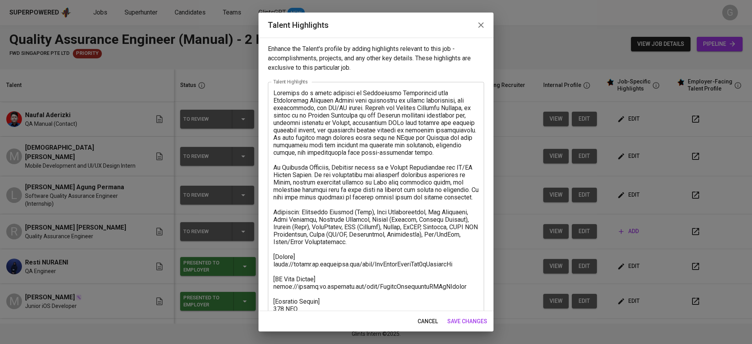
scroll to position [82, 0]
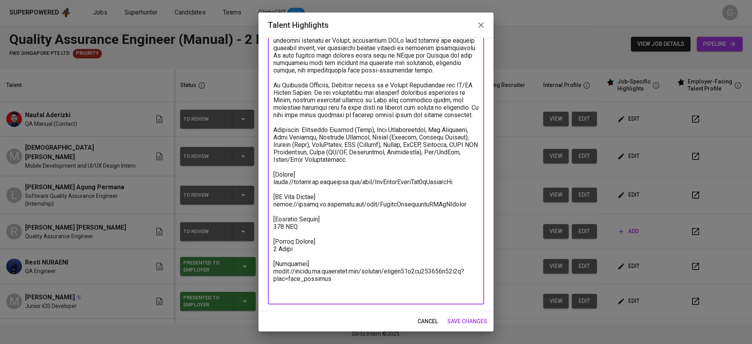
click at [314, 214] on textarea at bounding box center [375, 152] width 205 height 290
click at [322, 270] on textarea at bounding box center [375, 152] width 205 height 290
paste textarea "vy16g5214j68e91h7vn6"
type textarea "Fadhilah is a fresh graduate in Informatics Engineering from [GEOGRAPHIC_DATA] …"
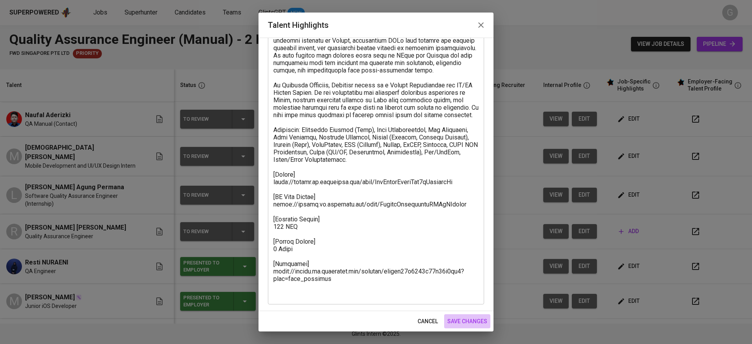
click at [456, 318] on span "save changes" at bounding box center [467, 322] width 40 height 10
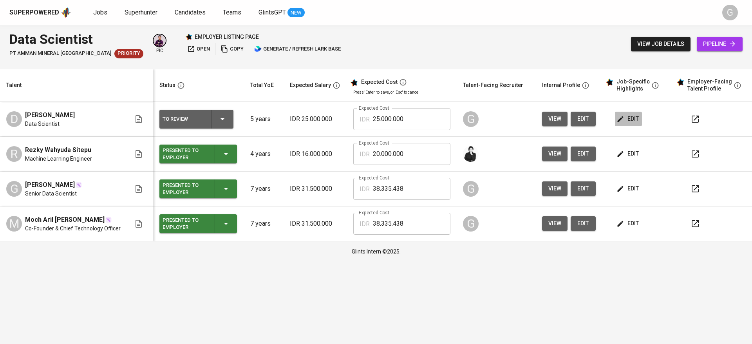
click at [628, 119] on span "edit" at bounding box center [628, 119] width 21 height 10
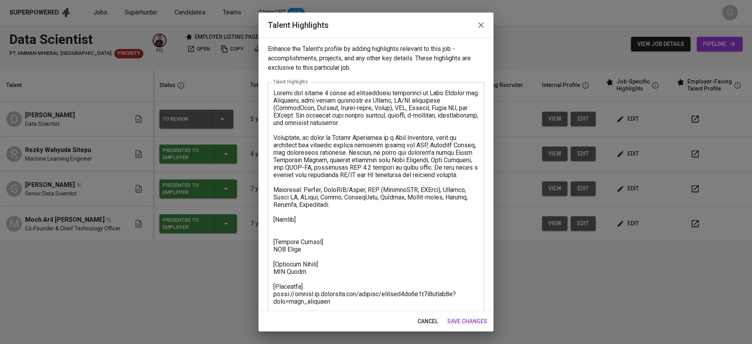
scroll to position [15, 0]
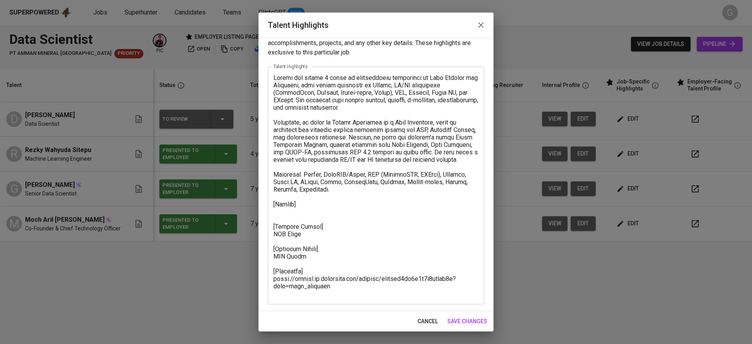
click at [349, 253] on textarea at bounding box center [375, 185] width 205 height 223
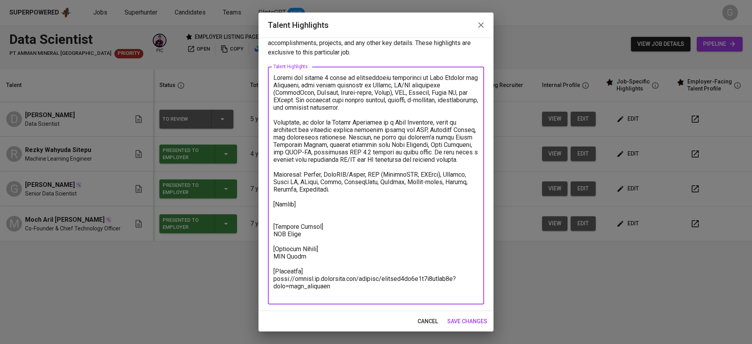
click at [353, 213] on textarea at bounding box center [375, 185] width 205 height 223
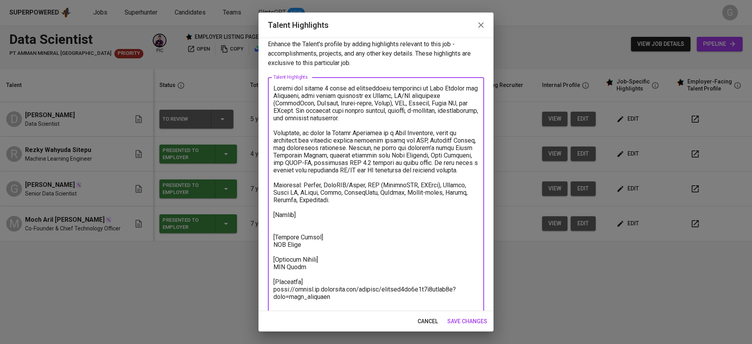
scroll to position [0, 0]
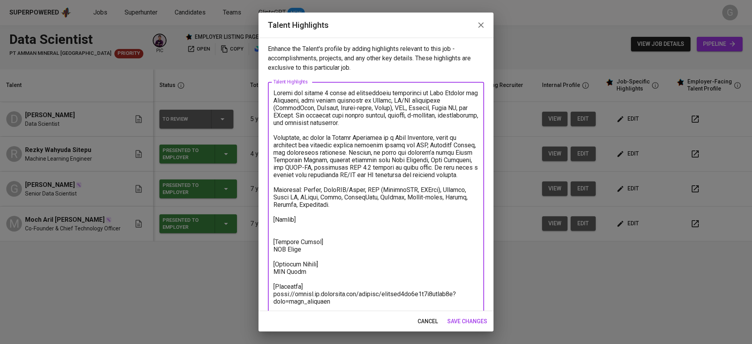
click at [340, 241] on textarea at bounding box center [375, 200] width 205 height 223
click at [344, 234] on textarea at bounding box center [375, 200] width 205 height 223
click at [299, 239] on textarea at bounding box center [375, 200] width 205 height 223
click at [304, 233] on textarea at bounding box center [375, 200] width 205 height 223
paste textarea "[URL][DOMAIN_NAME]"
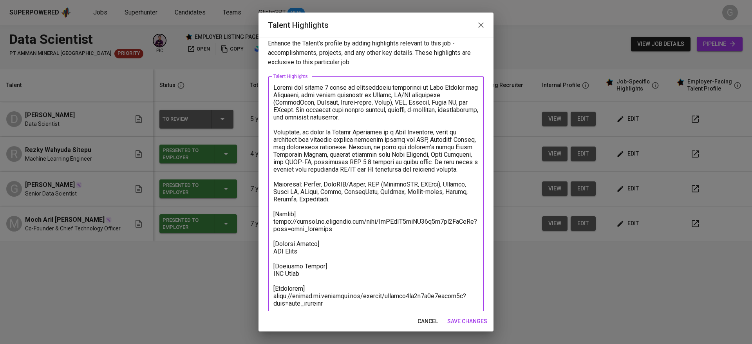
scroll to position [23, 0]
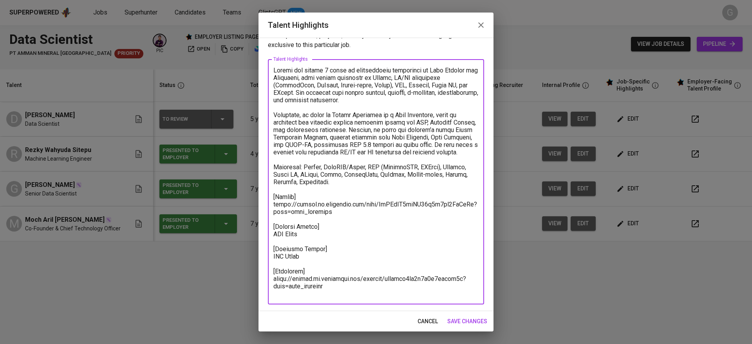
click at [285, 241] on textarea at bounding box center [375, 182] width 205 height 231
paste textarea "24,047,938"
click at [285, 264] on textarea at bounding box center [375, 182] width 205 height 231
paste textarea "29,490,787"
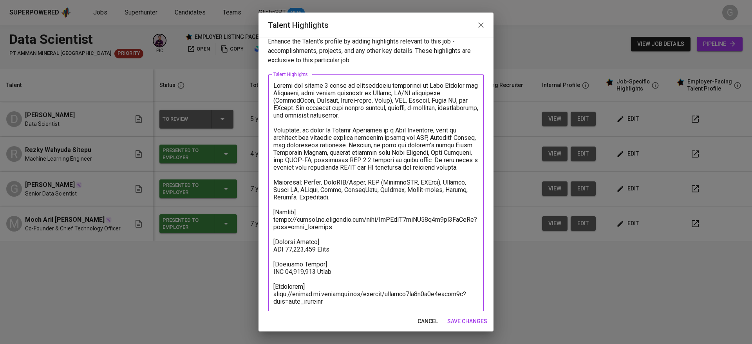
scroll to position [0, 0]
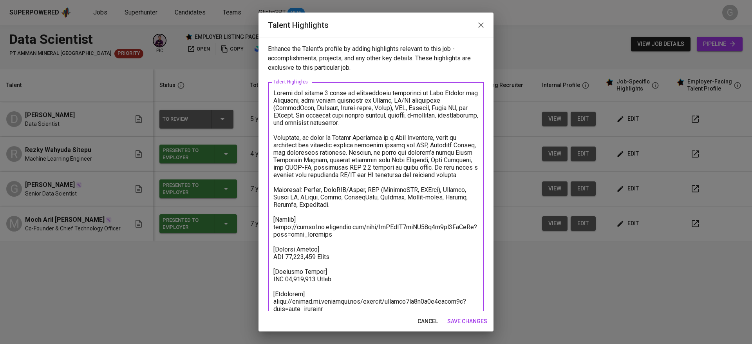
type textarea "Loremi dol sitame 4 conse ad elitseddoeiu temporinci ut Labo Etdolor mag Aliqua…"
click at [467, 319] on span "save changes" at bounding box center [467, 322] width 40 height 10
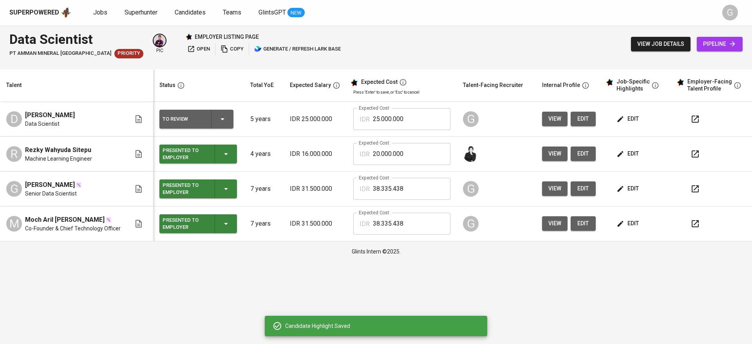
click at [623, 117] on span "edit" at bounding box center [628, 119] width 21 height 10
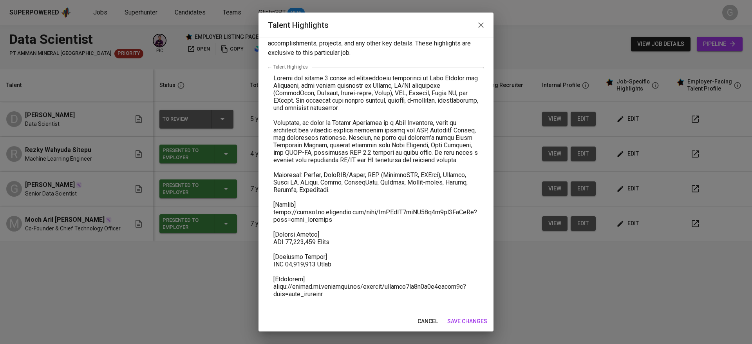
scroll to position [23, 0]
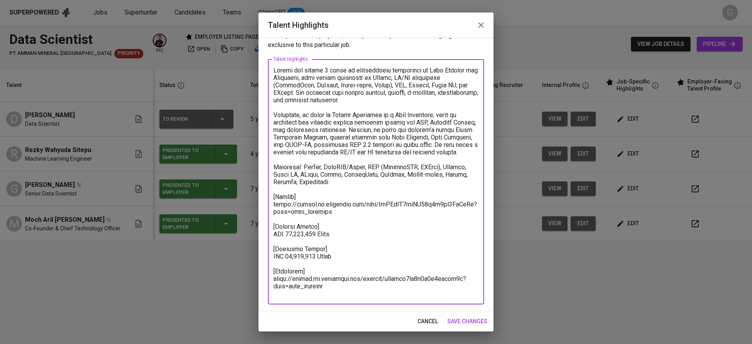
drag, startPoint x: 317, startPoint y: 262, endPoint x: 286, endPoint y: 262, distance: 30.2
click at [286, 262] on textarea at bounding box center [375, 182] width 205 height 231
click at [421, 317] on span "cancel" at bounding box center [428, 322] width 20 height 10
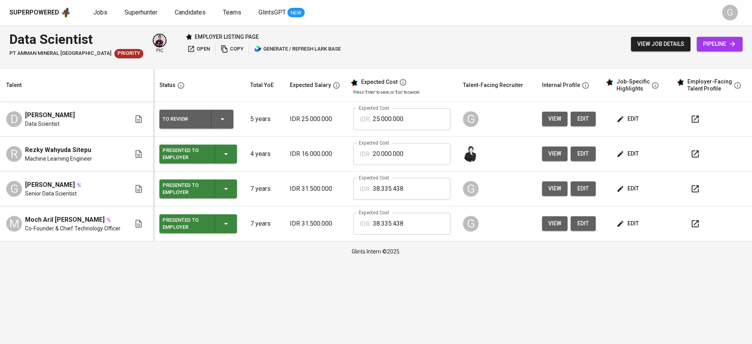
click at [389, 123] on input "25.000.000" at bounding box center [412, 119] width 78 height 22
paste input "9.490.787"
type input "29.490.787"
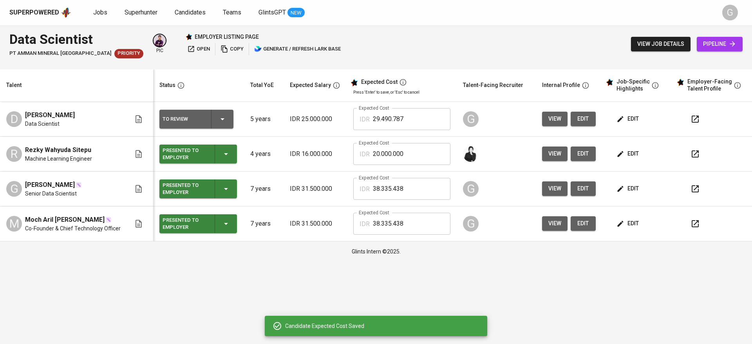
click at [226, 113] on div "To Review" at bounding box center [197, 119] width 68 height 19
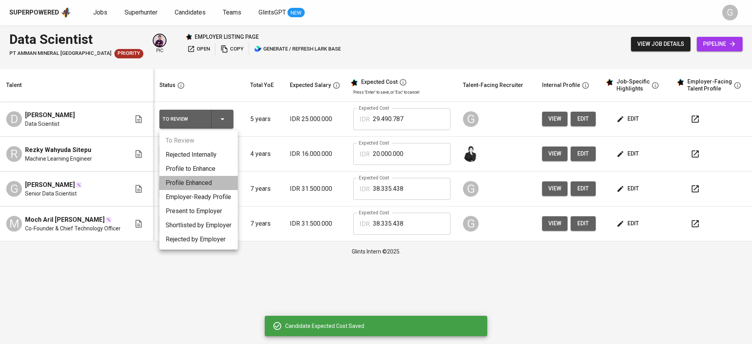
click at [201, 185] on li "Profile Enhanced" at bounding box center [198, 183] width 78 height 14
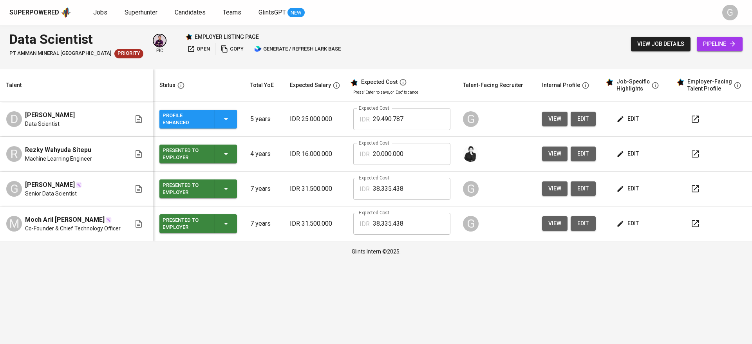
click at [630, 114] on span "edit" at bounding box center [628, 119] width 21 height 10
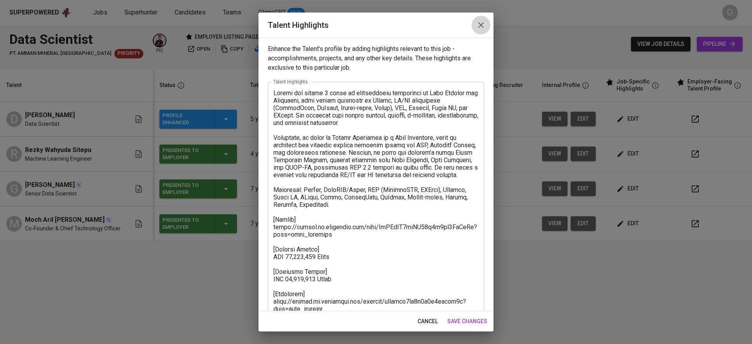
click at [484, 28] on icon "button" at bounding box center [480, 24] width 9 height 9
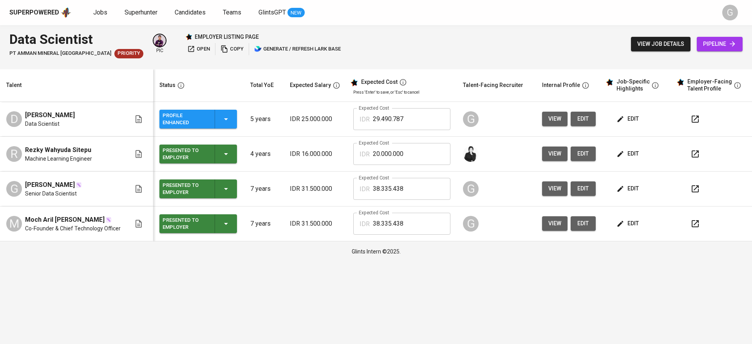
click at [688, 120] on button "button" at bounding box center [695, 119] width 19 height 19
click at [631, 113] on button "edit" at bounding box center [628, 119] width 27 height 14
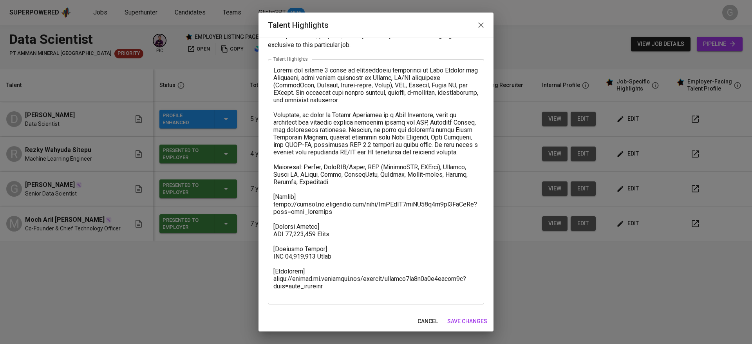
click at [325, 209] on textarea at bounding box center [375, 182] width 205 height 231
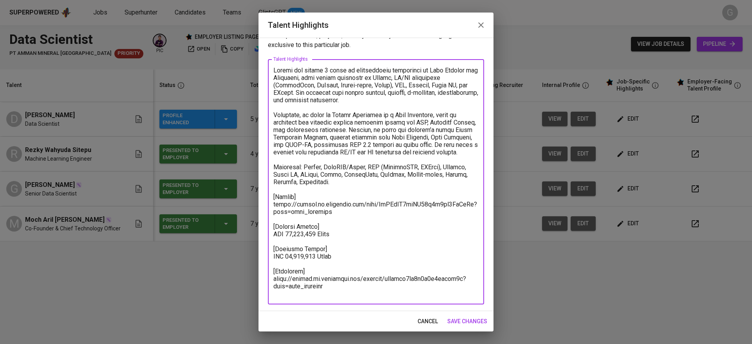
drag, startPoint x: 275, startPoint y: 286, endPoint x: 354, endPoint y: 295, distance: 79.6
click at [354, 295] on textarea at bounding box center [375, 182] width 205 height 231
paste textarea "[DOMAIN_NAME][URL]"
type textarea "Loremi dol sitame 4 conse ad elitseddoeiu temporinci ut Labo Etdolor mag Aliqua…"
click at [477, 320] on span "save changes" at bounding box center [467, 322] width 40 height 10
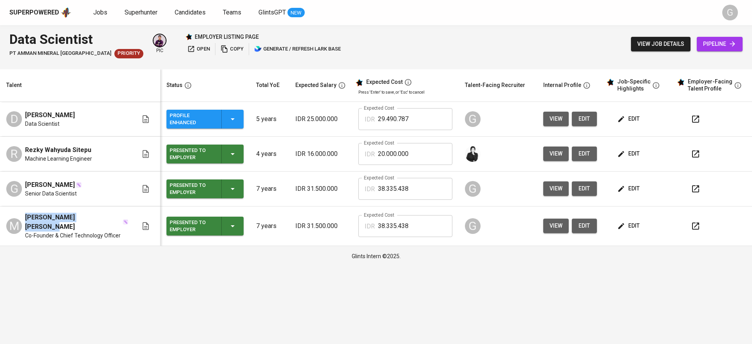
drag, startPoint x: 25, startPoint y: 221, endPoint x: 94, endPoint y: 221, distance: 69.3
click at [94, 221] on span "[PERSON_NAME] [PERSON_NAME]" at bounding box center [73, 222] width 97 height 19
copy span "[PERSON_NAME] [PERSON_NAME]"
drag, startPoint x: 25, startPoint y: 186, endPoint x: 67, endPoint y: 185, distance: 41.5
click at [67, 185] on div "[PERSON_NAME]" at bounding box center [53, 184] width 57 height 9
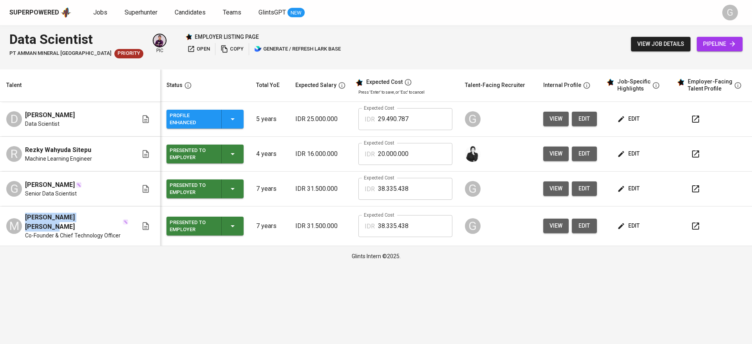
copy span "[PERSON_NAME]"
drag, startPoint x: 24, startPoint y: 116, endPoint x: 67, endPoint y: 118, distance: 42.7
click at [67, 118] on div "D [PERSON_NAME] Data Scientist" at bounding box center [72, 118] width 132 height 17
copy span "[PERSON_NAME]"
